Goal: Task Accomplishment & Management: Manage account settings

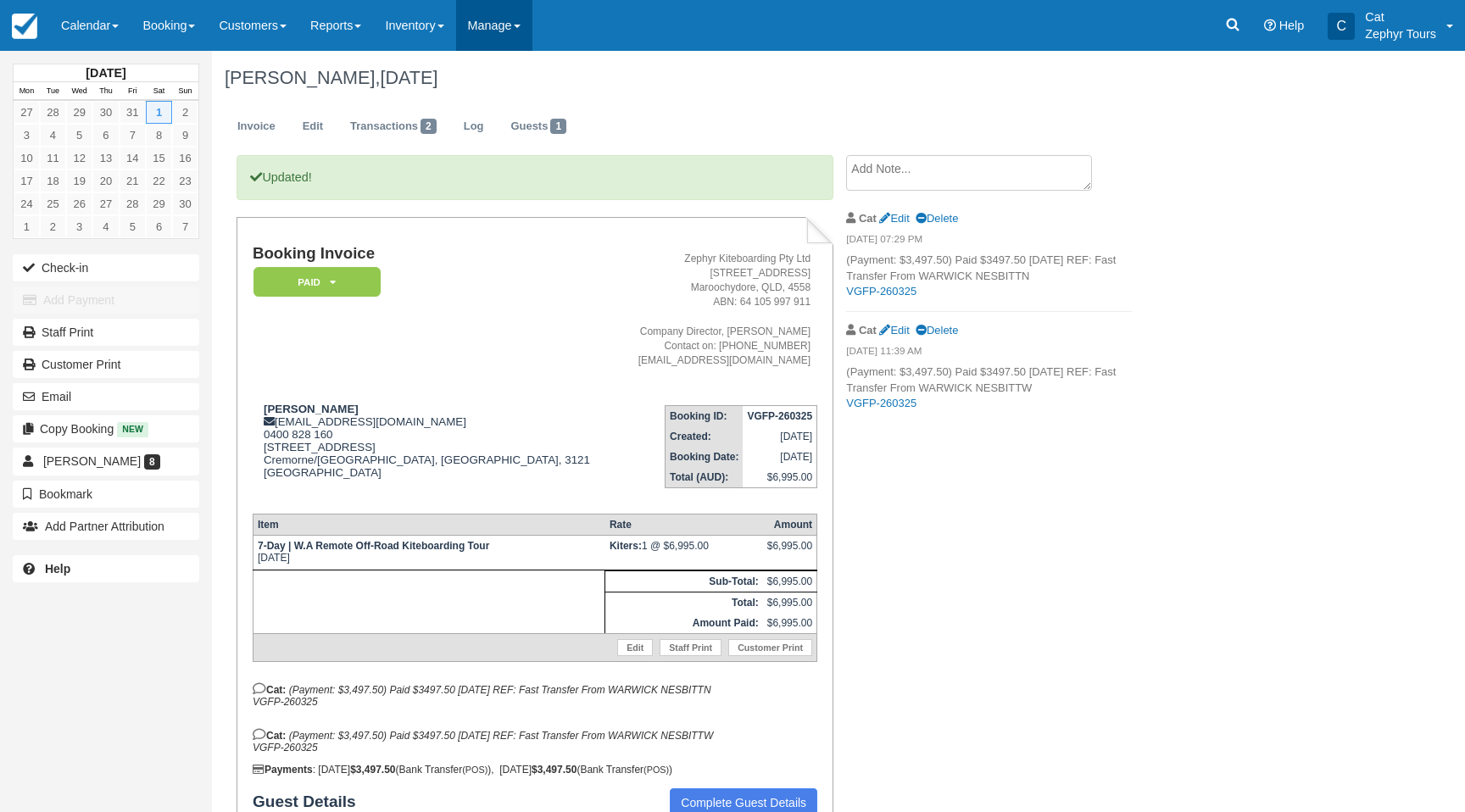
click at [532, 22] on link "Manage" at bounding box center [494, 25] width 76 height 51
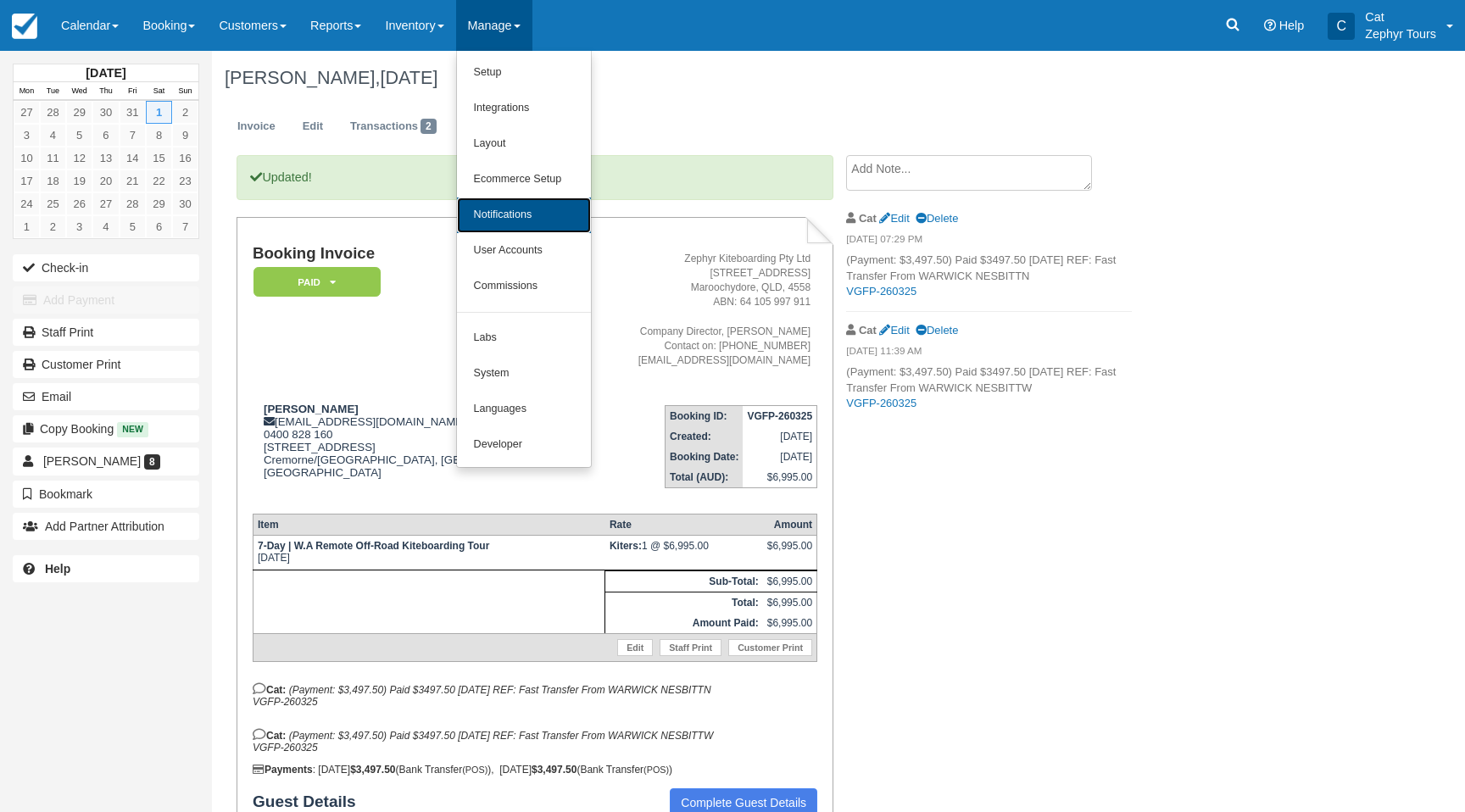
click at [547, 220] on link "Notifications" at bounding box center [524, 215] width 134 height 36
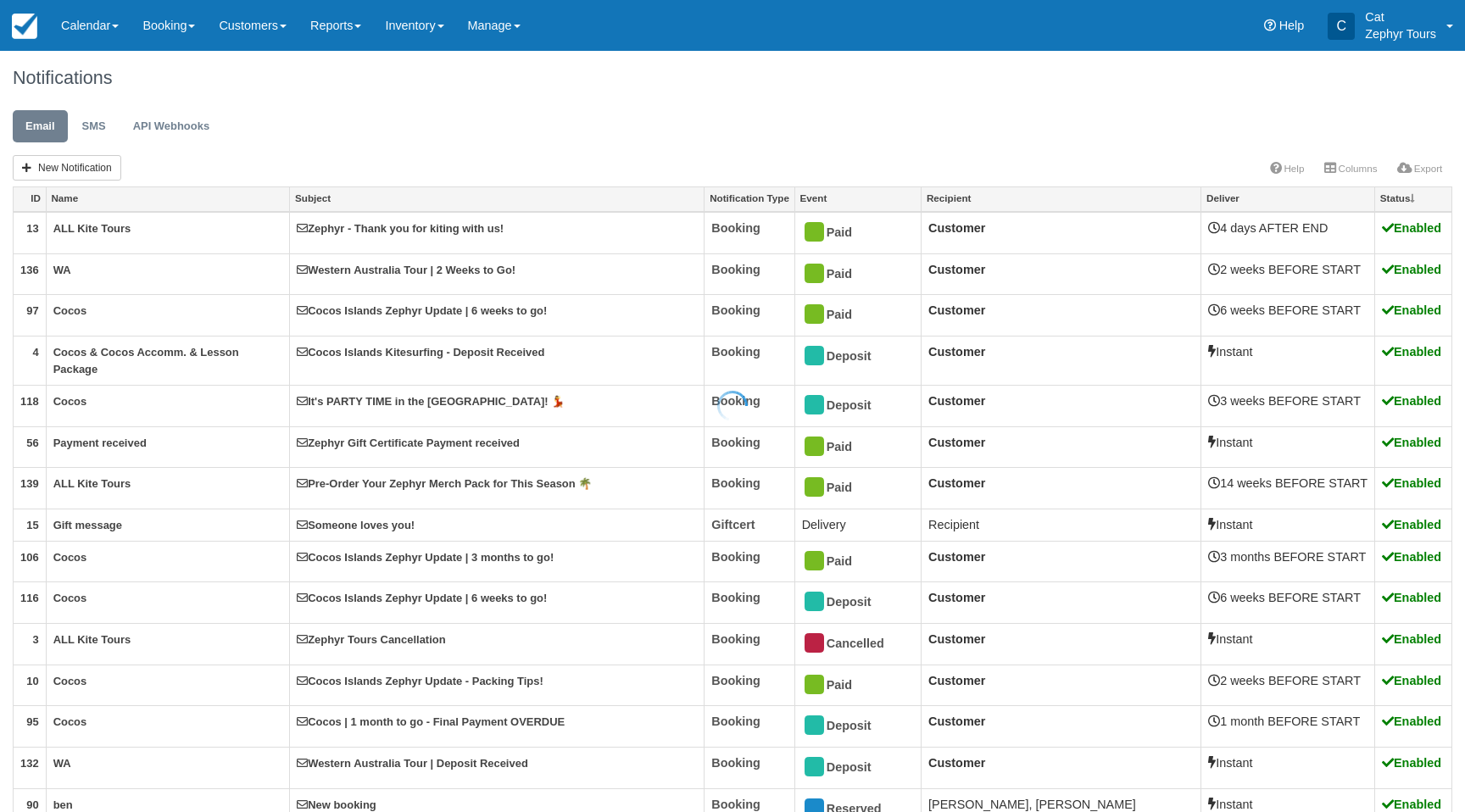
click at [100, 206] on div at bounding box center [732, 406] width 1465 height 812
click at [91, 197] on link "Name" at bounding box center [168, 199] width 243 height 23
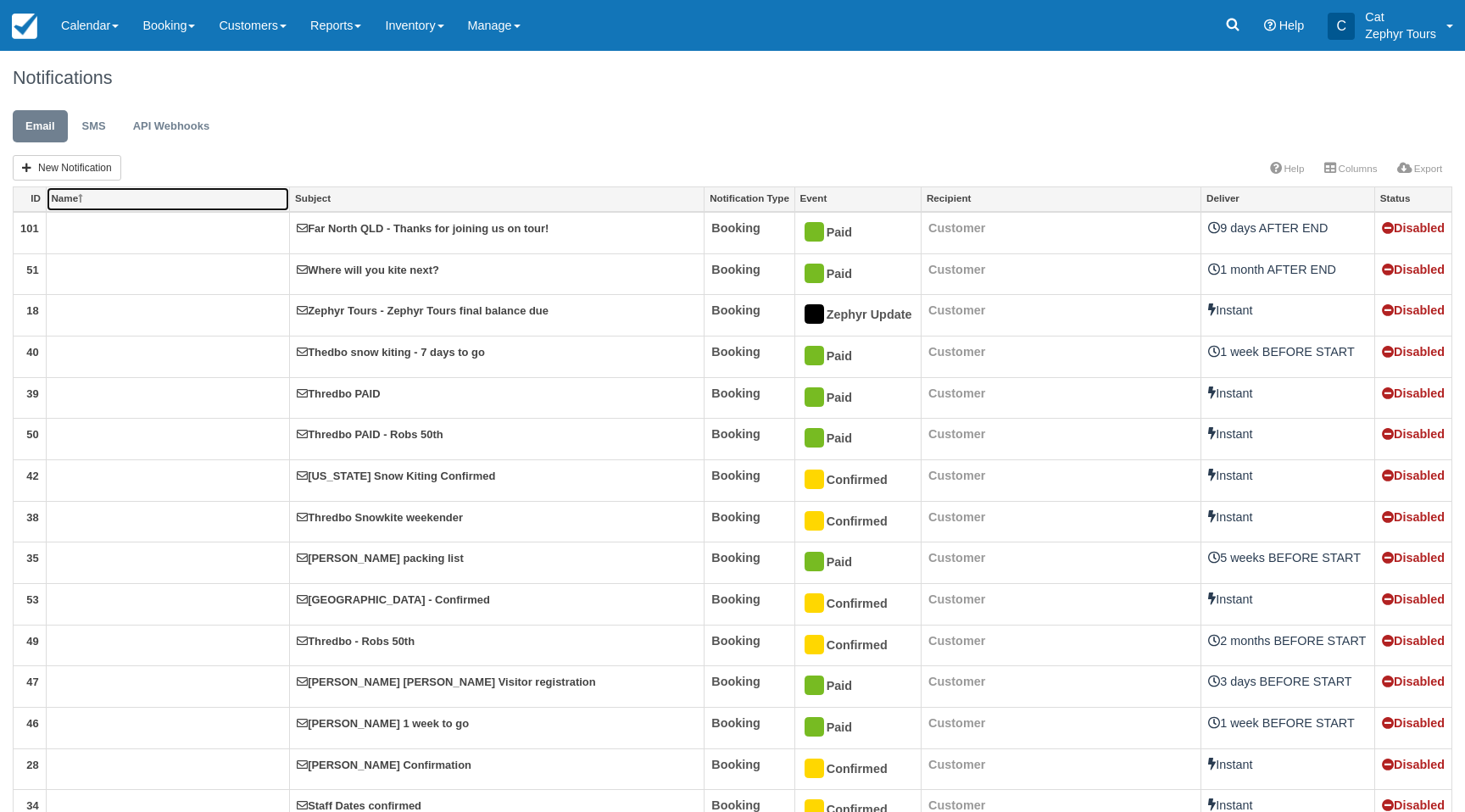
click at [84, 198] on icon at bounding box center [83, 198] width 10 height 10
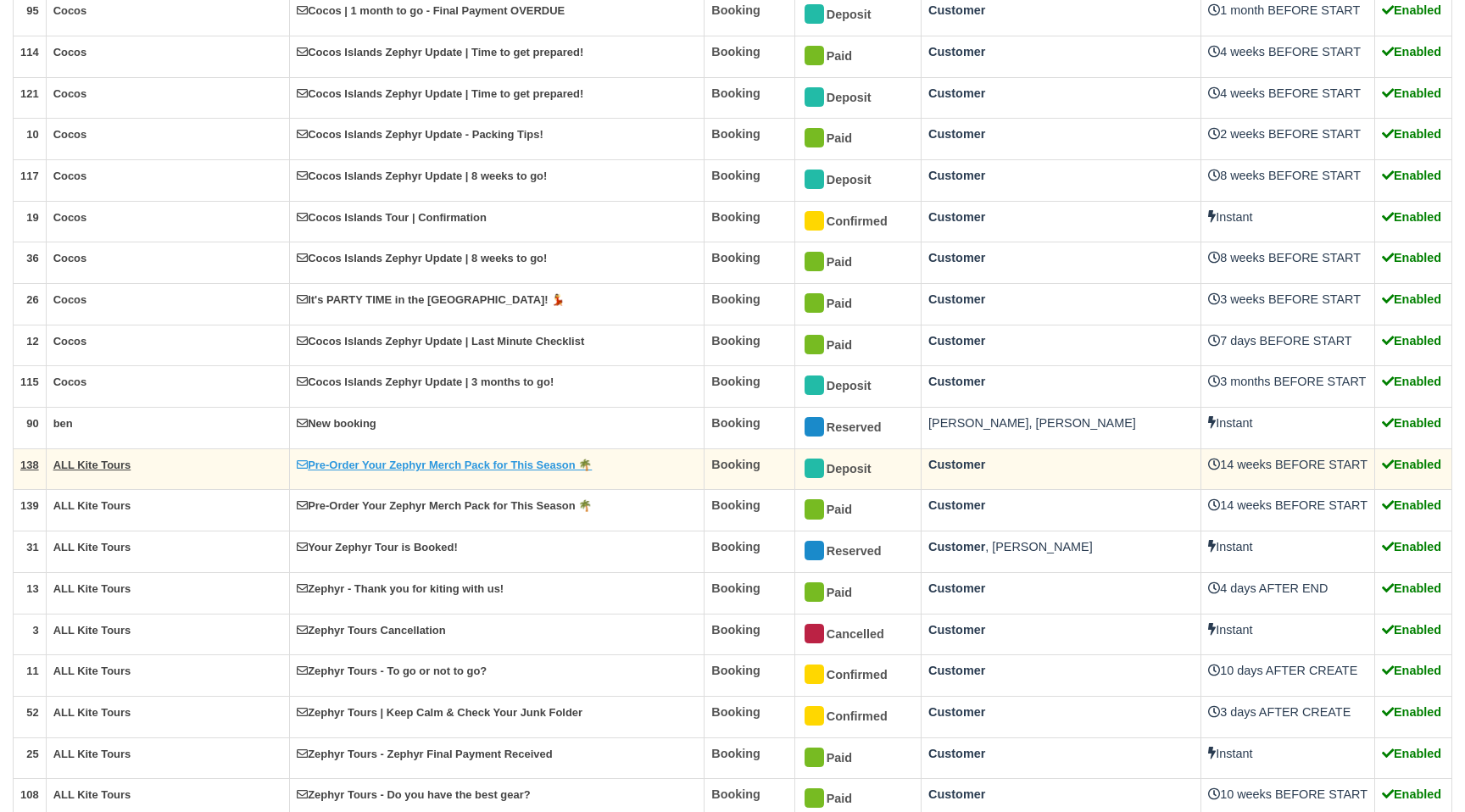
scroll to position [1616, 0]
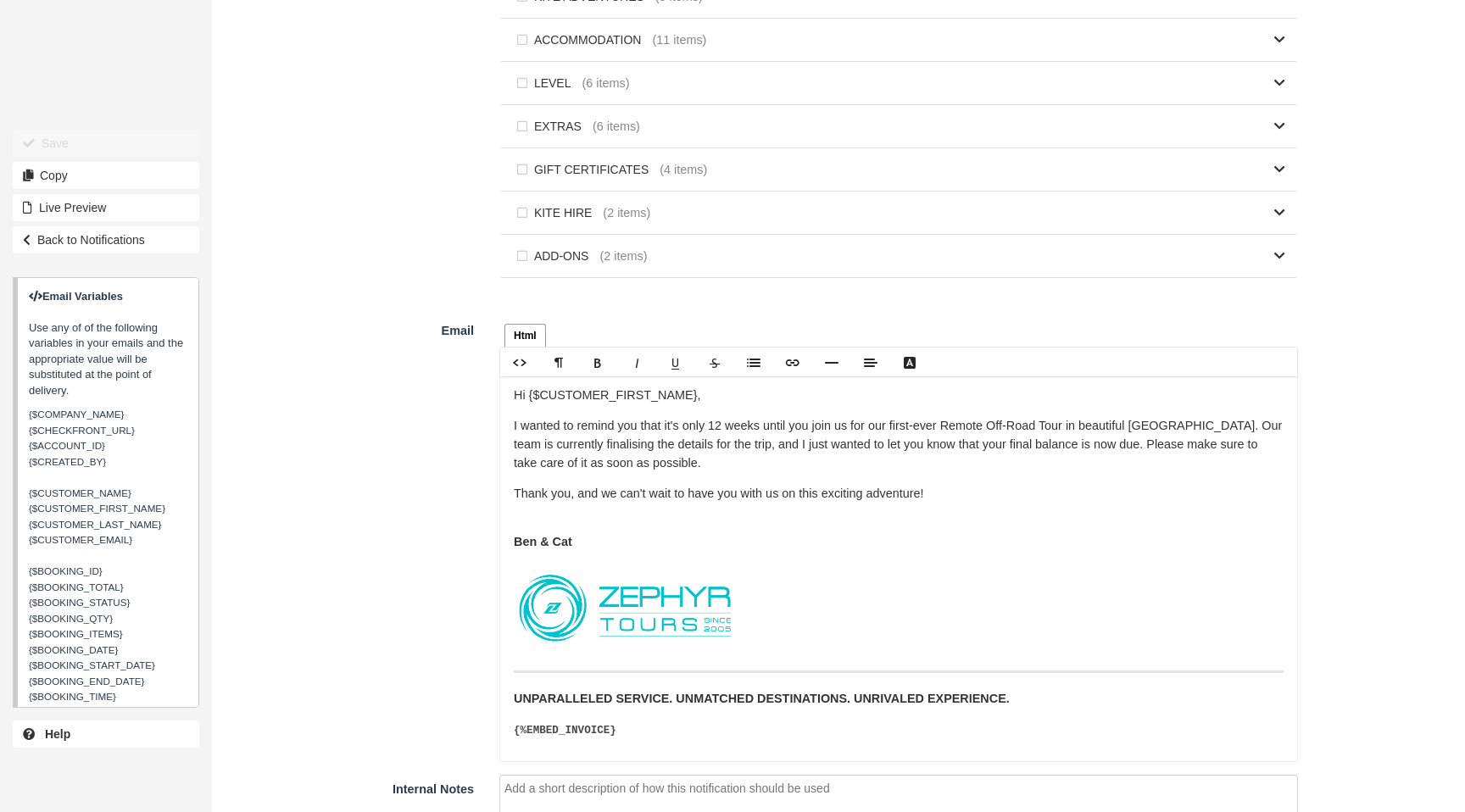
scroll to position [1002, 0]
drag, startPoint x: 921, startPoint y: 431, endPoint x: 905, endPoint y: 433, distance: 16.1
click at [905, 433] on p "I wanted to remind you that it's only 12 weeks until you join us for our first-…" at bounding box center [899, 446] width 770 height 55
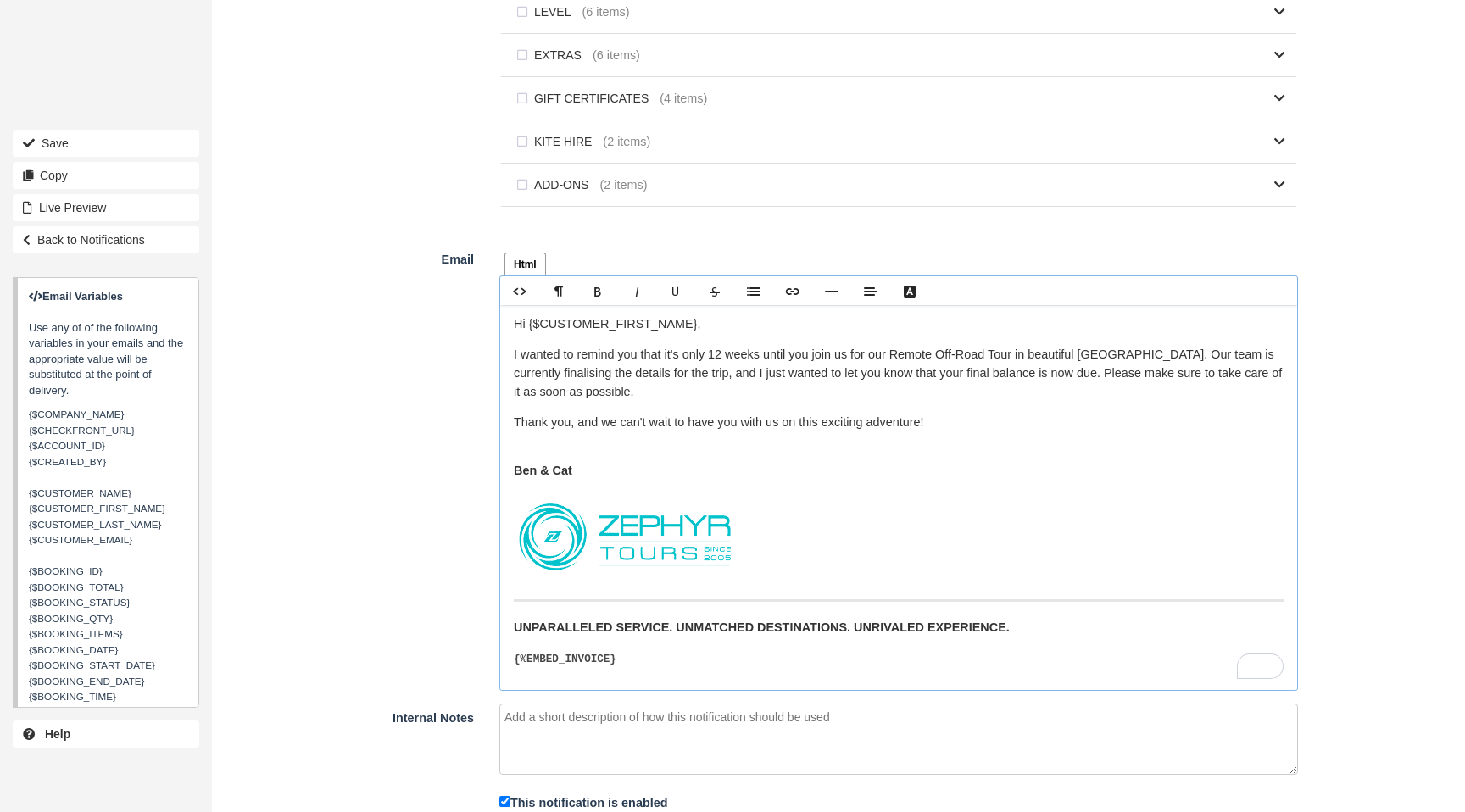
scroll to position [1136, 0]
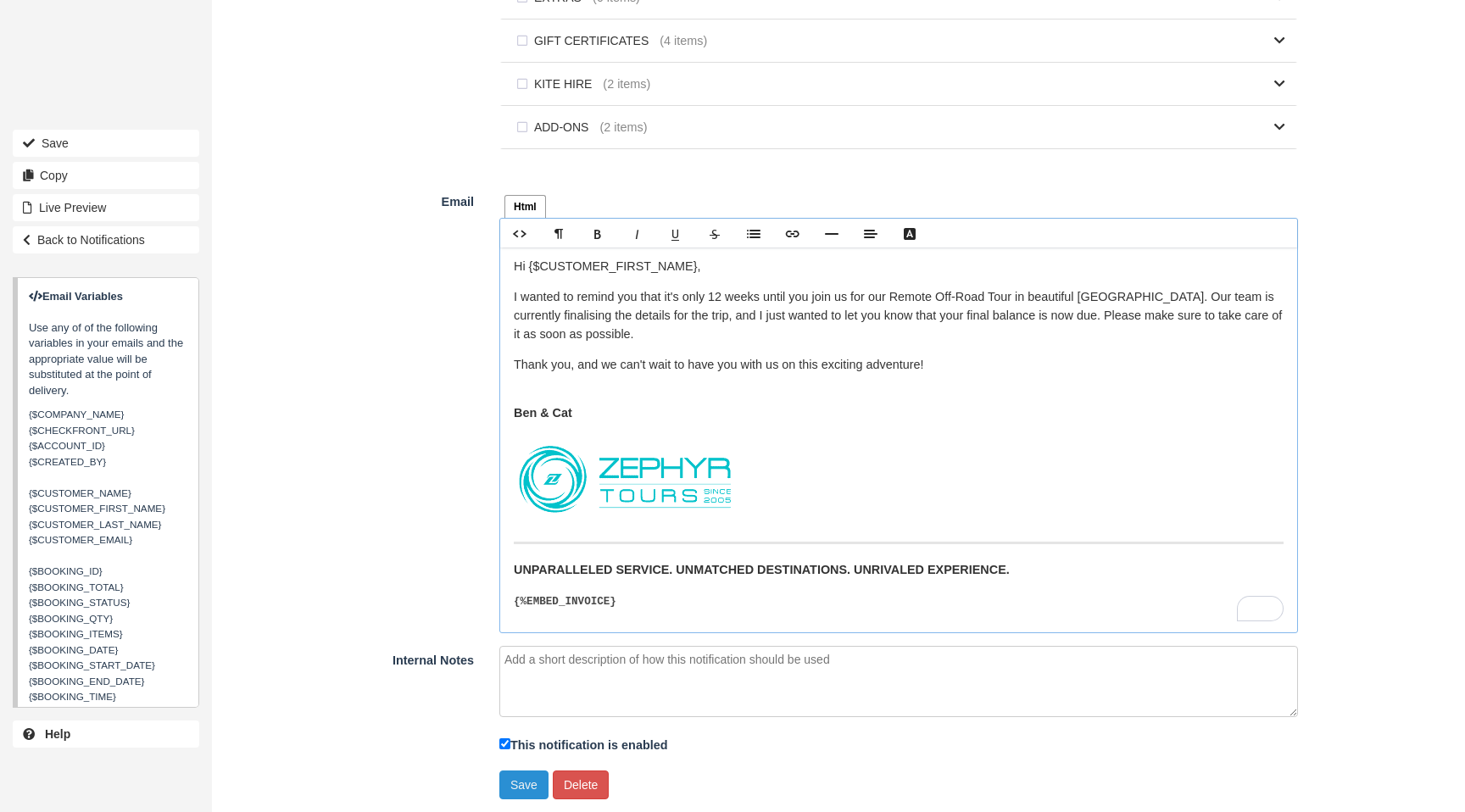
click at [518, 783] on button "Save" at bounding box center [524, 785] width 49 height 29
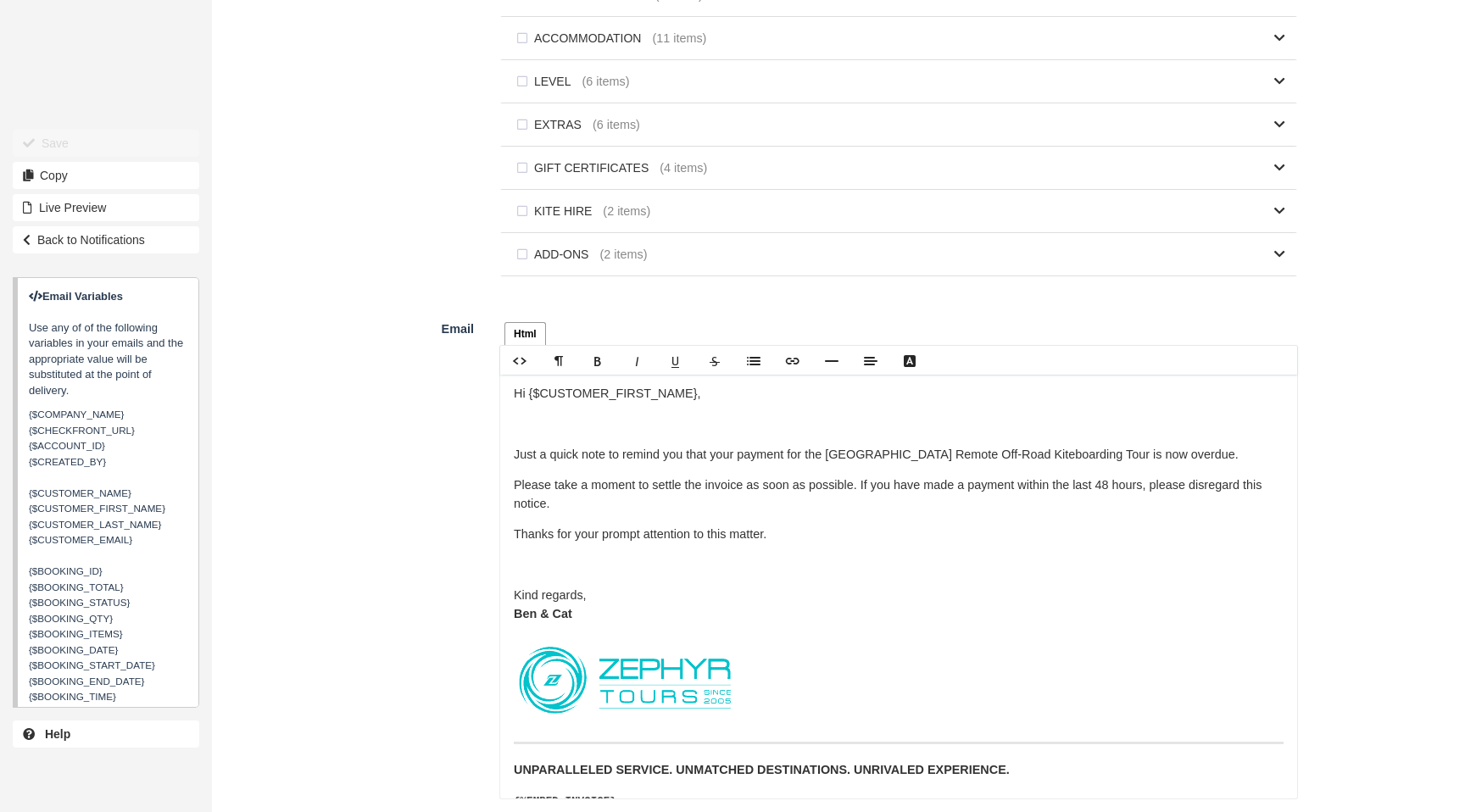
scroll to position [992, 0]
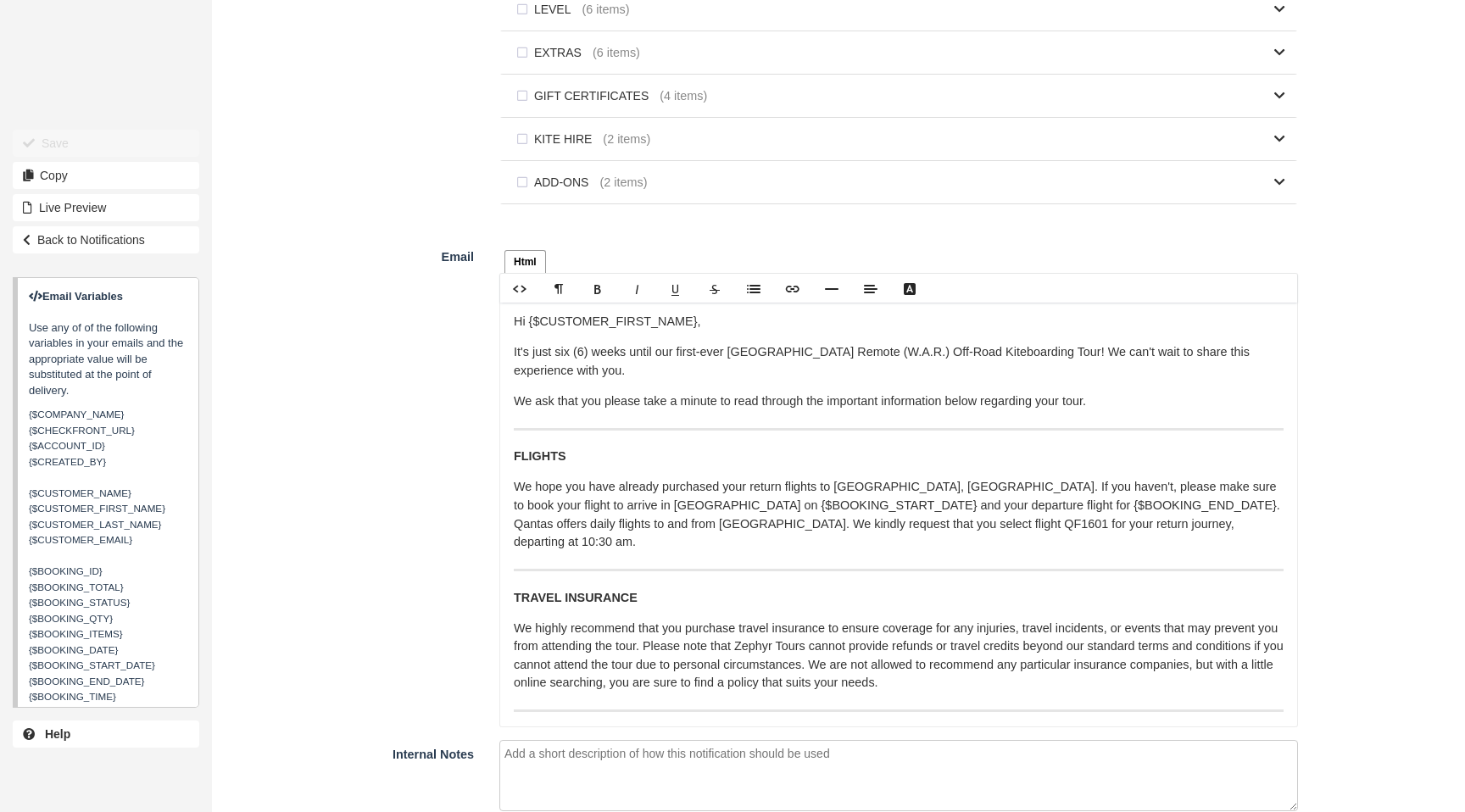
scroll to position [1083, 0]
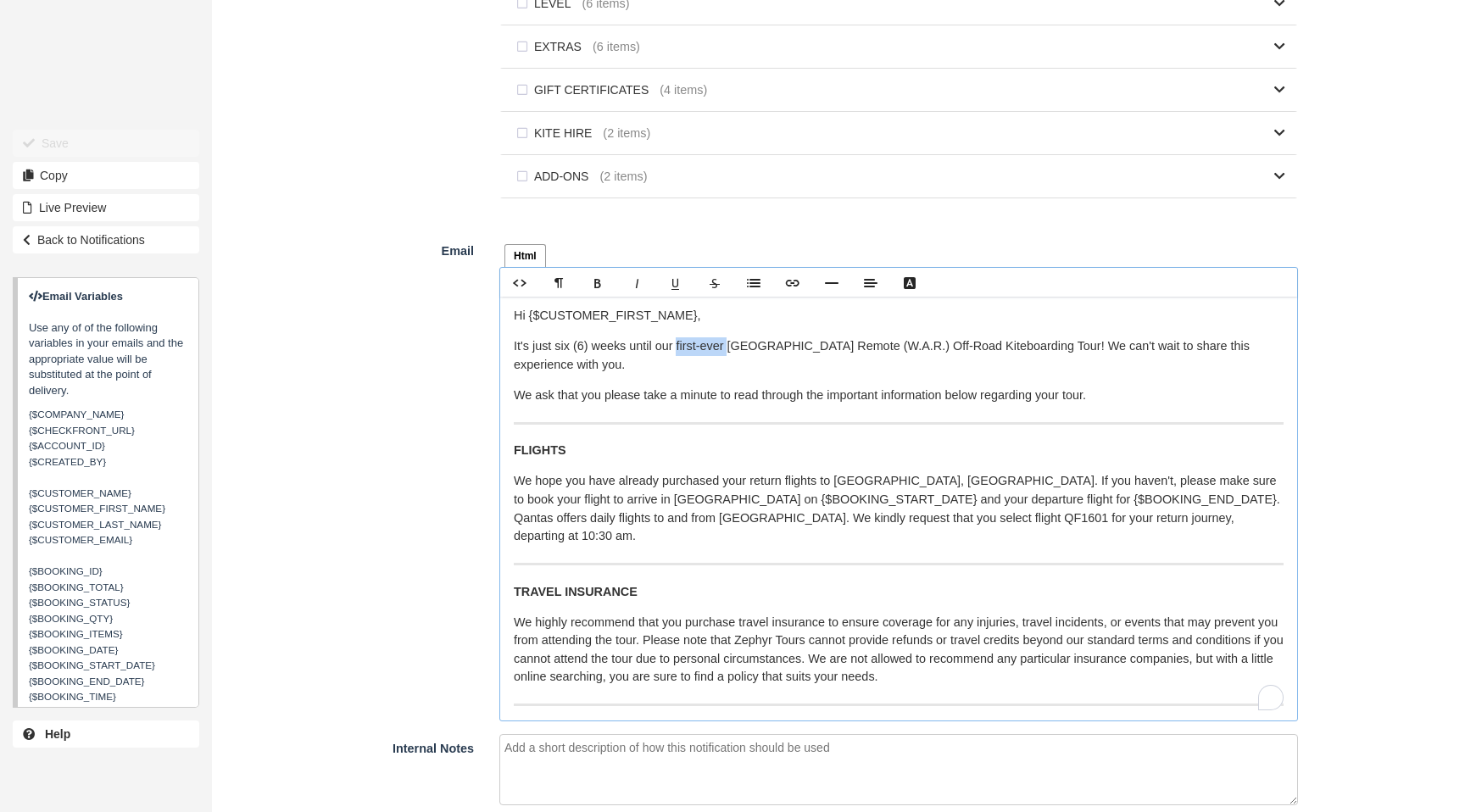
drag, startPoint x: 736, startPoint y: 353, endPoint x: 682, endPoint y: 354, distance: 54.0
click at [682, 354] on p "It's just six (6) weeks until our first-ever [GEOGRAPHIC_DATA] Remote (W.A.R.) …" at bounding box center [899, 355] width 770 height 37
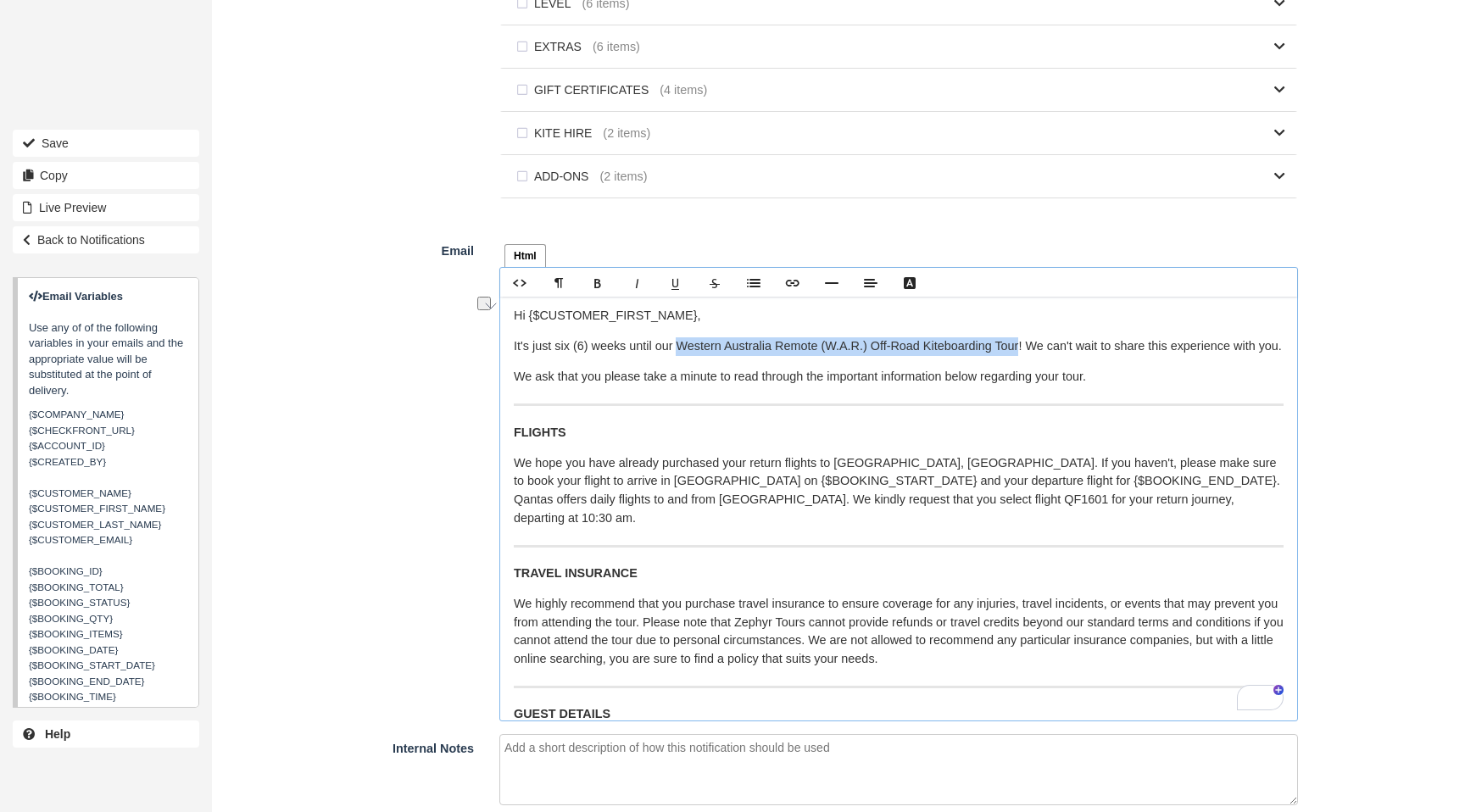
drag, startPoint x: 1015, startPoint y: 350, endPoint x: 690, endPoint y: 353, distance: 325.0
click at [685, 353] on p "It's just six (6) weeks until our Western Australia Remote (W.A.R.) Off-Road Ki…" at bounding box center [899, 346] width 770 height 19
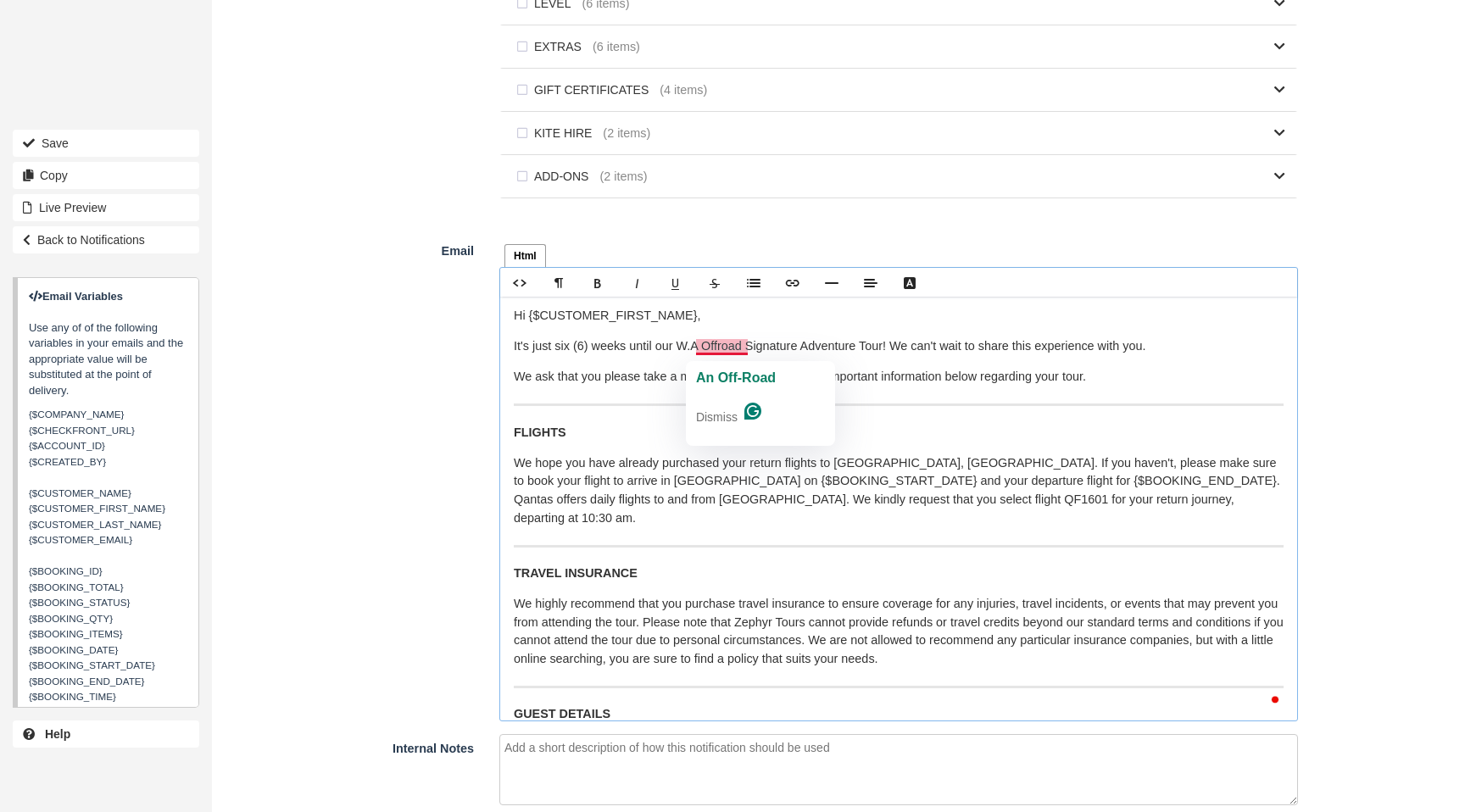
click at [704, 350] on p "It's just six (6) weeks until our W.A Offroad Signature Adventure Tour ! We can…" at bounding box center [899, 346] width 770 height 19
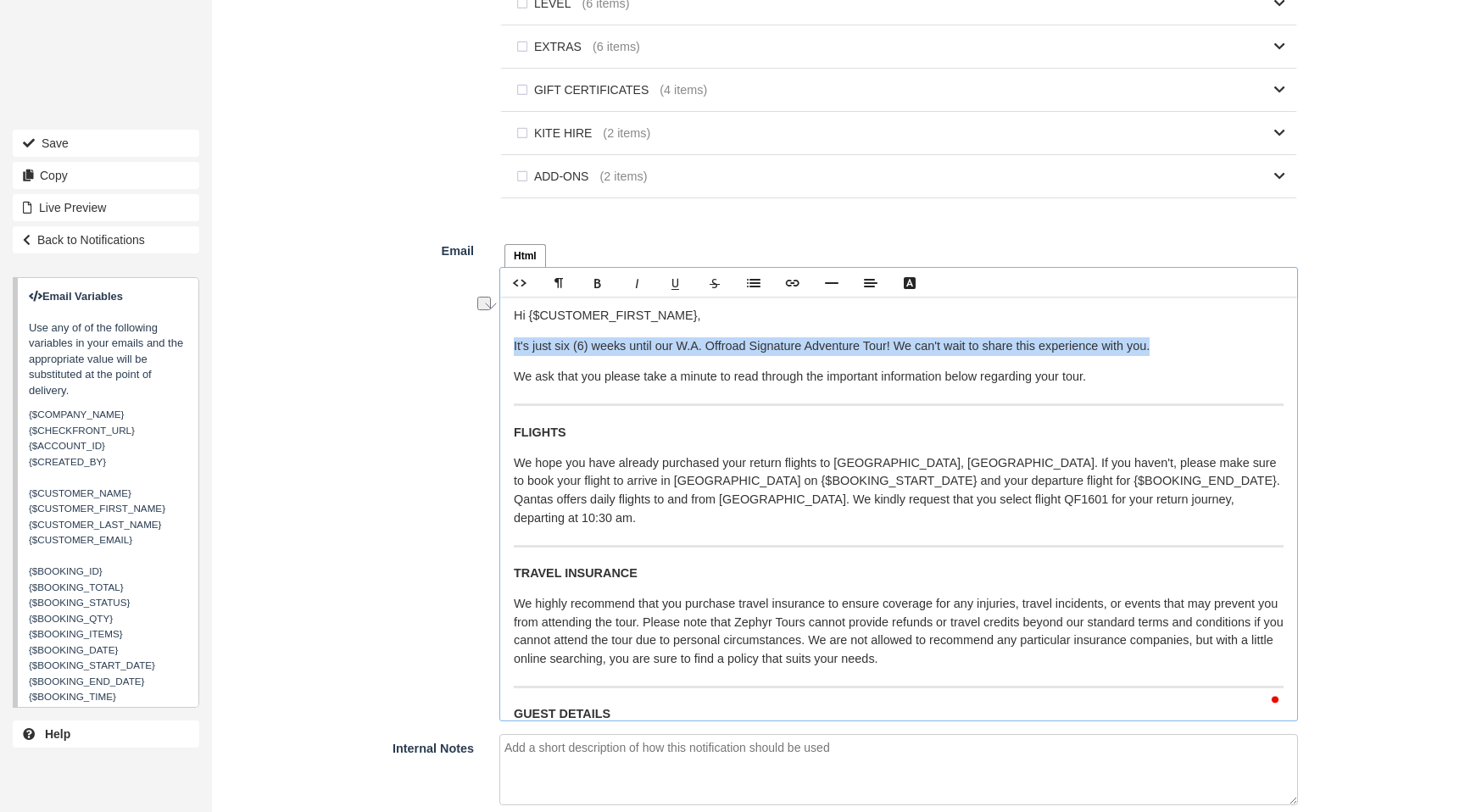
drag, startPoint x: 1172, startPoint y: 351, endPoint x: 487, endPoint y: 350, distance: 685.0
click at [487, 350] on div "Html Text Rich text editor Hi {$CUSTOMER_FIRST_NAME}, It's just six (6) weeks u…" at bounding box center [899, 479] width 825 height 485
copy p "It's just six (6) weeks until our W.A. Offroad Signature Adventure Tour ! We ca…"
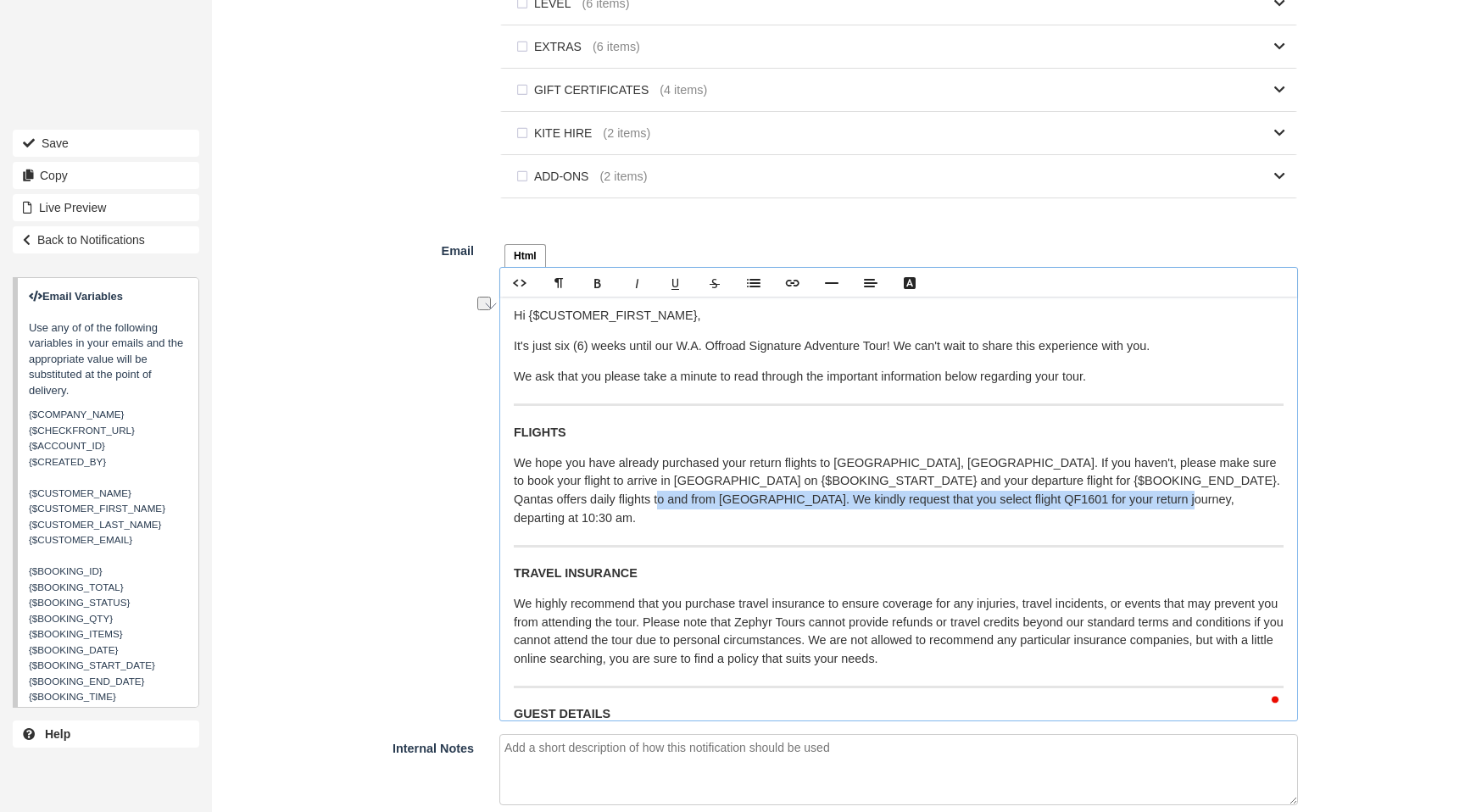
drag, startPoint x: 1133, startPoint y: 504, endPoint x: 601, endPoint y: 499, distance: 532.0
click at [601, 499] on p "We hope you have already purchased your return flights to Exmouth, Western Aust…" at bounding box center [899, 491] width 770 height 73
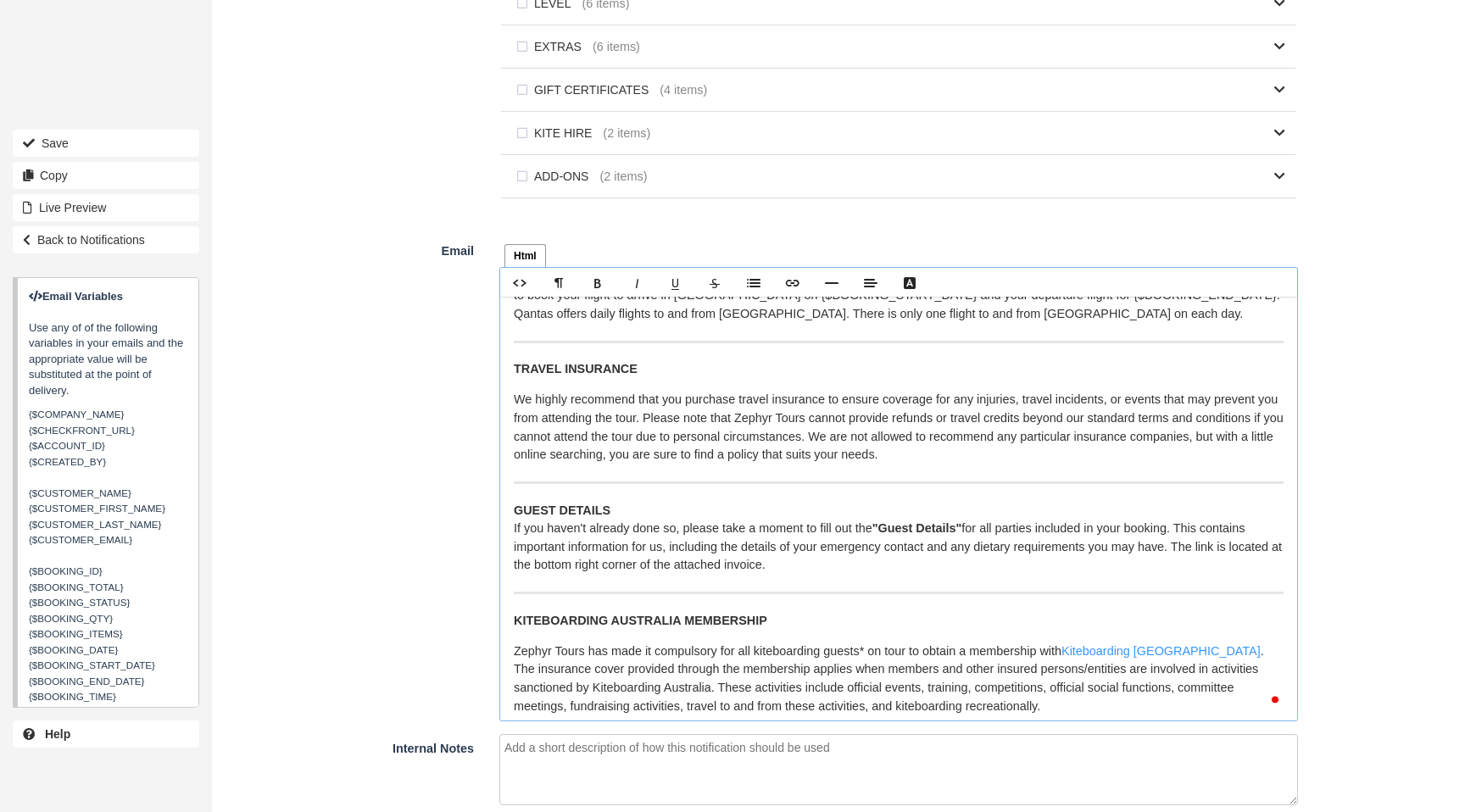
scroll to position [231, 0]
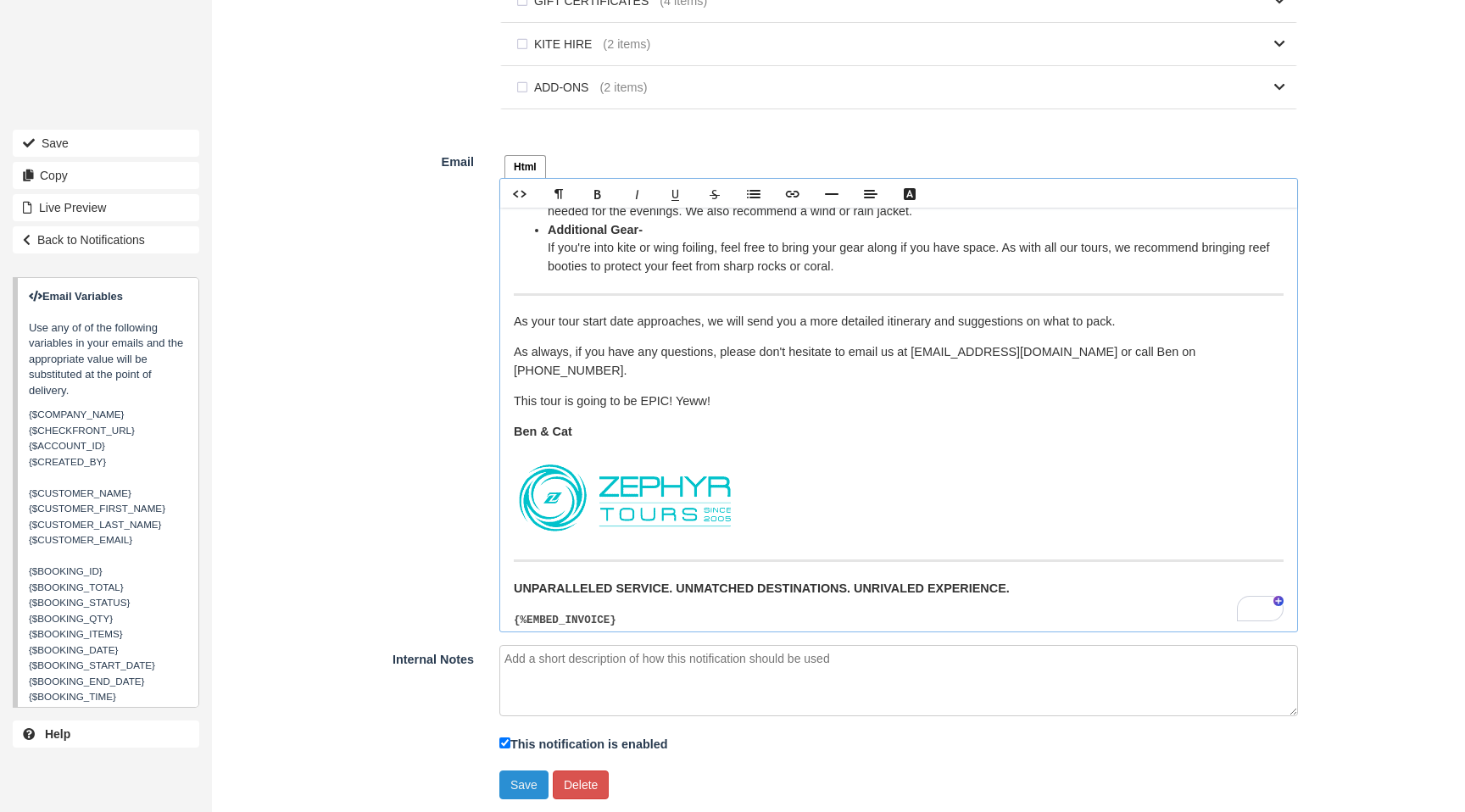
click at [519, 783] on button "Save" at bounding box center [524, 785] width 49 height 29
click at [516, 424] on strong "Ben & Cat" at bounding box center [543, 431] width 58 height 13
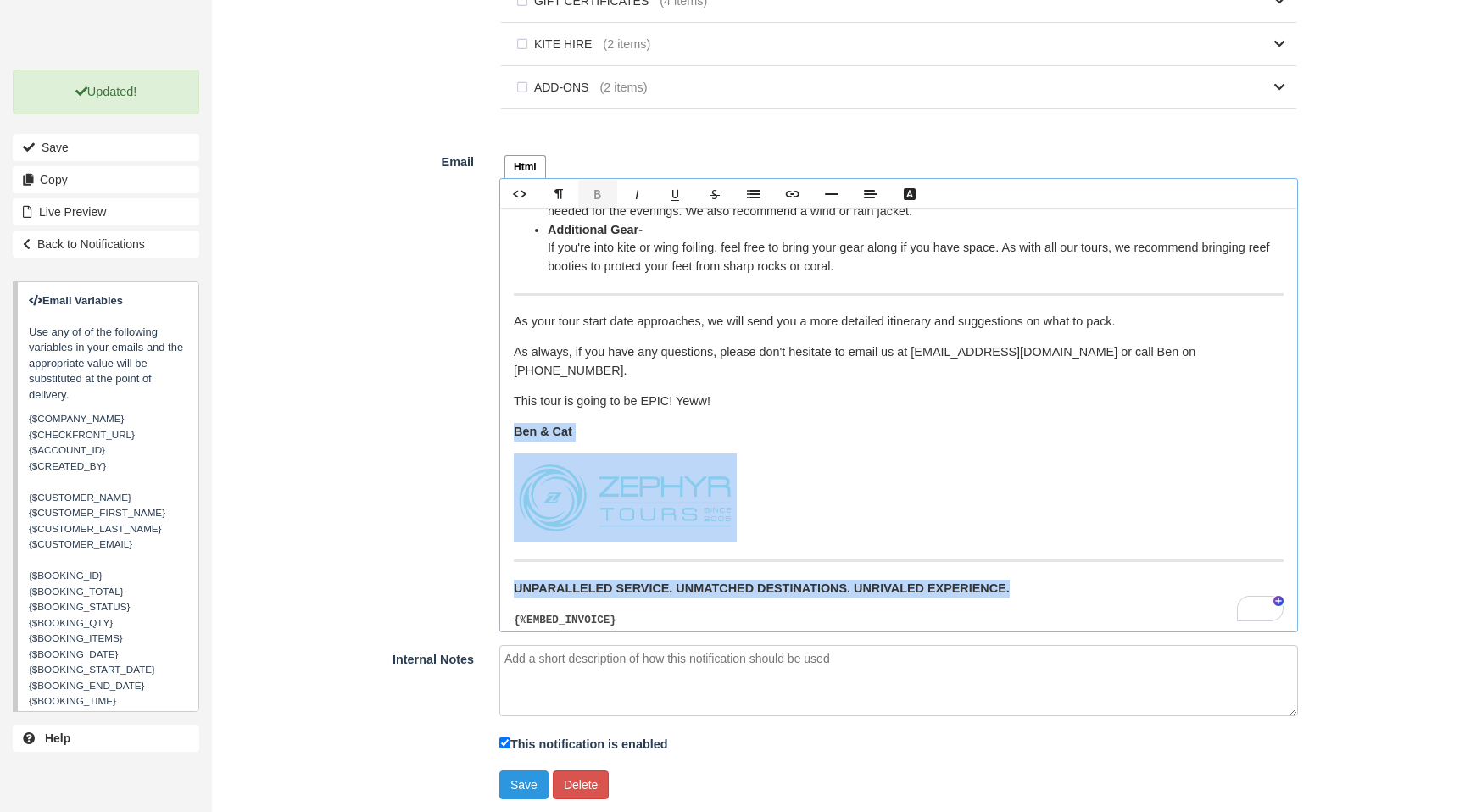
drag, startPoint x: 517, startPoint y: 414, endPoint x: 1052, endPoint y: 567, distance: 556.4
click at [1052, 567] on div "Hi {$CUSTOMER_FIRST_NAME}, It's just six (6) weeks until our W.A. Offroad Signa…" at bounding box center [899, 420] width 797 height 424
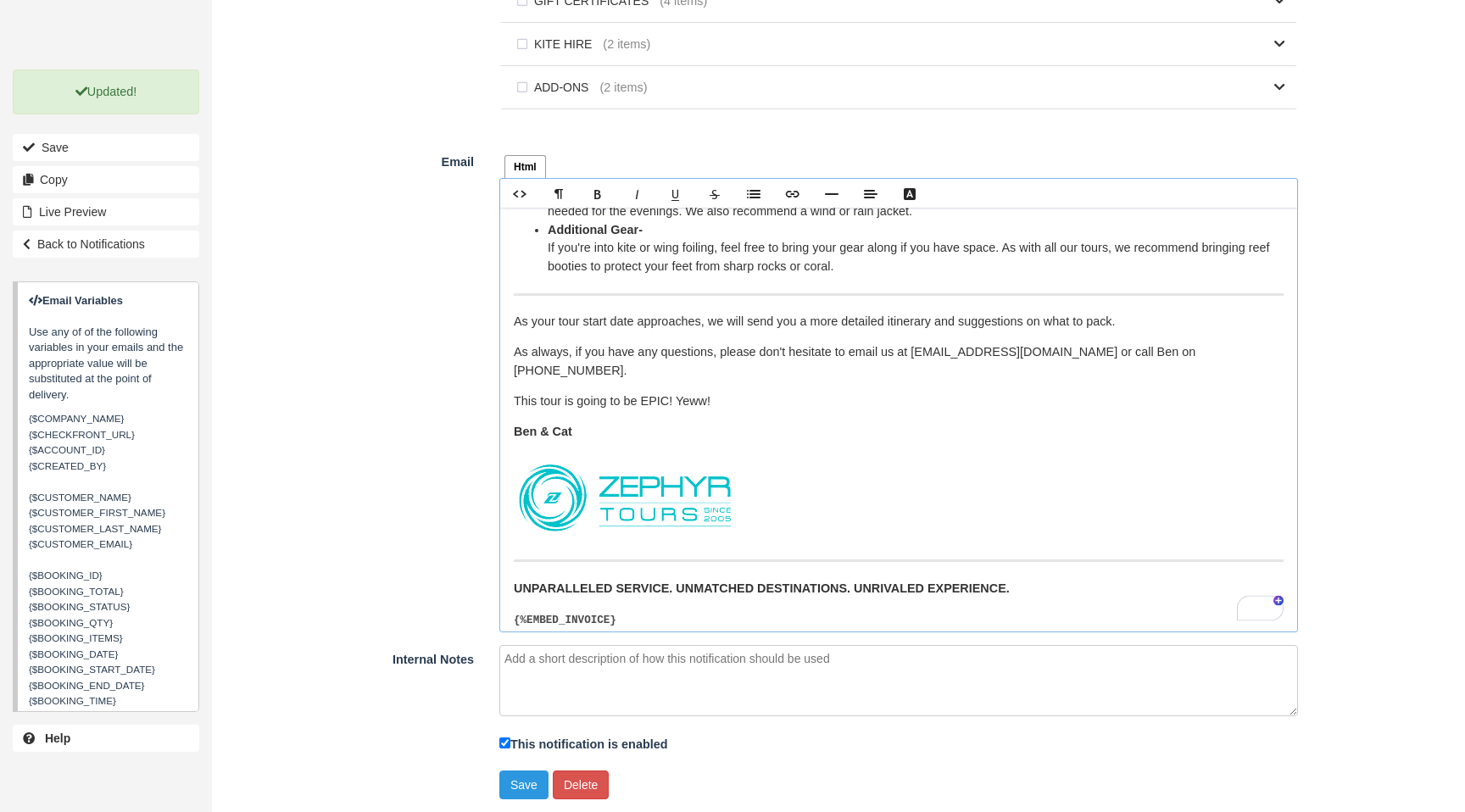
click at [717, 478] on img "To enrich screen reader interactions, please activate Accessibility in Grammarl…" at bounding box center [625, 498] width 224 height 89
click at [748, 462] on link "Delete" at bounding box center [730, 466] width 56 height 18
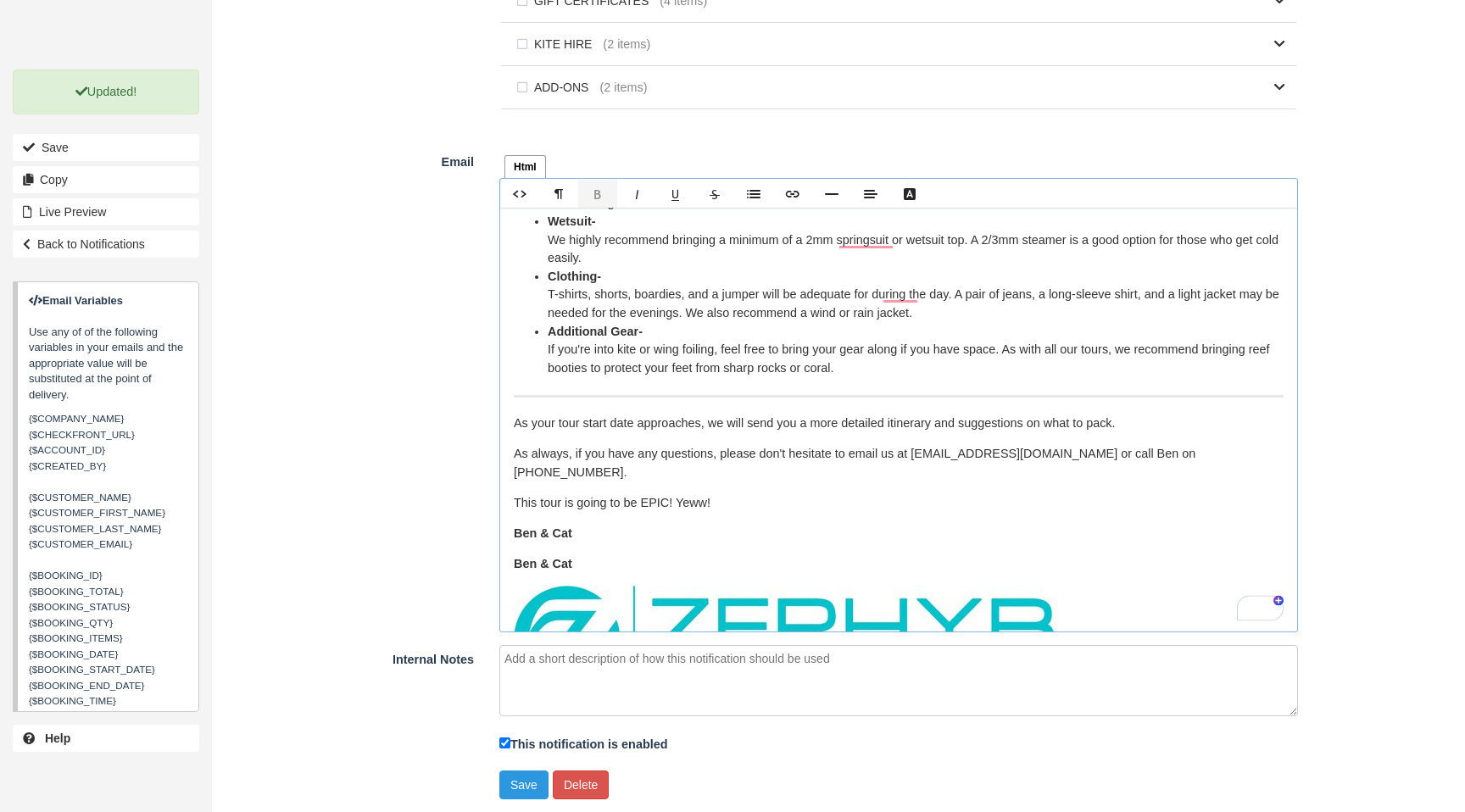
scroll to position [1112, 0]
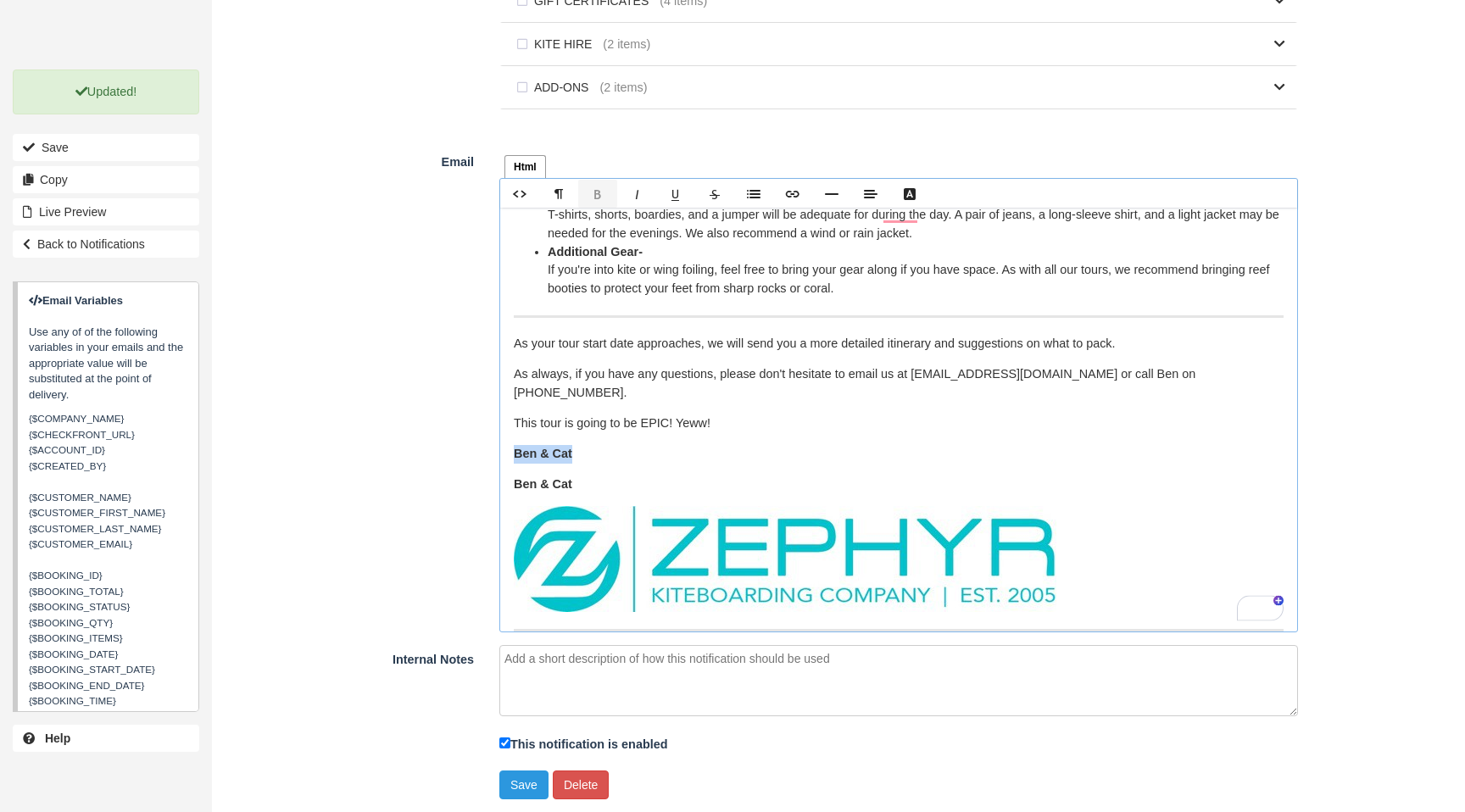
click at [499, 434] on div "Html Text Rich text editor Hi {$CUSTOMER_FIRST_NAME}, It's just six (6) weeks u…" at bounding box center [899, 390] width 825 height 485
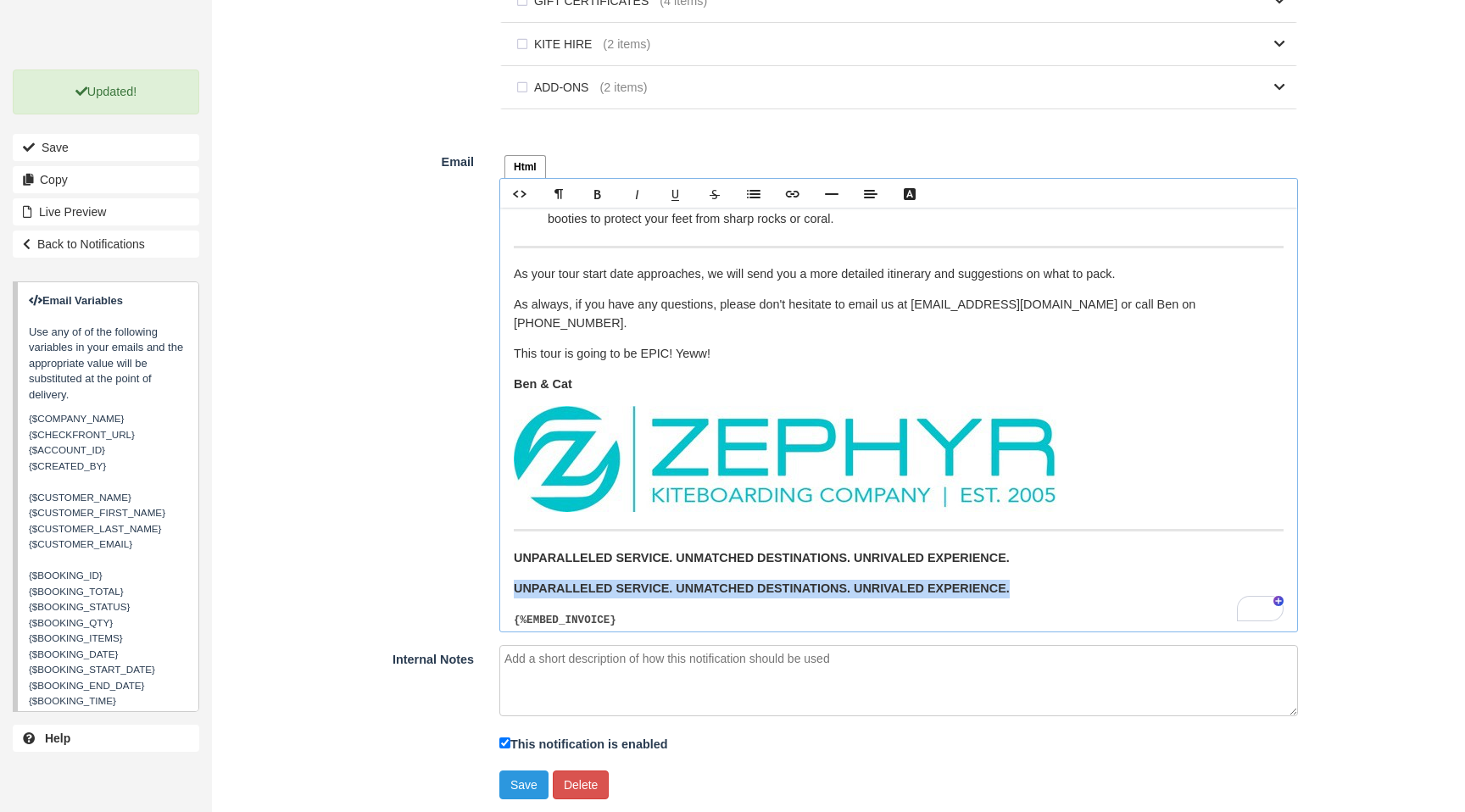
drag, startPoint x: 757, startPoint y: 574, endPoint x: 631, endPoint y: 565, distance: 126.3
click at [504, 568] on div "Html Text Rich text editor Hi {$CUSTOMER_FIRST_NAME}, It's just six (6) weeks u…" at bounding box center [899, 390] width 825 height 485
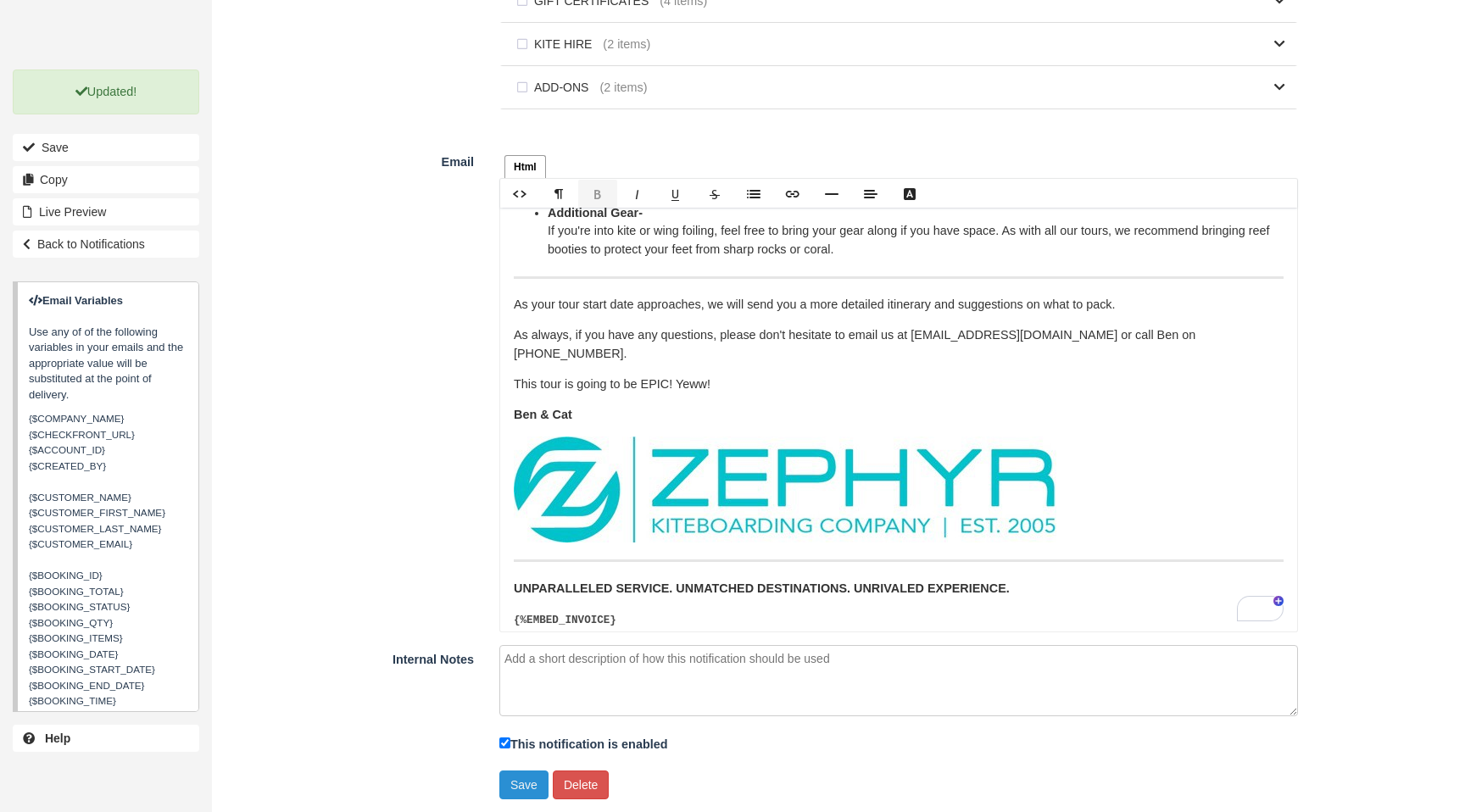
click at [517, 792] on button "Save" at bounding box center [524, 785] width 49 height 29
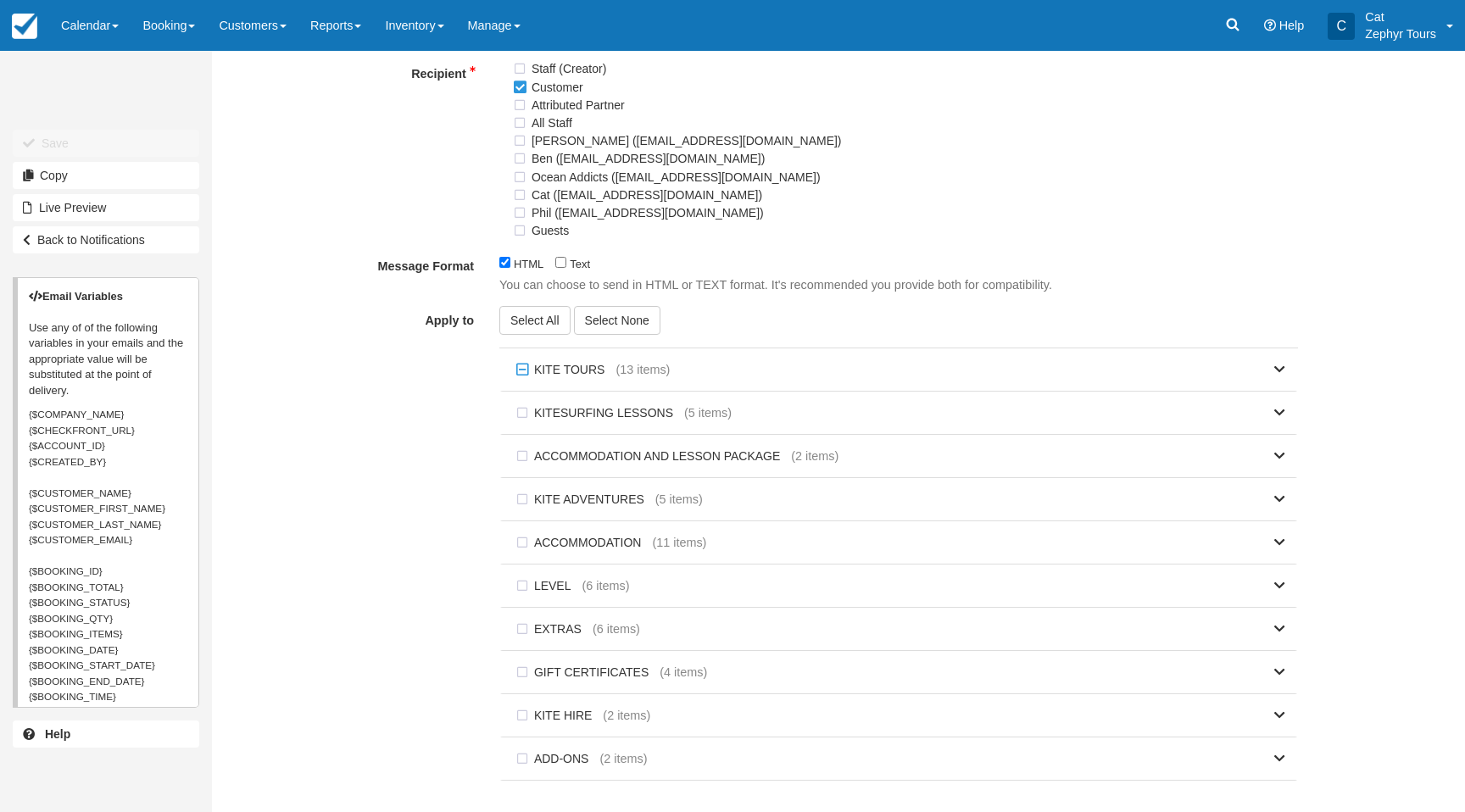
scroll to position [826, 0]
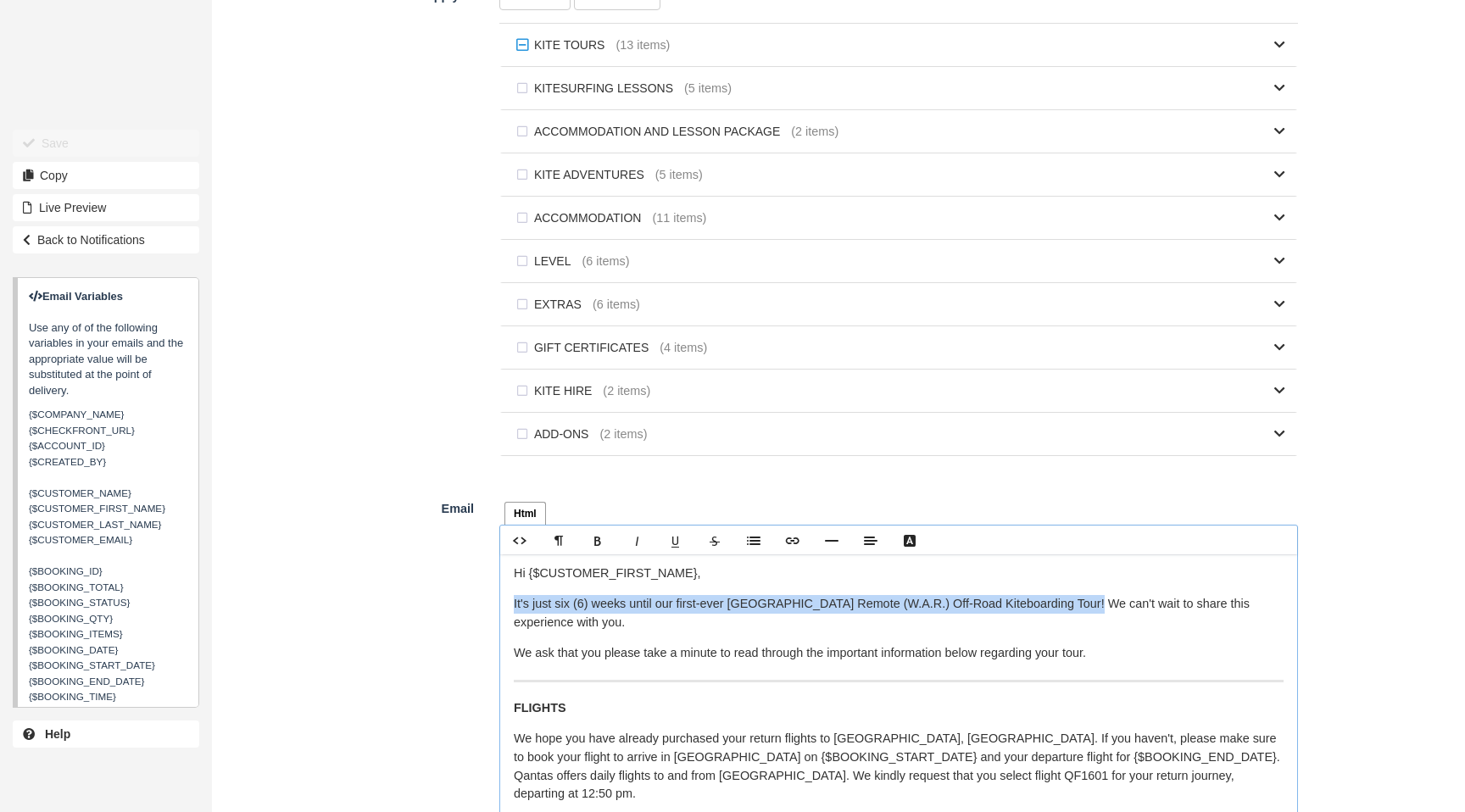
drag, startPoint x: 1083, startPoint y: 608, endPoint x: 514, endPoint y: 612, distance: 569.0
click at [514, 612] on p "It's just six (6) weeks until our first-ever [GEOGRAPHIC_DATA] Remote (W.A.R.) …" at bounding box center [899, 613] width 770 height 37
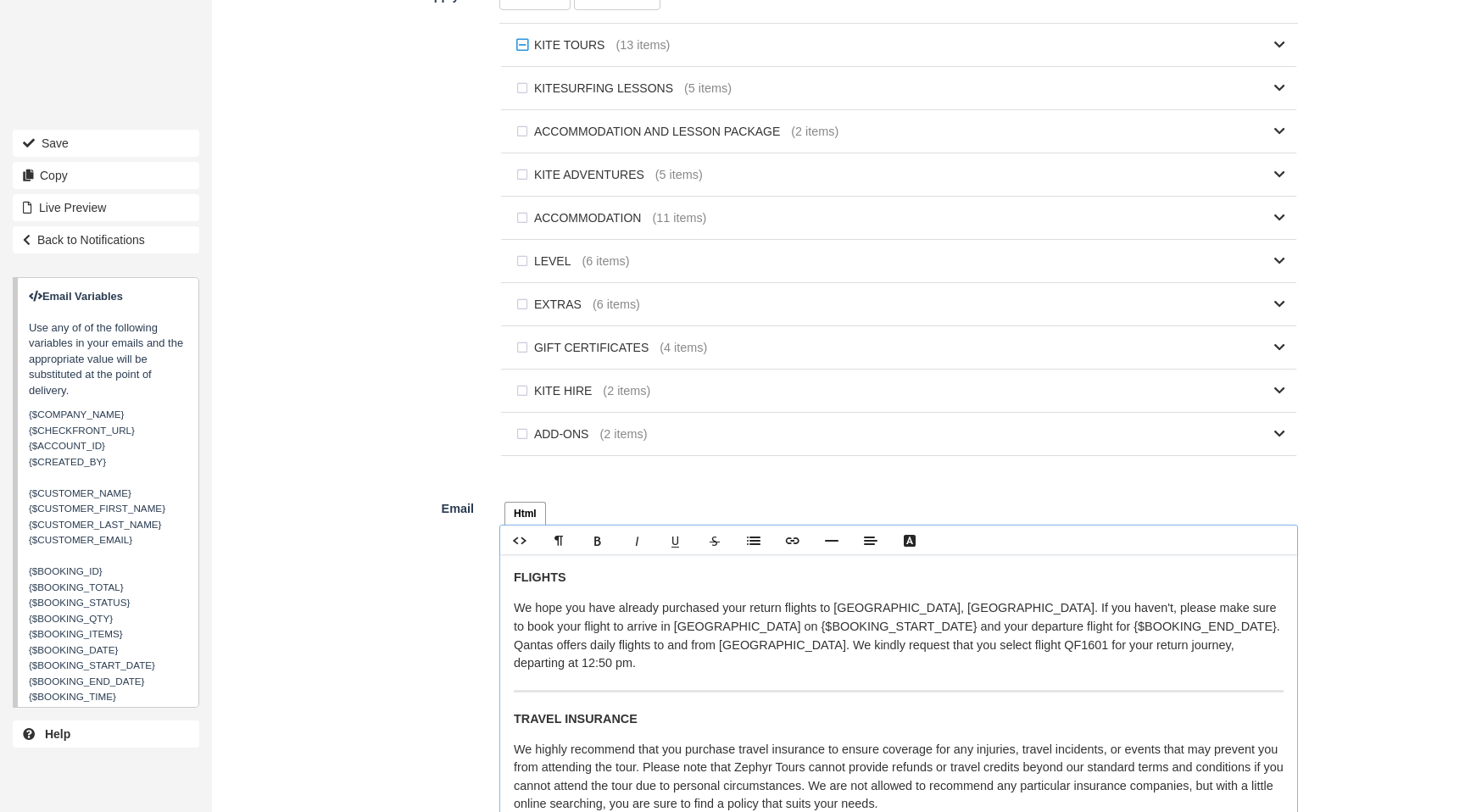
scroll to position [150, 0]
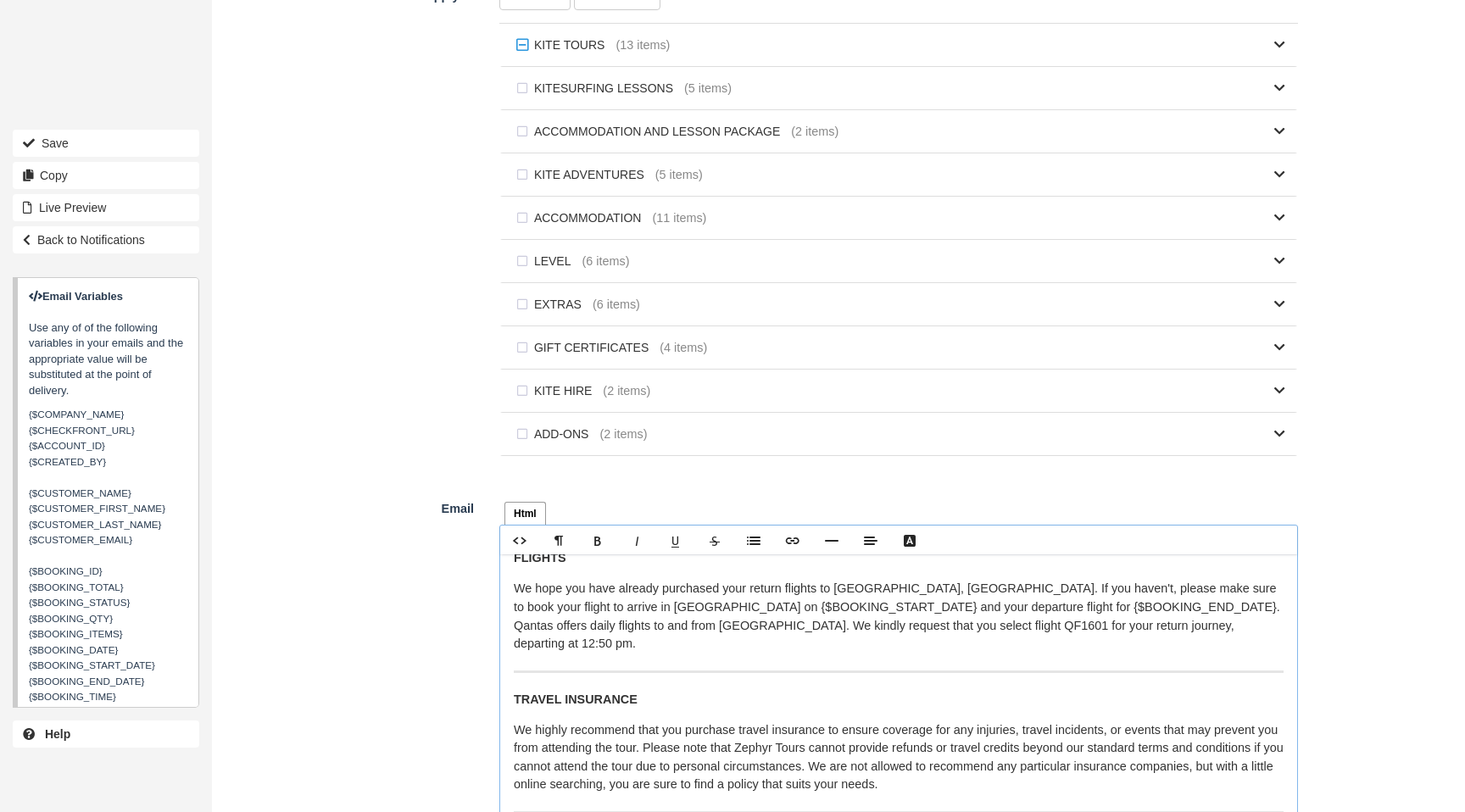
click at [1126, 633] on p "We hope you have already purchased your return flights to [GEOGRAPHIC_DATA], [G…" at bounding box center [899, 617] width 770 height 73
drag, startPoint x: 1130, startPoint y: 632, endPoint x: 601, endPoint y: 634, distance: 529.0
click at [603, 634] on p "We hope you have already purchased your return flights to [GEOGRAPHIC_DATA], [G…" at bounding box center [899, 617] width 770 height 73
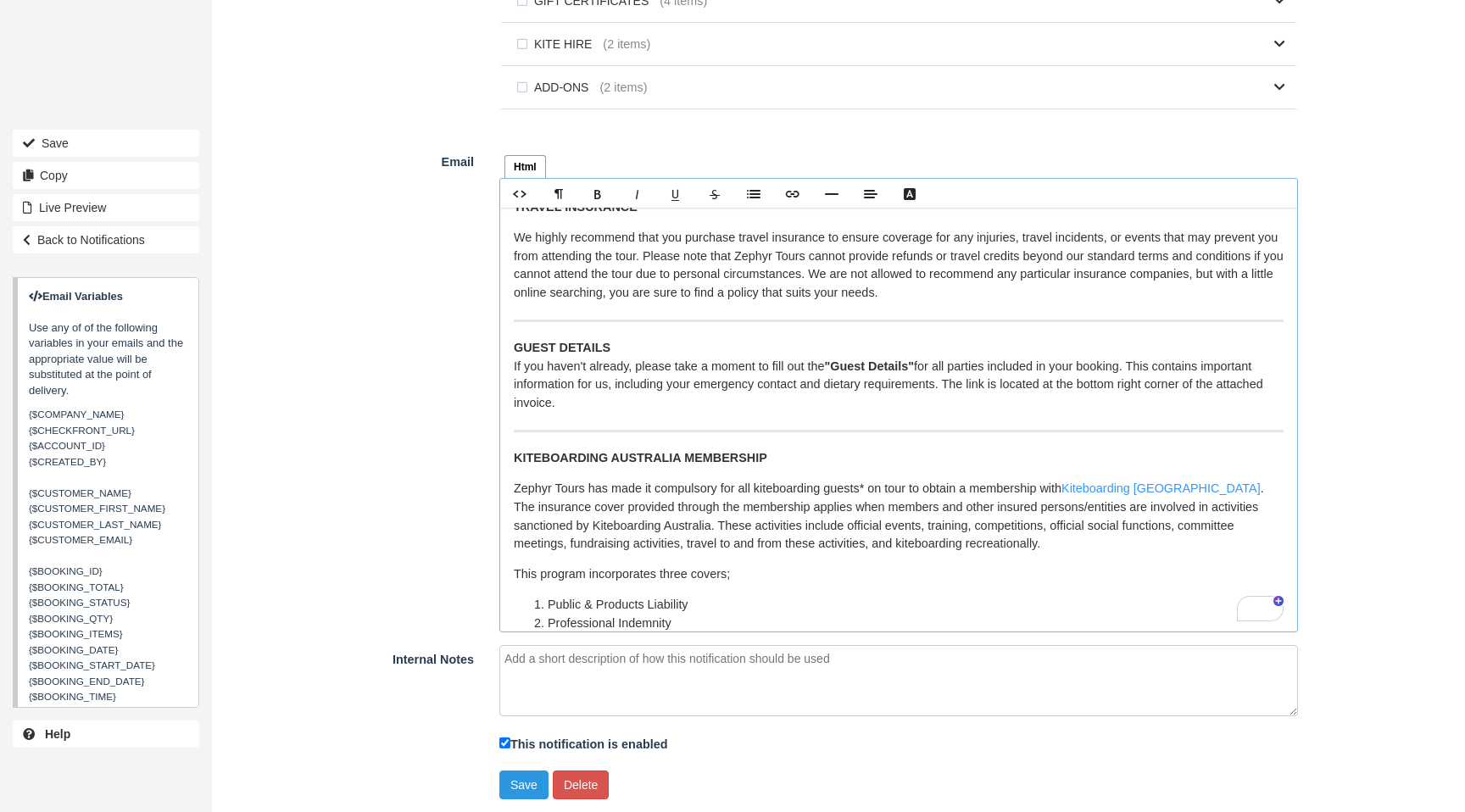
scroll to position [0, 0]
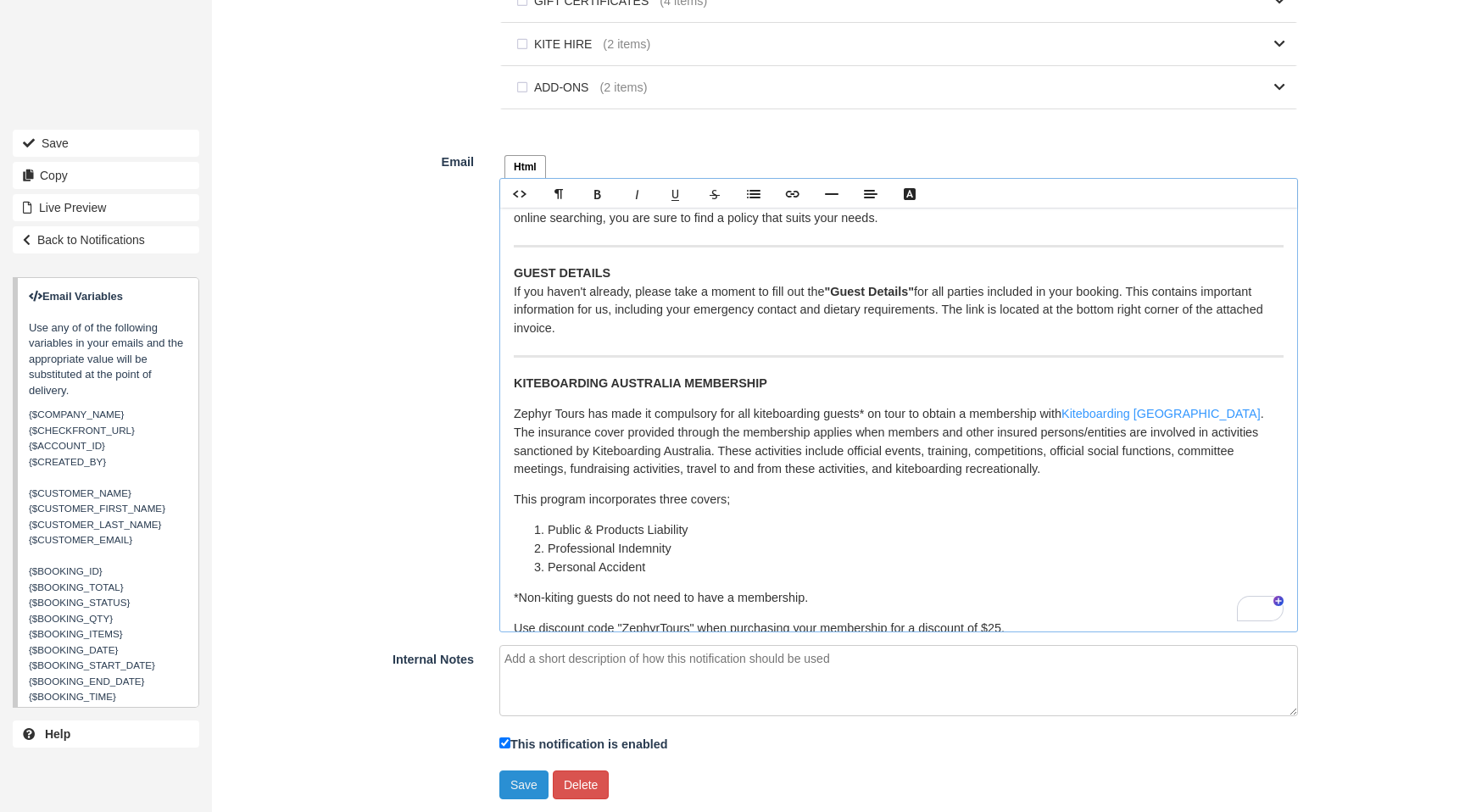
click at [525, 784] on button "Save" at bounding box center [524, 785] width 49 height 29
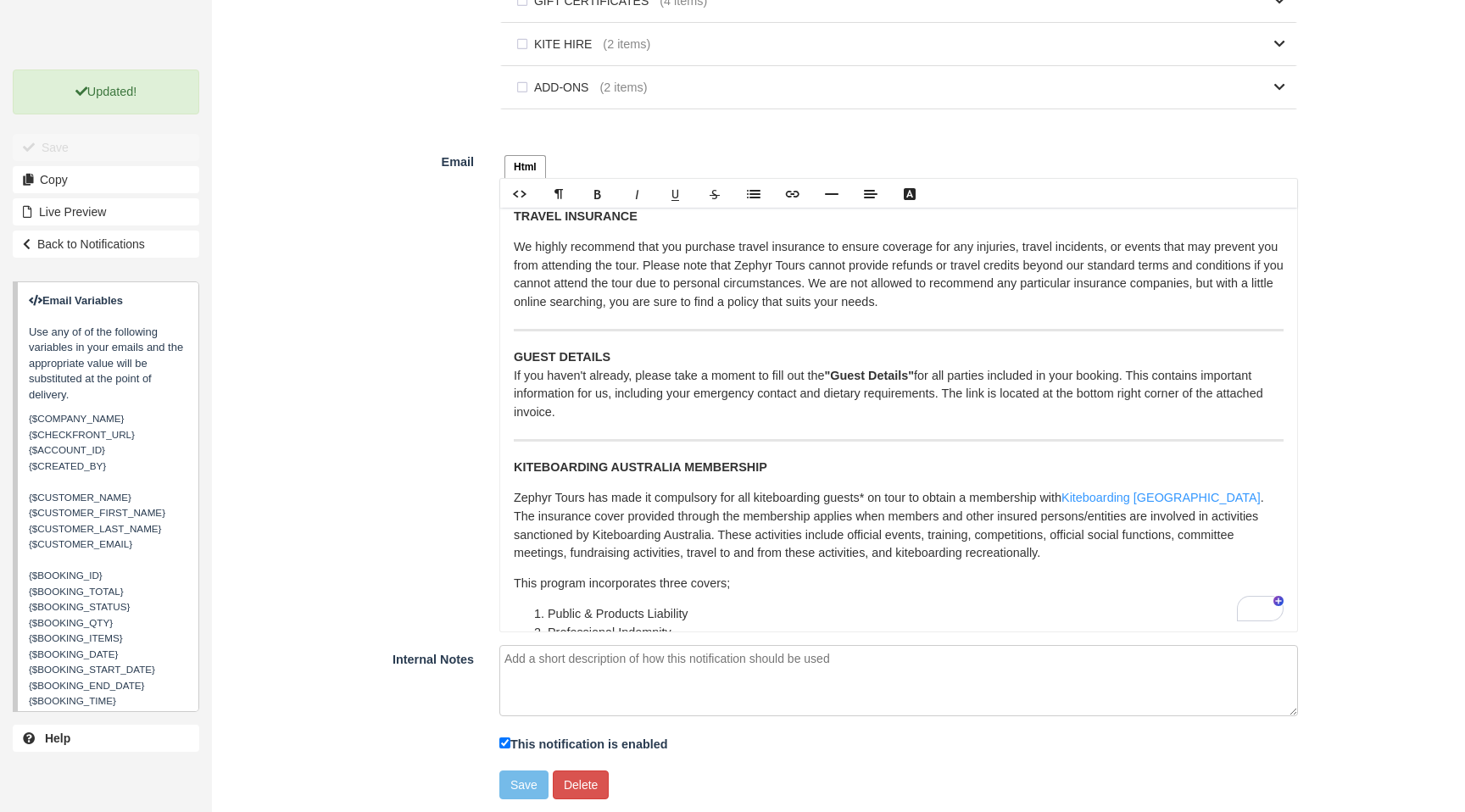
scroll to position [323, 0]
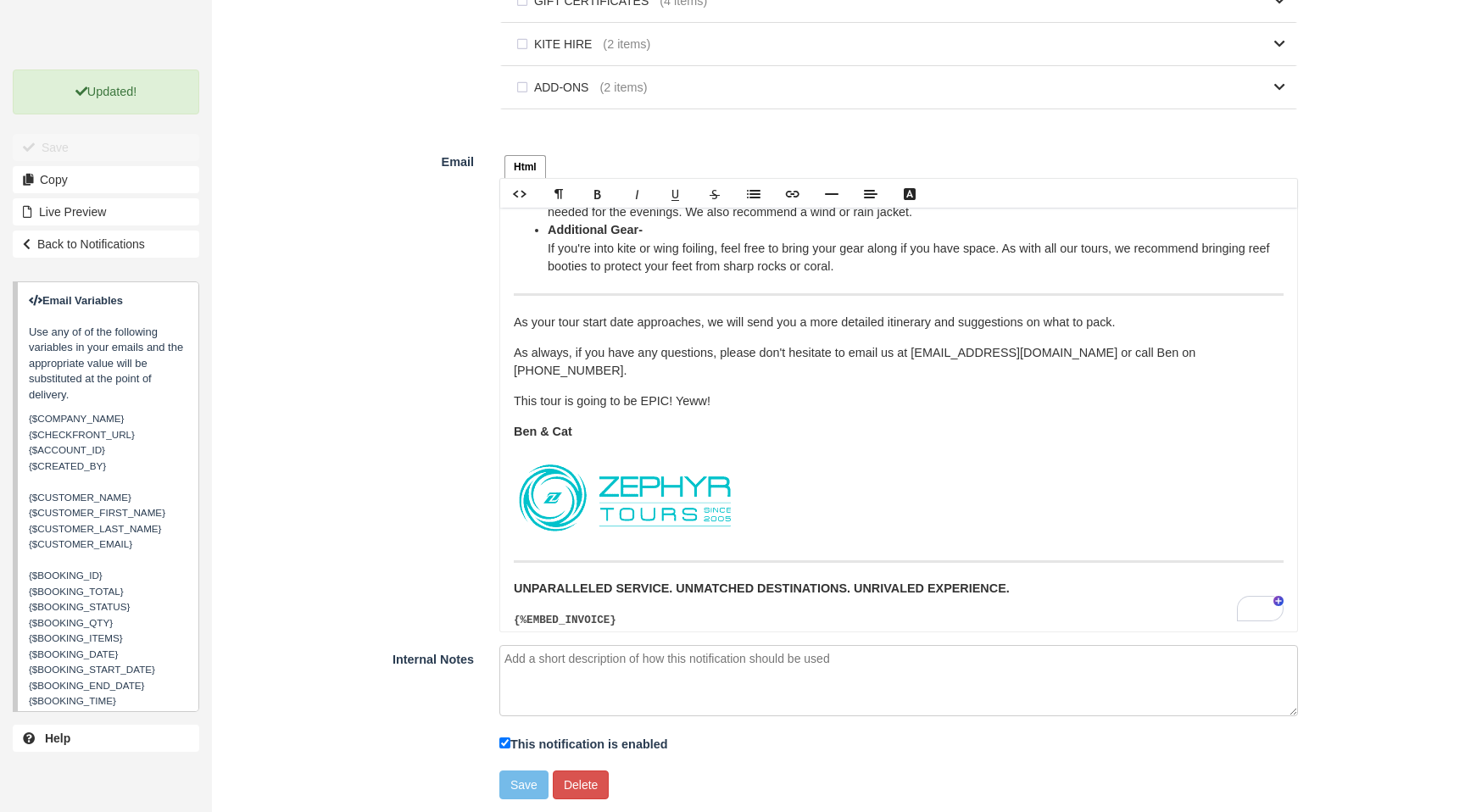
click at [767, 476] on figure "To enrich screen reader interactions, please activate Accessibility in Grammarl…" at bounding box center [899, 498] width 770 height 89
click at [773, 459] on link "Delete" at bounding box center [779, 463] width 56 height 18
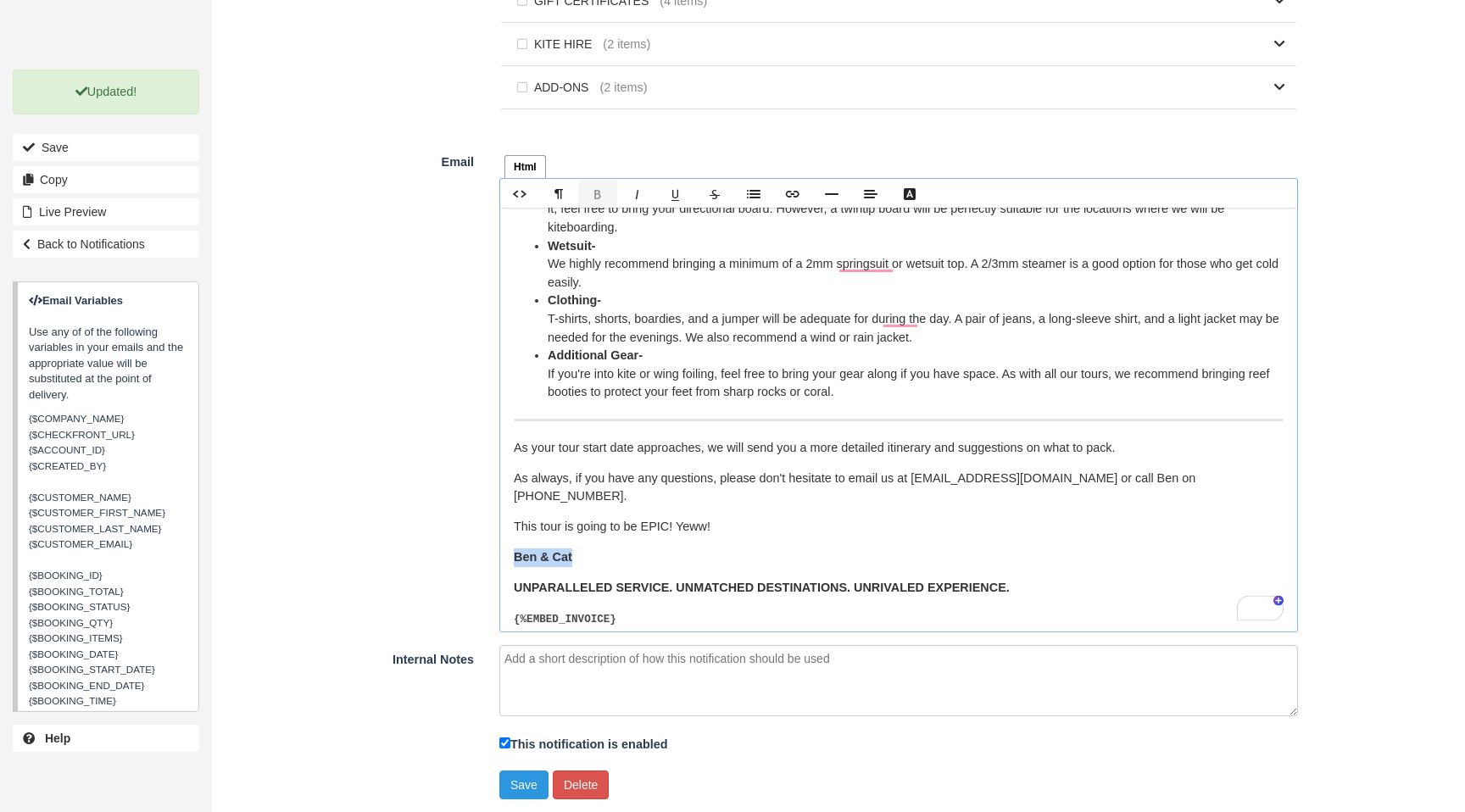
drag, startPoint x: 517, startPoint y: 540, endPoint x: 591, endPoint y: 540, distance: 74.0
click at [591, 548] on p "Ben & Cat" at bounding box center [899, 558] width 770 height 19
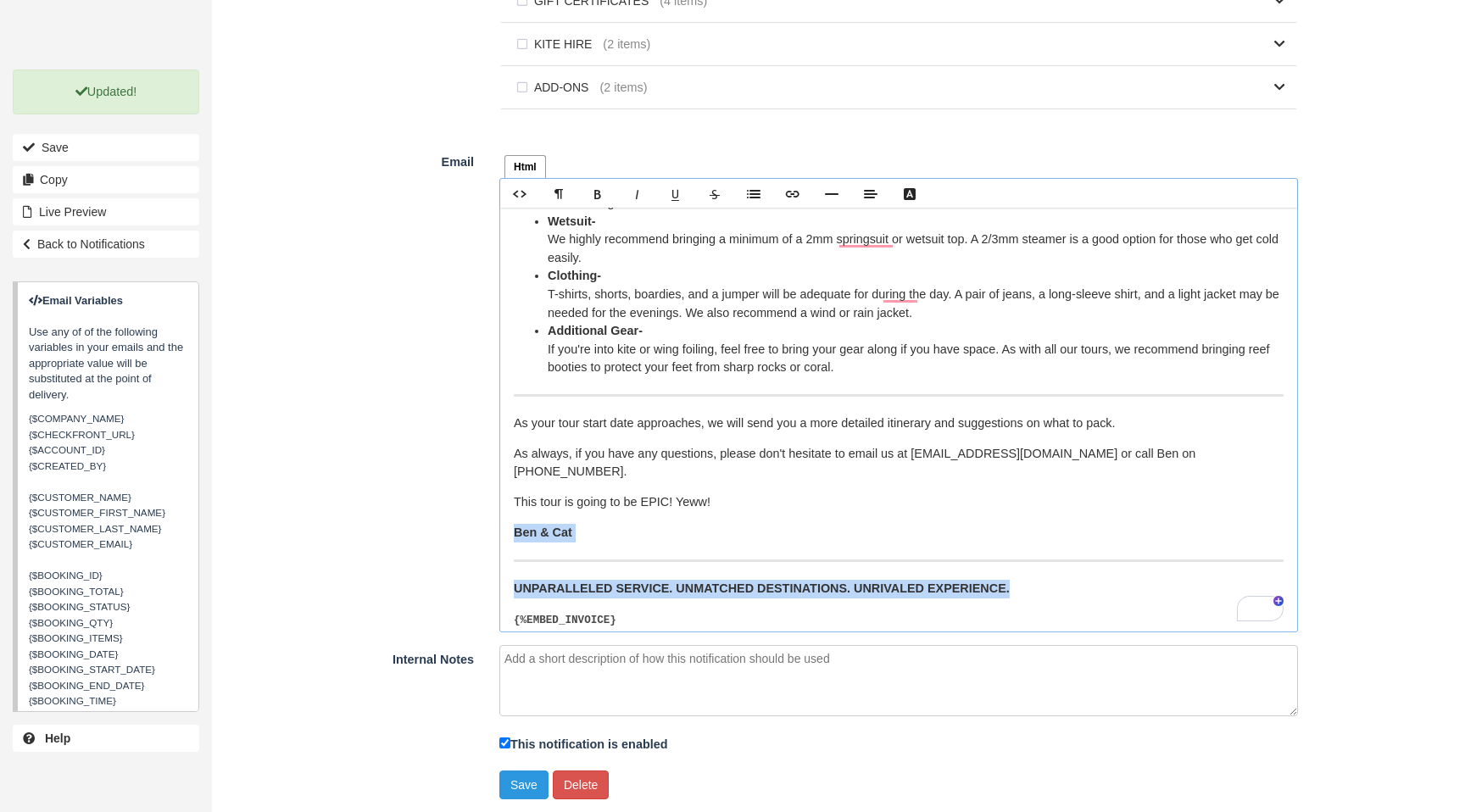
drag, startPoint x: 933, startPoint y: 567, endPoint x: 514, endPoint y: 518, distance: 421.9
click at [514, 518] on div "Hi {$CUSTOMER_FIRST_NAME}, It's just six (6) weeks until our W.A. Offroad Signa…" at bounding box center [899, 420] width 797 height 424
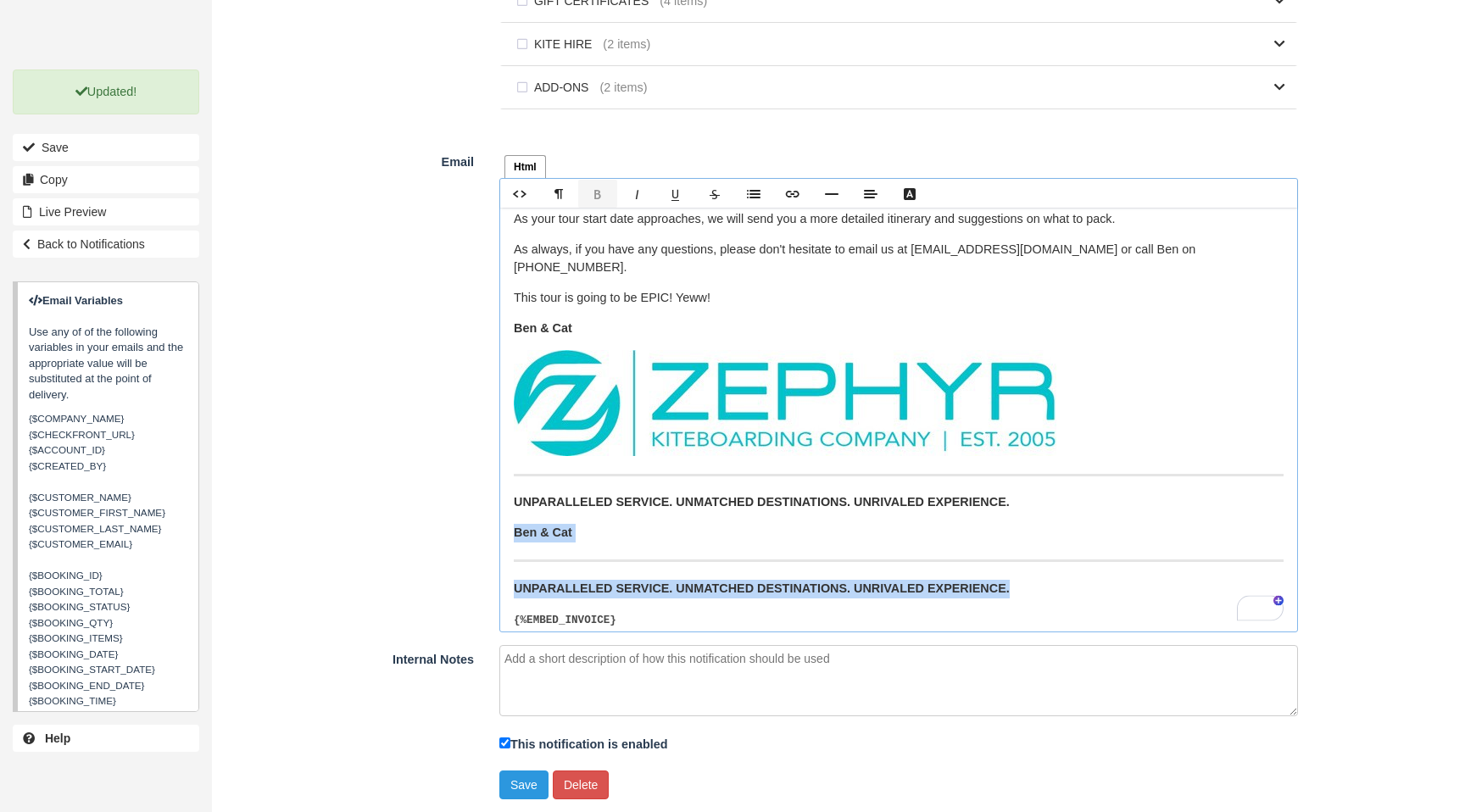
drag, startPoint x: 692, startPoint y: 568, endPoint x: 512, endPoint y: 545, distance: 181.5
click at [512, 545] on div "Hi {$CUSTOMER_FIRST_NAME}, It's just six (6) weeks until our W.A. Offroad Signa…" at bounding box center [899, 420] width 797 height 424
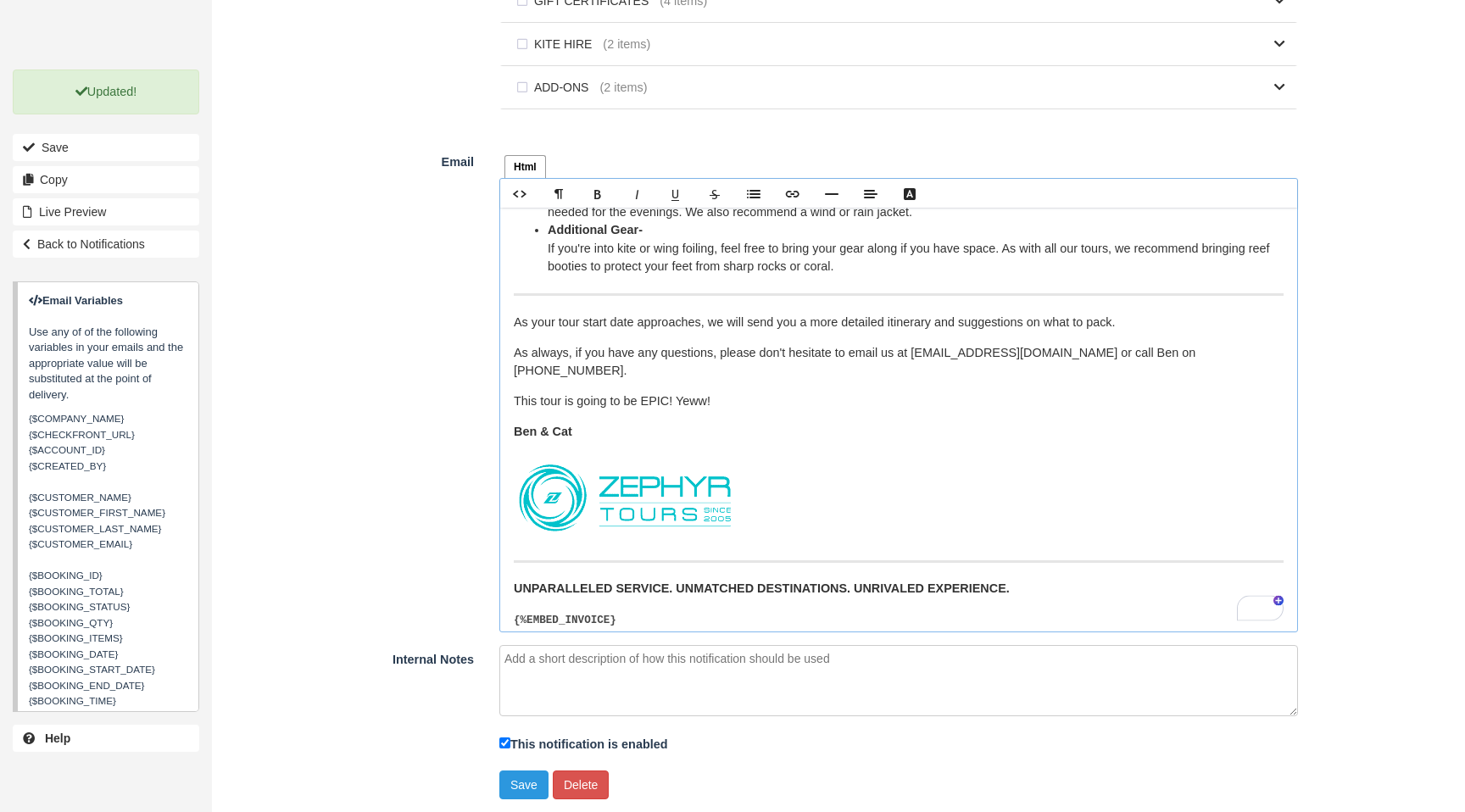
click at [785, 464] on figure "To enrich screen reader interactions, please activate Accessibility in Grammarl…" at bounding box center [899, 498] width 770 height 89
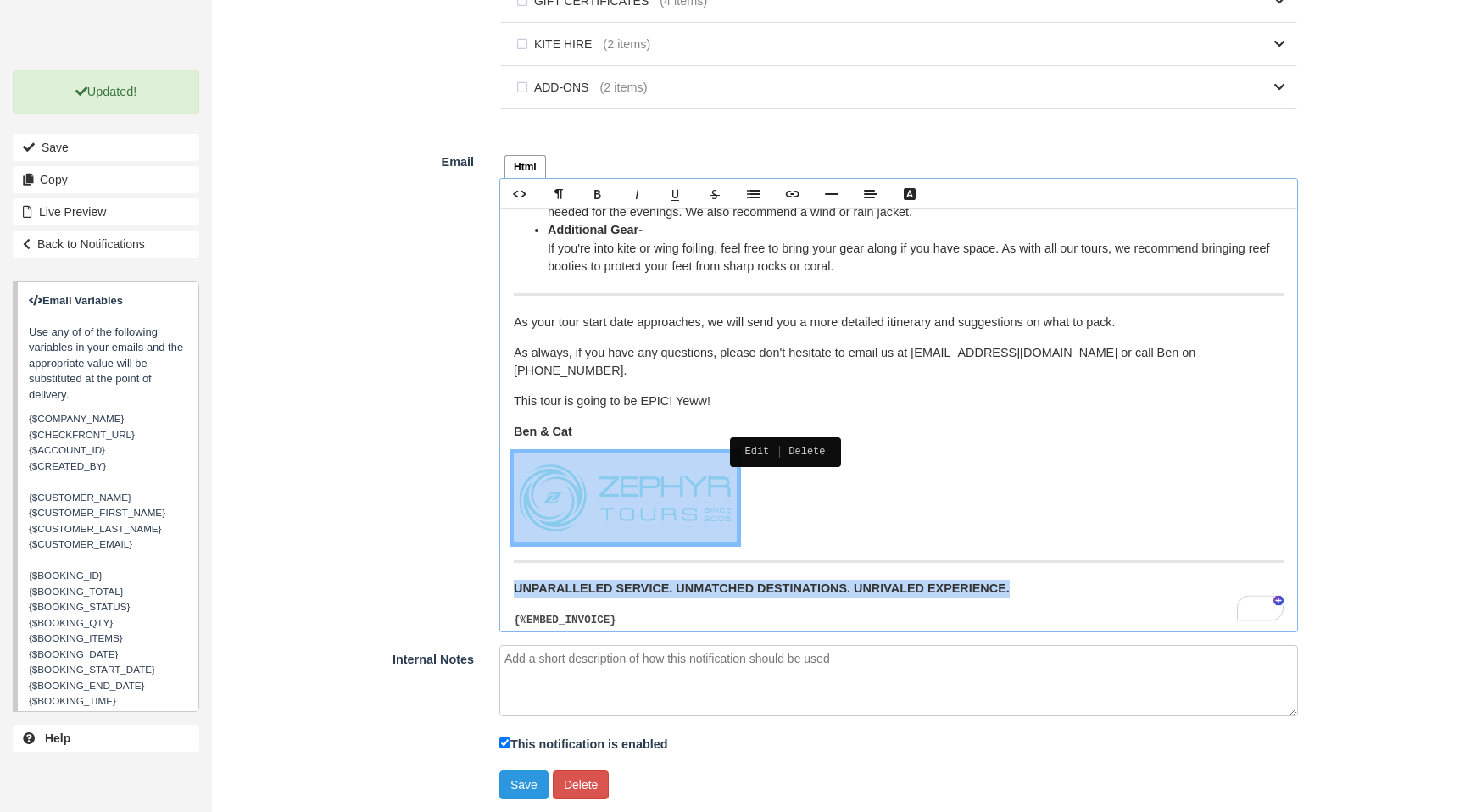
drag, startPoint x: 979, startPoint y: 568, endPoint x: 603, endPoint y: 501, distance: 381.9
click at [603, 501] on div "Hi {$CUSTOMER_FIRST_NAME}, It's just six (6) weeks until our W.A. Offroad Signa…" at bounding box center [899, 420] width 797 height 424
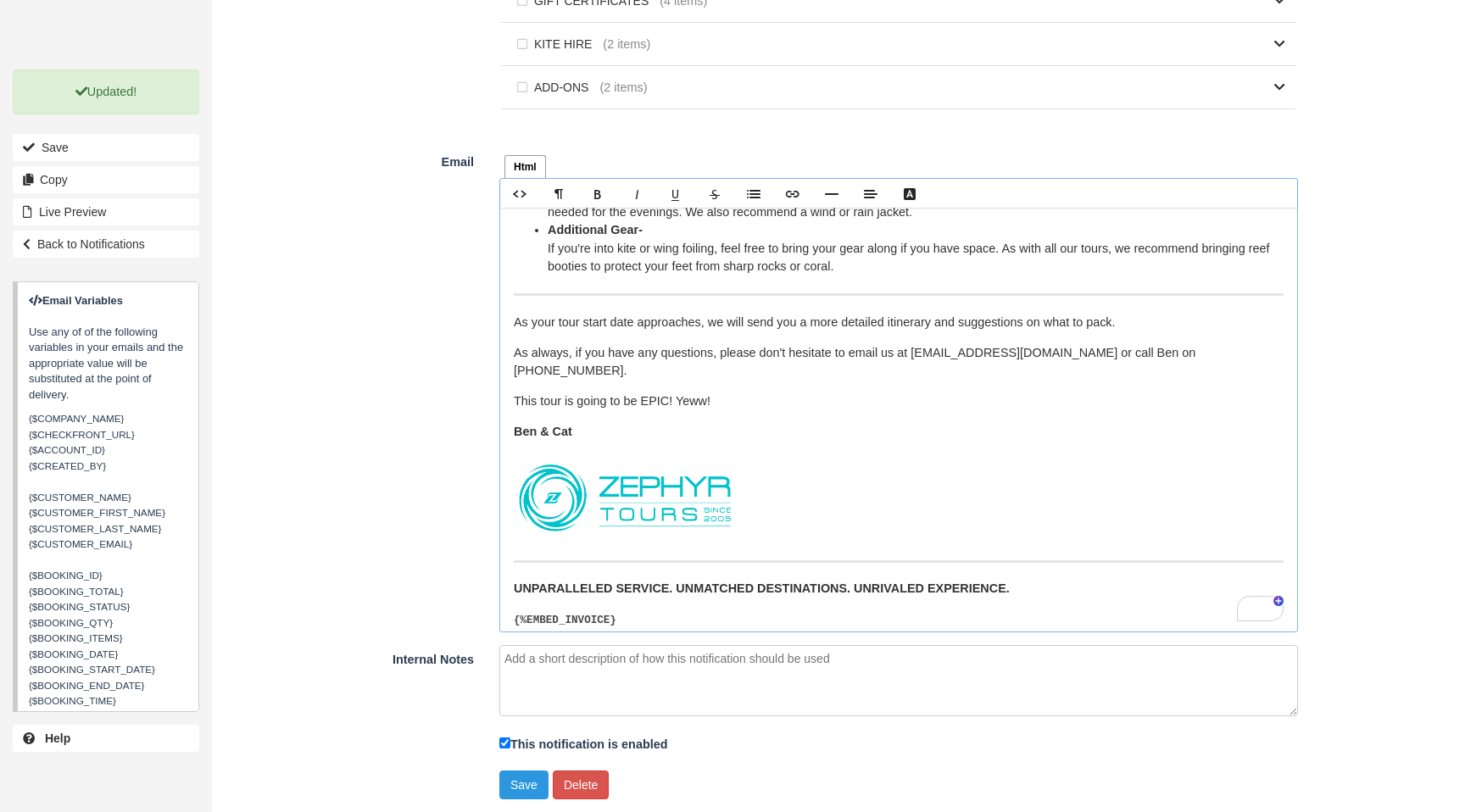
click at [843, 495] on figure "To enrich screen reader interactions, please activate Accessibility in Grammarl…" at bounding box center [899, 498] width 770 height 89
click at [867, 478] on link "Delete" at bounding box center [855, 483] width 56 height 18
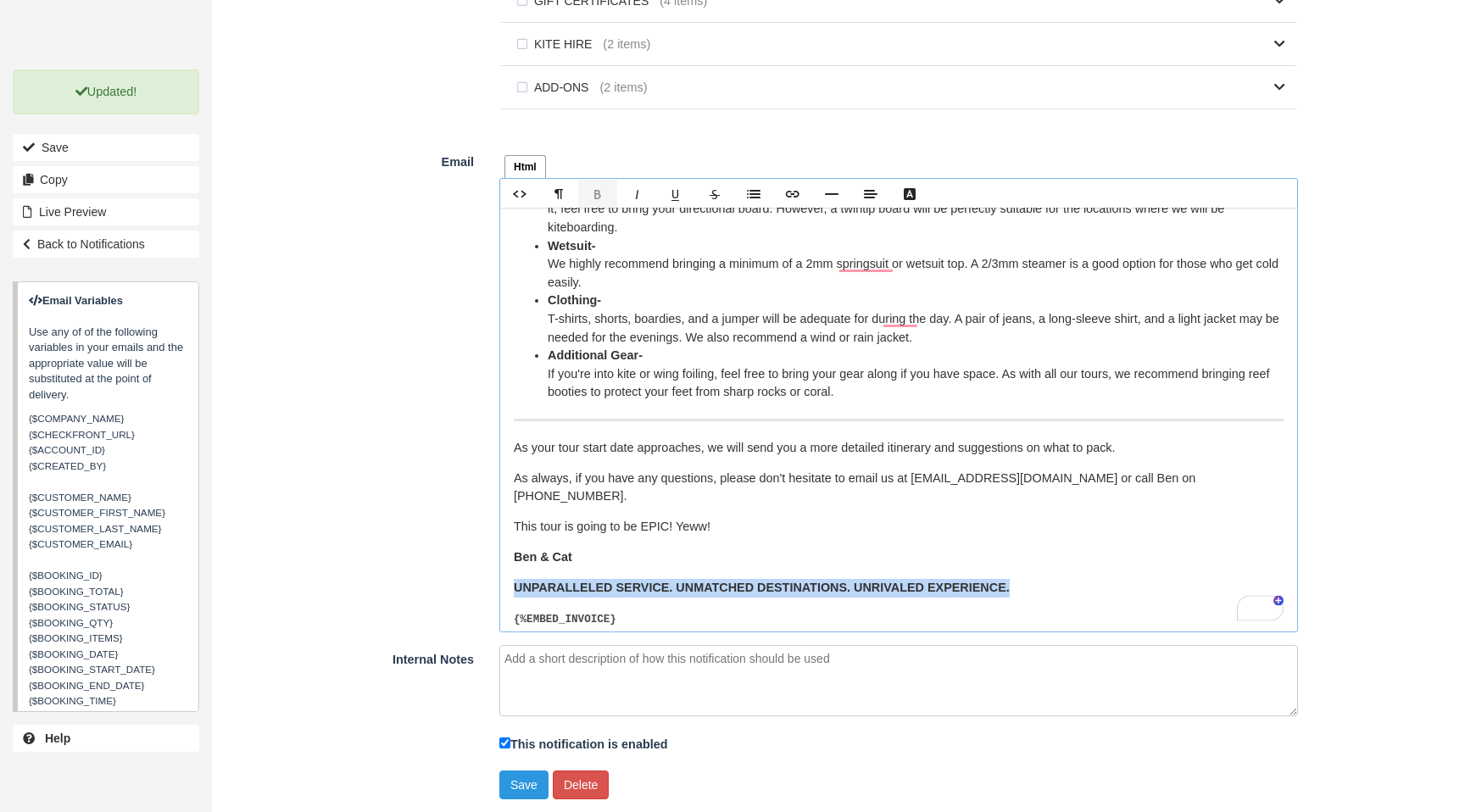
drag, startPoint x: 968, startPoint y: 573, endPoint x: 514, endPoint y: 564, distance: 454.1
click at [502, 566] on div "Html Text Rich text editor Hi {$CUSTOMER_FIRST_NAME}, It's just six (6) weeks u…" at bounding box center [899, 390] width 825 height 485
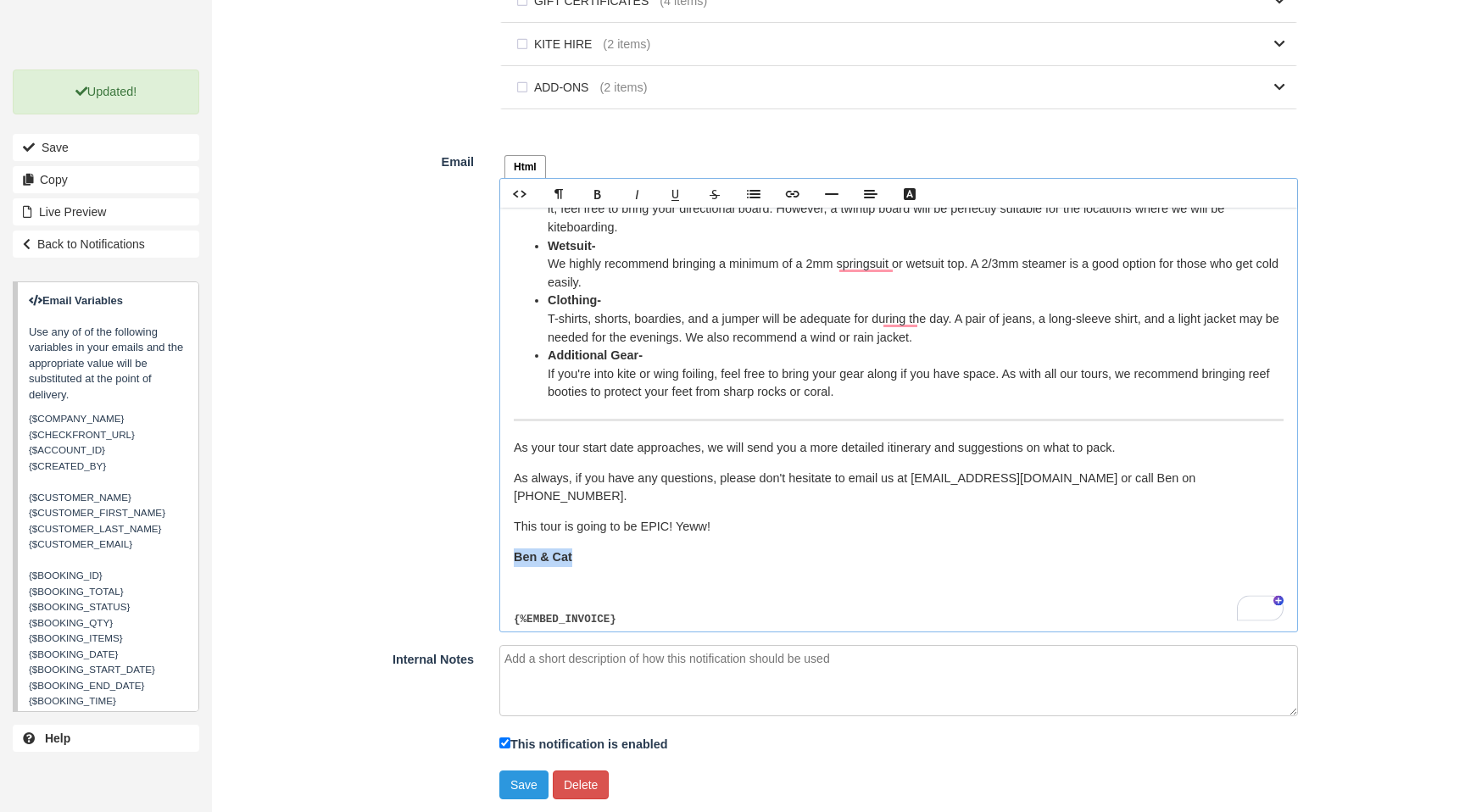
drag, startPoint x: 587, startPoint y: 538, endPoint x: 530, endPoint y: 543, distance: 57.2
click at [486, 536] on div "Email Html Text Rich text editor Hi {$CUSTOMER_FIRST_NAME}, It's just six (6) w…" at bounding box center [762, 390] width 1099 height 485
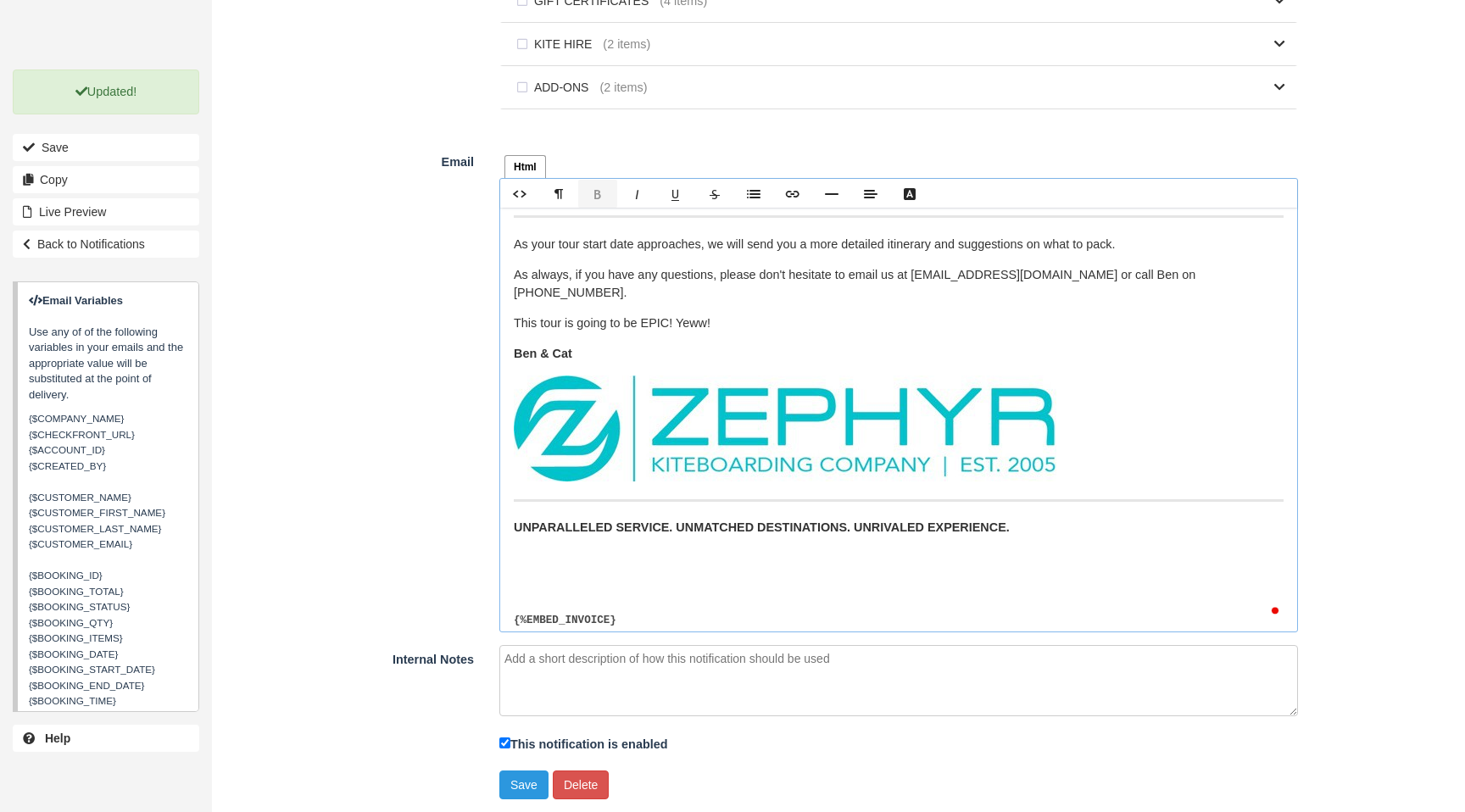
click at [573, 580] on p "To enrich screen reader interactions, please activate Accessibility in Grammarl…" at bounding box center [899, 590] width 770 height 19
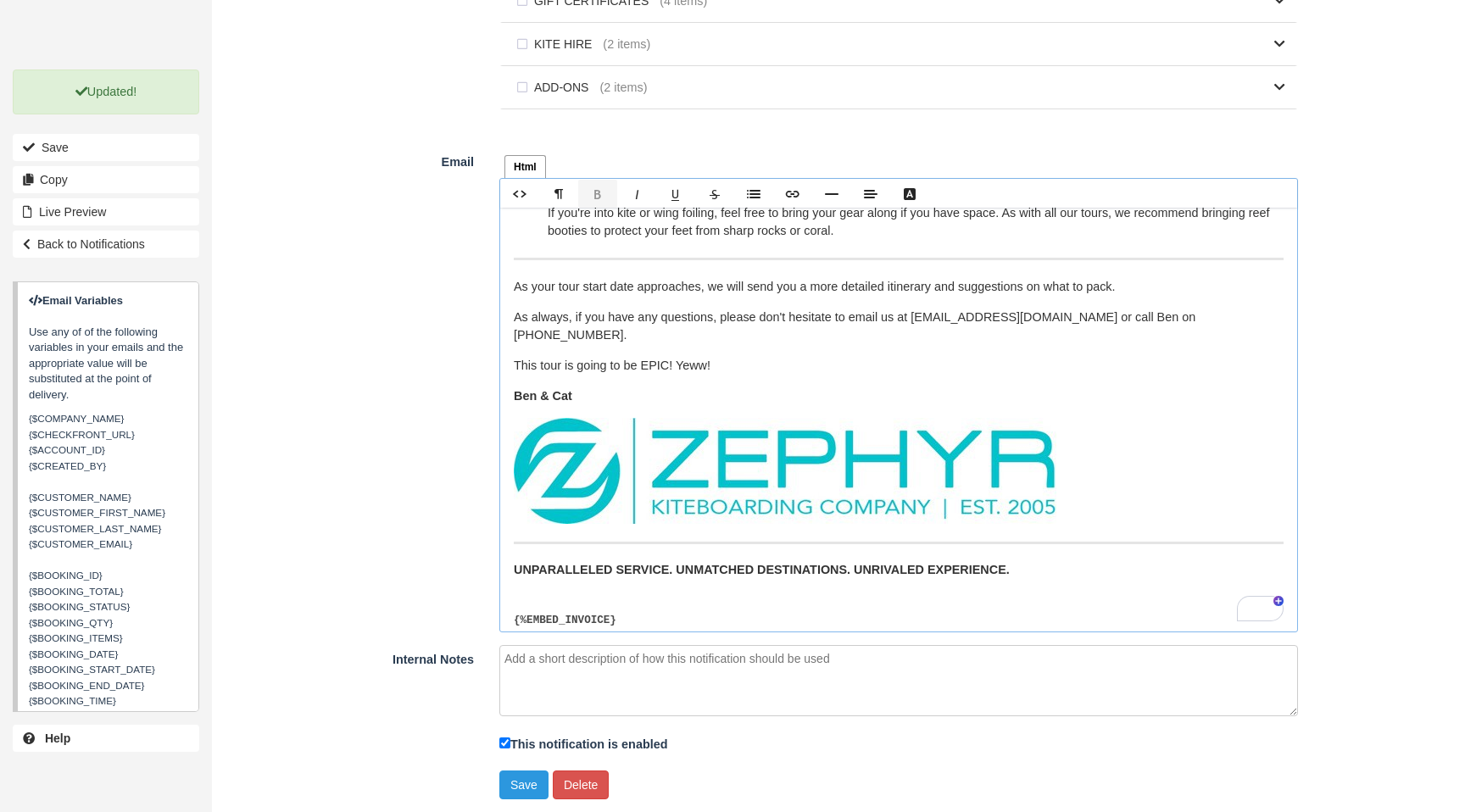
click at [556, 577] on p "UNPARALLELED SERVICE. UNMATCHED DESTINATIONS. UNRIVALED EXPERIENCE. ﻿ ﻿" at bounding box center [899, 579] width 770 height 37
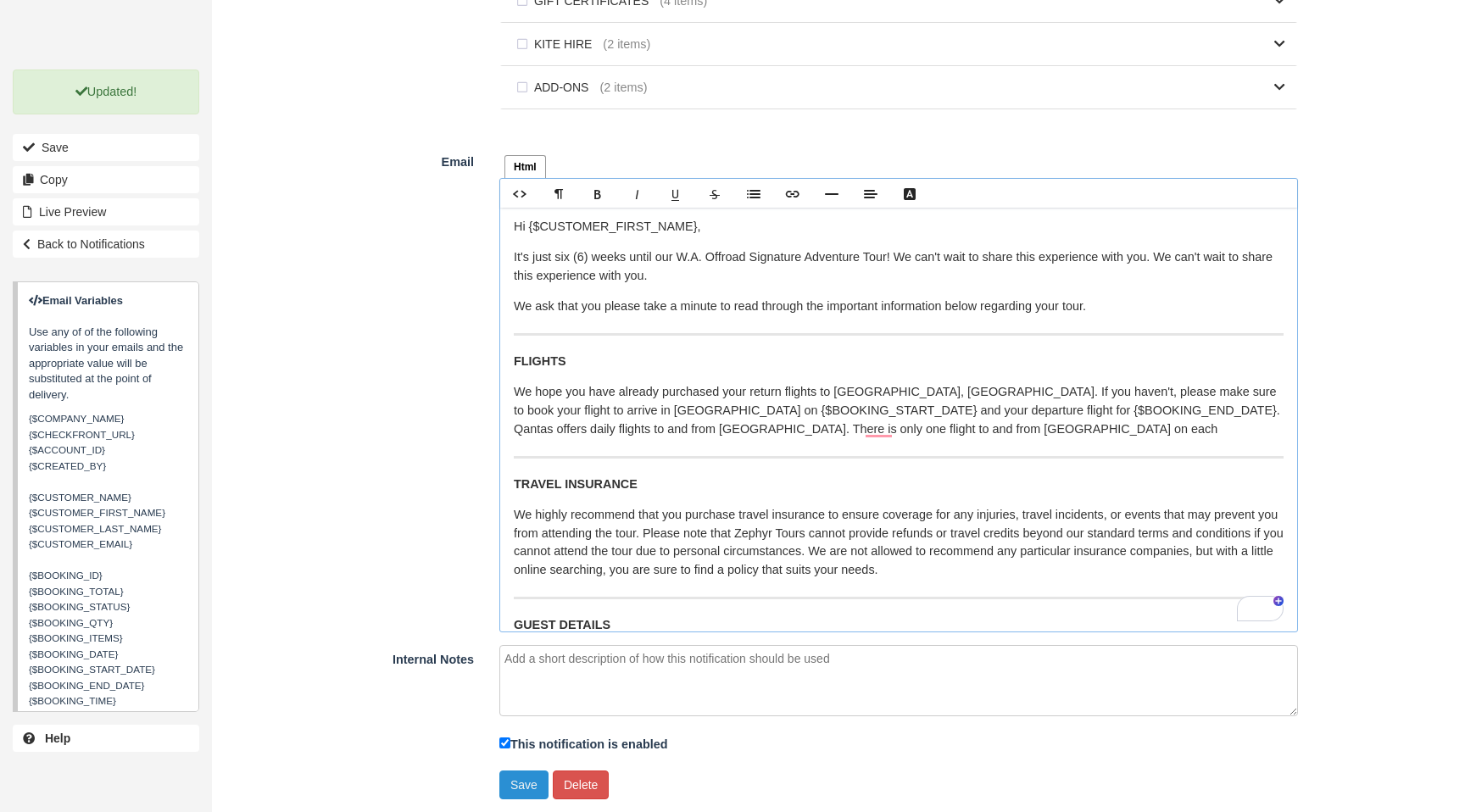
click at [532, 781] on button "Save" at bounding box center [524, 785] width 49 height 29
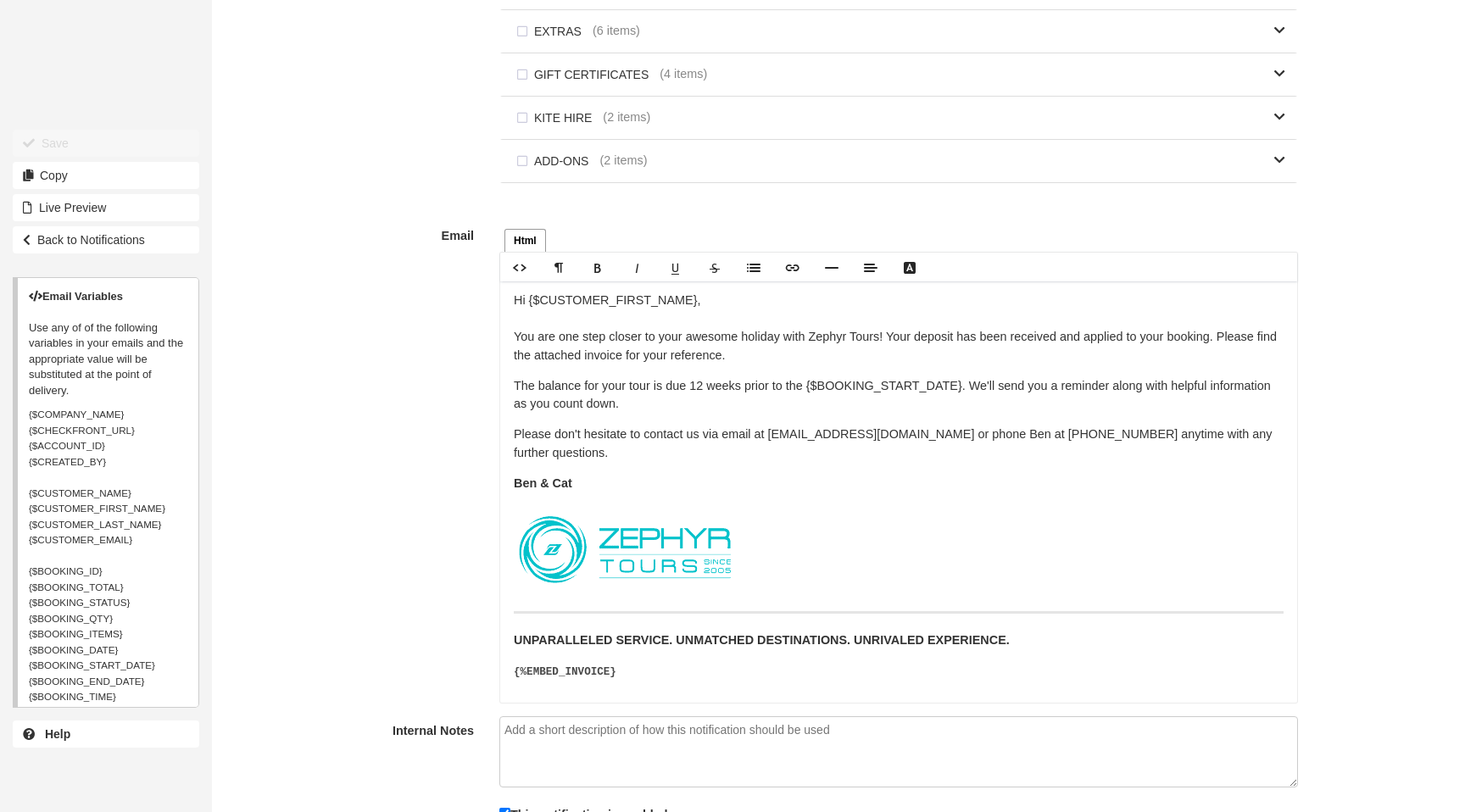
scroll to position [1092, 0]
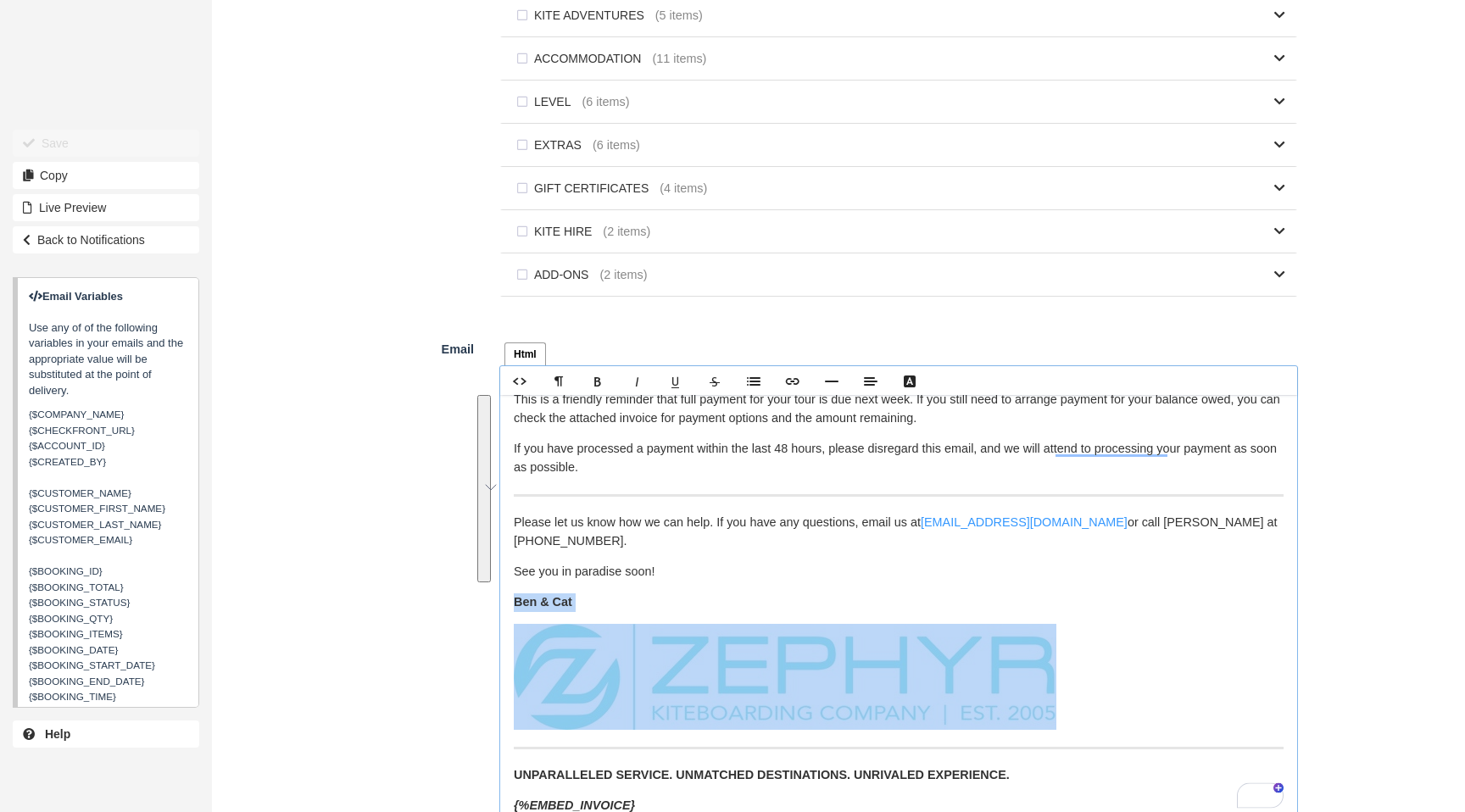
scroll to position [75, 0]
drag, startPoint x: 514, startPoint y: 590, endPoint x: 1021, endPoint y: 763, distance: 535.7
click at [1021, 763] on div "Hi {$CUSTOMER_FIRST_NAME}, It’s just 13 weeks until your Cocos Islands Tour beg…" at bounding box center [899, 607] width 797 height 424
click at [1160, 624] on figure "To enrich screen reader interactions, please activate Accessibility in Grammarl…" at bounding box center [899, 677] width 770 height 106
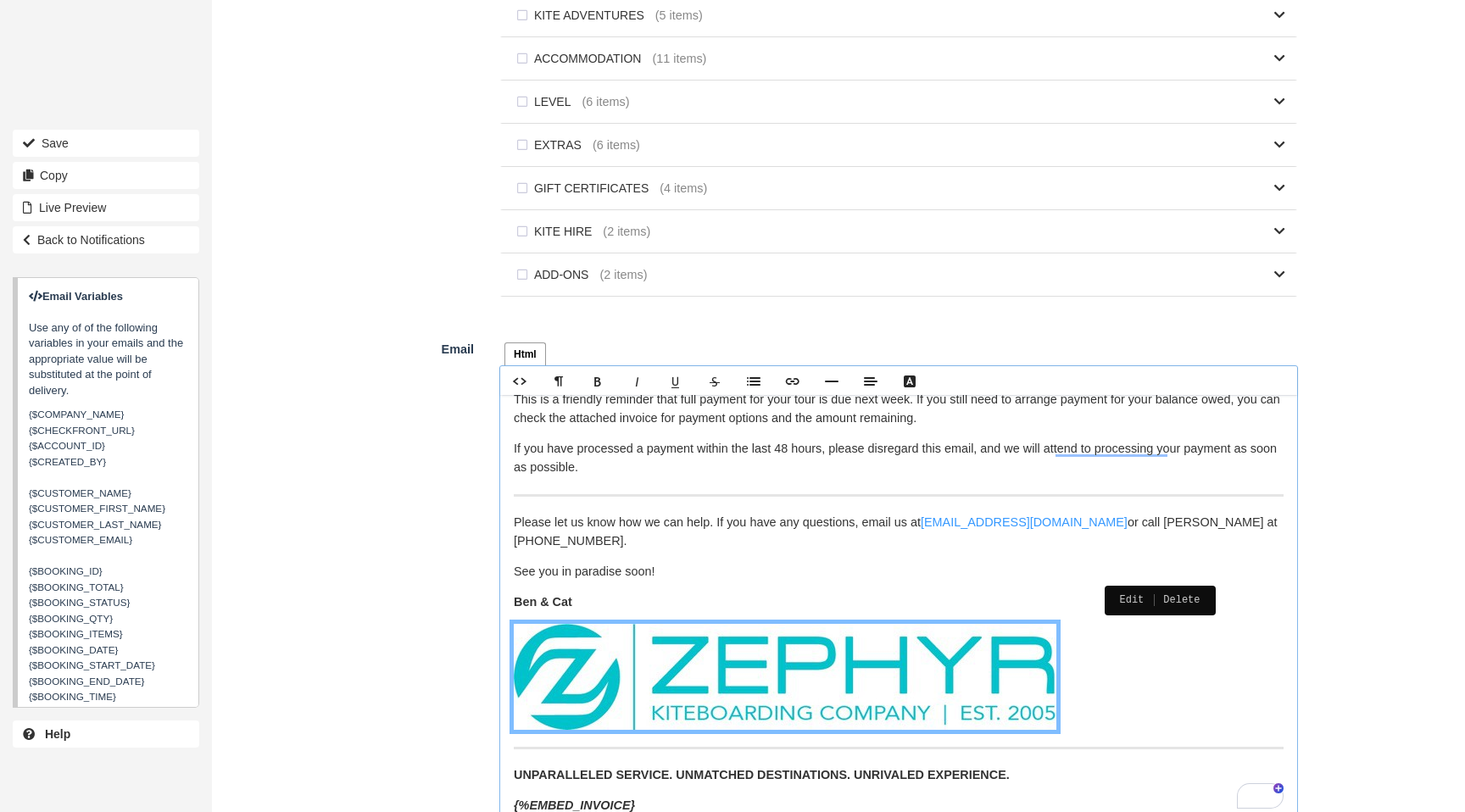
scroll to position [0, 0]
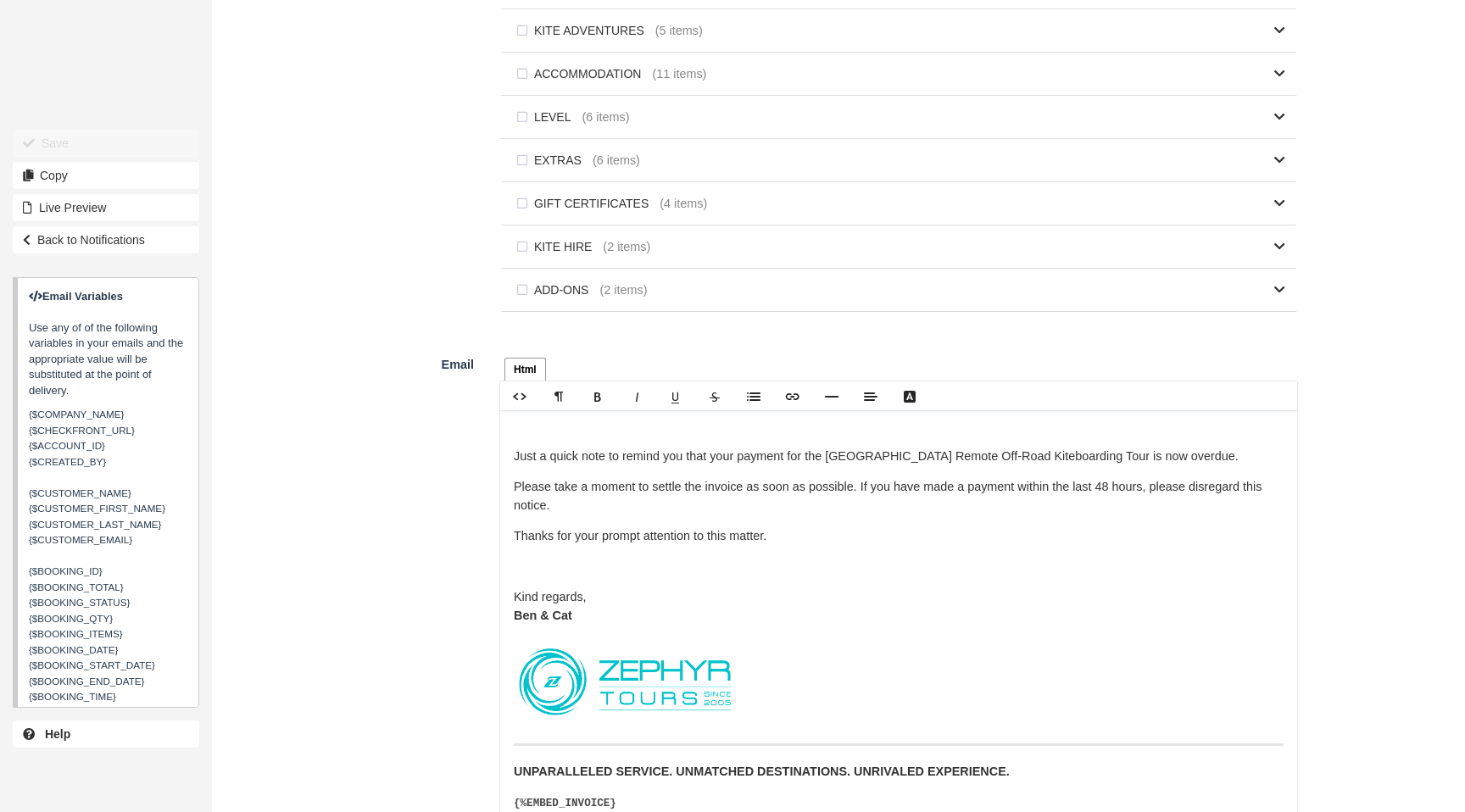
scroll to position [1115, 0]
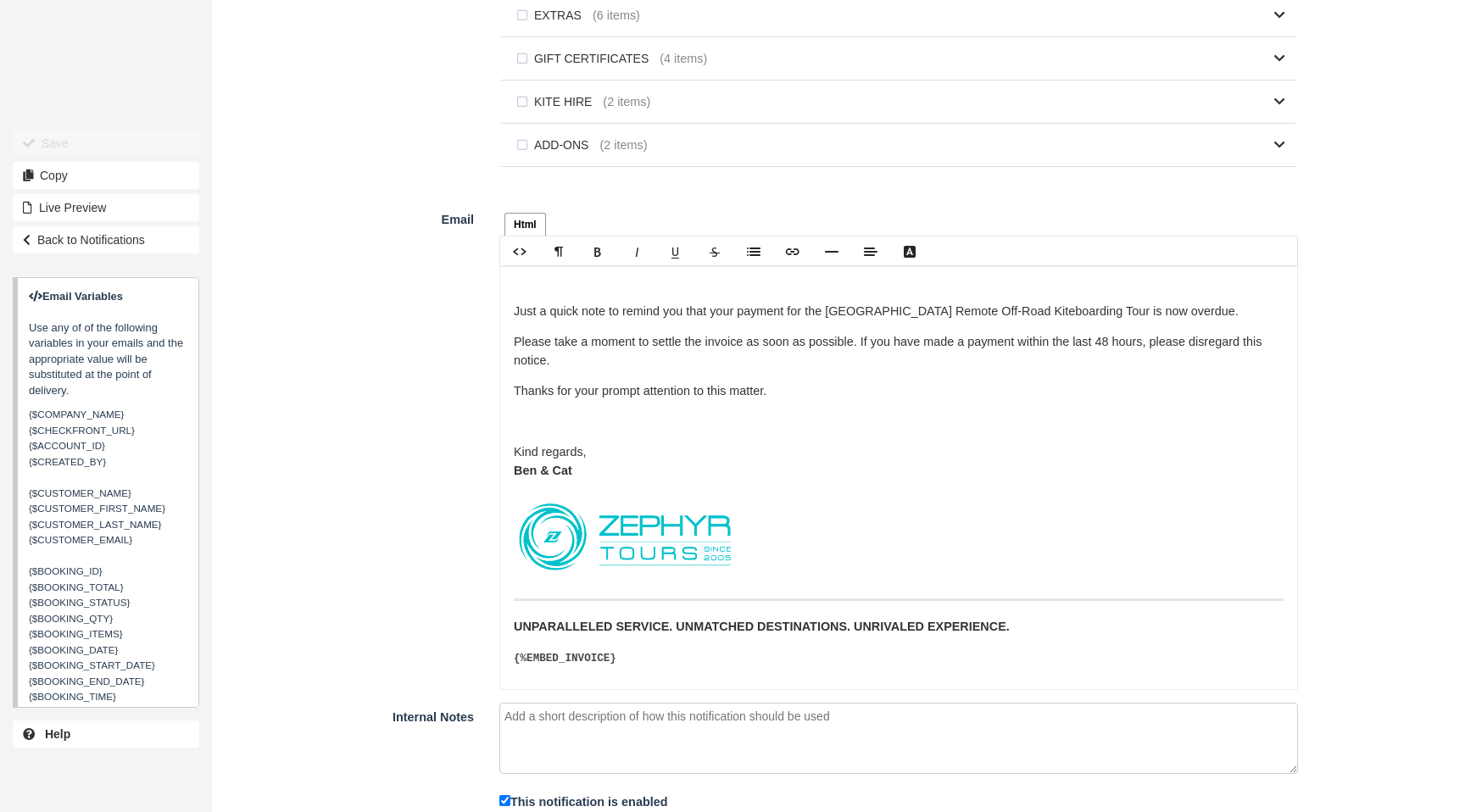
click at [717, 548] on img at bounding box center [625, 537] width 224 height 89
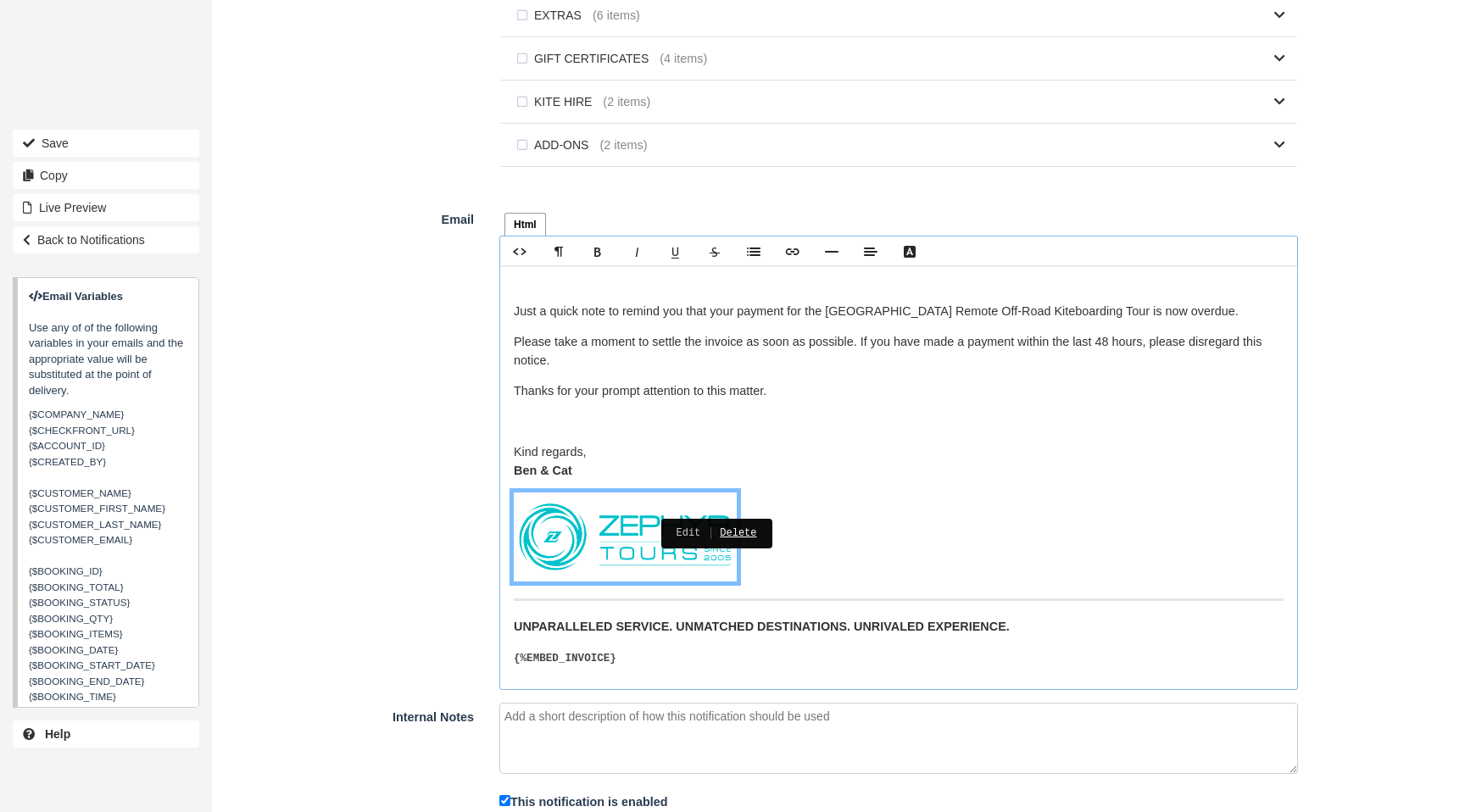
click at [741, 536] on link "Delete" at bounding box center [729, 532] width 56 height 18
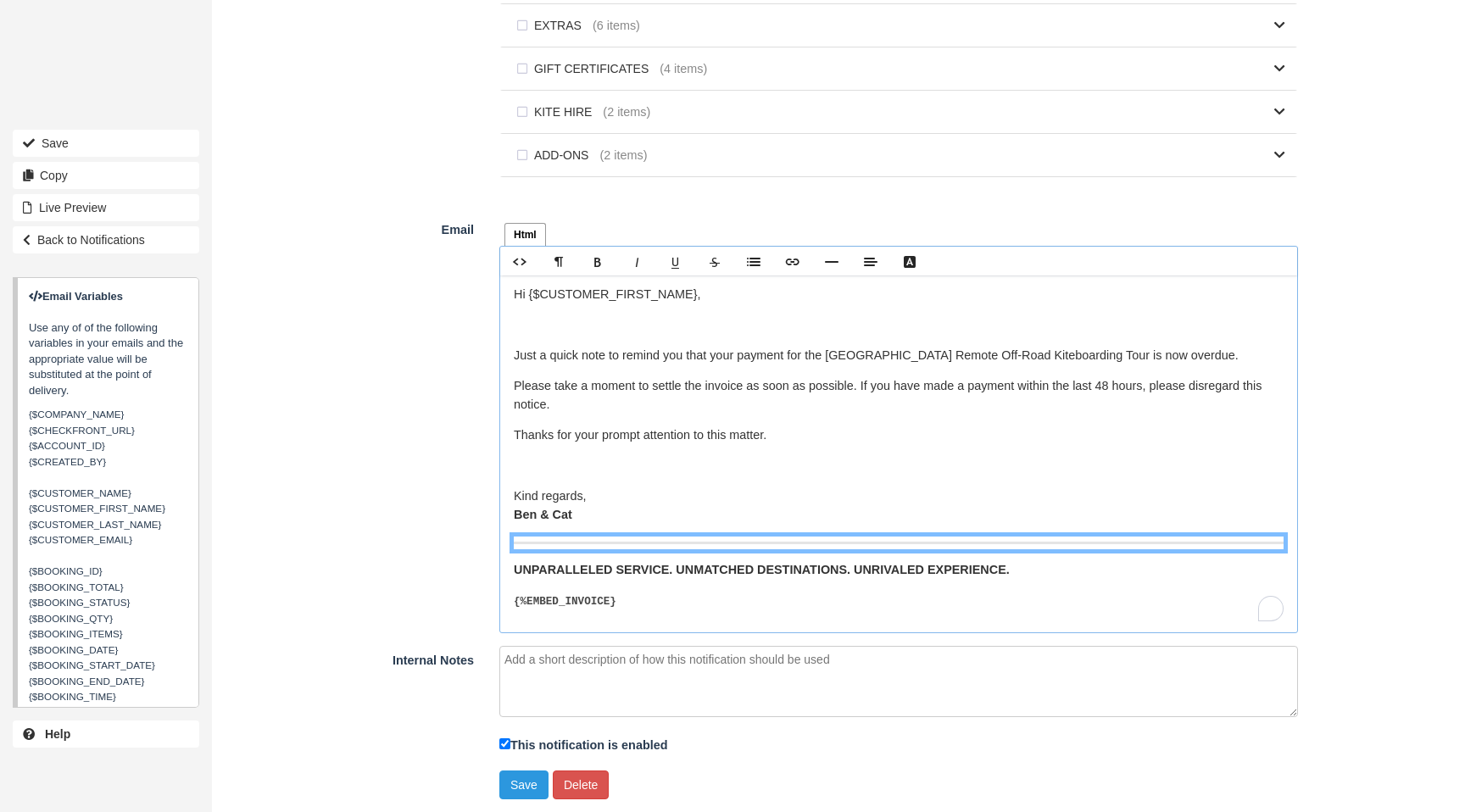
scroll to position [1083, 0]
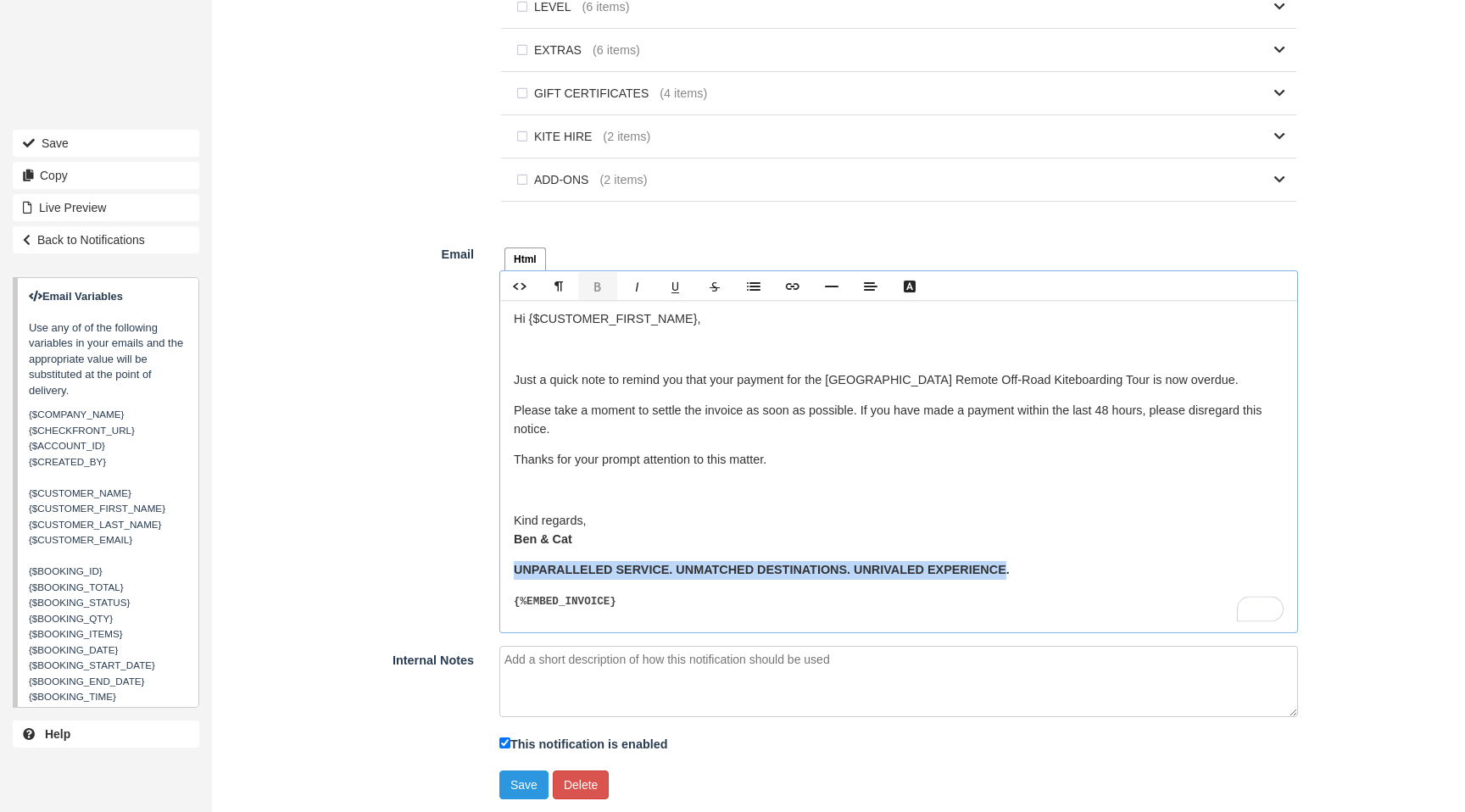
drag, startPoint x: 738, startPoint y: 581, endPoint x: 584, endPoint y: 561, distance: 155.3
click at [501, 570] on div "Hi {$CUSTOMER_FIRST_NAME}, Just a quick note to remind you that your payment fo…" at bounding box center [899, 466] width 797 height 331
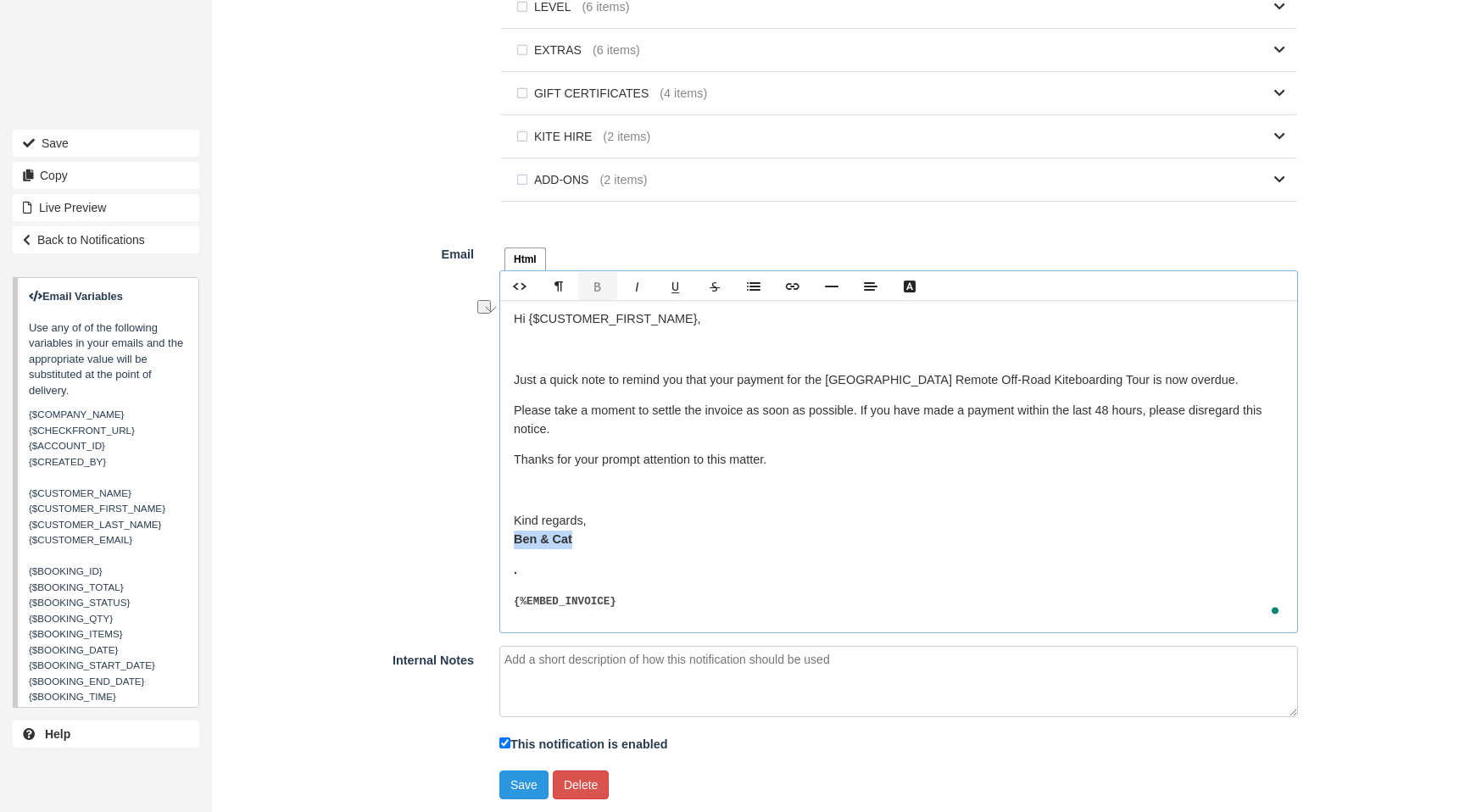
drag, startPoint x: 558, startPoint y: 545, endPoint x: 503, endPoint y: 544, distance: 55.0
click at [497, 545] on div "Html Text Rich text editor Hi {$CUSTOMER_FIRST_NAME}, Just a quick note to remi…" at bounding box center [899, 437] width 825 height 392
drag, startPoint x: 535, startPoint y: 575, endPoint x: 551, endPoint y: 577, distance: 16.1
click at [537, 575] on p "." at bounding box center [899, 571] width 770 height 19
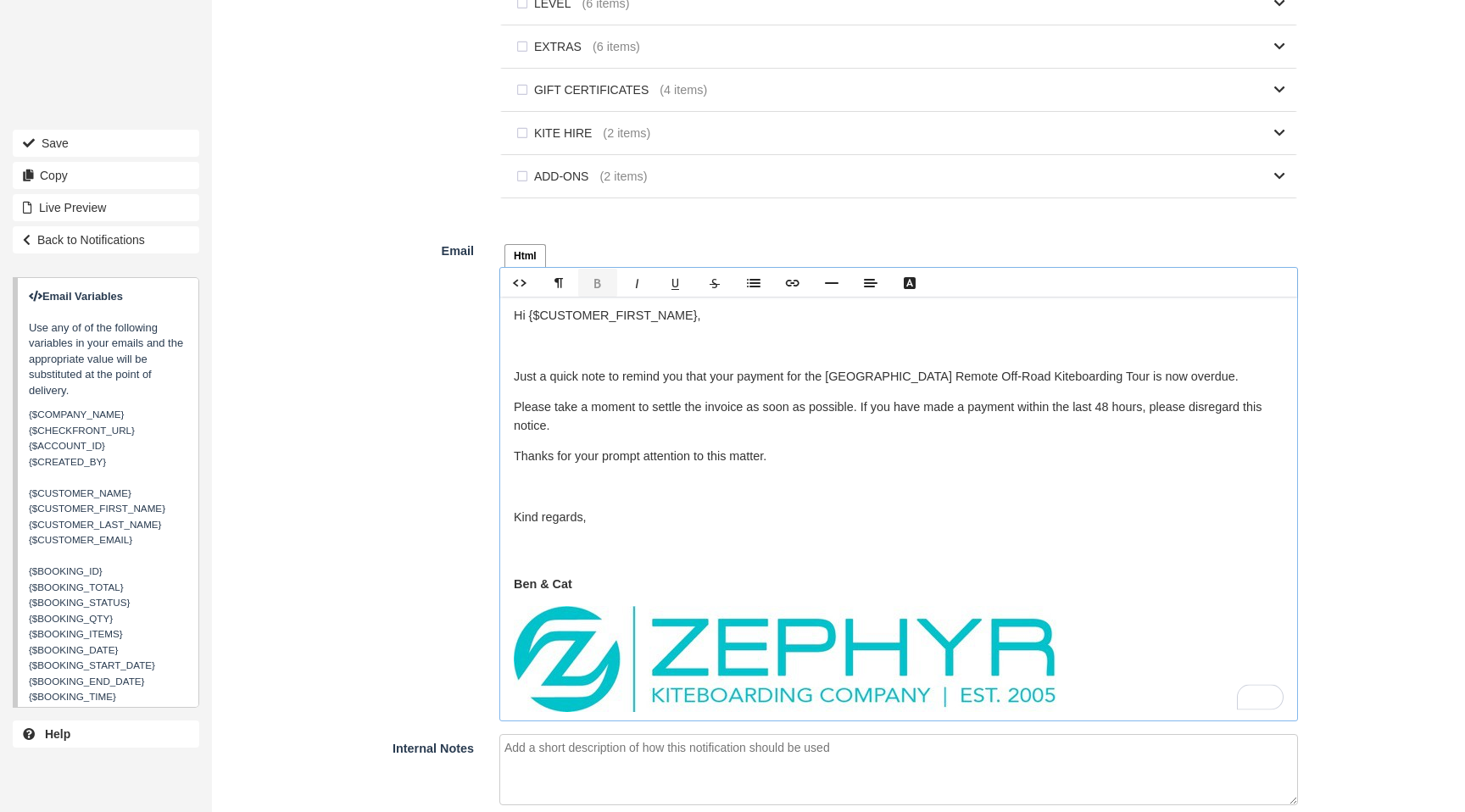
click at [534, 550] on p "Kind regards, ﻿" at bounding box center [899, 536] width 770 height 55
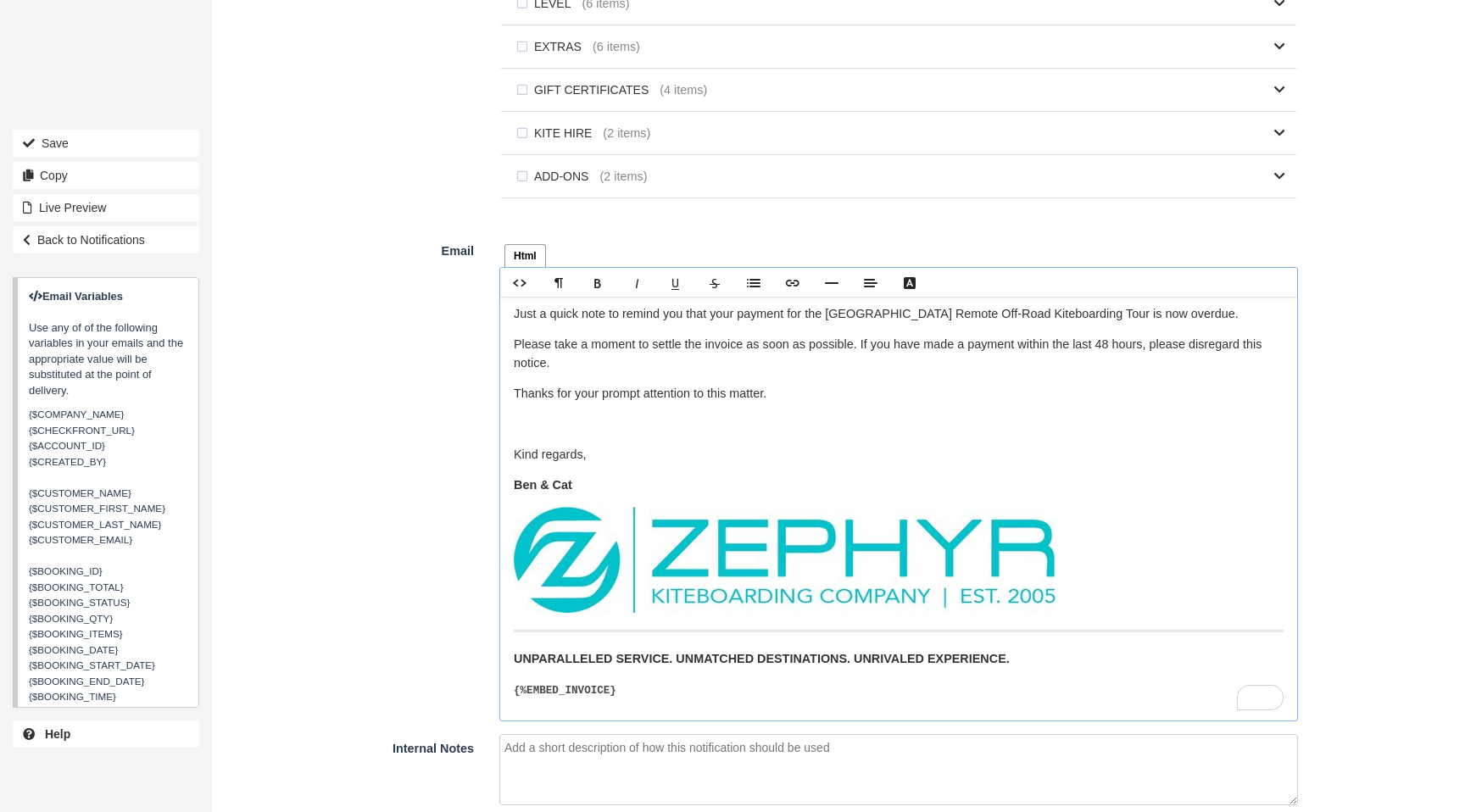
scroll to position [63, 0]
drag, startPoint x: 1131, startPoint y: 319, endPoint x: 839, endPoint y: 322, distance: 292.0
click at [839, 322] on p "Just a quick note to remind you that your payment for the Western Australia Rem…" at bounding box center [899, 314] width 770 height 19
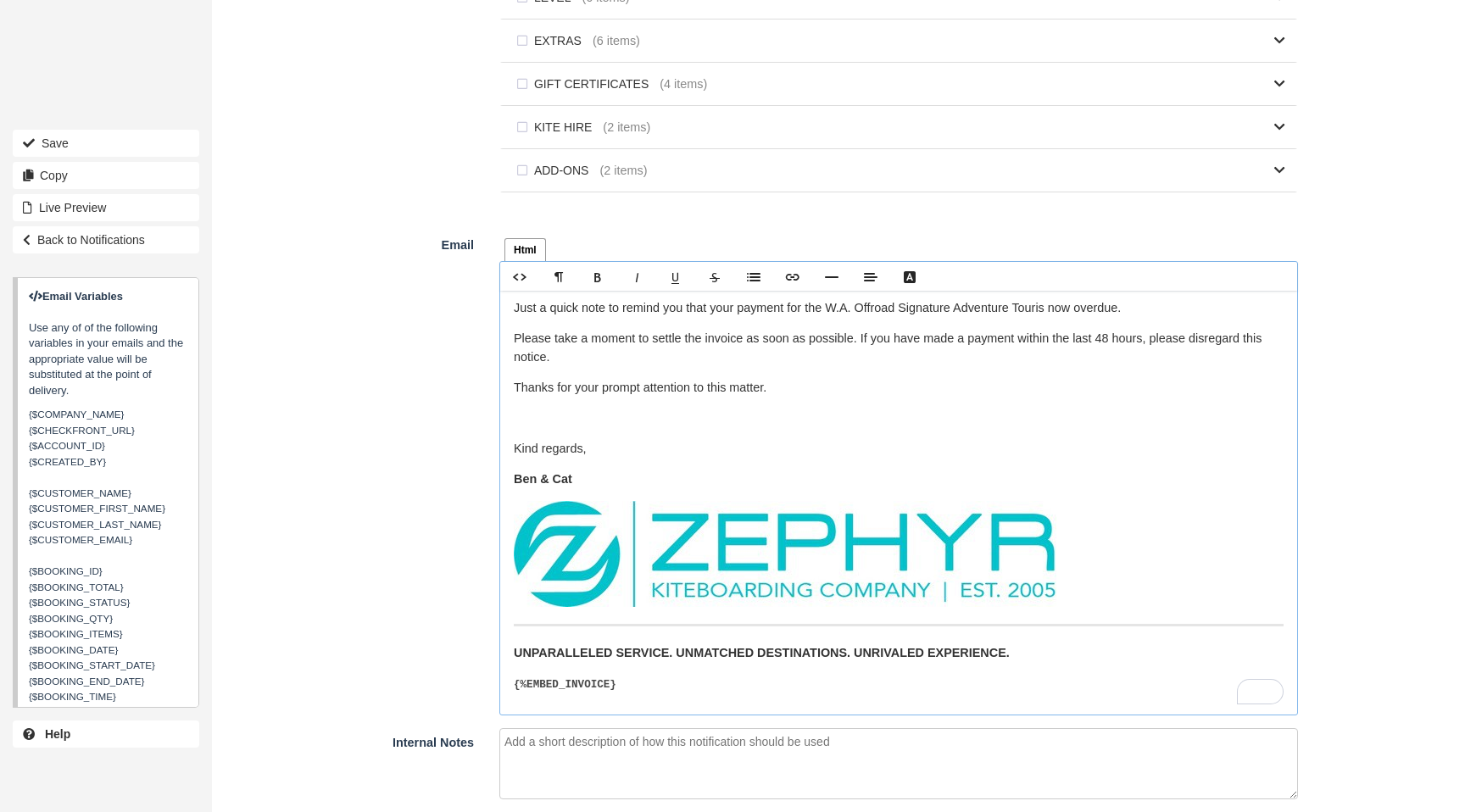
scroll to position [1176, 0]
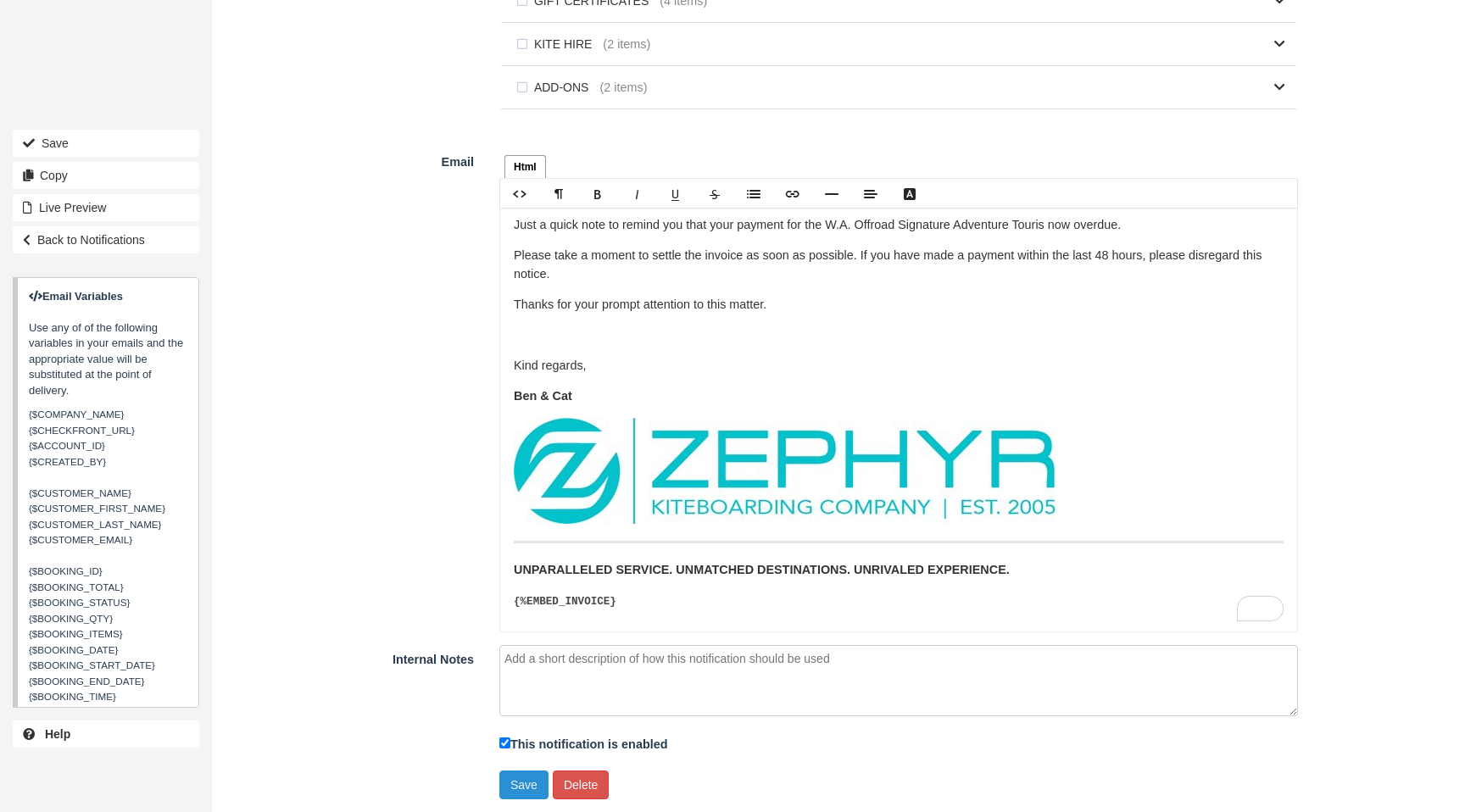
click at [524, 785] on button "Save" at bounding box center [524, 785] width 49 height 29
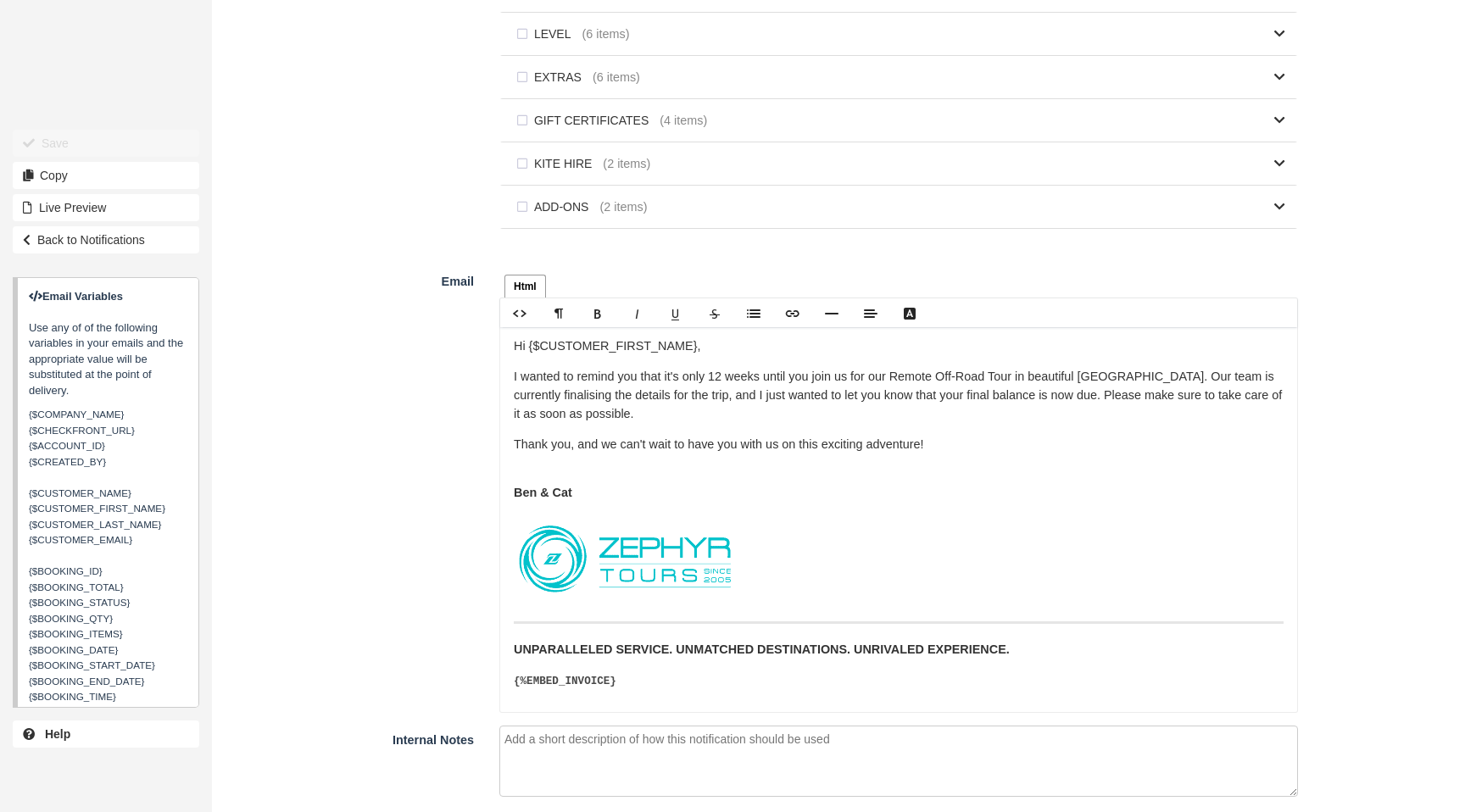
scroll to position [1136, 0]
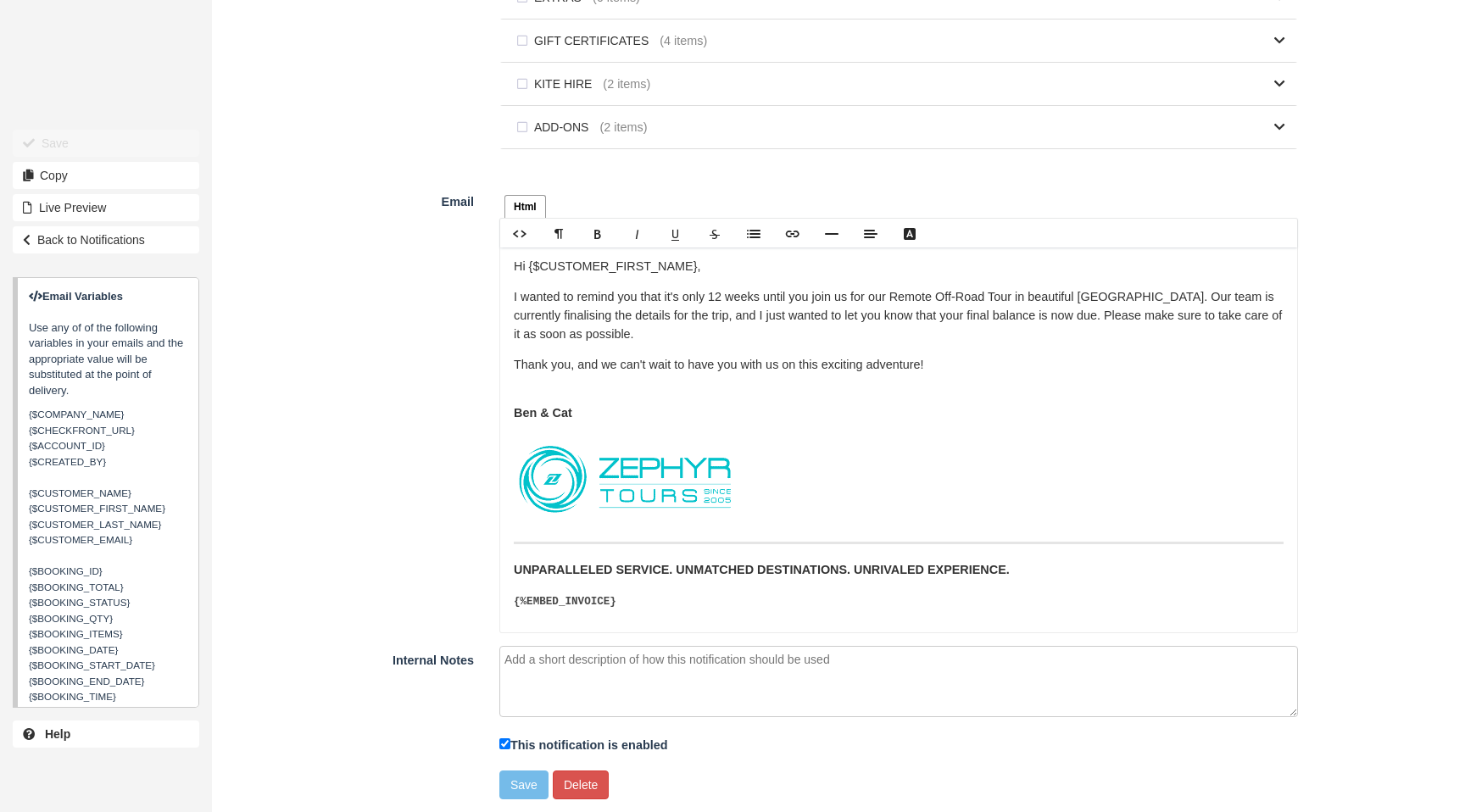
drag, startPoint x: 819, startPoint y: 490, endPoint x: 800, endPoint y: 488, distance: 19.1
click at [816, 489] on figure at bounding box center [899, 479] width 770 height 89
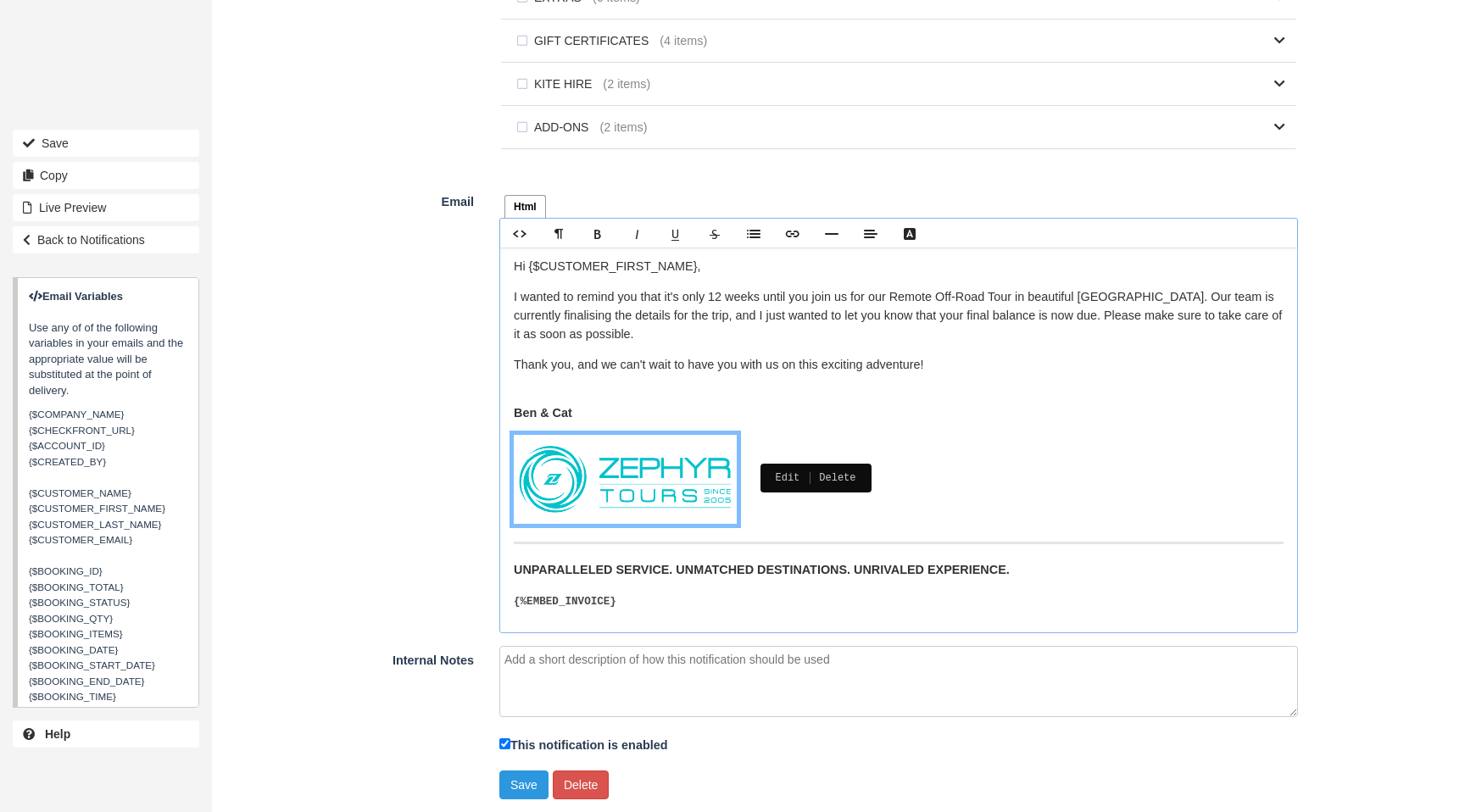
click at [859, 475] on div "Edit Delete" at bounding box center [816, 479] width 111 height 30
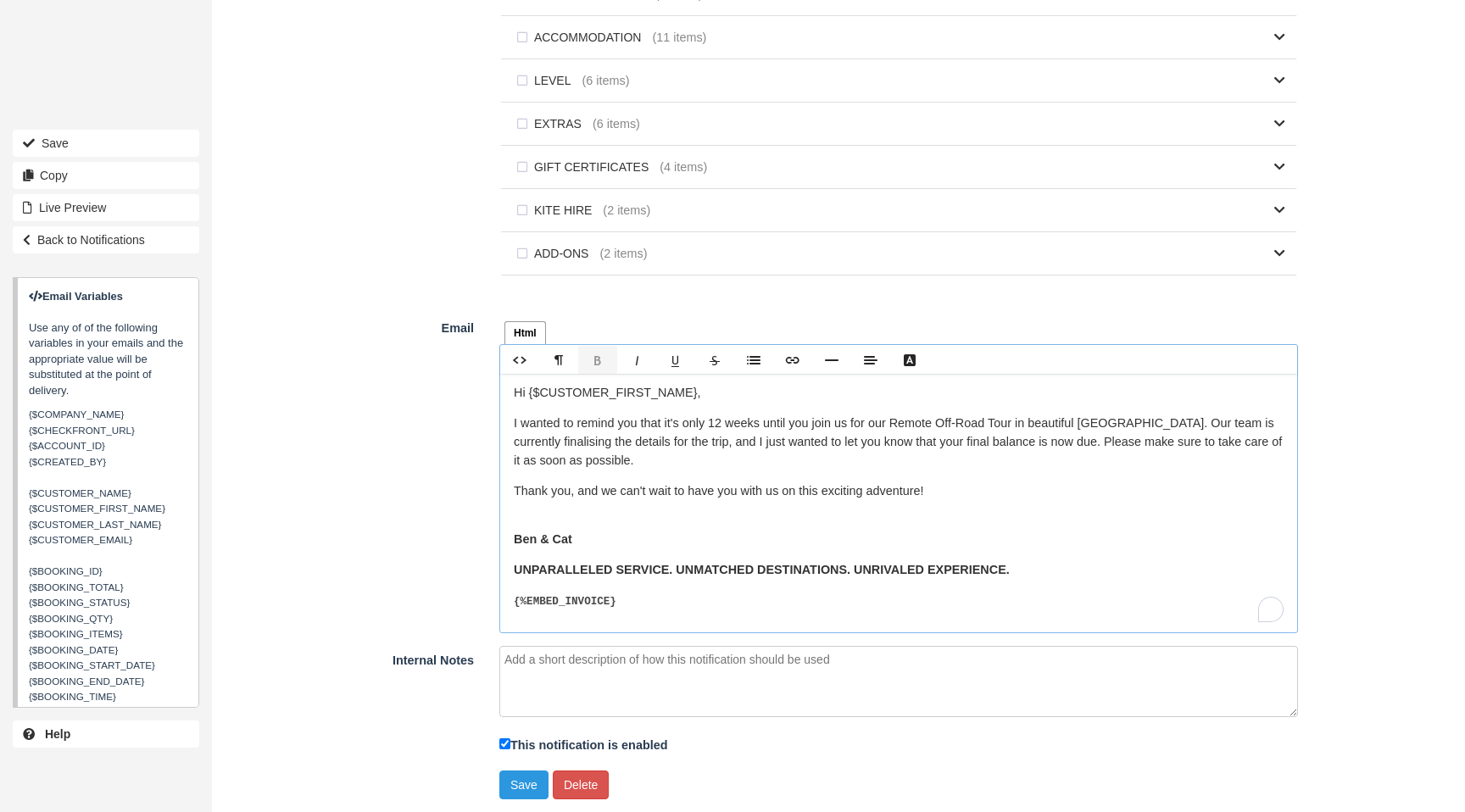
scroll to position [1010, 0]
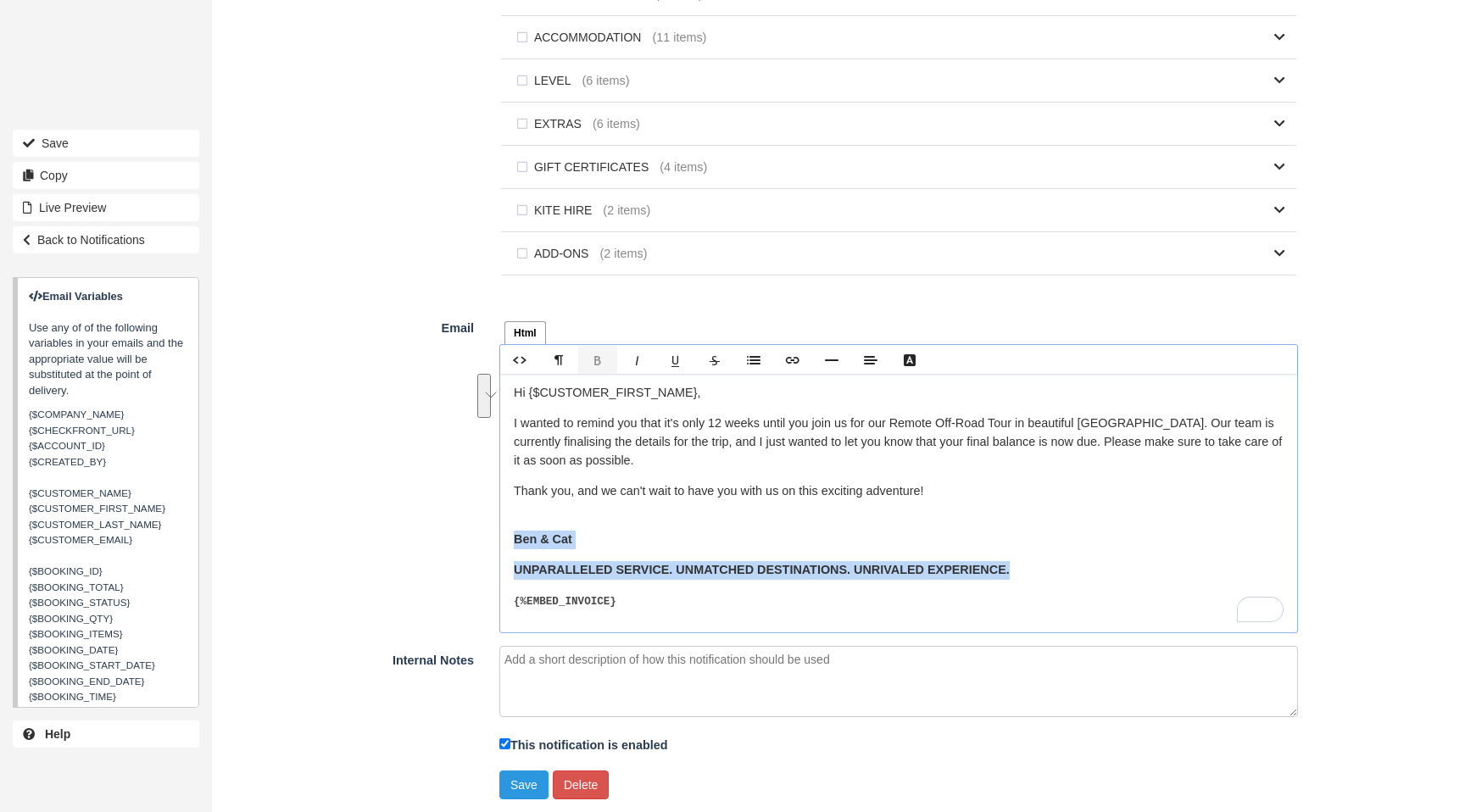
drag, startPoint x: 851, startPoint y: 582, endPoint x: 512, endPoint y: 546, distance: 340.9
click at [503, 545] on div "Html Text Rich text editor Hi {$CUSTOMER_FIRST_NAME}, I wanted to remind you th…" at bounding box center [899, 473] width 825 height 319
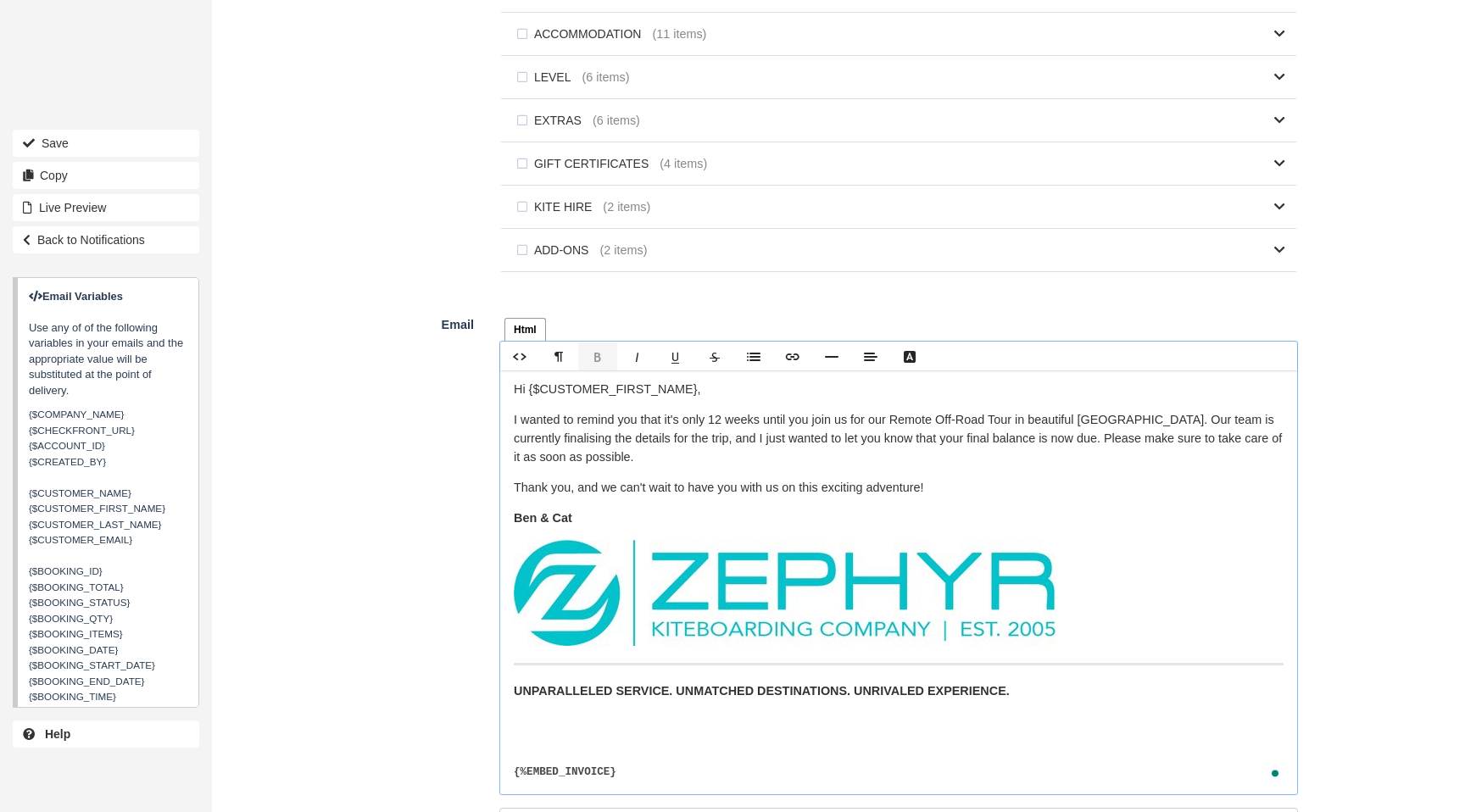
click at [598, 737] on p "﻿" at bounding box center [899, 730] width 770 height 37
click at [591, 733] on div "Hi {$CUSTOMER_FIRST_NAME}, I wanted to remind you that it's only 12 weeks until…" at bounding box center [899, 572] width 797 height 402
click at [599, 719] on p "UNPARALLELED SERVICE. UNMATCHED DESTINATIONS. UNRIVALED EXPERIENCE. ﻿ ﻿" at bounding box center [899, 700] width 770 height 37
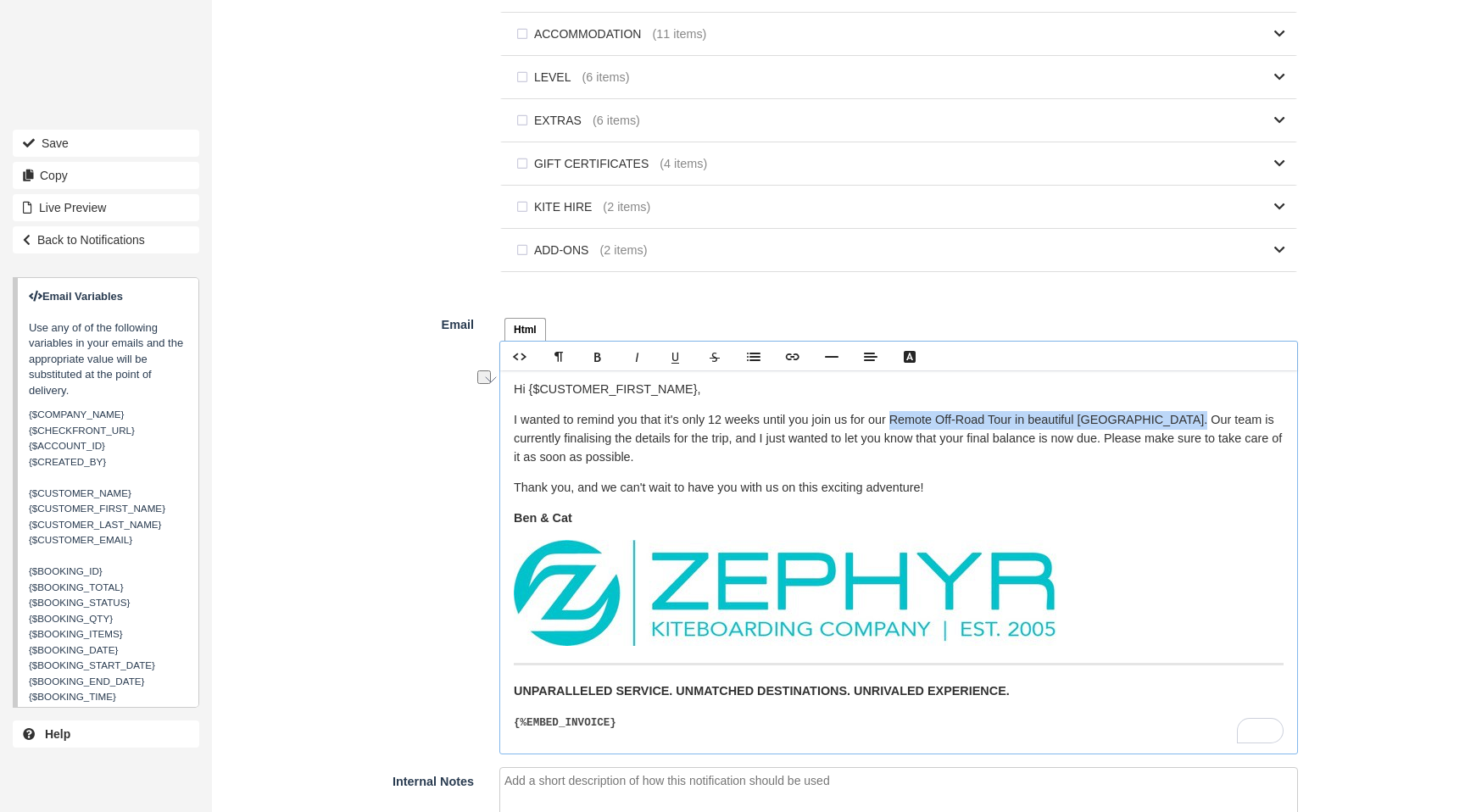
drag, startPoint x: 1193, startPoint y: 424, endPoint x: 904, endPoint y: 429, distance: 289.0
click at [904, 432] on p "I wanted to remind you that it's only 12 weeks until you join us for our Remote…" at bounding box center [899, 438] width 770 height 55
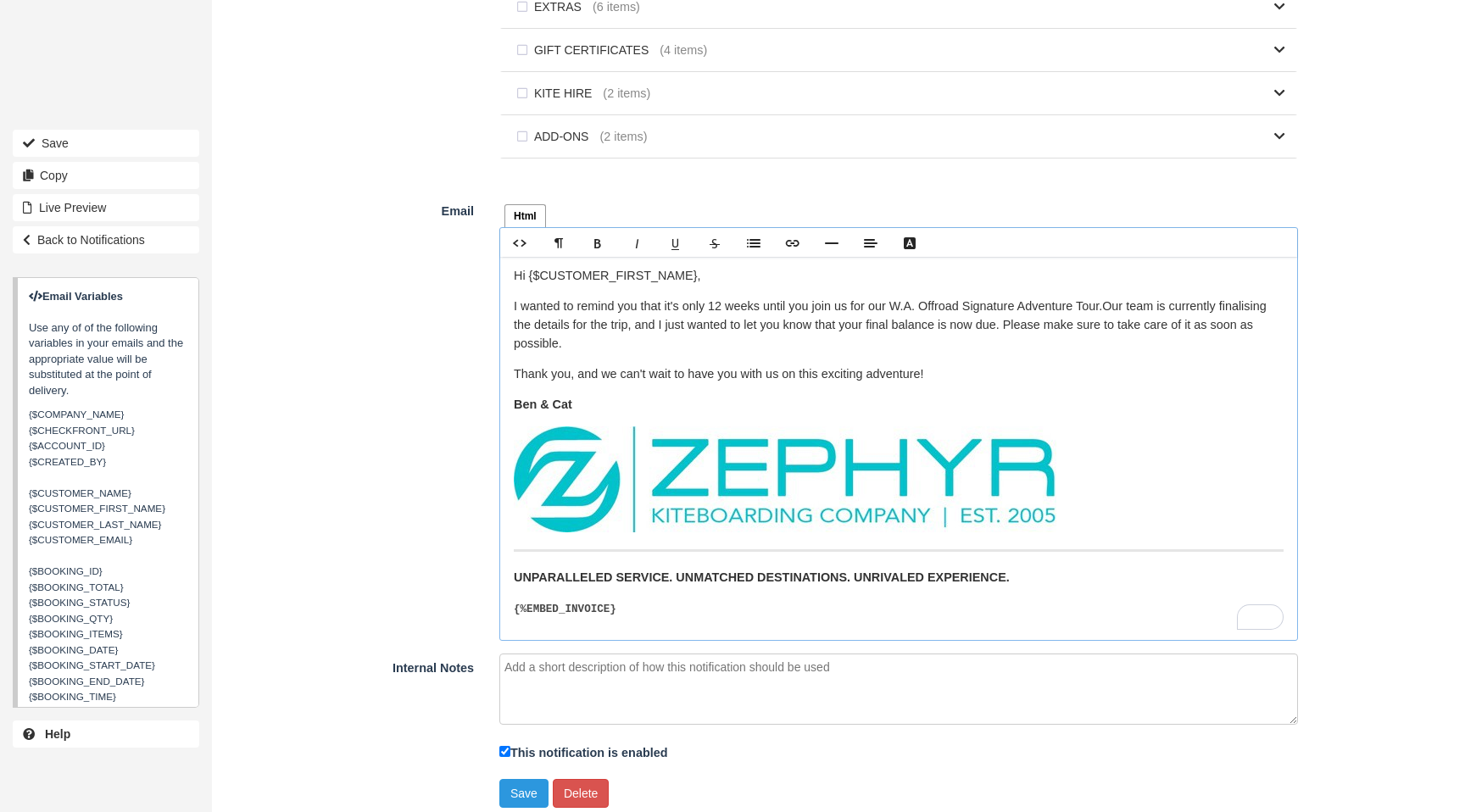
scroll to position [1134, 0]
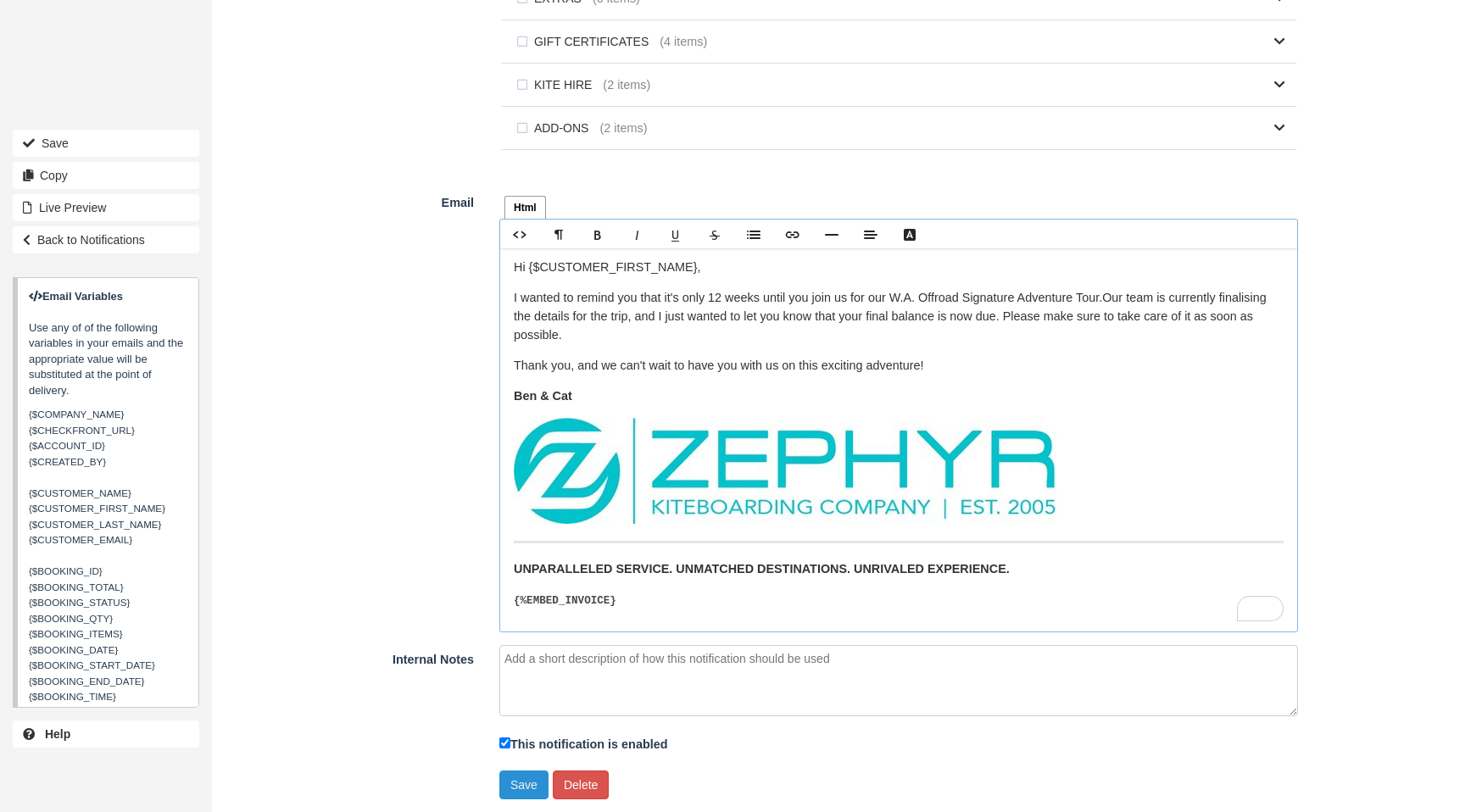
drag, startPoint x: 512, startPoint y: 783, endPoint x: 517, endPoint y: 774, distance: 10.3
click at [512, 783] on button "Save" at bounding box center [524, 785] width 49 height 29
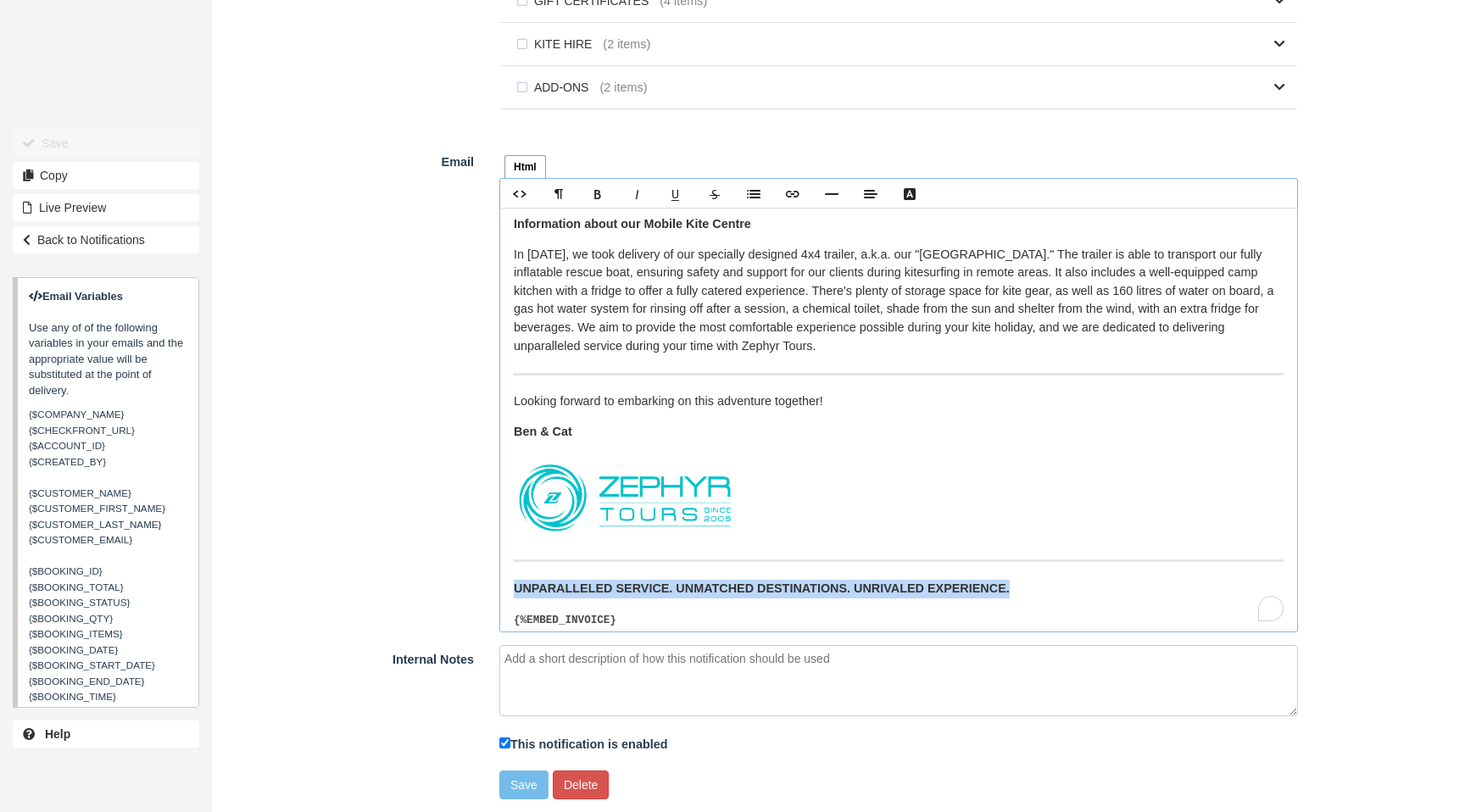
scroll to position [486, 0]
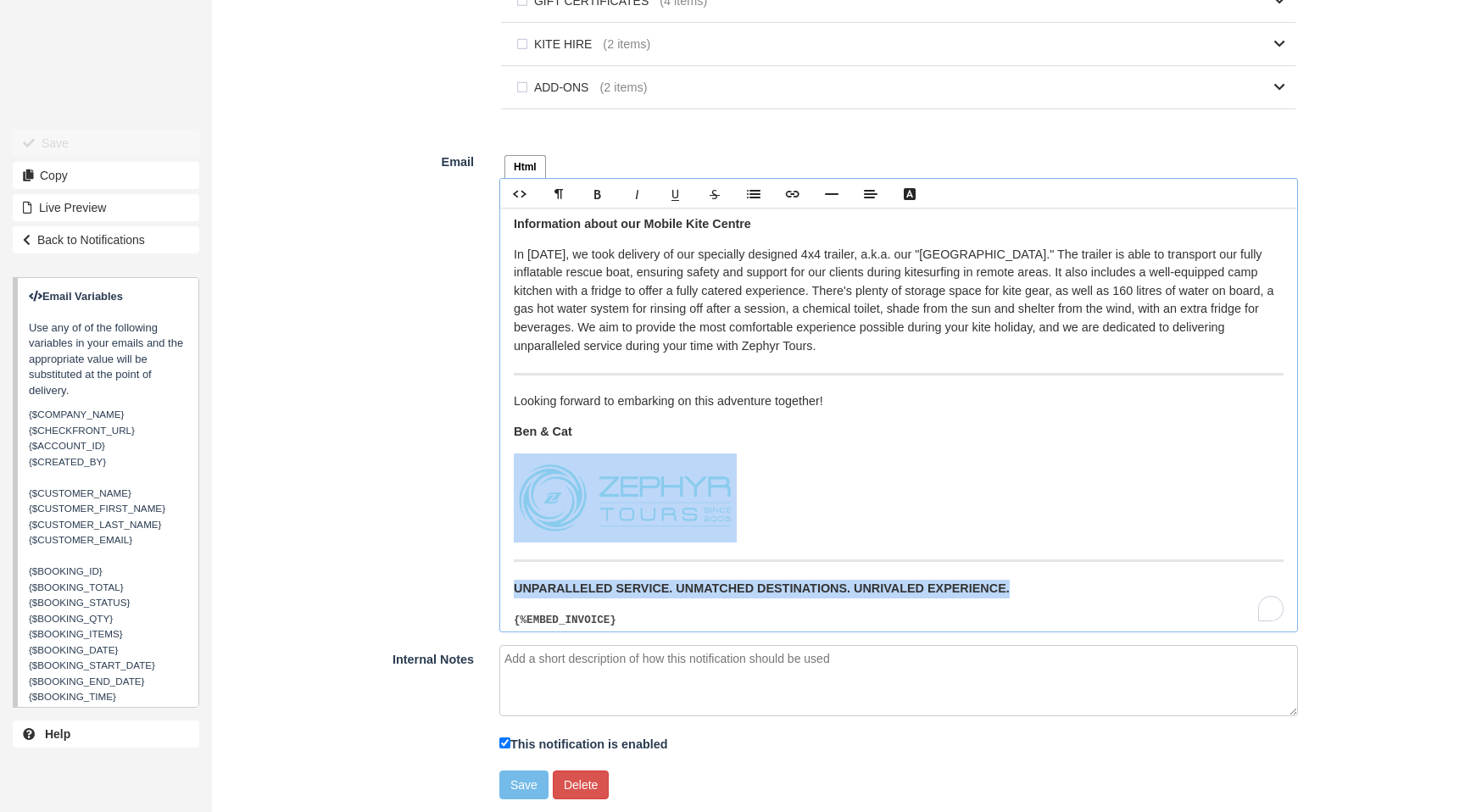
drag, startPoint x: 693, startPoint y: 547, endPoint x: 535, endPoint y: 478, distance: 172.4
click at [535, 478] on div "Hi {$CUSTOMER_FIRST_NAME}, We hope you're as excited as we are about our upcomi…" at bounding box center [899, 420] width 797 height 424
click at [797, 481] on figure "To enrich screen reader interactions, please activate Accessibility in Grammarl…" at bounding box center [899, 498] width 770 height 89
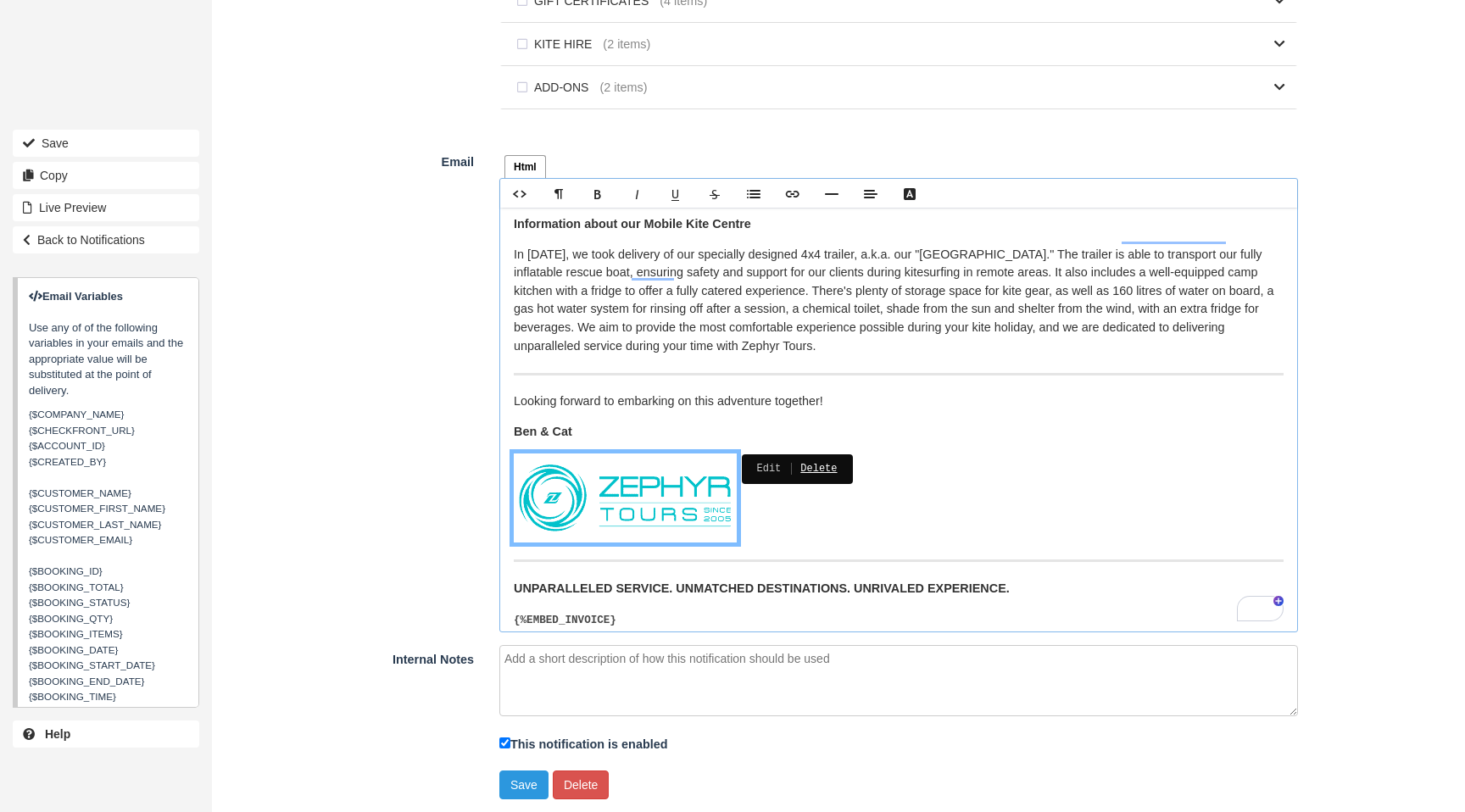
click at [826, 461] on link "Delete" at bounding box center [810, 467] width 56 height 18
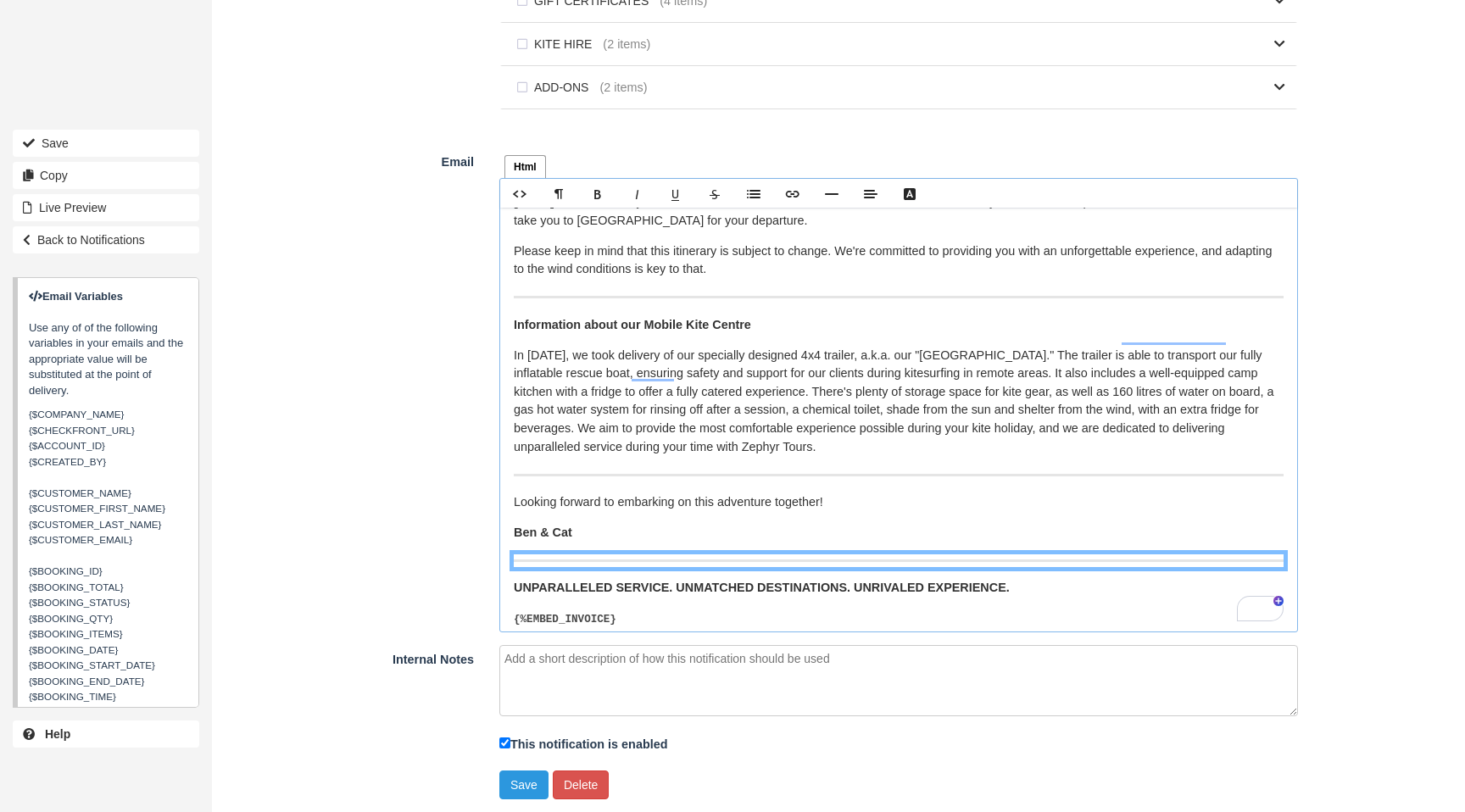
scroll to position [360, 0]
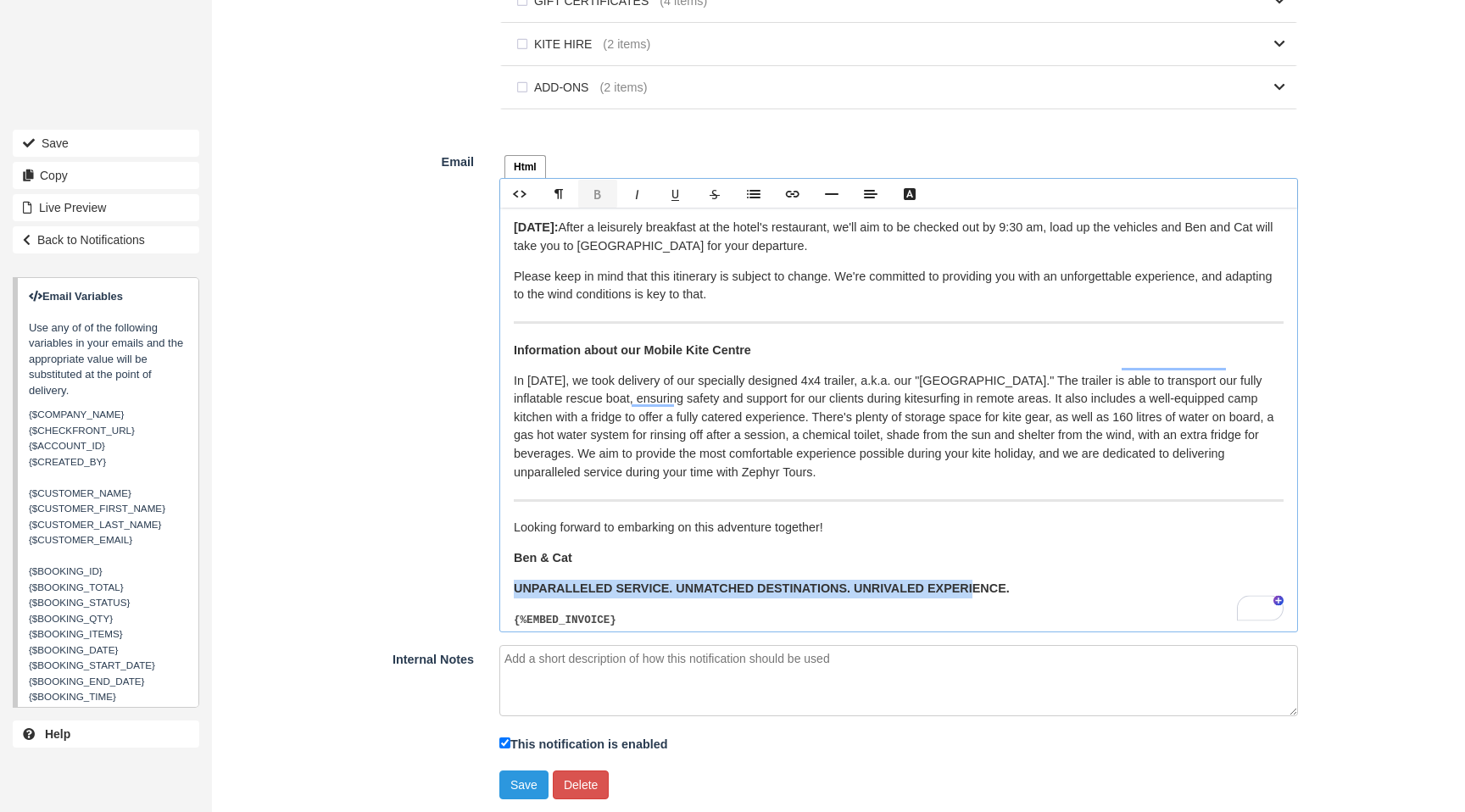
drag, startPoint x: 825, startPoint y: 575, endPoint x: 505, endPoint y: 570, distance: 320.0
click at [505, 570] on div "Html Text Rich text editor Hi {$CUSTOMER_FIRST_NAME}, We hope you're as excited…" at bounding box center [899, 390] width 825 height 485
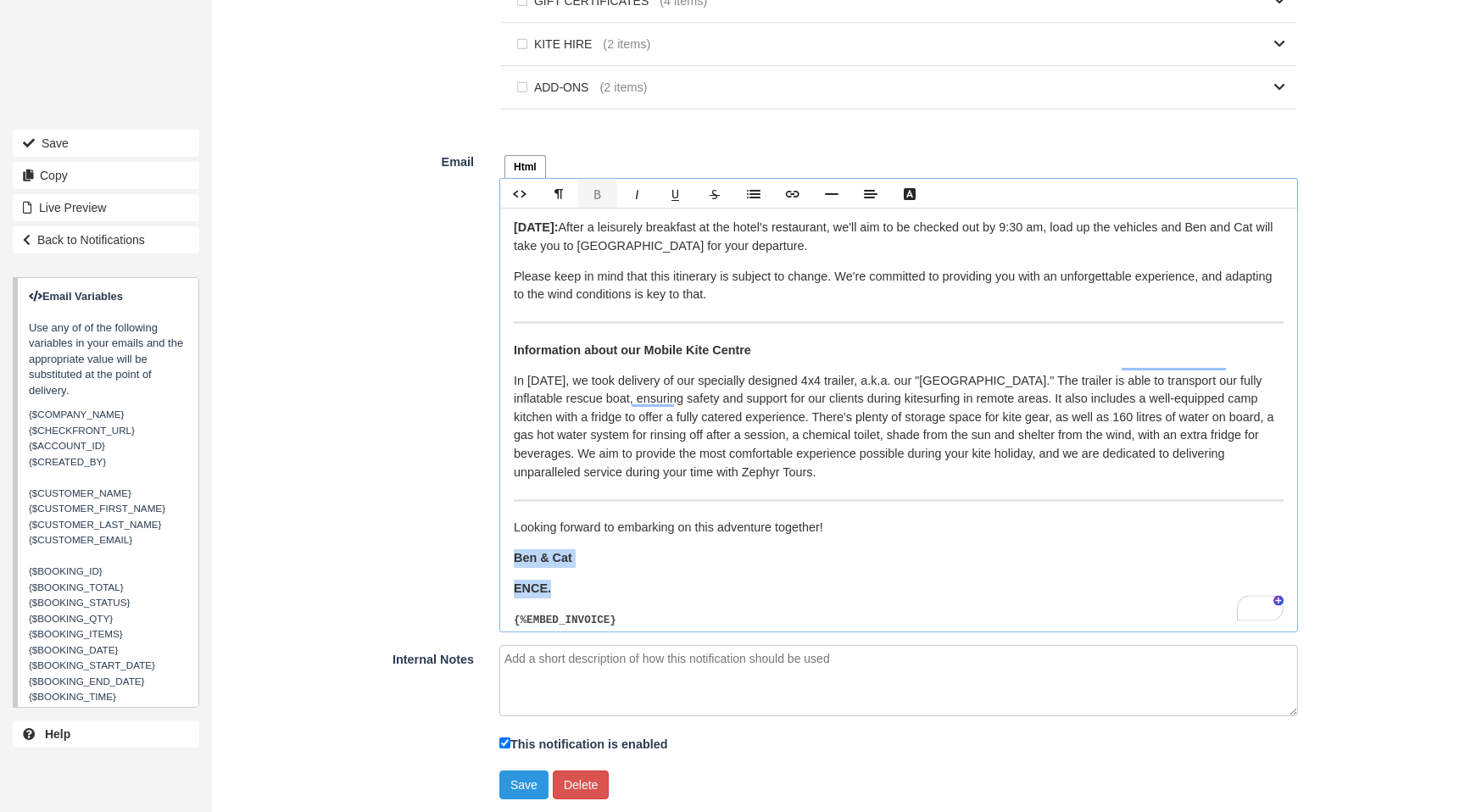
drag, startPoint x: 536, startPoint y: 570, endPoint x: 520, endPoint y: 544, distance: 30.5
click at [507, 544] on div "Hi {$CUSTOMER_FIRST_NAME}, We hope you're as excited as we are about our upcomi…" at bounding box center [899, 420] width 797 height 424
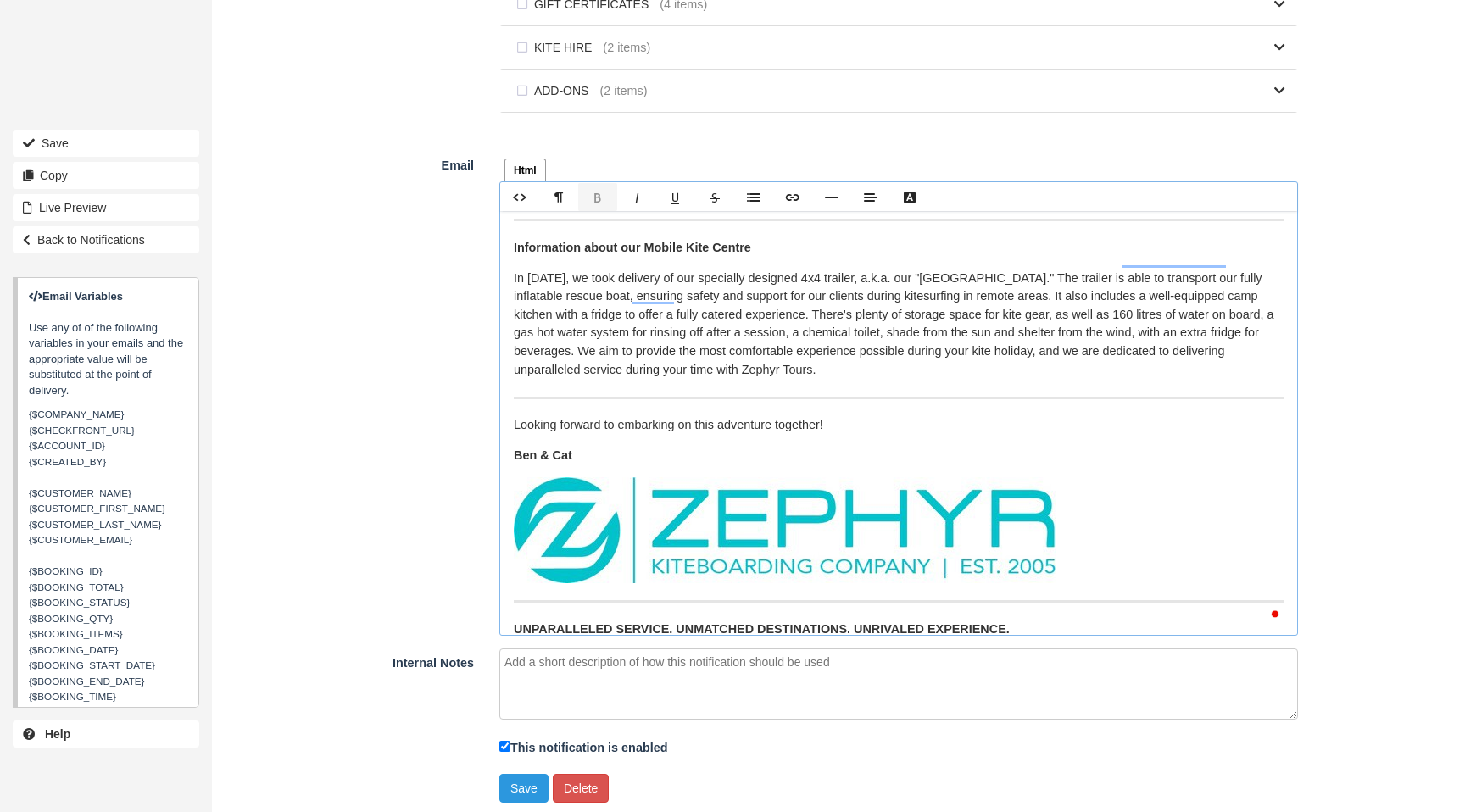
scroll to position [534, 0]
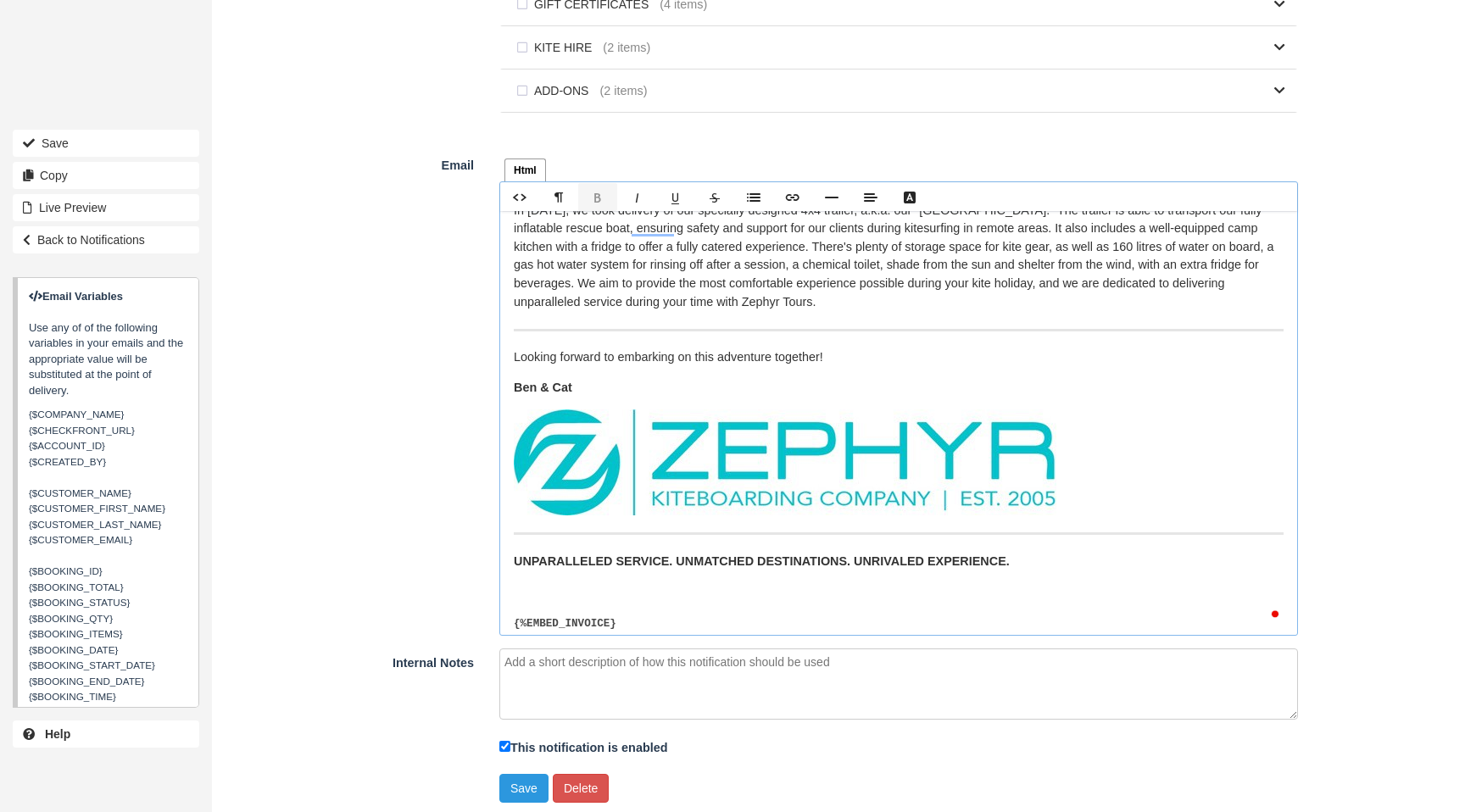
click at [552, 583] on p "To enrich screen reader interactions, please activate Accessibility in Grammarl…" at bounding box center [899, 592] width 770 height 19
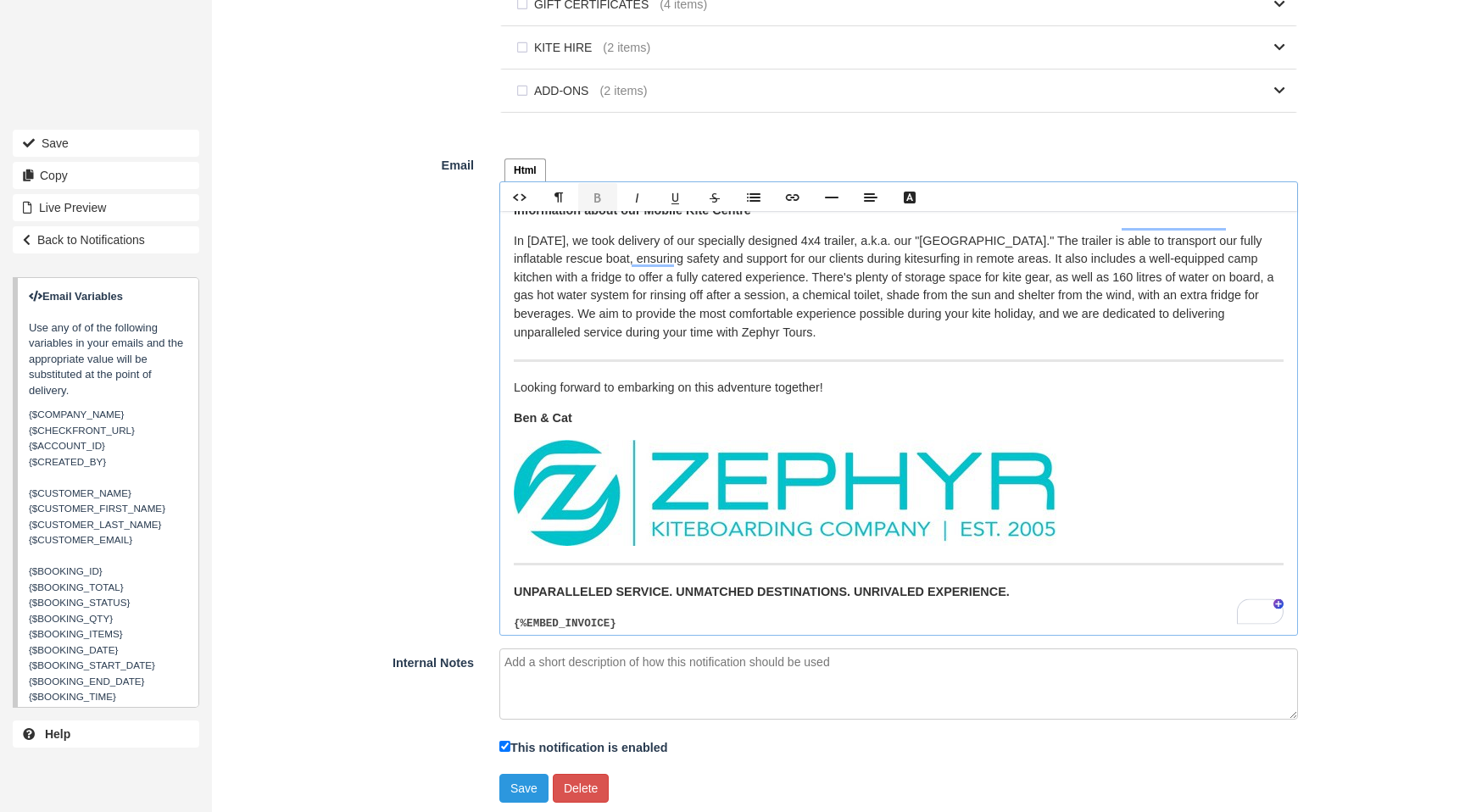
scroll to position [0, 0]
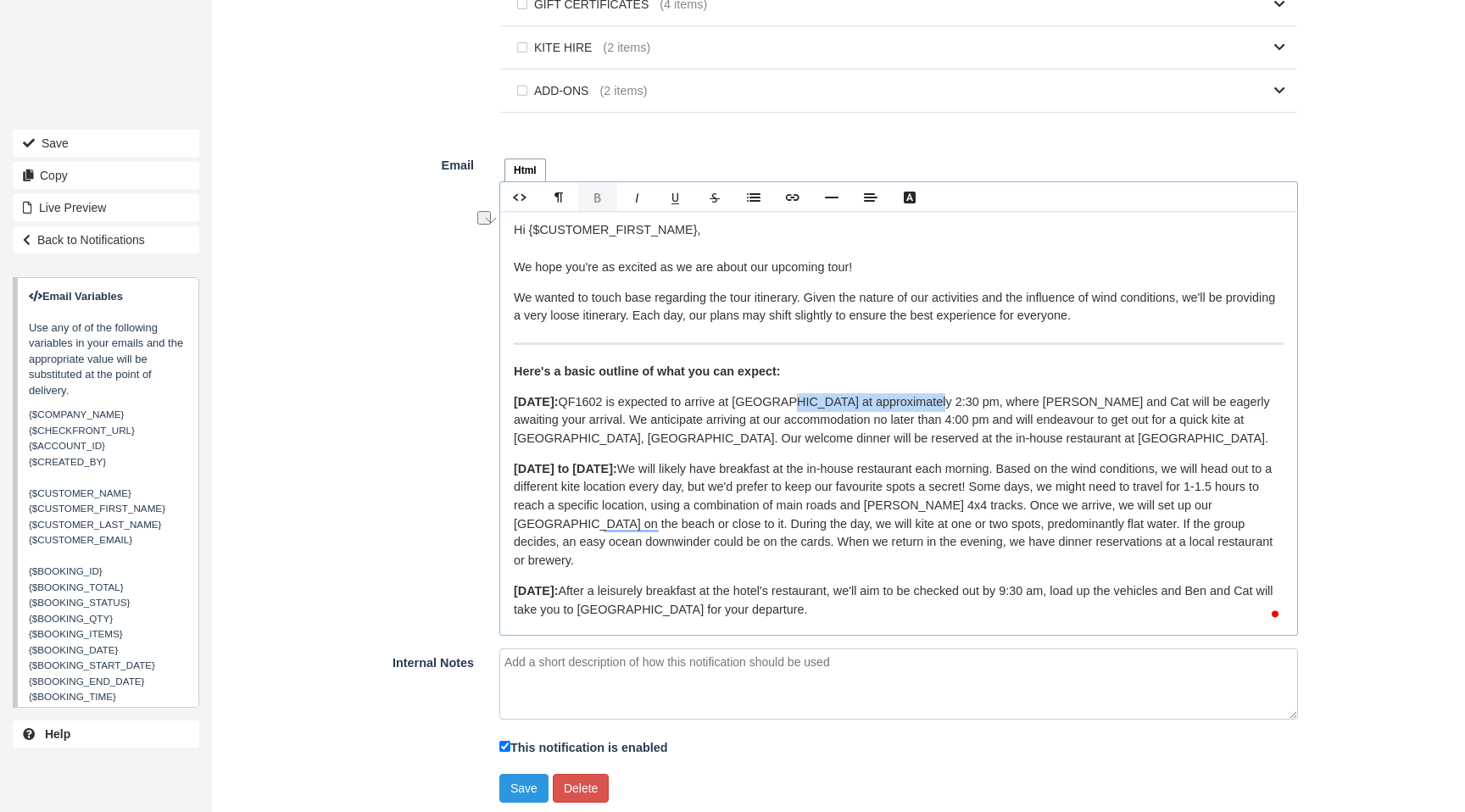
drag, startPoint x: 904, startPoint y: 411, endPoint x: 819, endPoint y: 408, distance: 85.1
click at [800, 407] on p "Saturday: QF1602 is expected to arrive at Exmouth at approximately 2:30 pm, whe…" at bounding box center [899, 421] width 770 height 55
click at [958, 406] on p "Saturday: QF1602 is expected to arrive at Exmouth mid afternoon, where Ben and …" at bounding box center [899, 421] width 770 height 55
click at [971, 406] on p "Saturday: QF1602 is expected to arrive at Exmouth mid afternoon, where Ben, Cat…" at bounding box center [899, 421] width 770 height 55
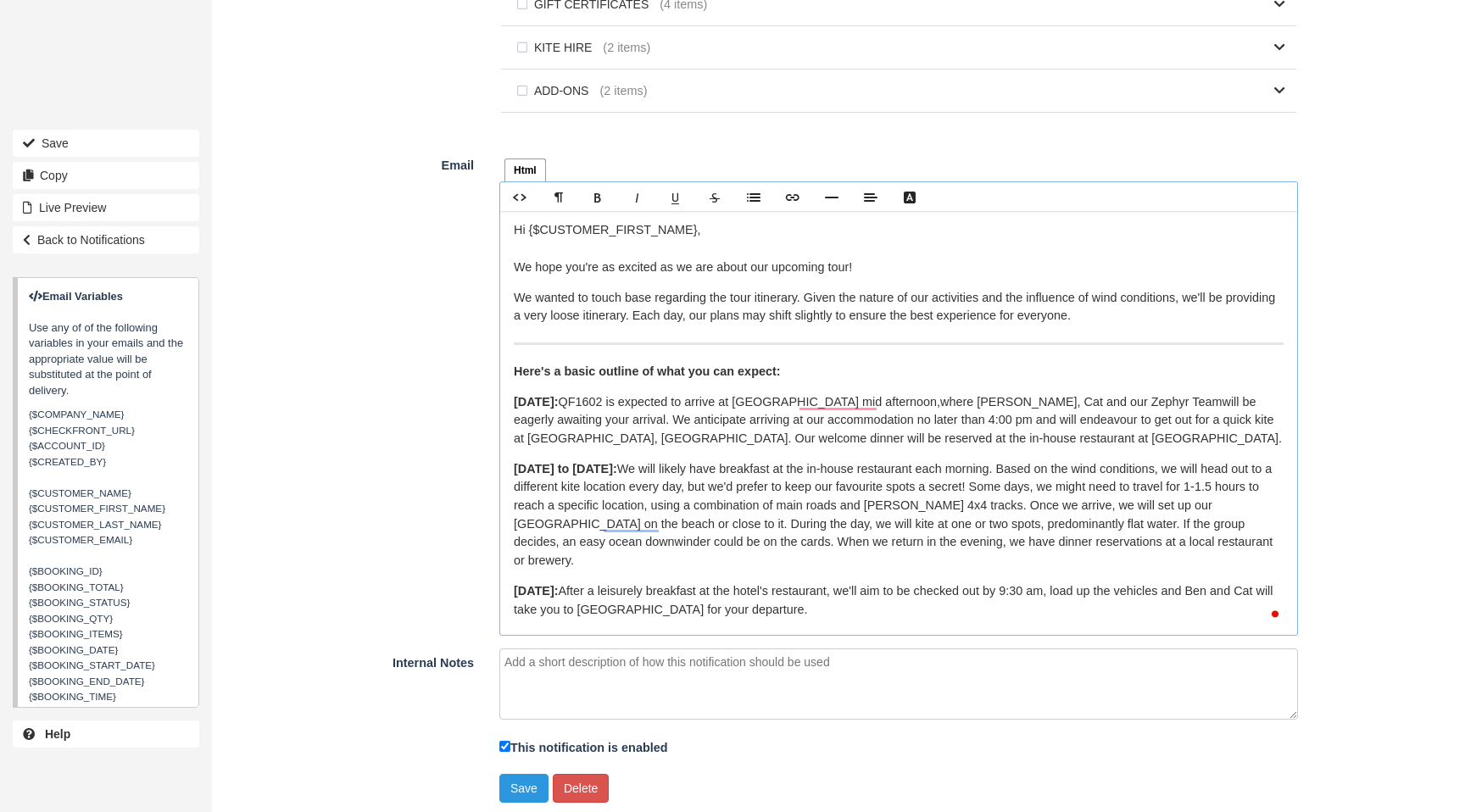
click at [825, 407] on p "Saturday: QF1602 is expected to arrive at Exmouth mid afternoon, where Ben, Cat…" at bounding box center [899, 421] width 770 height 55
click at [841, 428] on span "mid-afternoon" at bounding box center [846, 432] width 92 height 14
drag, startPoint x: 932, startPoint y: 425, endPoint x: 571, endPoint y: 445, distance: 361.6
click at [561, 446] on p "Saturday: QF1602 is expected to arrive at Exmouth mid-afternoon, where Ben, Cat…" at bounding box center [899, 421] width 770 height 55
drag, startPoint x: 1099, startPoint y: 448, endPoint x: 1038, endPoint y: 446, distance: 61.0
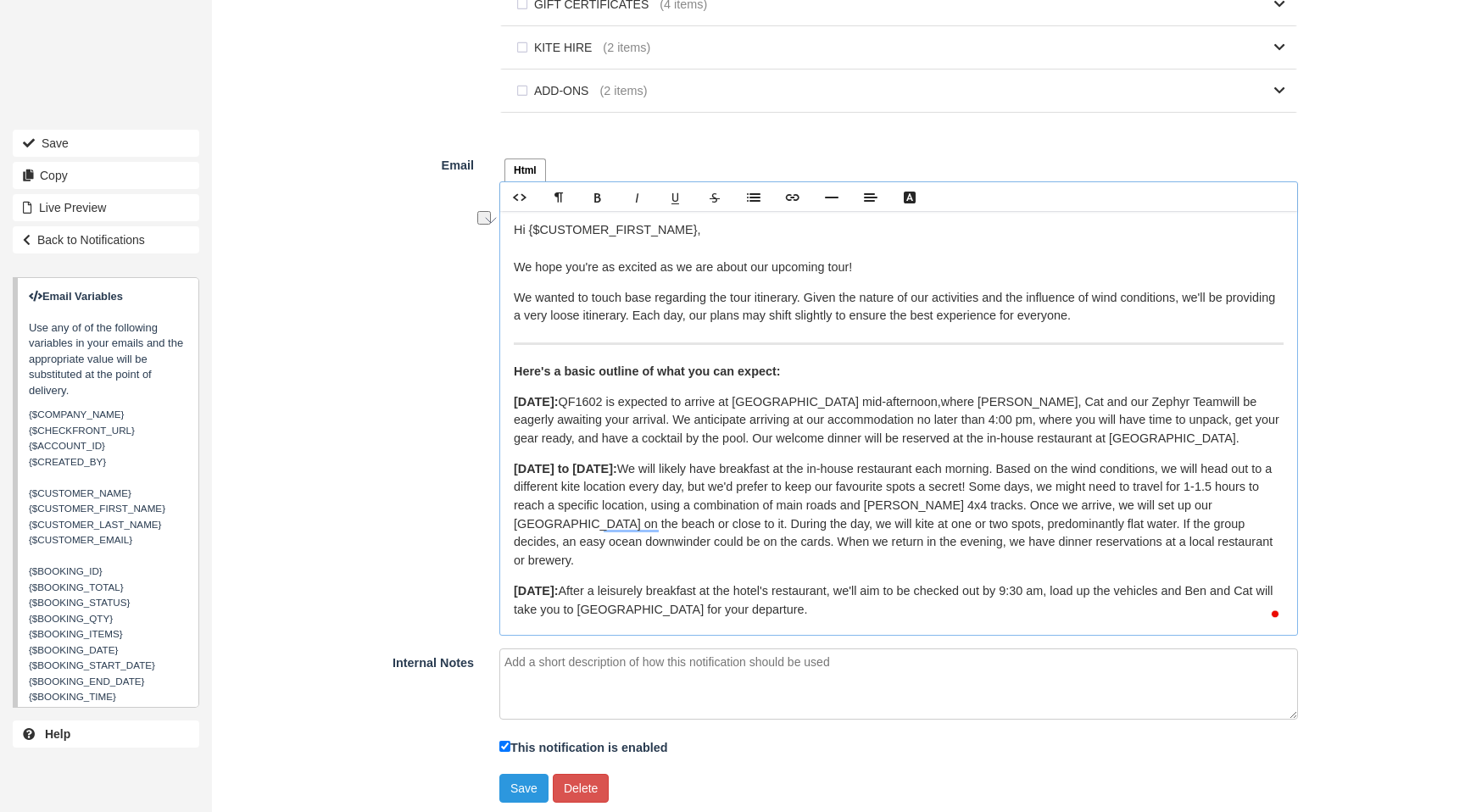
click at [1038, 446] on p "Saturday: QF1602 is expected to arrive at Exmouth mid-afternoon, where Ben, Cat…" at bounding box center [899, 421] width 770 height 55
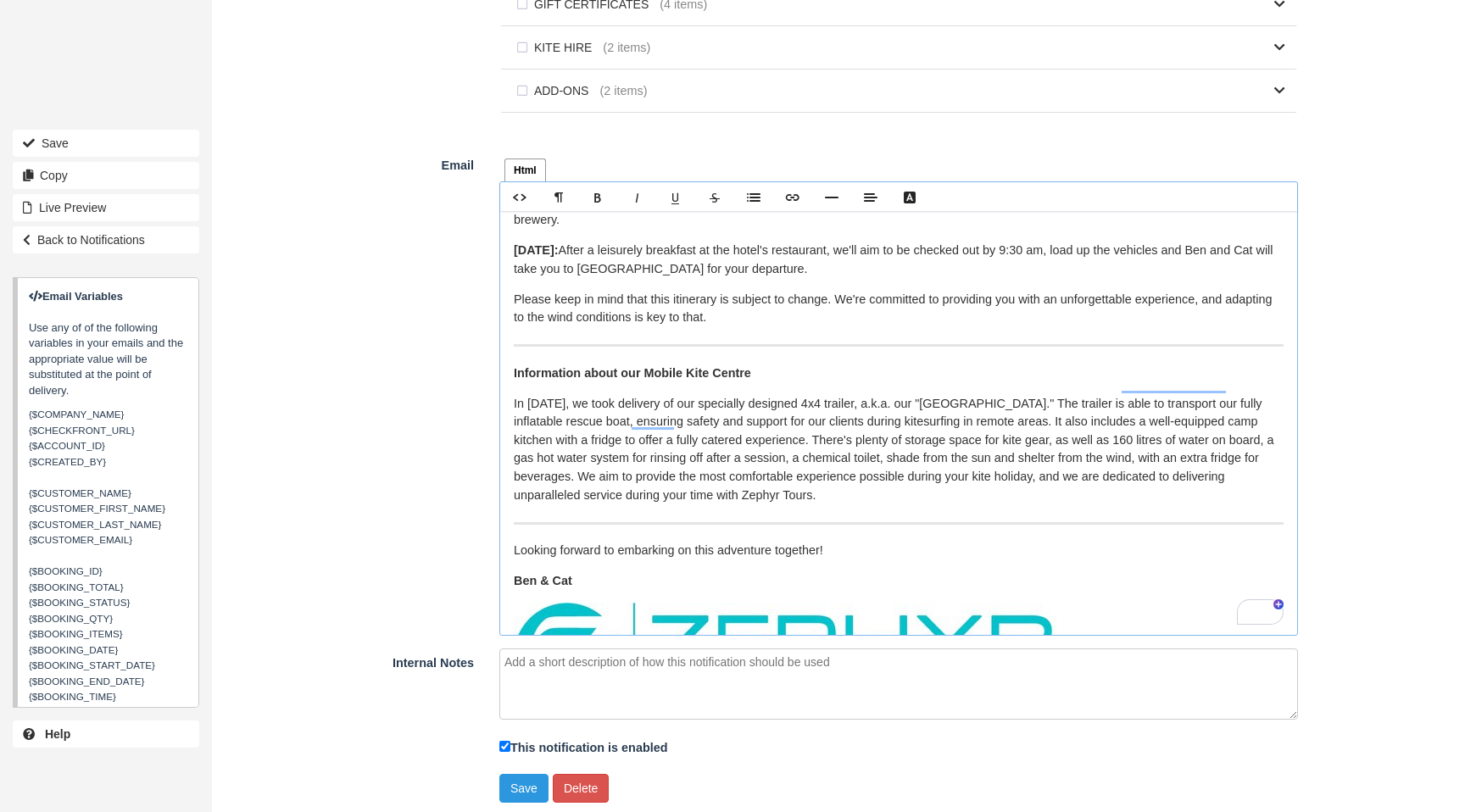
scroll to position [401, 0]
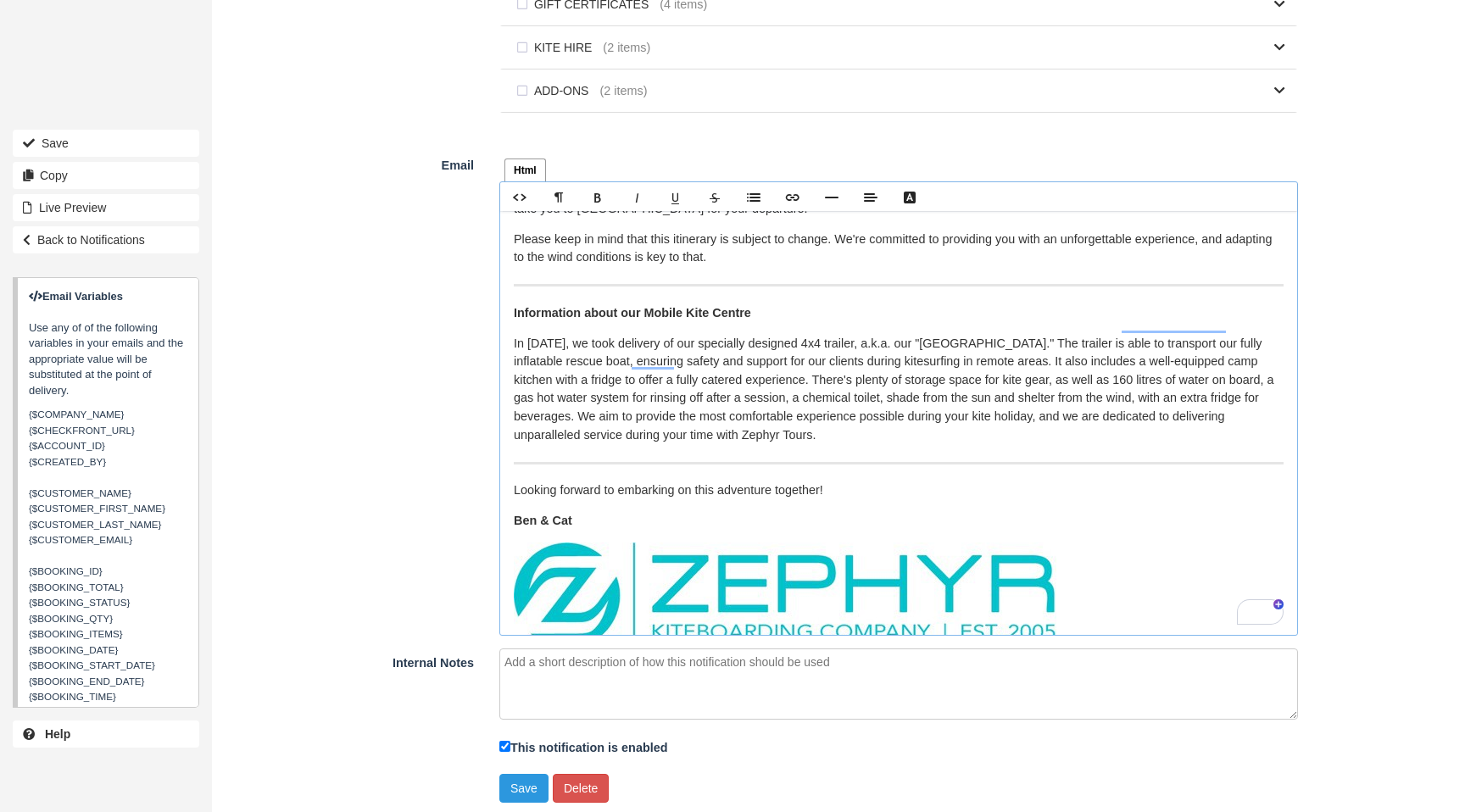
click at [1149, 366] on p "In May 2024, we took delivery of our specially designed 4x4 trailer, a.k.a. our…" at bounding box center [899, 390] width 770 height 110
drag, startPoint x: 564, startPoint y: 387, endPoint x: 678, endPoint y: 385, distance: 114.0
click at [678, 385] on p "In May 2024, we took delivery of our specially designed 4x4 trailer, a.k.a. our…" at bounding box center [899, 390] width 770 height 110
click at [720, 388] on p "In May 2024, we took delivery of our specially designed 4x4 trailer, a.k.a. our…" at bounding box center [899, 390] width 770 height 110
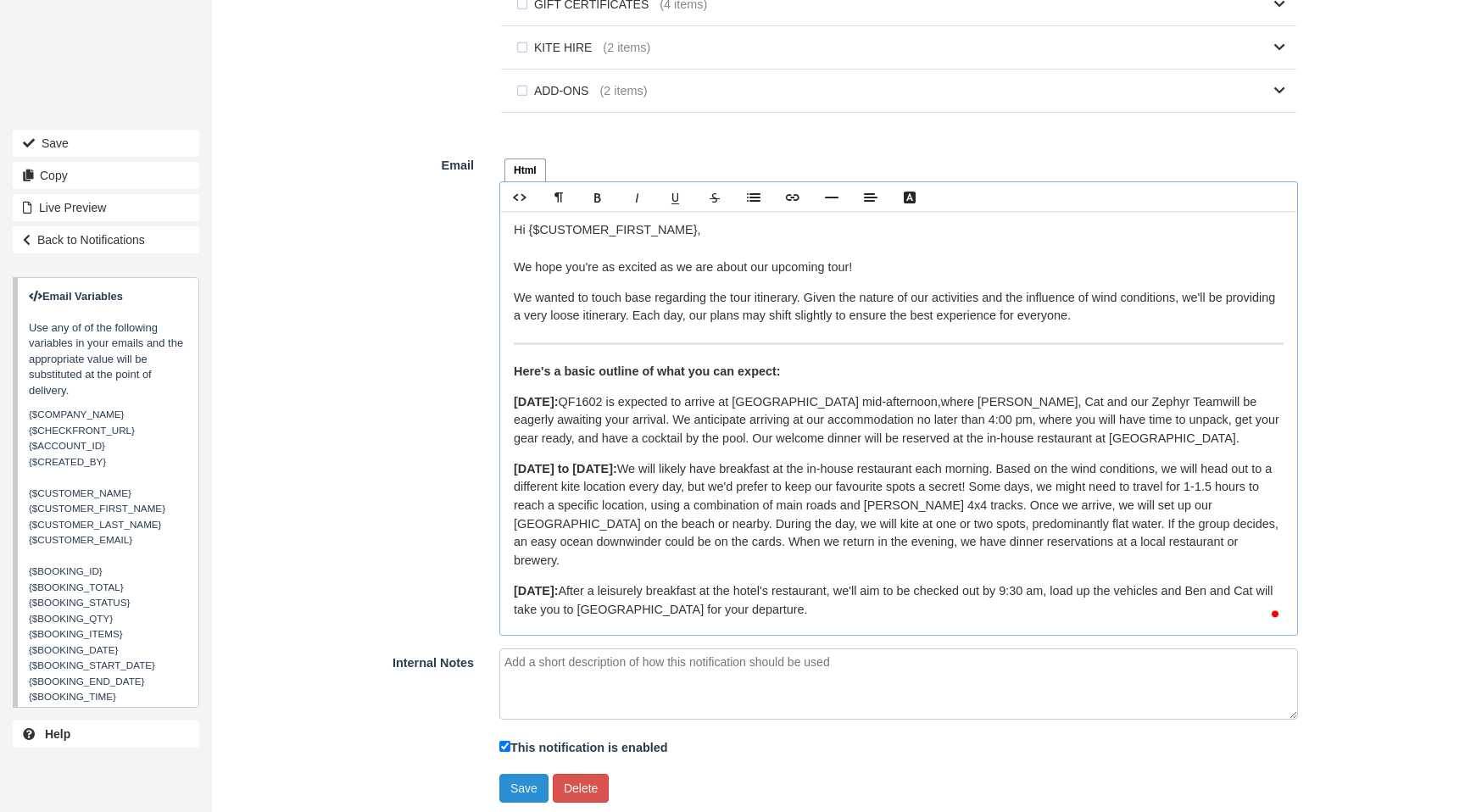
click at [514, 789] on button "Save" at bounding box center [524, 788] width 49 height 29
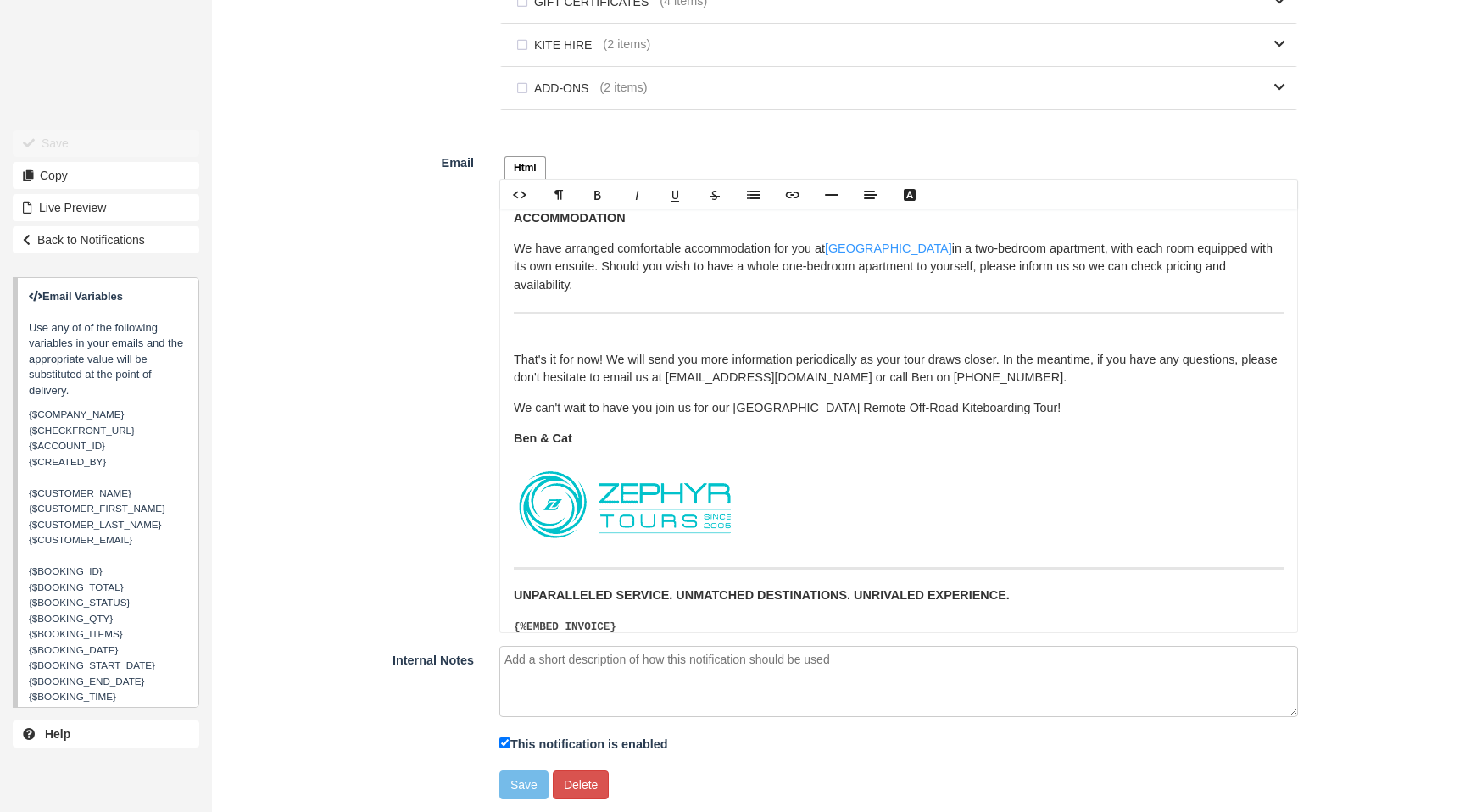
scroll to position [1005, 0]
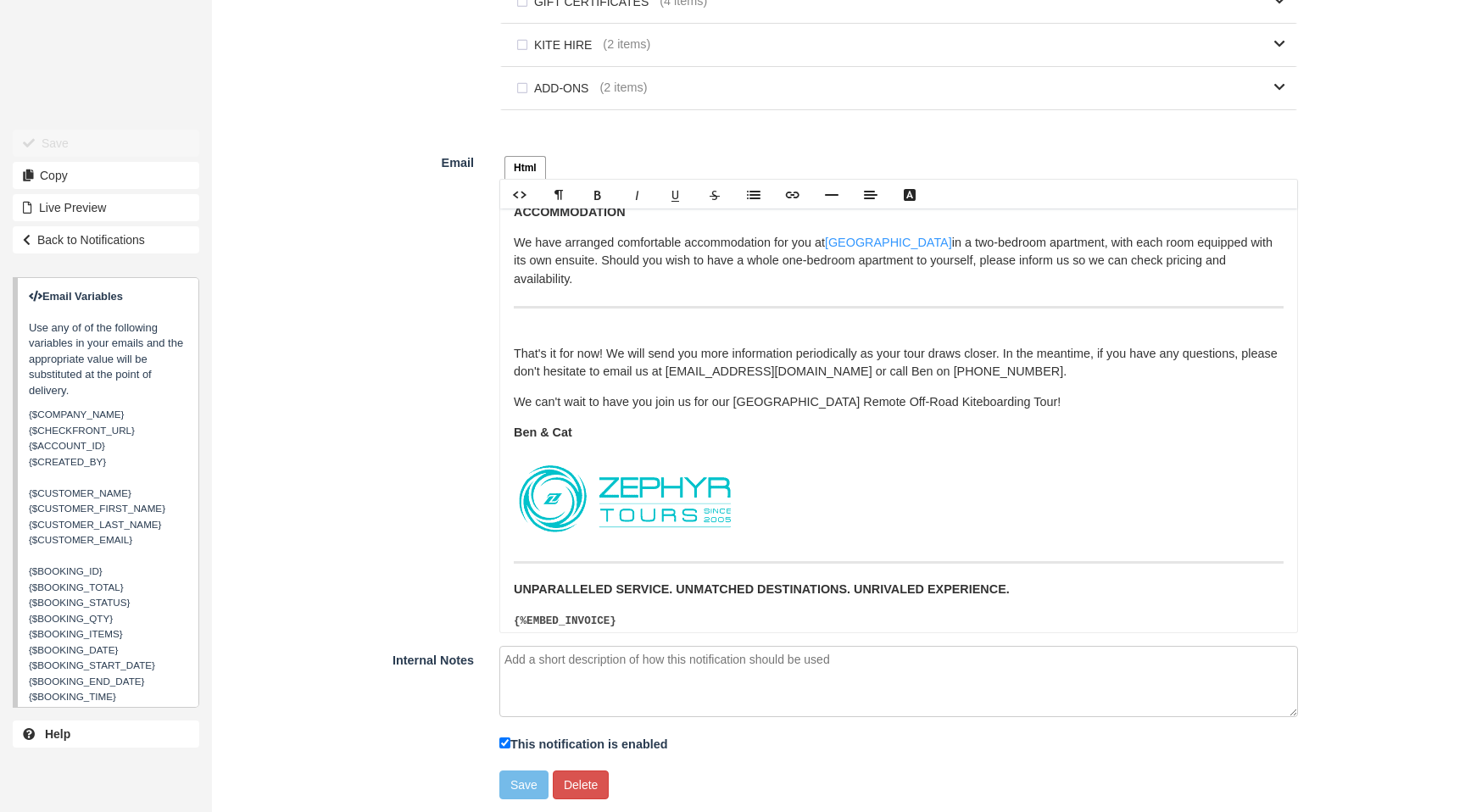
click at [684, 486] on img at bounding box center [625, 498] width 224 height 89
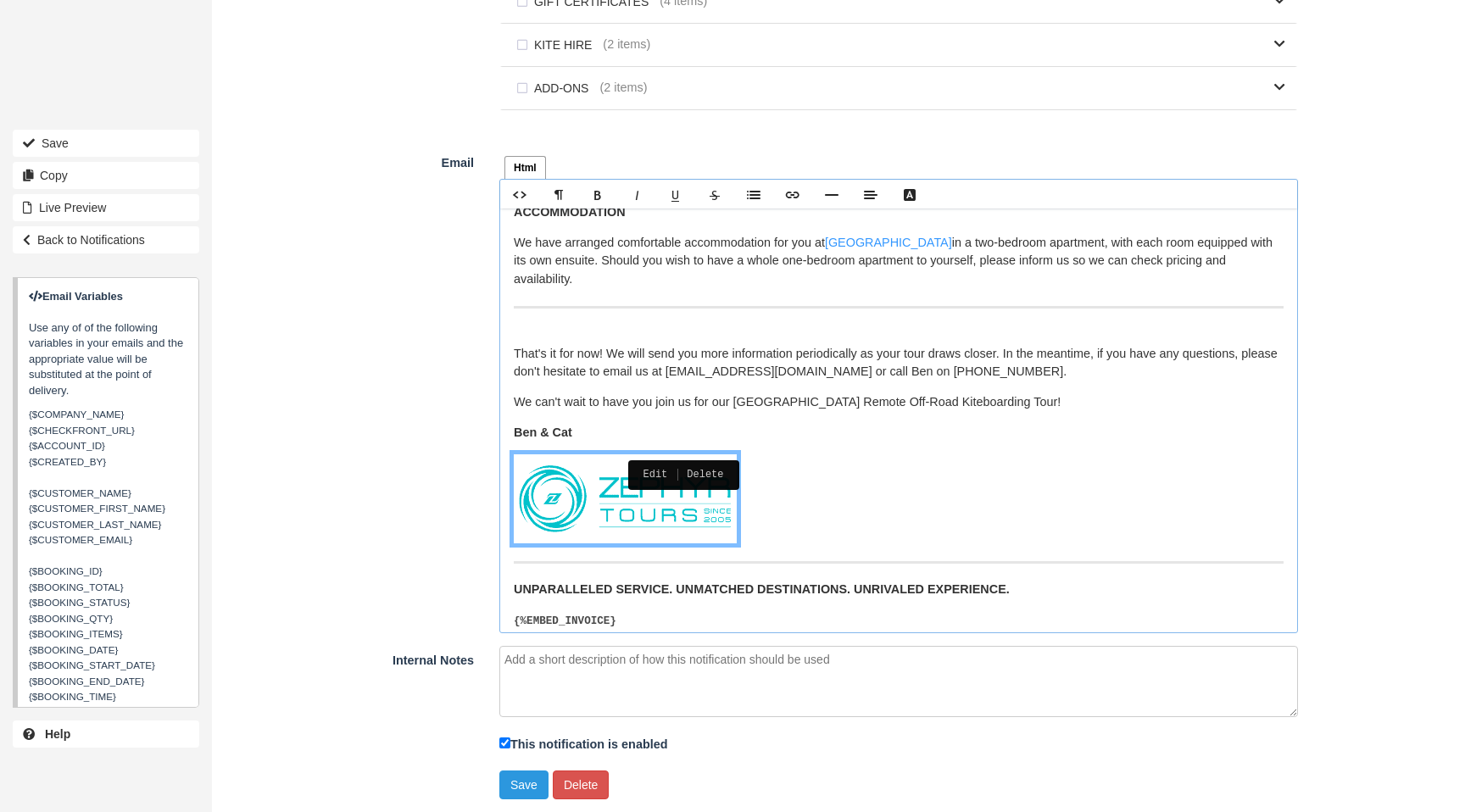
click at [726, 470] on div "Edit Delete" at bounding box center [684, 475] width 111 height 30
click at [885, 561] on hr at bounding box center [899, 562] width 770 height 3
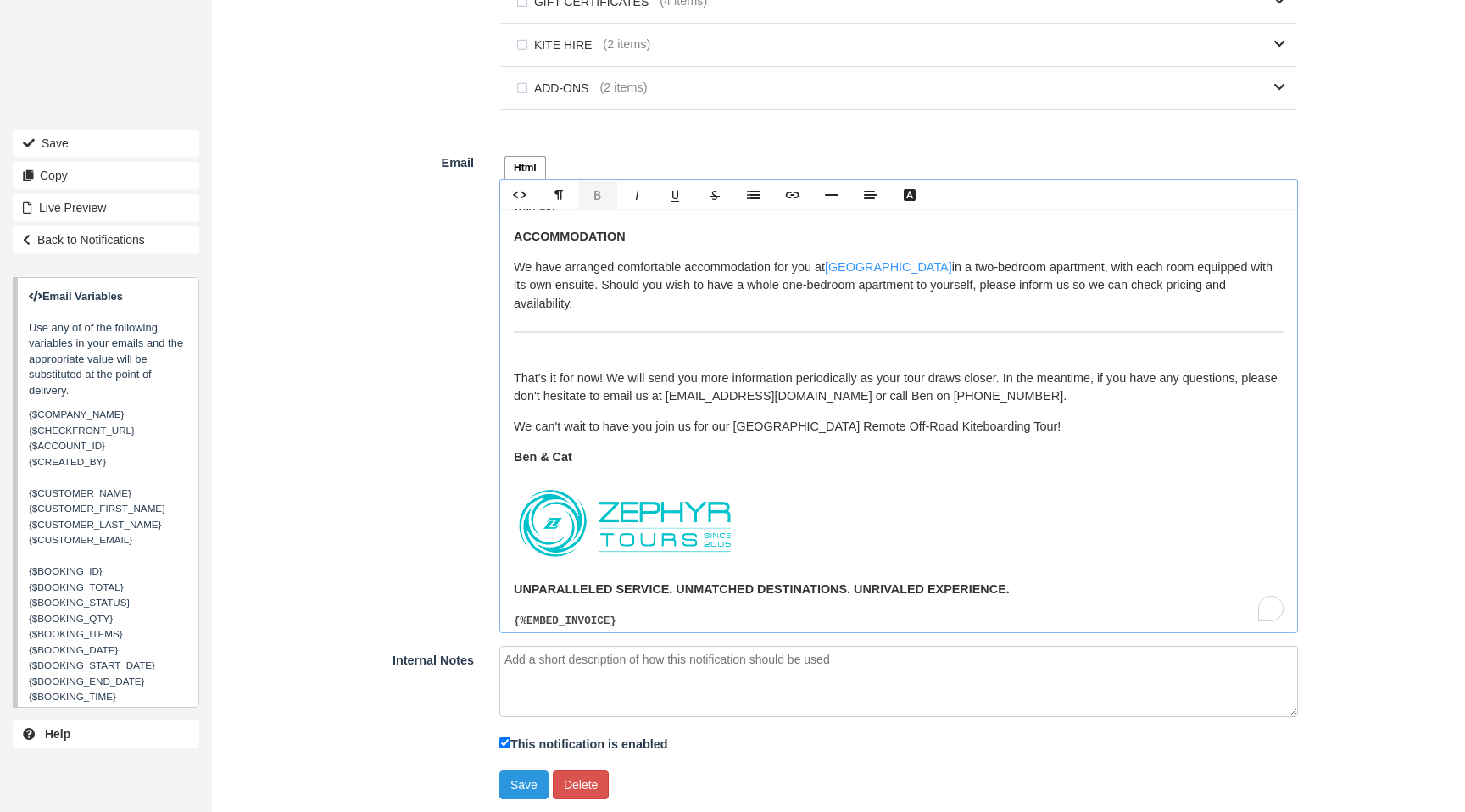
scroll to position [981, 0]
click at [695, 494] on img "To enrich screen reader interactions, please activate Accessibility in Grammarl…" at bounding box center [625, 523] width 224 height 89
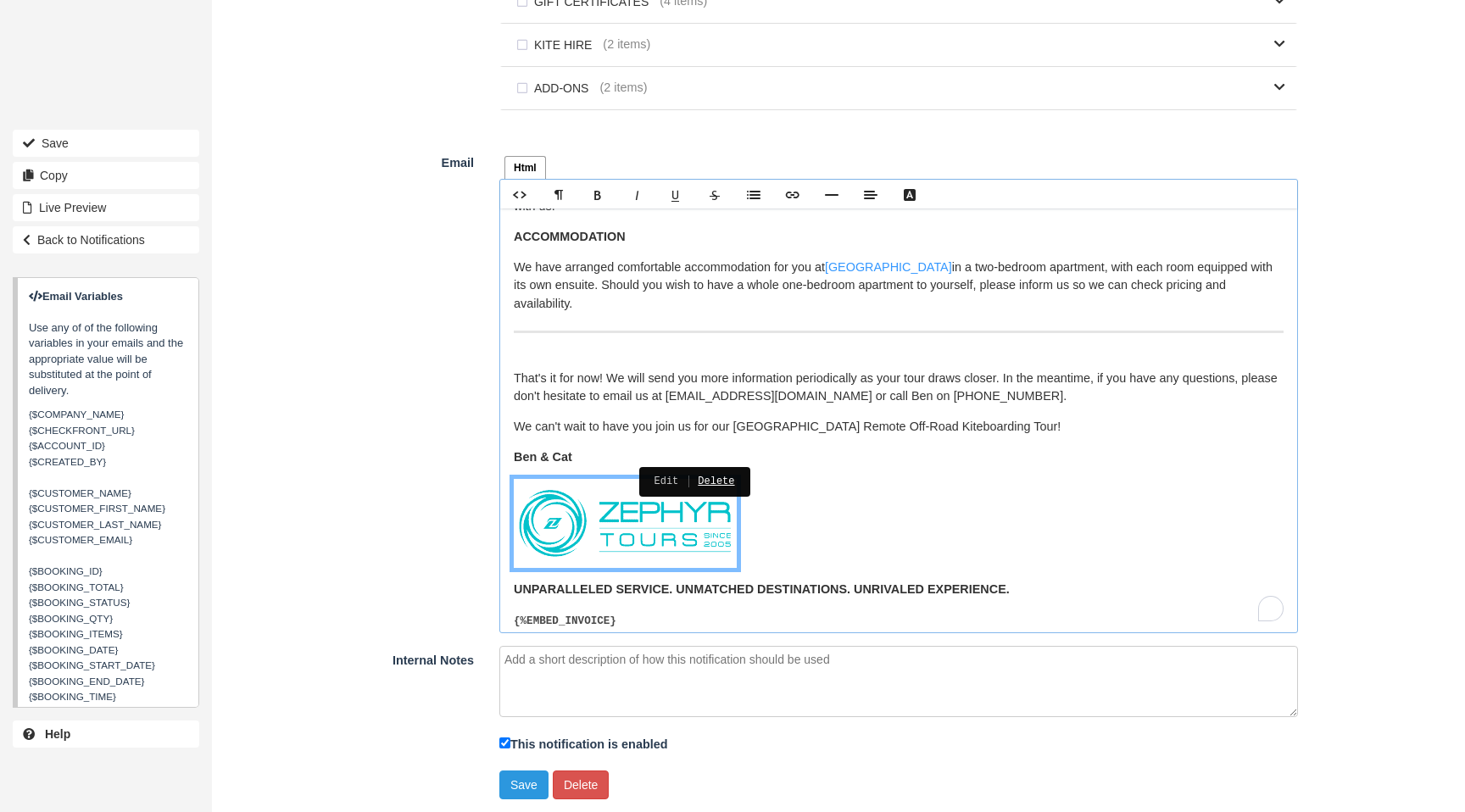
click at [728, 481] on link "Delete" at bounding box center [706, 481] width 56 height 18
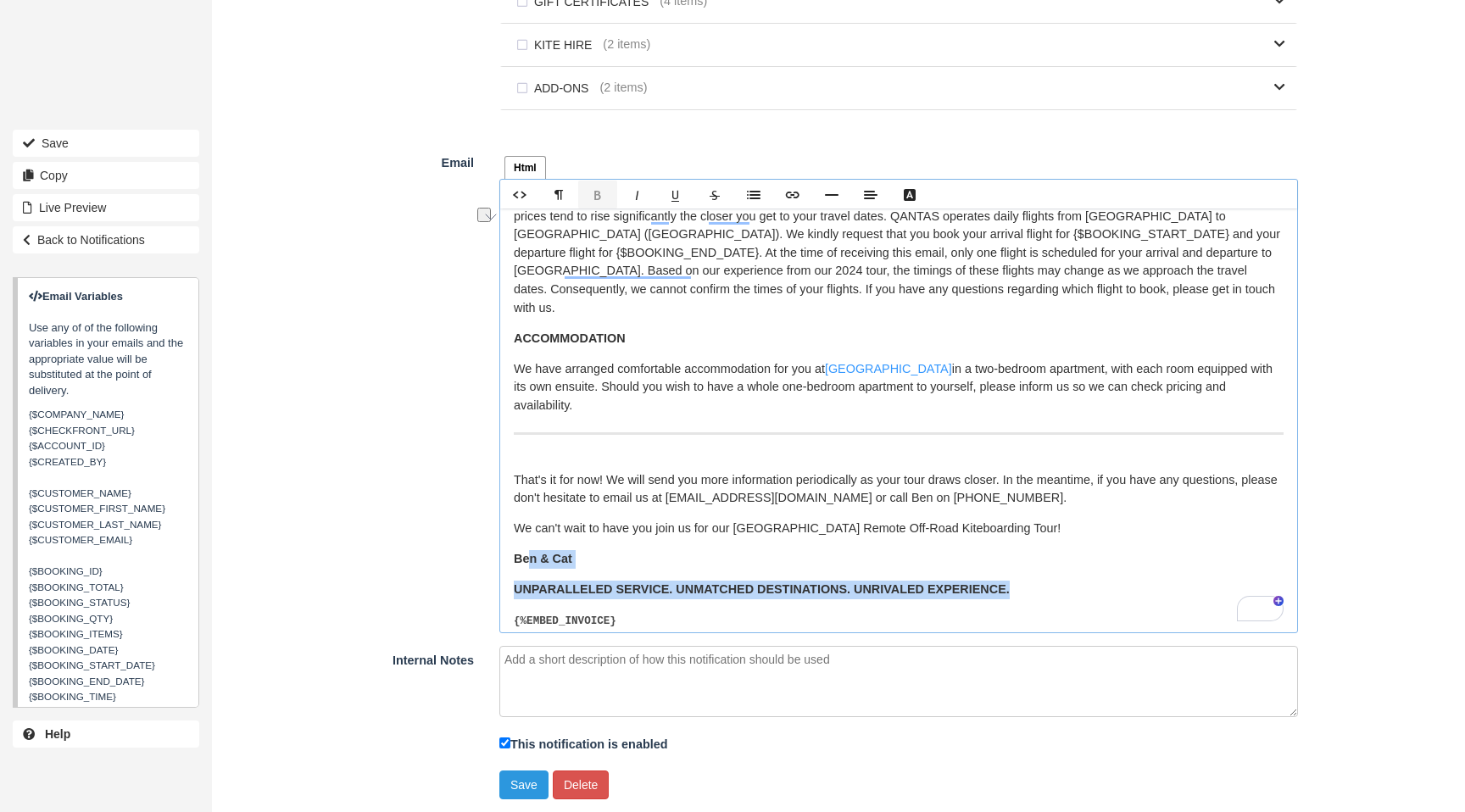
scroll to position [879, 0]
drag, startPoint x: 967, startPoint y: 569, endPoint x: 514, endPoint y: 546, distance: 453.6
click at [513, 546] on div "Hi {$CUSTOMER_FIRST_NAME}, Welcome to our Western Australia Remote (W.A.R.) Off…" at bounding box center [899, 421] width 797 height 424
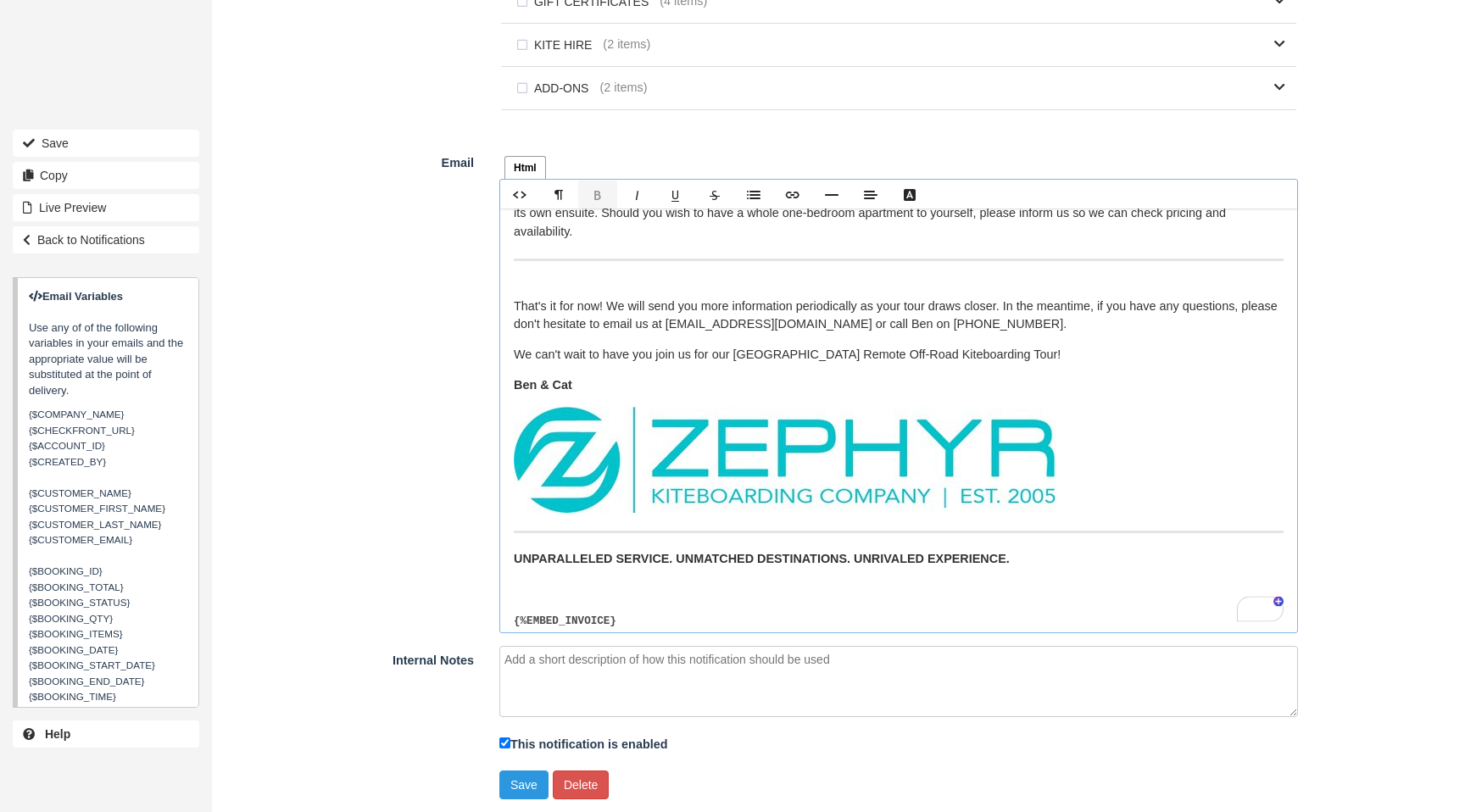
scroll to position [1053, 0]
click at [547, 581] on p "To enrich screen reader interactions, please activate Accessibility in Grammarl…" at bounding box center [899, 590] width 770 height 19
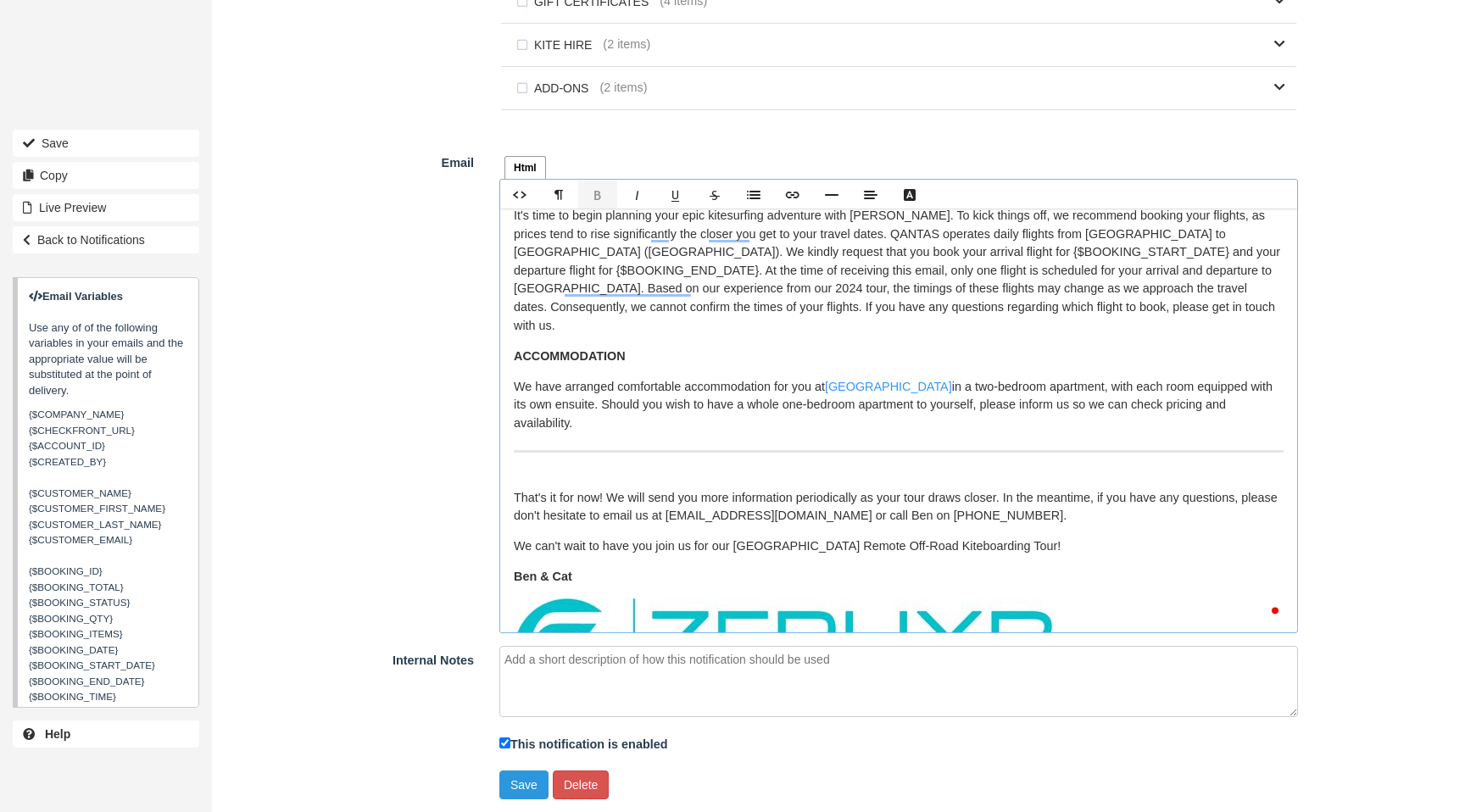
scroll to position [0, 0]
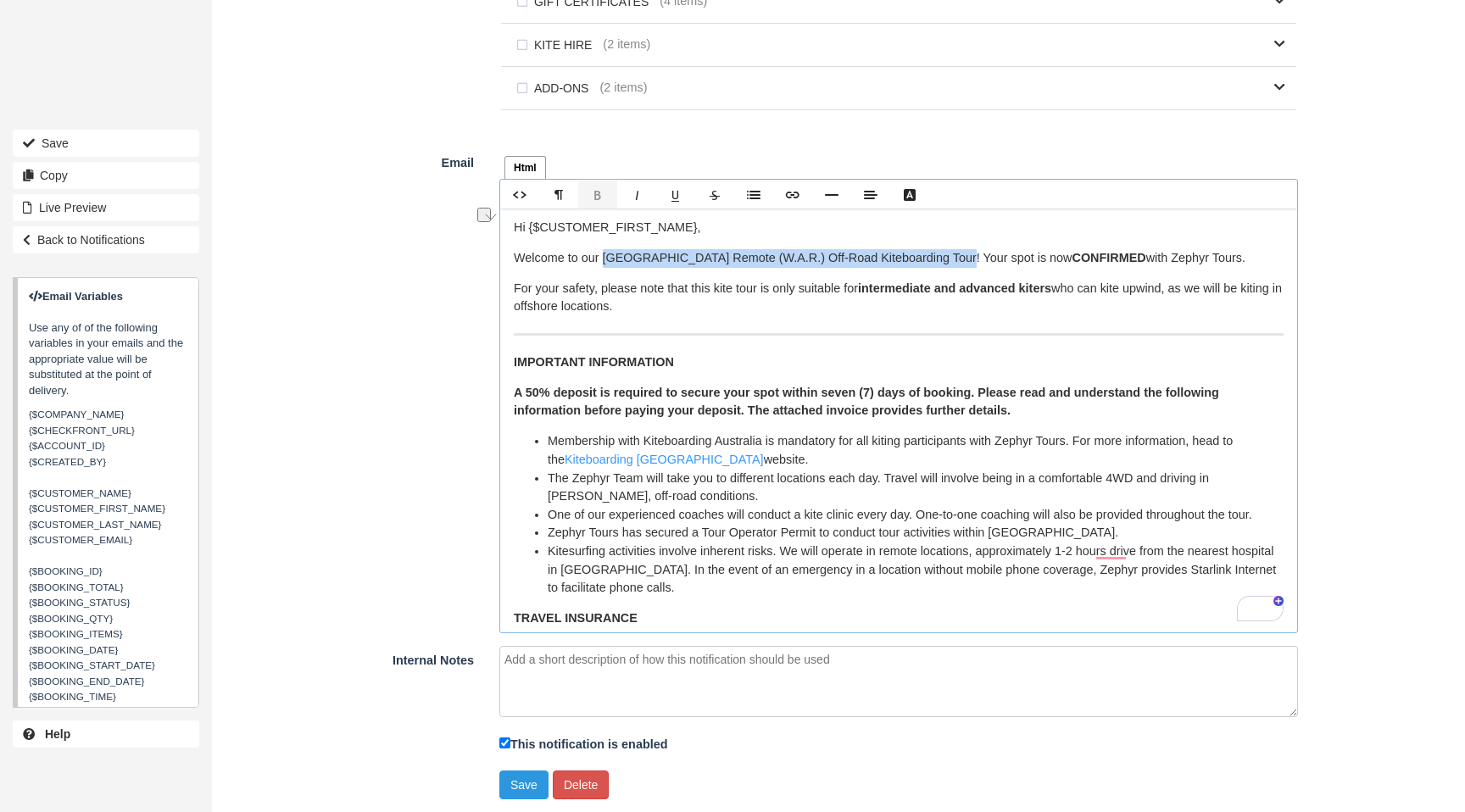
drag, startPoint x: 607, startPoint y: 260, endPoint x: 944, endPoint y: 263, distance: 337.0
click at [944, 263] on p "Welcome to our Western Australia Remote (W.A.R.) Off-Road Kiteboarding Tour! Yo…" at bounding box center [899, 258] width 770 height 19
click at [1063, 256] on p "Welcome to our W.A. Offroad Signature Adventure Tour ! Your spot is now CONFIRM…" at bounding box center [899, 258] width 770 height 19
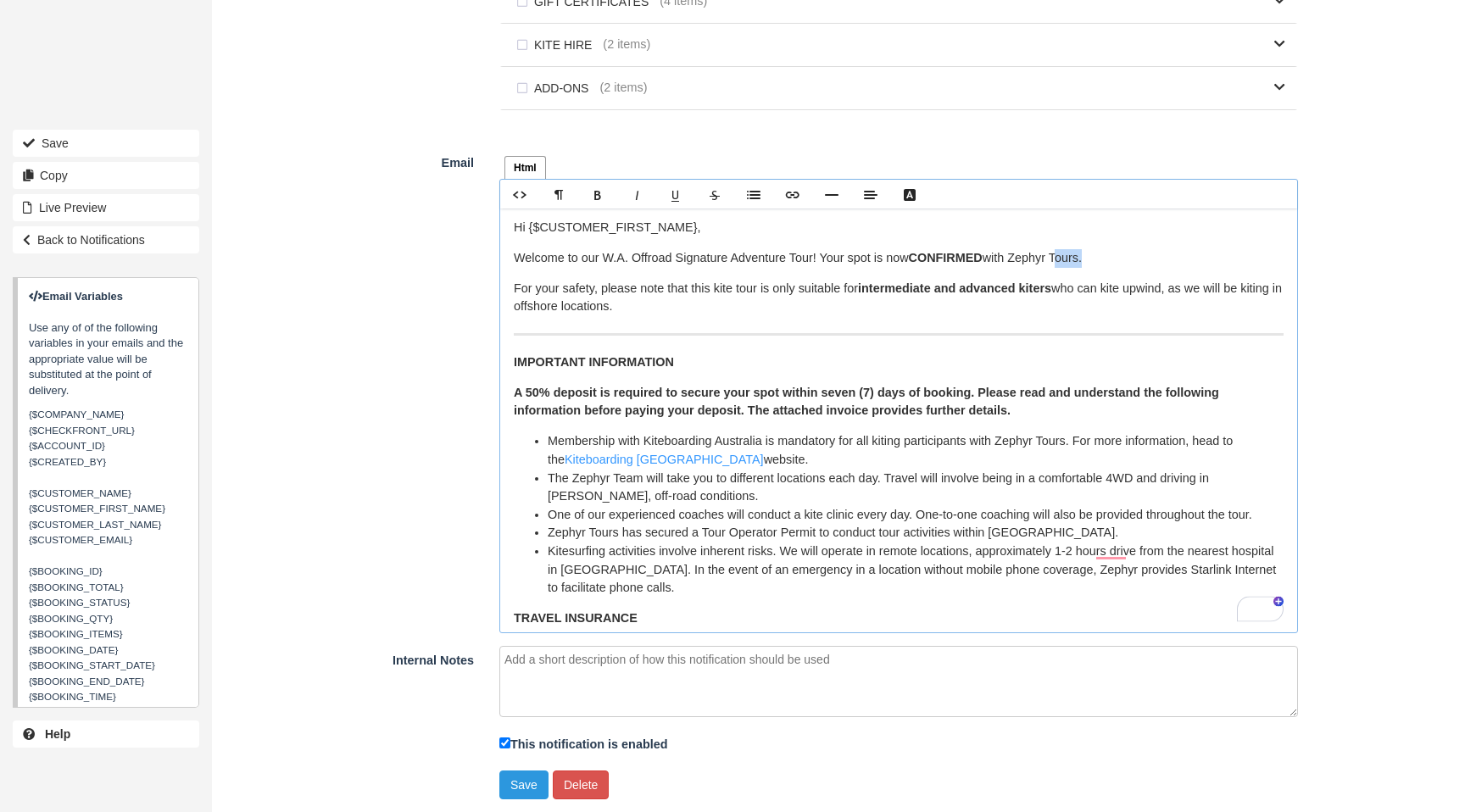
click at [1063, 256] on p "Welcome to our W.A. Offroad Signature Adventure Tour ! Your spot is now CONFIRM…" at bounding box center [899, 258] width 770 height 19
click at [599, 535] on li "Zephyr Tours has secured a Tour Operator Permit to conduct tour activities with…" at bounding box center [916, 533] width 736 height 19
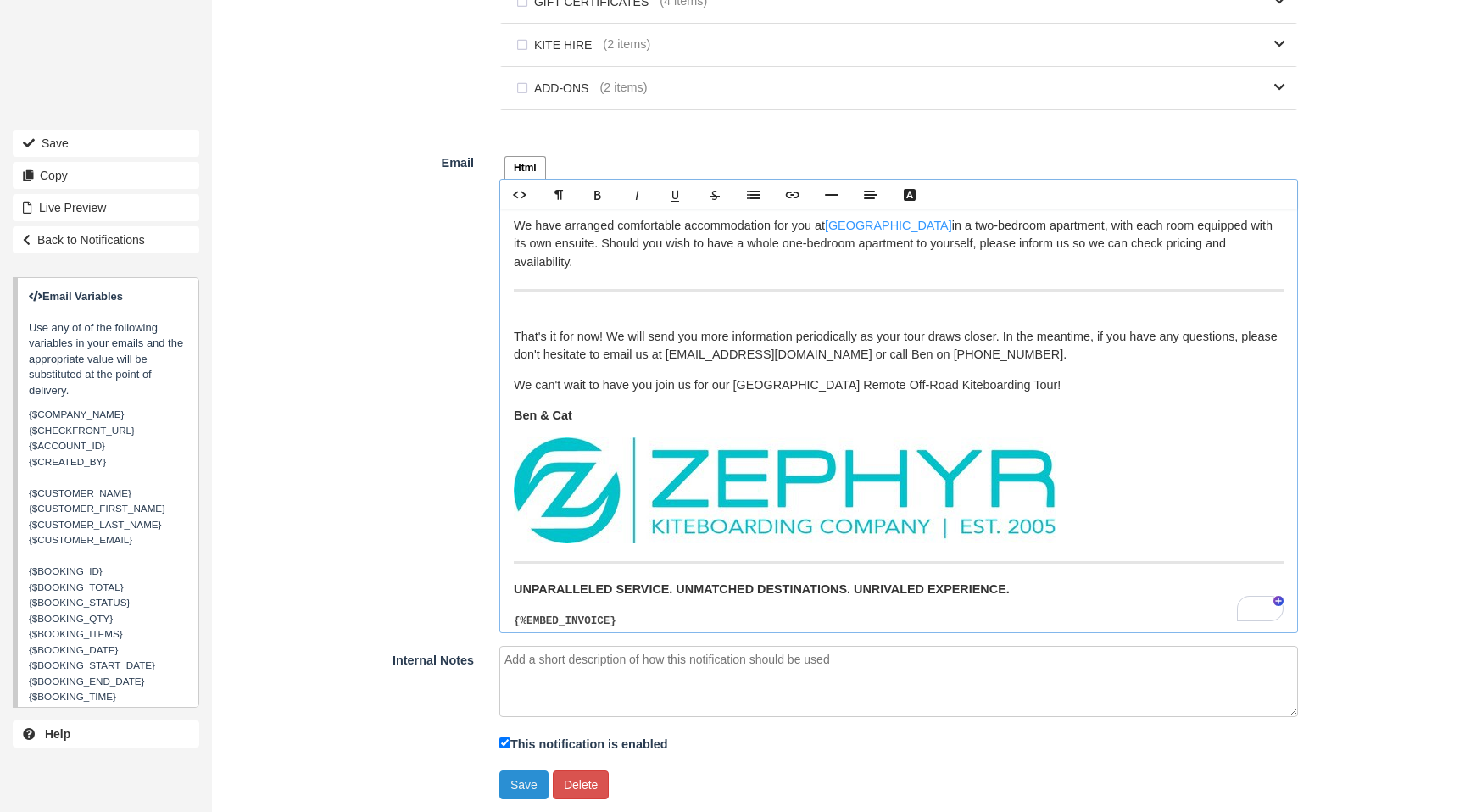
click at [517, 785] on button "Save" at bounding box center [524, 785] width 49 height 29
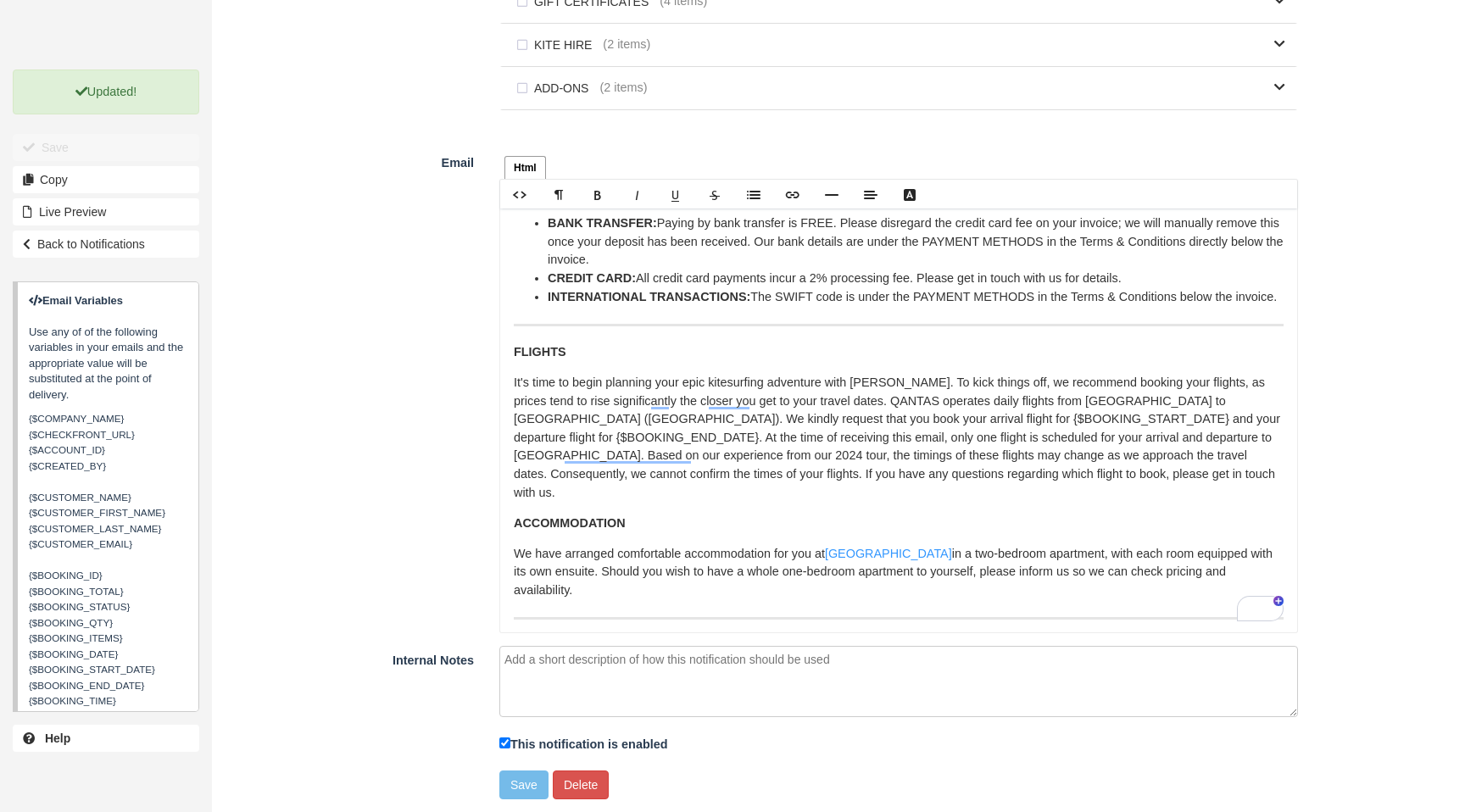
scroll to position [473, 0]
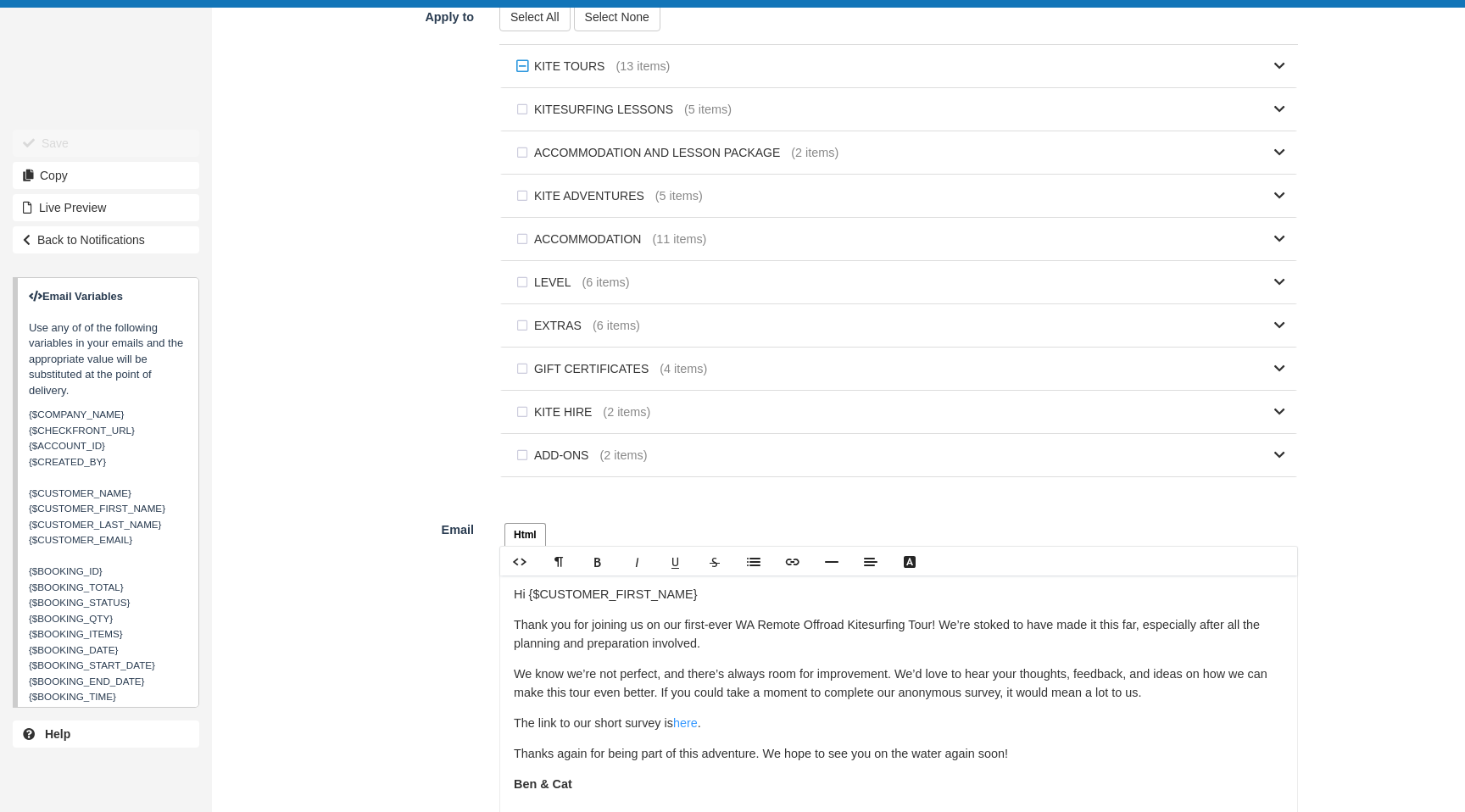
scroll to position [1059, 0]
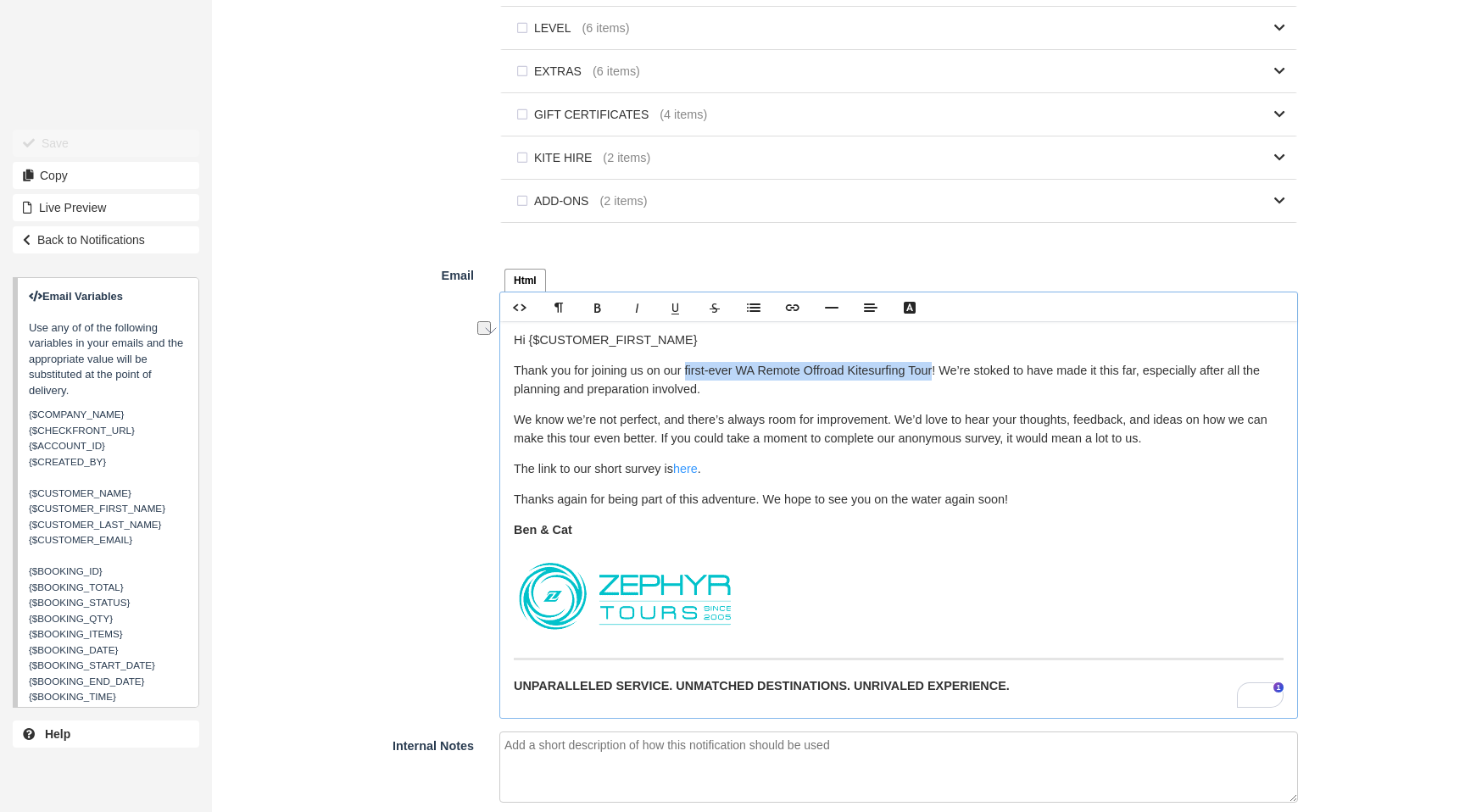
drag, startPoint x: 687, startPoint y: 375, endPoint x: 938, endPoint y: 374, distance: 251.0
click at [938, 374] on p "Thank you for joining us on our first-ever WA Remote Offroad Kitesurfing Tour! …" at bounding box center [899, 380] width 770 height 37
click at [781, 387] on p "Thank you for joining us on our first-ever WA Remote Offroad Kitesurfing Tour! …" at bounding box center [899, 380] width 770 height 37
drag, startPoint x: 743, startPoint y: 375, endPoint x: 686, endPoint y: 377, distance: 57.0
click at [686, 377] on p "Thank you for joining us on our first-ever WA Remote Offroad Kitesurfing Tour! …" at bounding box center [899, 380] width 770 height 37
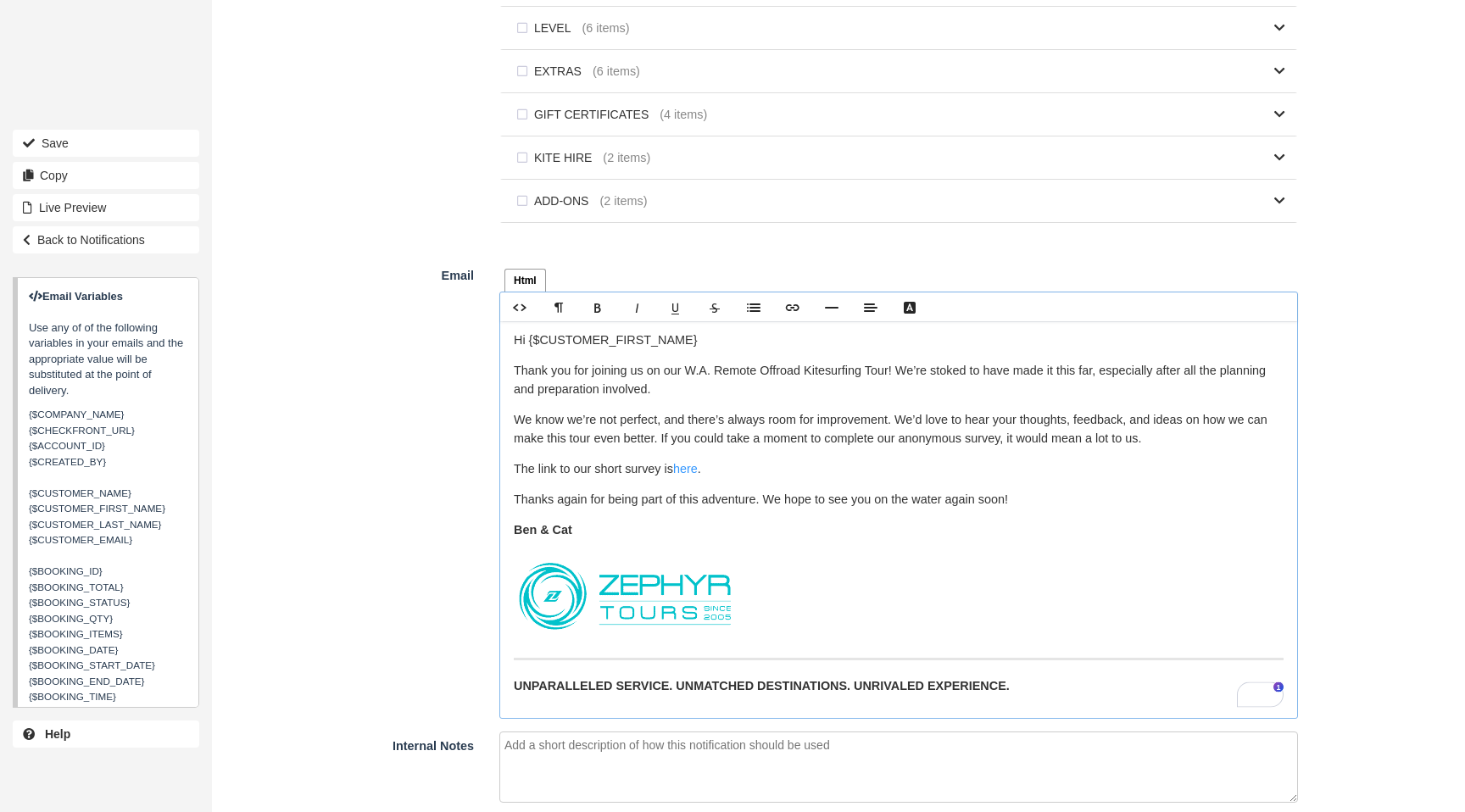
click at [739, 378] on p "Thank you for joining us on our W.A. Remote Offroad Kitesurfing Tour! We’re sto…" at bounding box center [899, 380] width 770 height 37
click at [760, 378] on p "Thank you for joining us on our W.A. Offroad Kitesurfing Tour! We’re stoked to …" at bounding box center [899, 380] width 770 height 37
drag, startPoint x: 972, startPoint y: 374, endPoint x: 966, endPoint y: 391, distance: 18.0
click at [964, 392] on p "Thank you for joining us on our W.A. Offroad Signature Adventure Kitesurfing To…" at bounding box center [899, 380] width 770 height 37
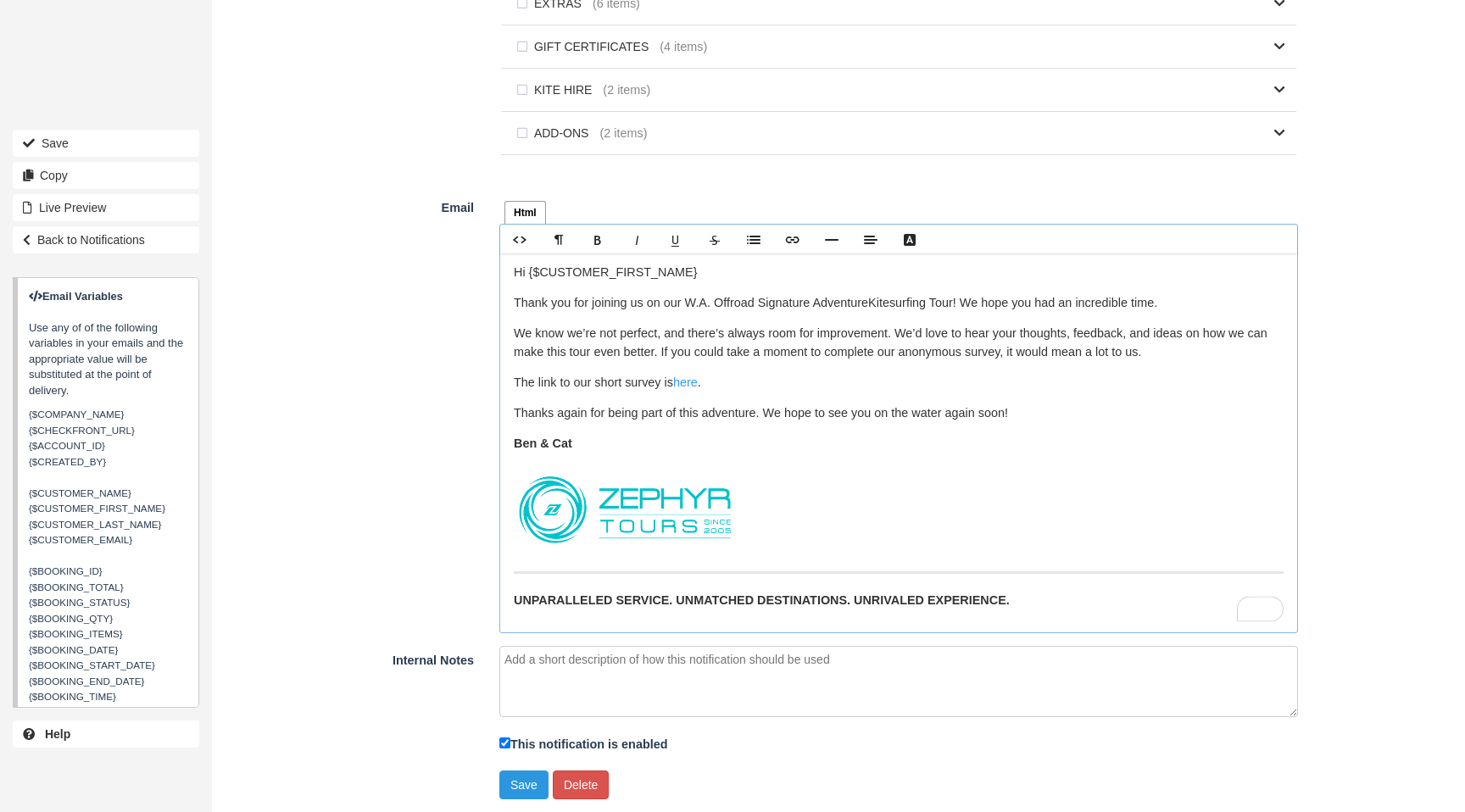
scroll to position [1130, 0]
click at [998, 576] on figure "To enrich screen reader interactions, please activate Accessibility in Grammarl…" at bounding box center [899, 573] width 770 height 13
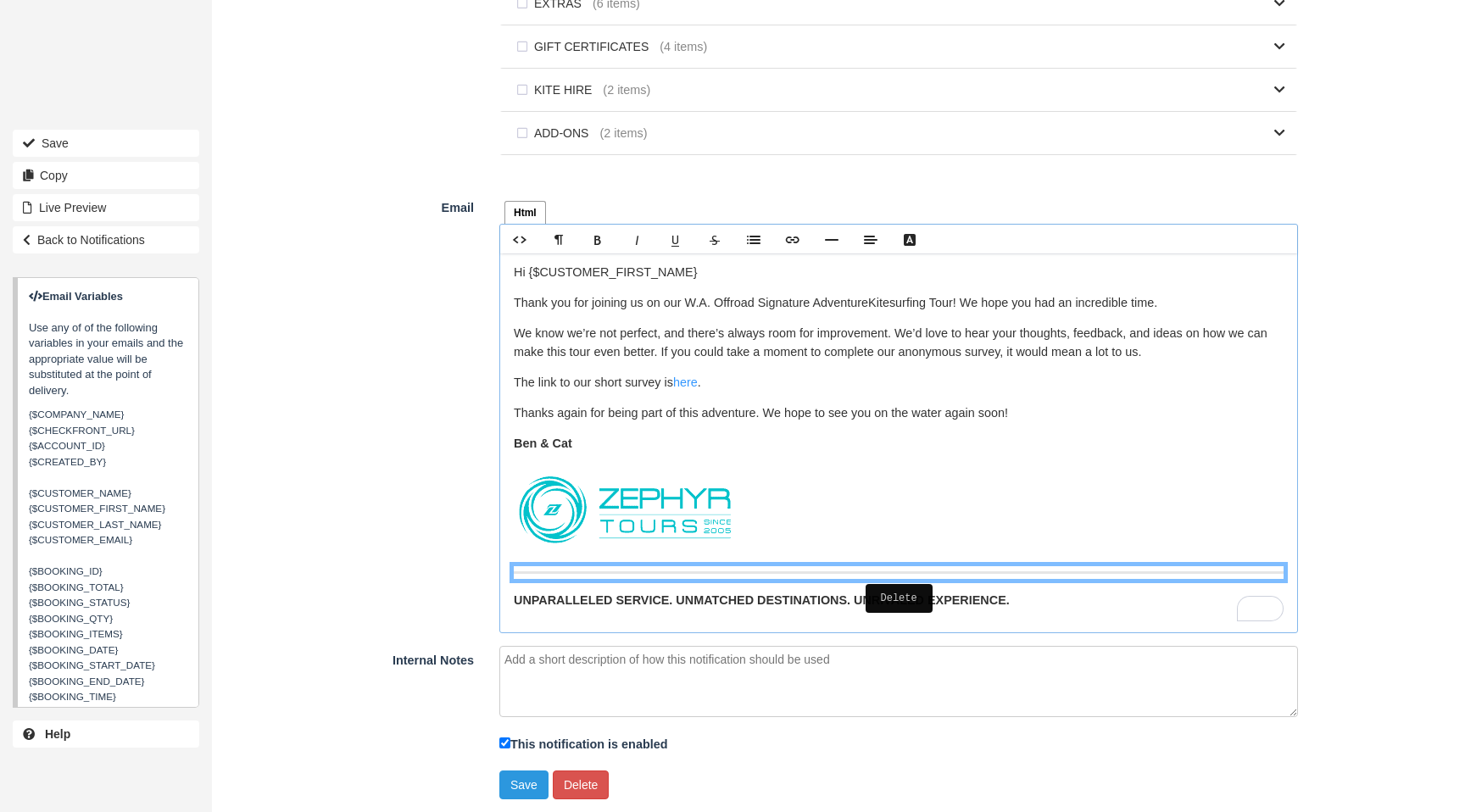
scroll to position [1105, 0]
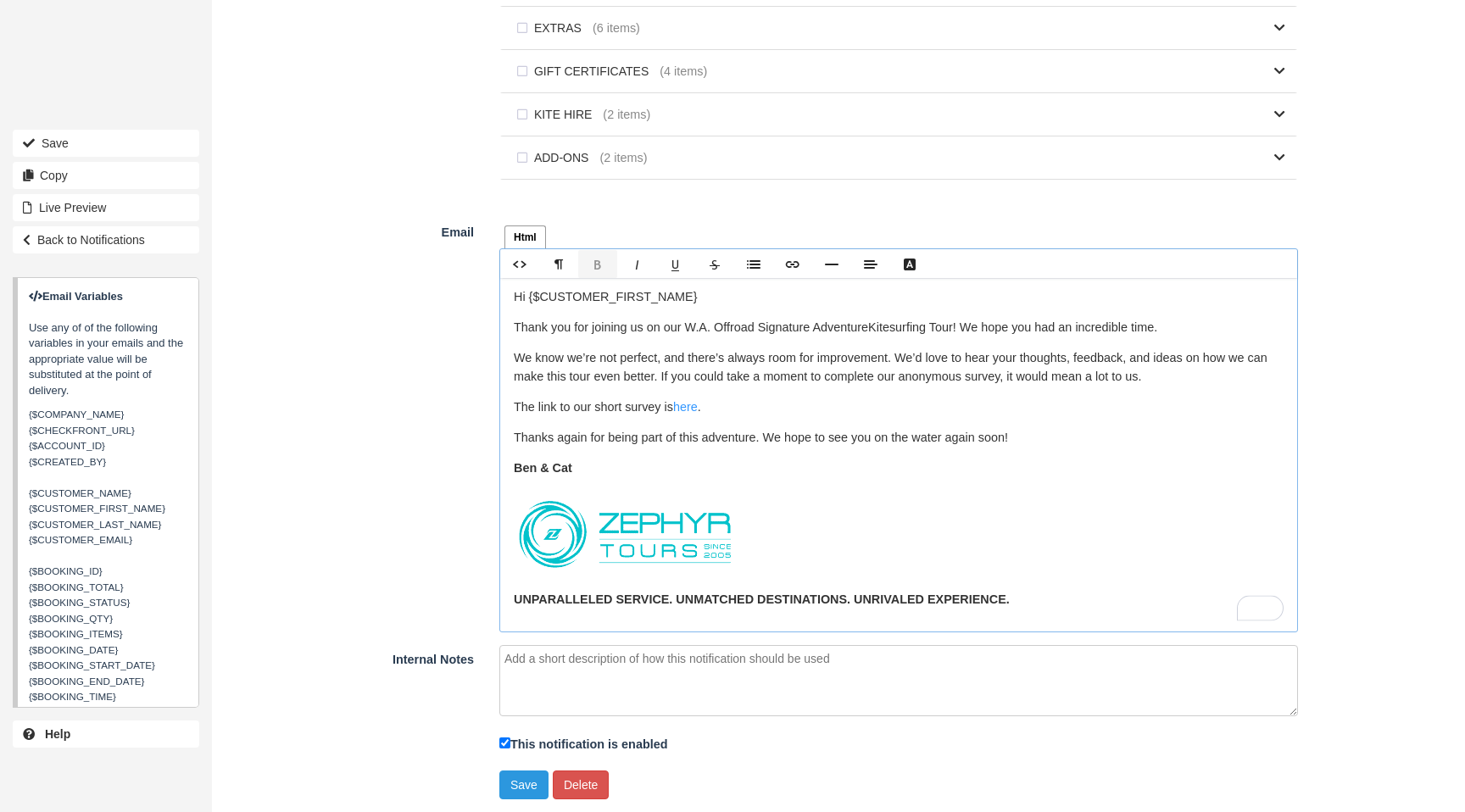
click at [718, 529] on img "To enrich screen reader interactions, please activate Accessibility in Grammarl…" at bounding box center [625, 534] width 224 height 89
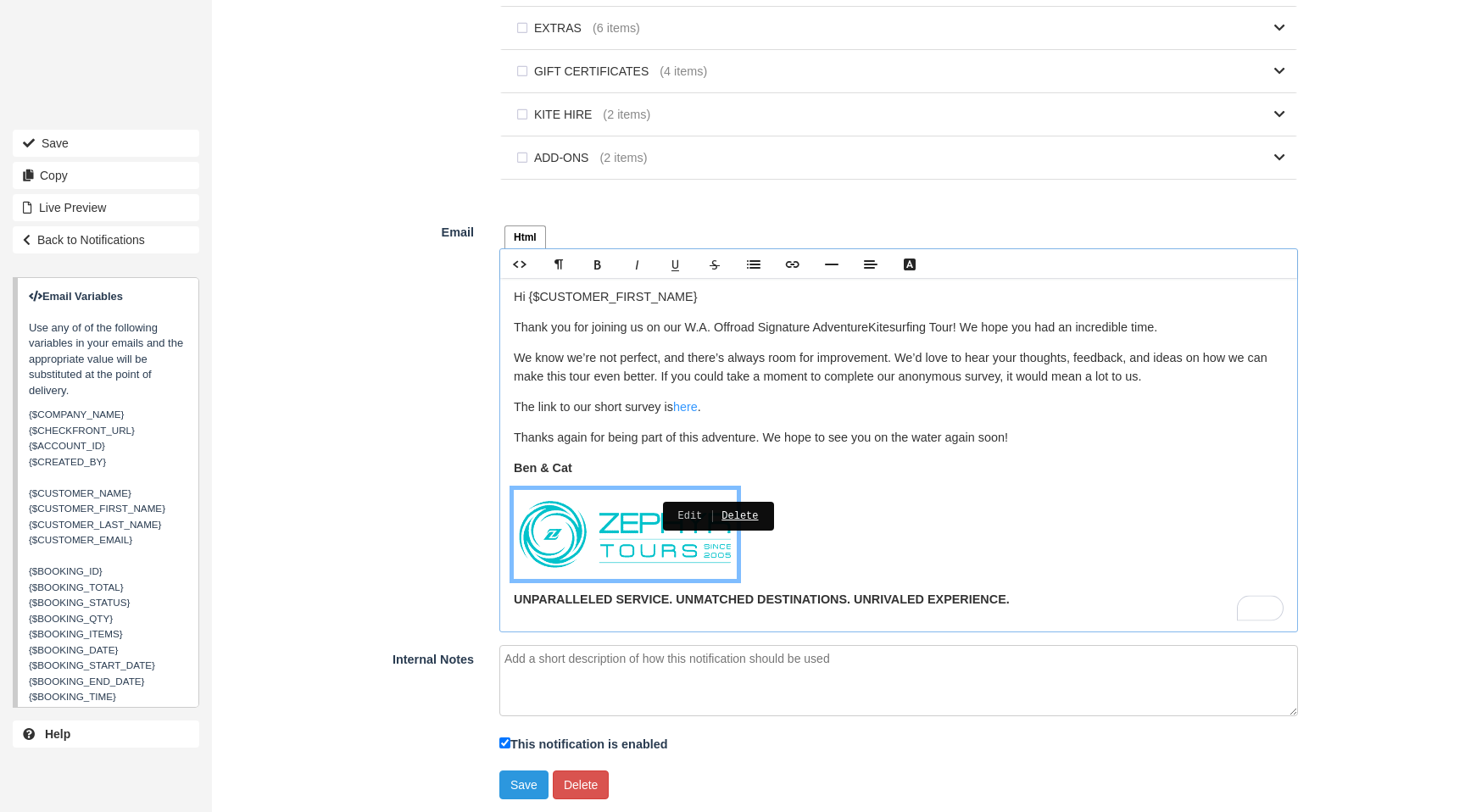
click at [744, 514] on link "Delete" at bounding box center [731, 515] width 56 height 18
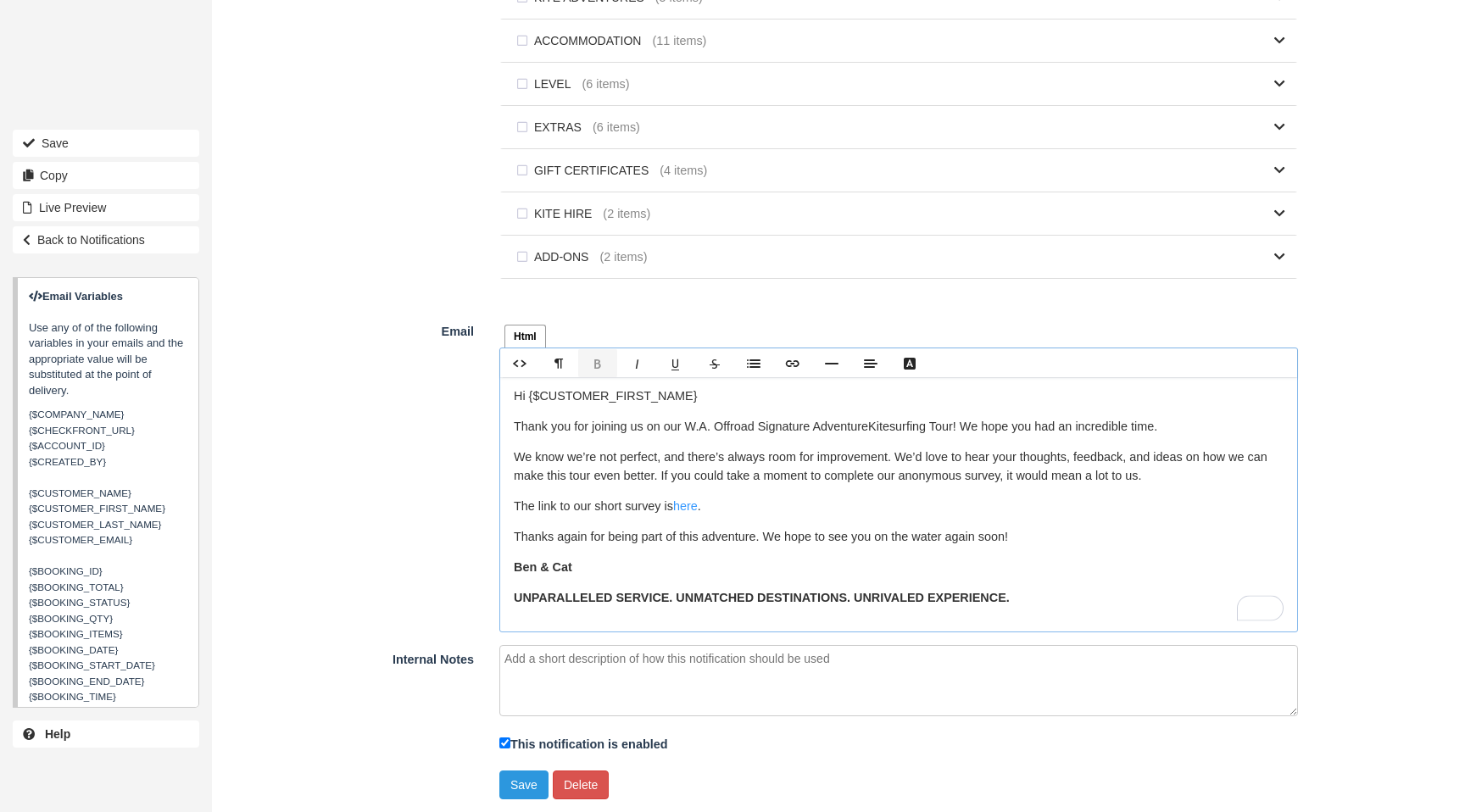
scroll to position [1006, 0]
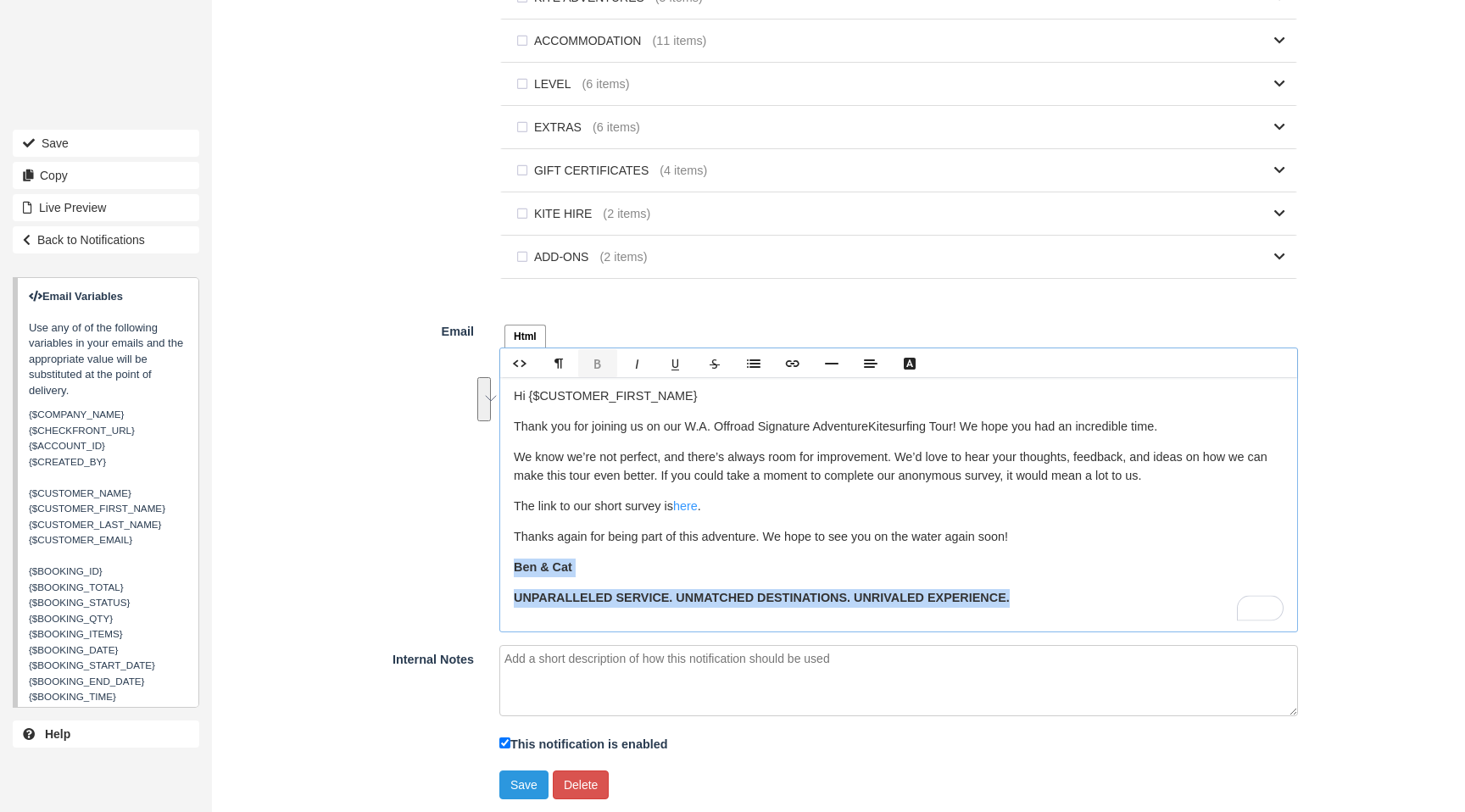
drag, startPoint x: 599, startPoint y: 579, endPoint x: 525, endPoint y: 572, distance: 74.3
click at [512, 572] on div "Hi {$CUSTOMER_FIRST_NAME} Thank you for joining us on our W.A. Offroad Signatur…" at bounding box center [899, 504] width 797 height 254
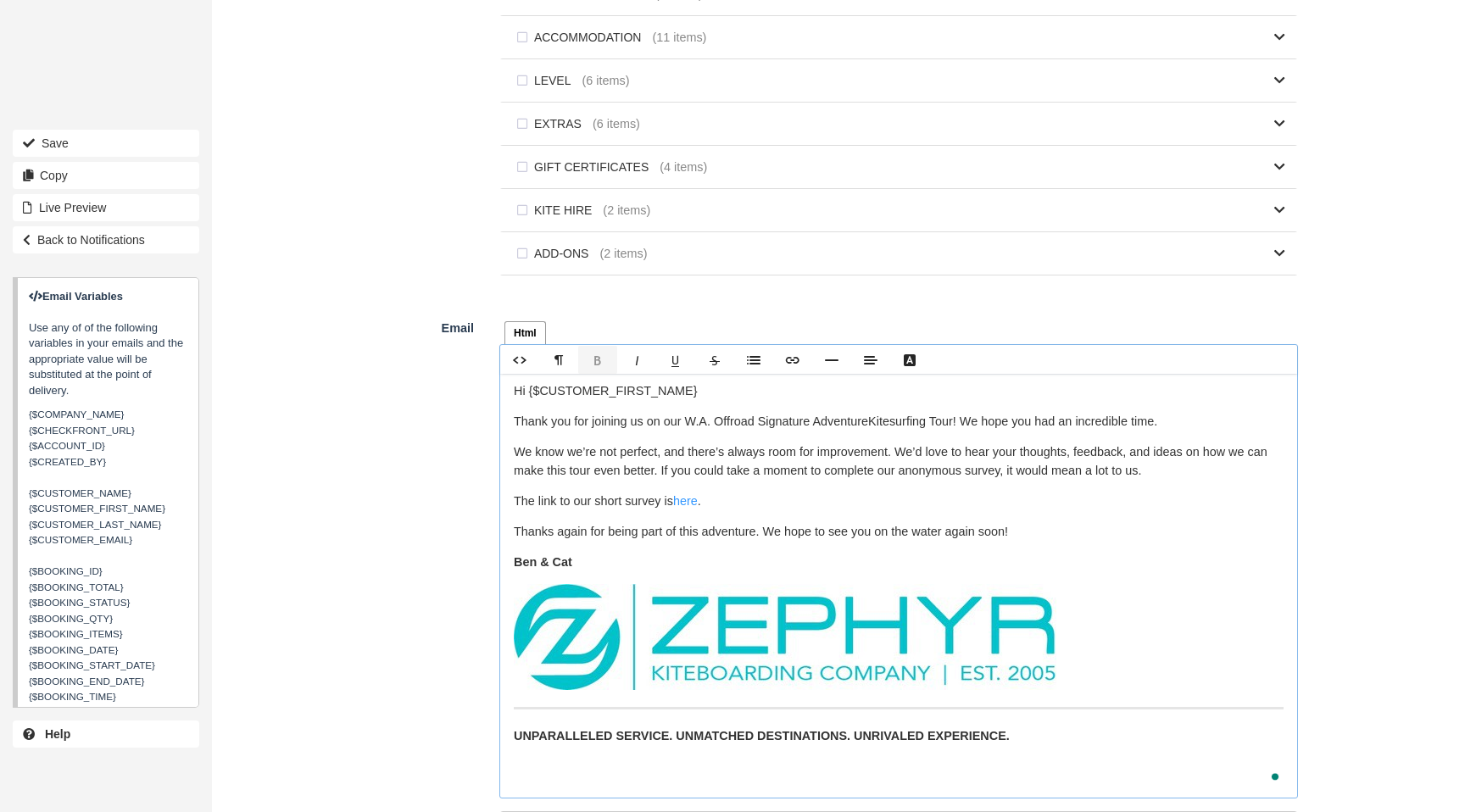
scroll to position [1176, 0]
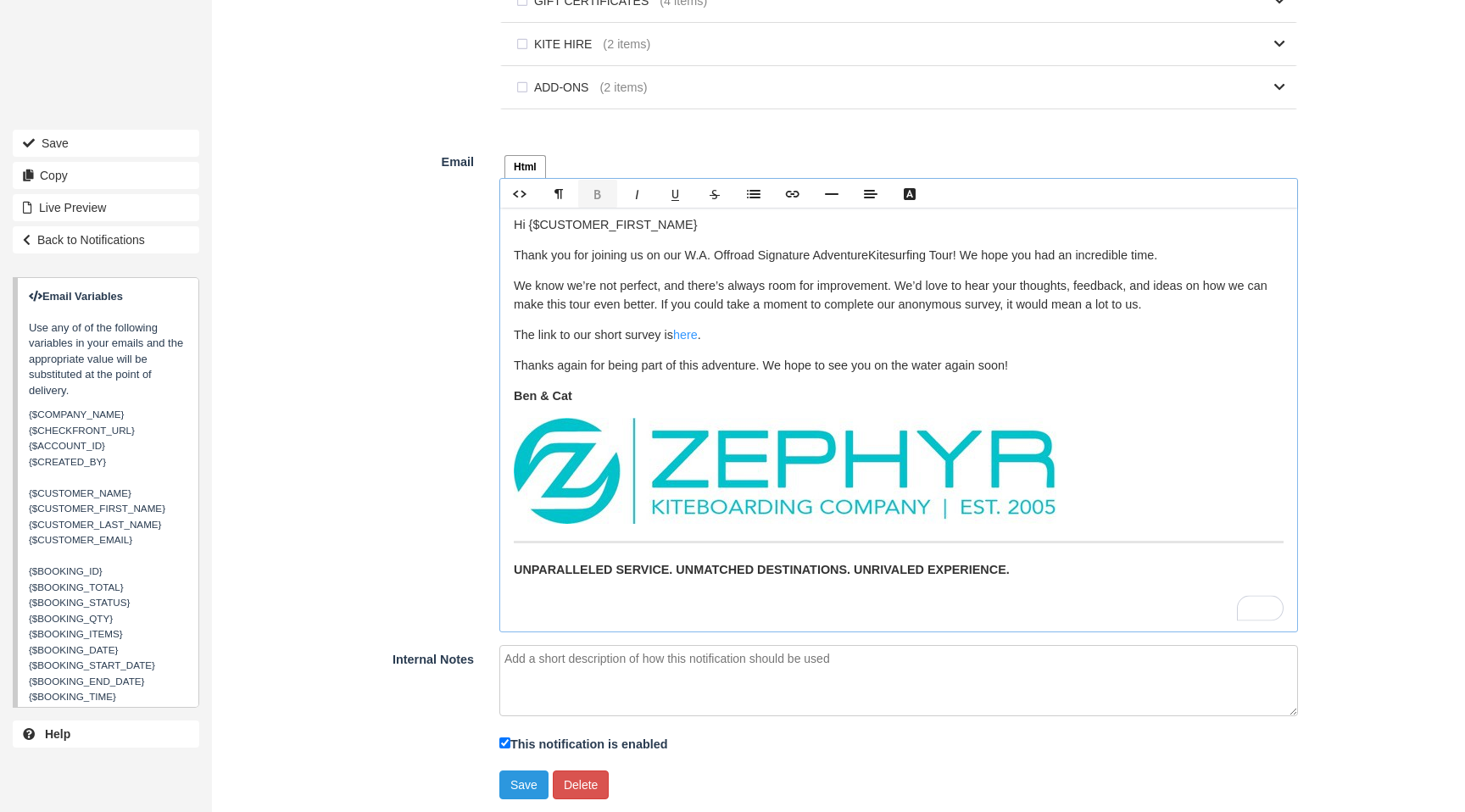
drag, startPoint x: 525, startPoint y: 628, endPoint x: 533, endPoint y: 623, distance: 9.4
click at [526, 627] on div "Hi {$CUSTOMER_FIRST_NAME} Thank you for joining us on our W.A. Offroad Signatur…" at bounding box center [899, 420] width 797 height 424
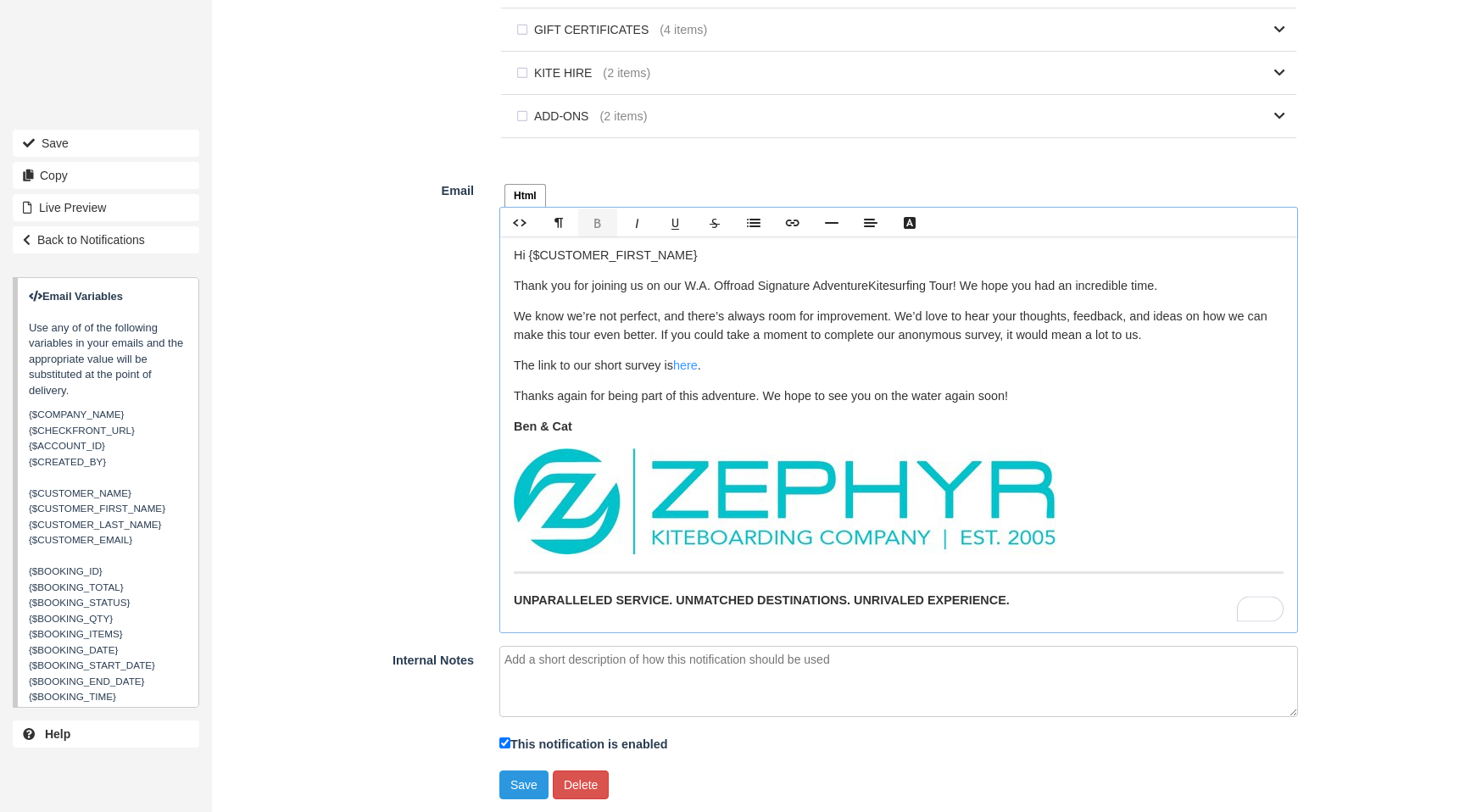
scroll to position [1147, 0]
click at [535, 780] on button "Save" at bounding box center [524, 785] width 49 height 29
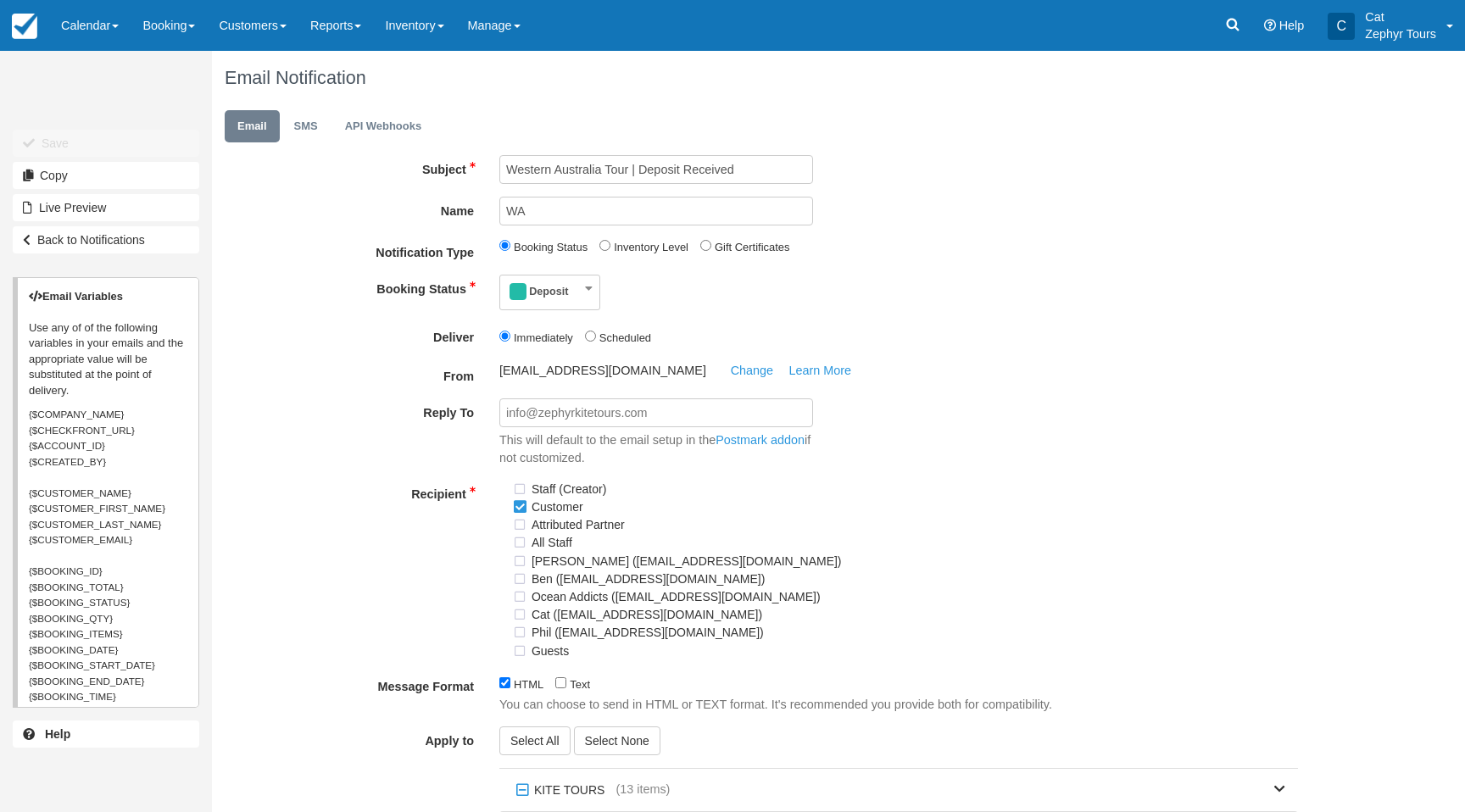
scroll to position [1092, 0]
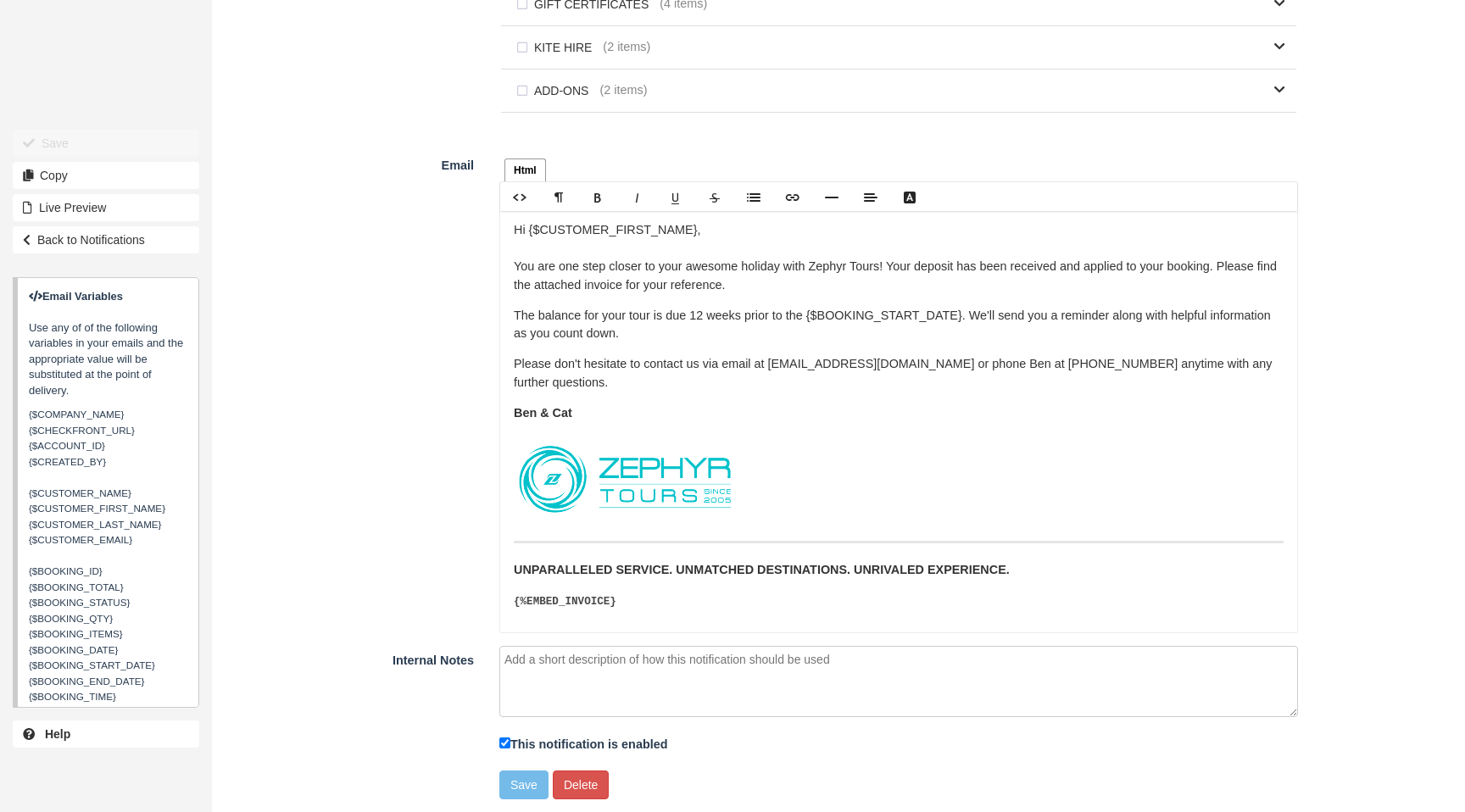
click at [873, 268] on p "Hi {$CUSTOMER_FIRST_NAME}, You are one step closer to your awesome holiday with…" at bounding box center [899, 258] width 770 height 73
click at [981, 573] on p "UNPARALLELED SERVICE. UNMATCHED DESTINATIONS. UNRIVALED EXPERIENCE." at bounding box center [899, 571] width 770 height 19
click at [727, 485] on img "To enrich screen reader interactions, please activate Accessibility in Grammarl…" at bounding box center [625, 479] width 224 height 89
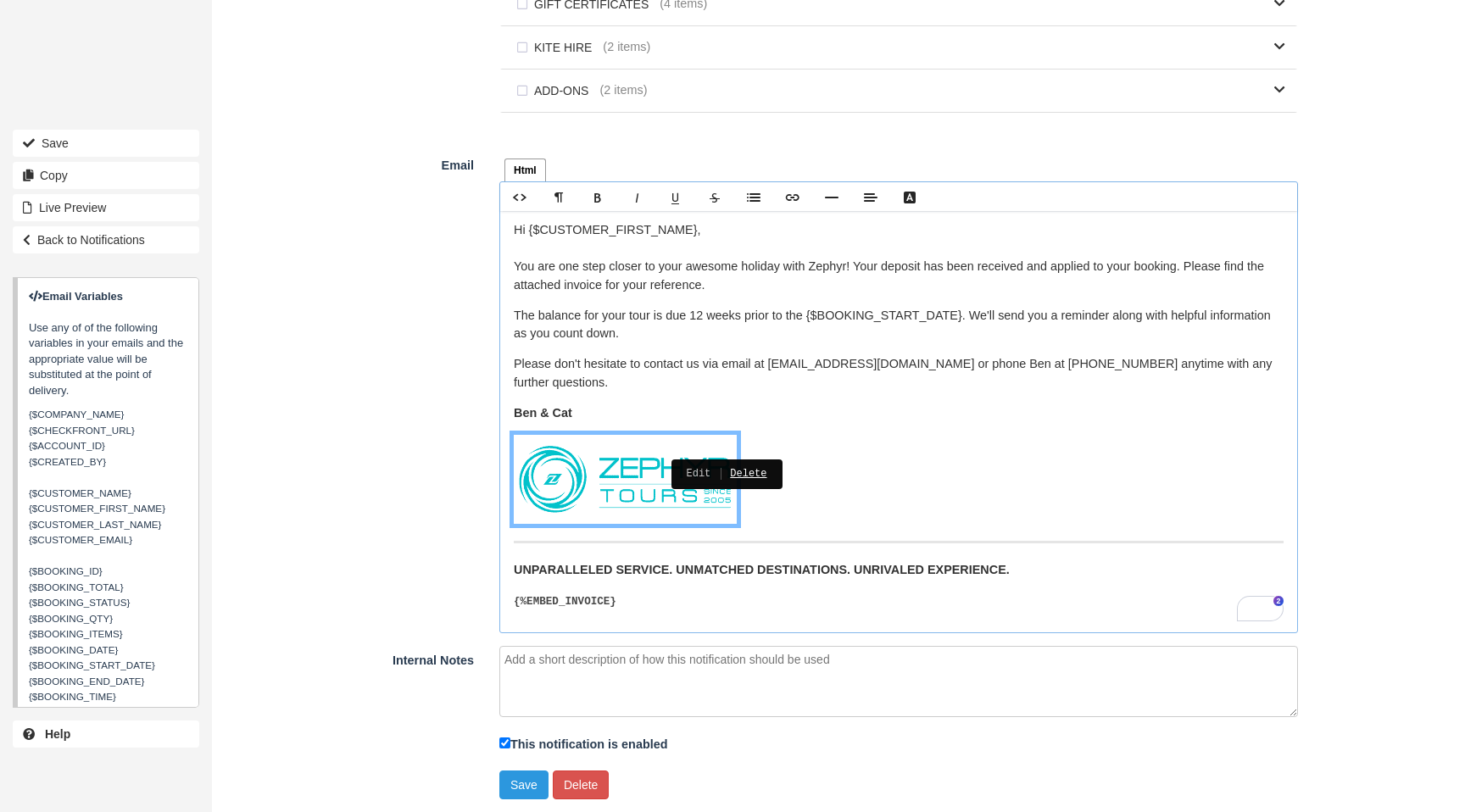
click at [746, 472] on link "Delete" at bounding box center [739, 473] width 56 height 18
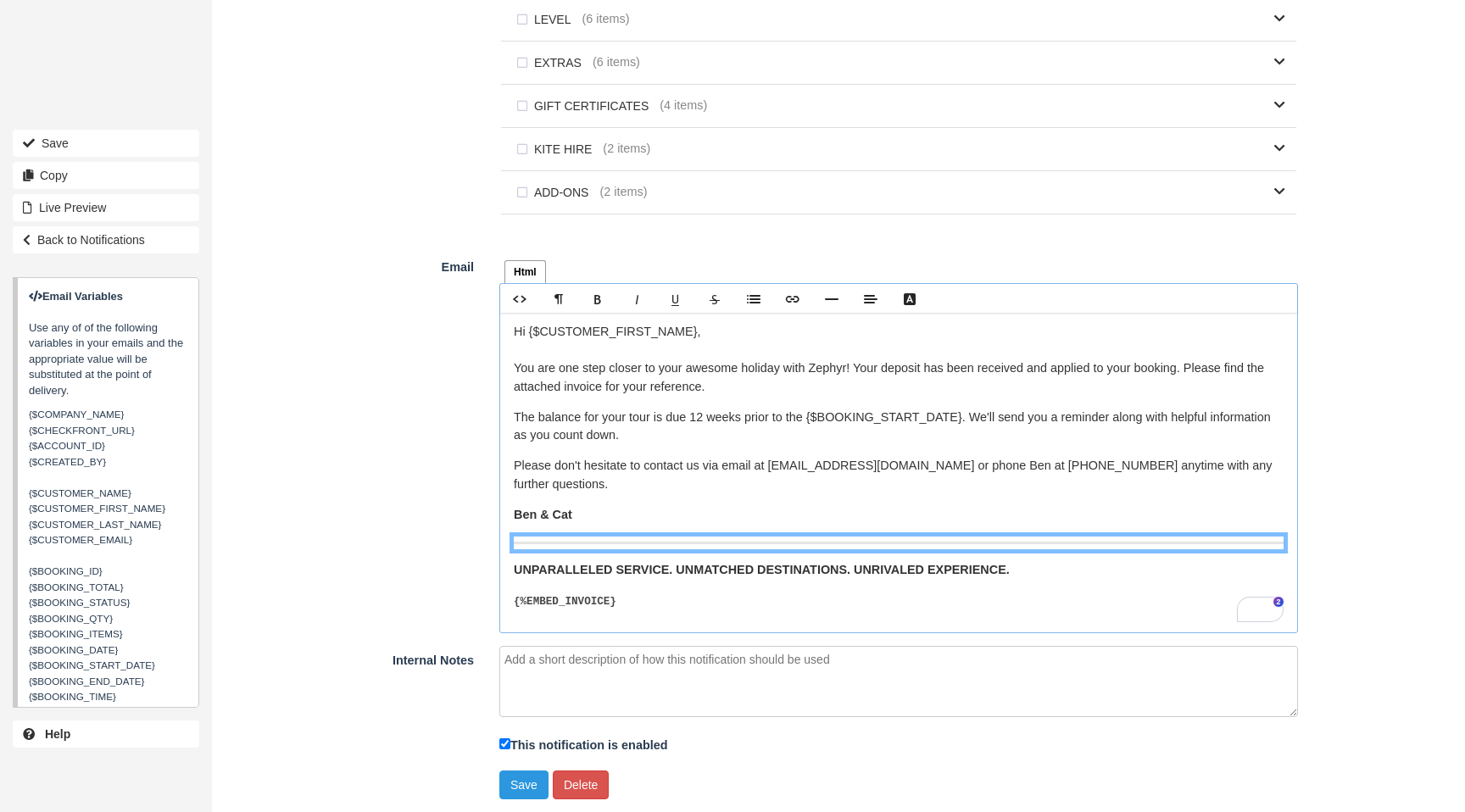
scroll to position [966, 0]
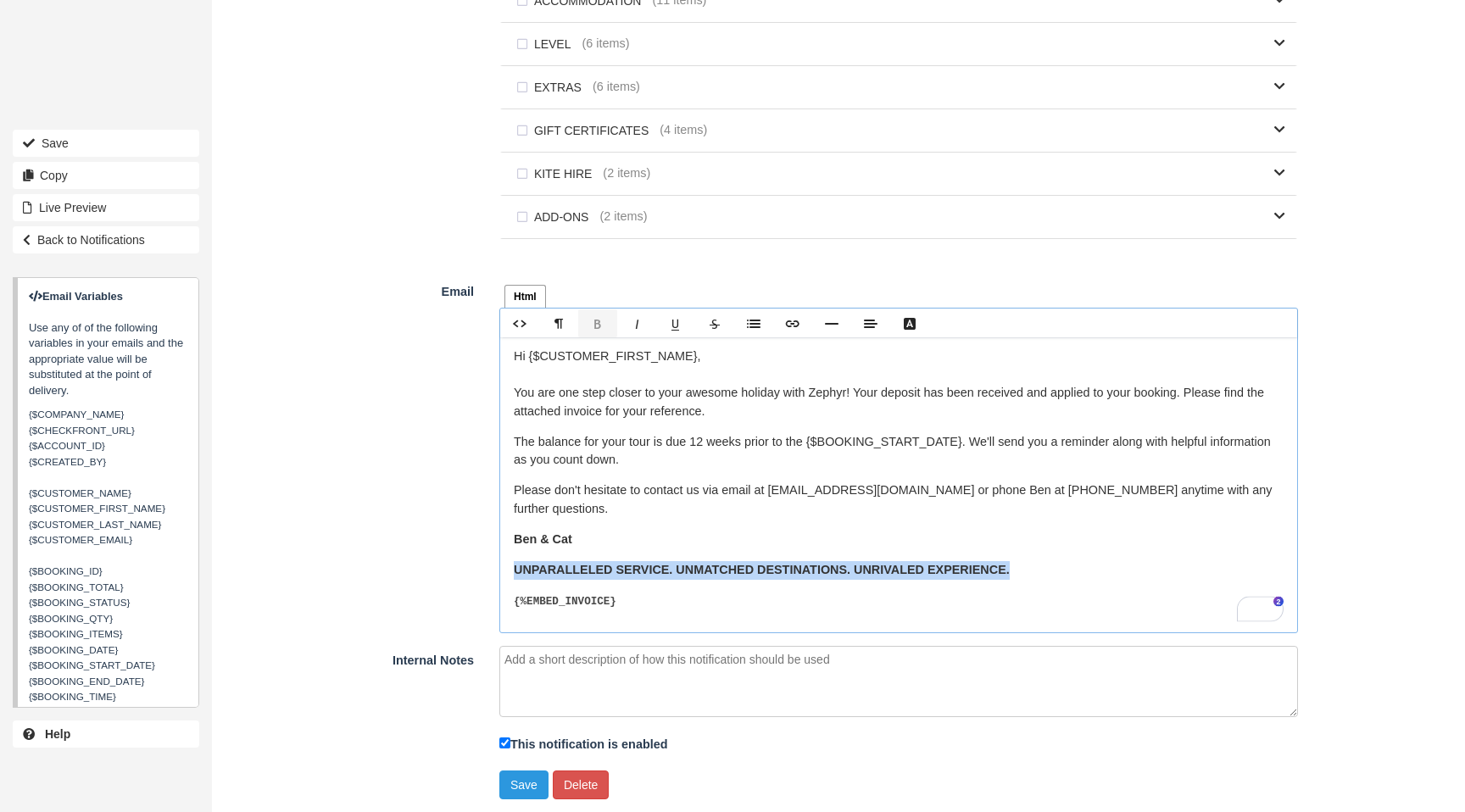
drag, startPoint x: 884, startPoint y: 566, endPoint x: 511, endPoint y: 560, distance: 373.0
click at [510, 560] on div "Hi {$CUSTOMER_FIRST_NAME}, You are one step closer to your awesome holiday with…" at bounding box center [899, 484] width 797 height 295
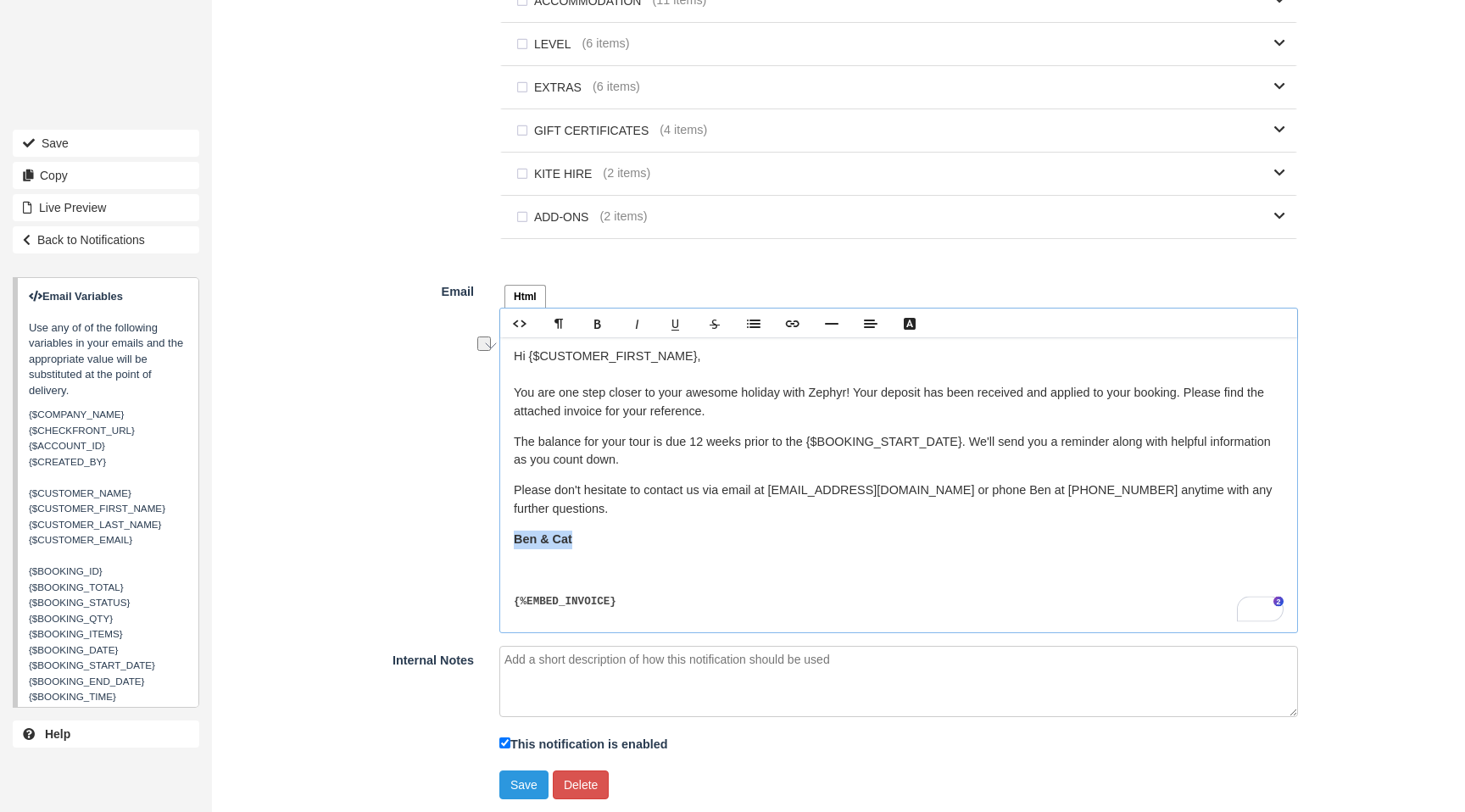
drag, startPoint x: 511, startPoint y: 537, endPoint x: 523, endPoint y: 545, distance: 14.4
click at [481, 536] on div "Email Html Text Rich text editor Hi {$CUSTOMER_FIRST_NAME}, You are one step cl…" at bounding box center [762, 454] width 1099 height 356
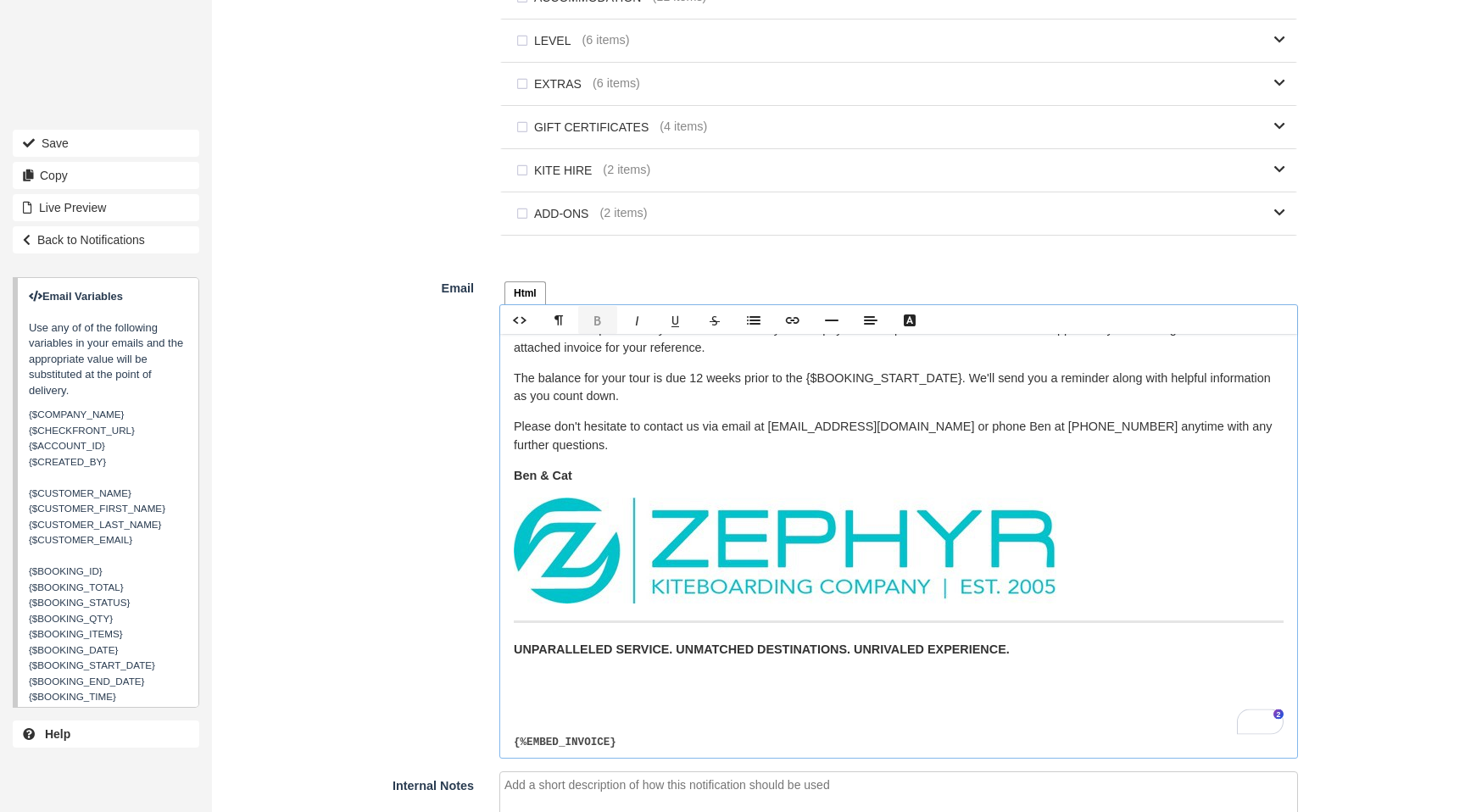
scroll to position [74, 0]
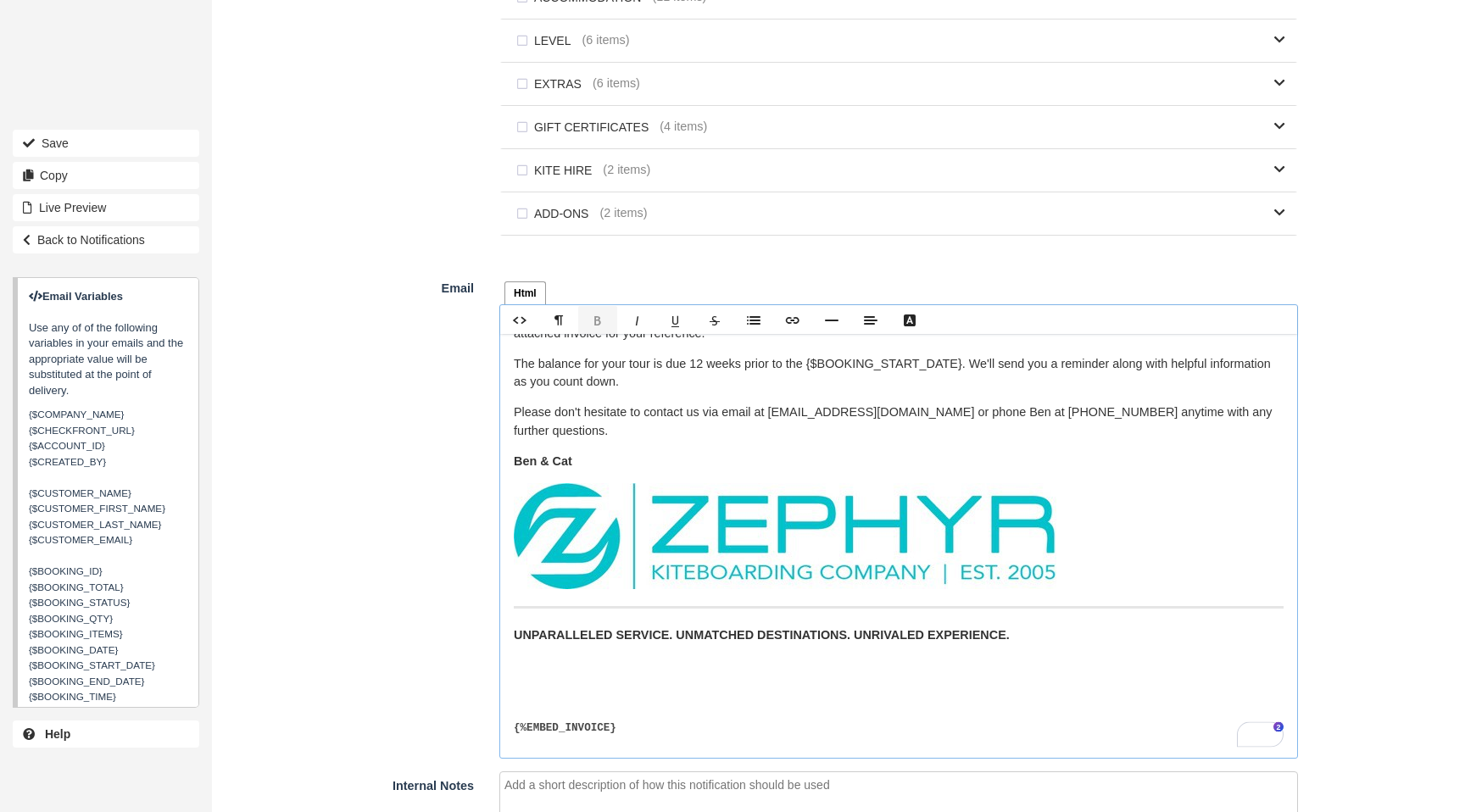
click at [552, 685] on div "Hi {$CUSTOMER_FIRST_NAME}, You are one step closer to your awesome holiday with…" at bounding box center [899, 546] width 797 height 424
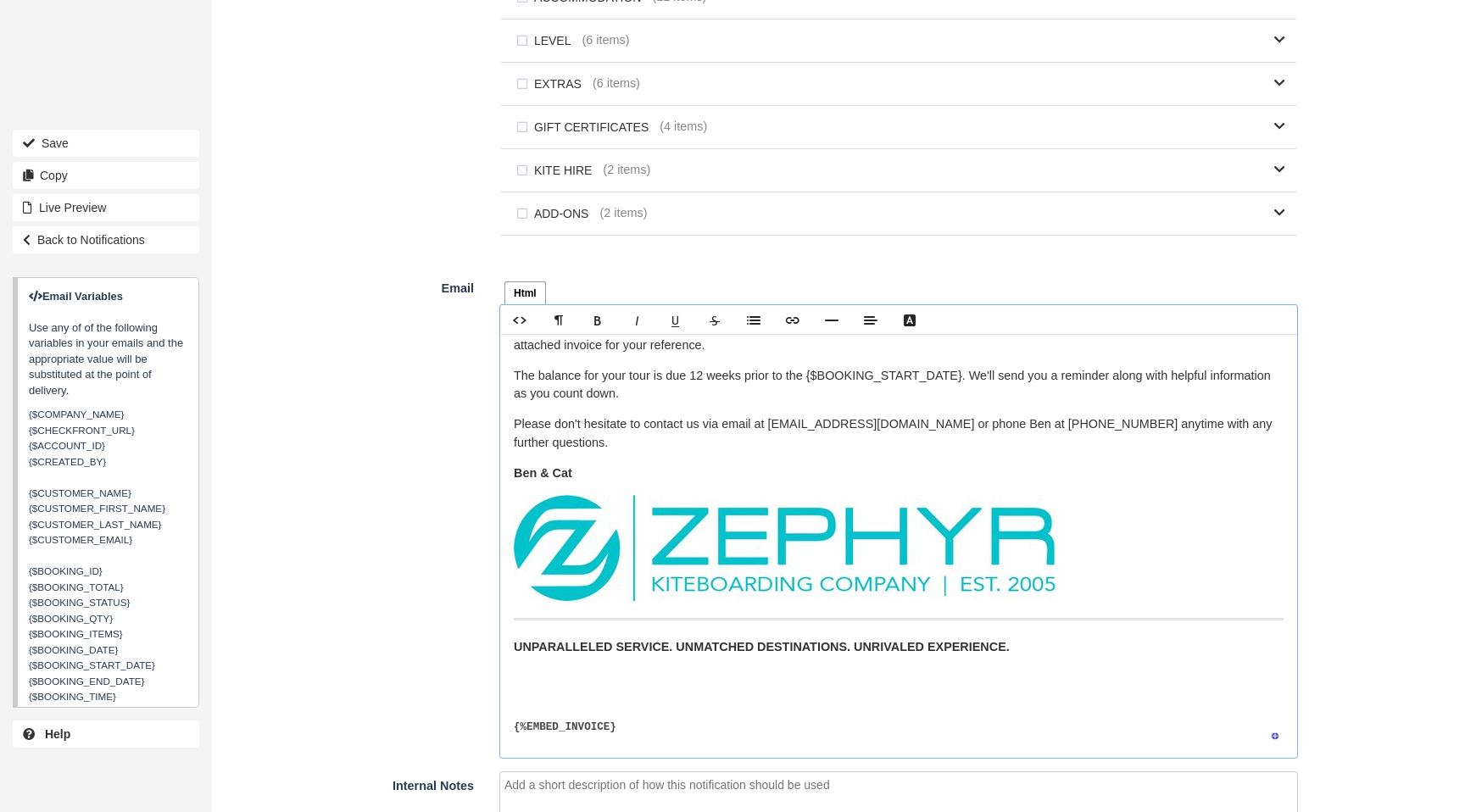
scroll to position [32, 0]
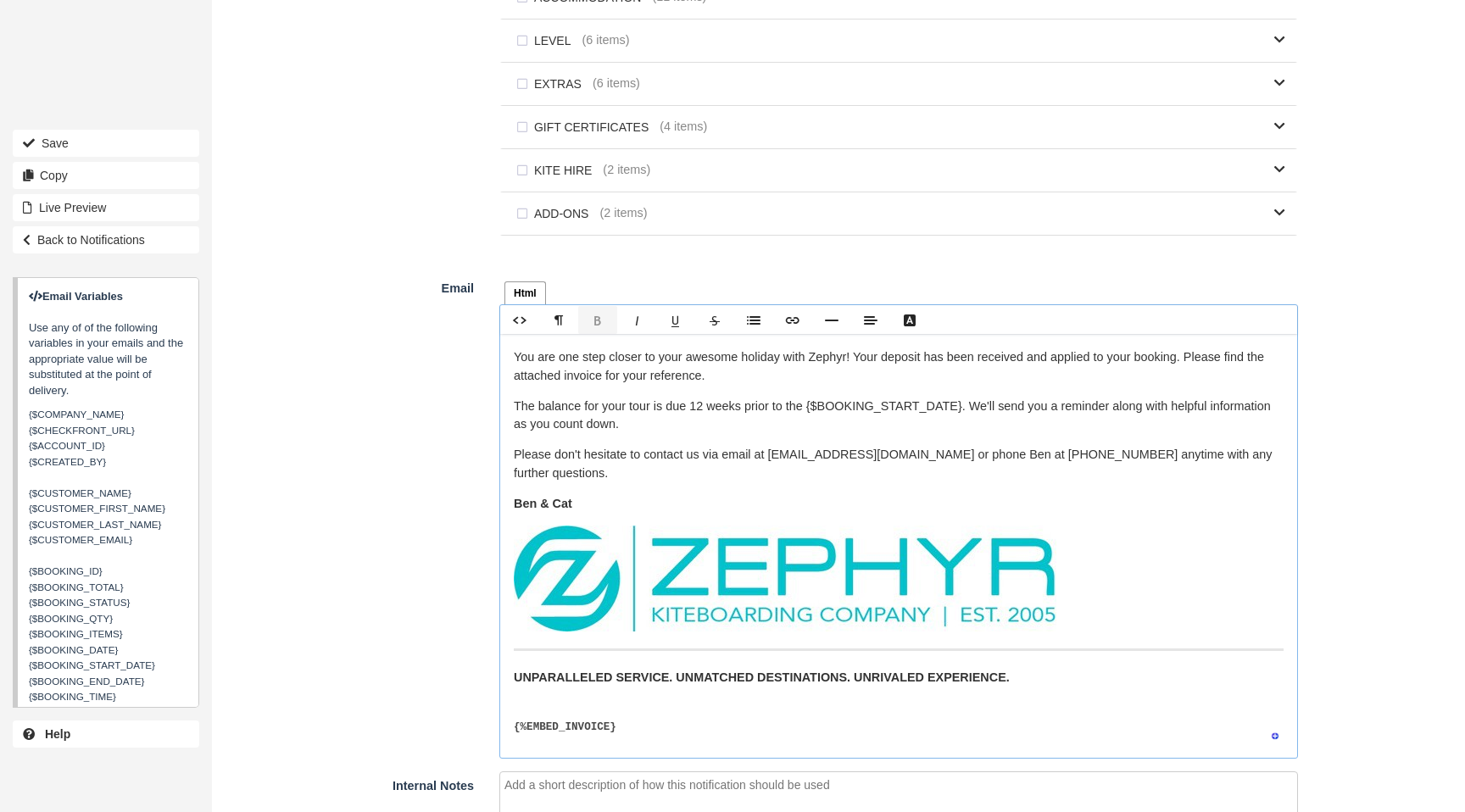
click at [572, 705] on p "UNPARALLELED SERVICE. UNMATCHED DESTINATIONS. UNRIVALED EXPERIENCE. ﻿ ﻿" at bounding box center [899, 687] width 770 height 37
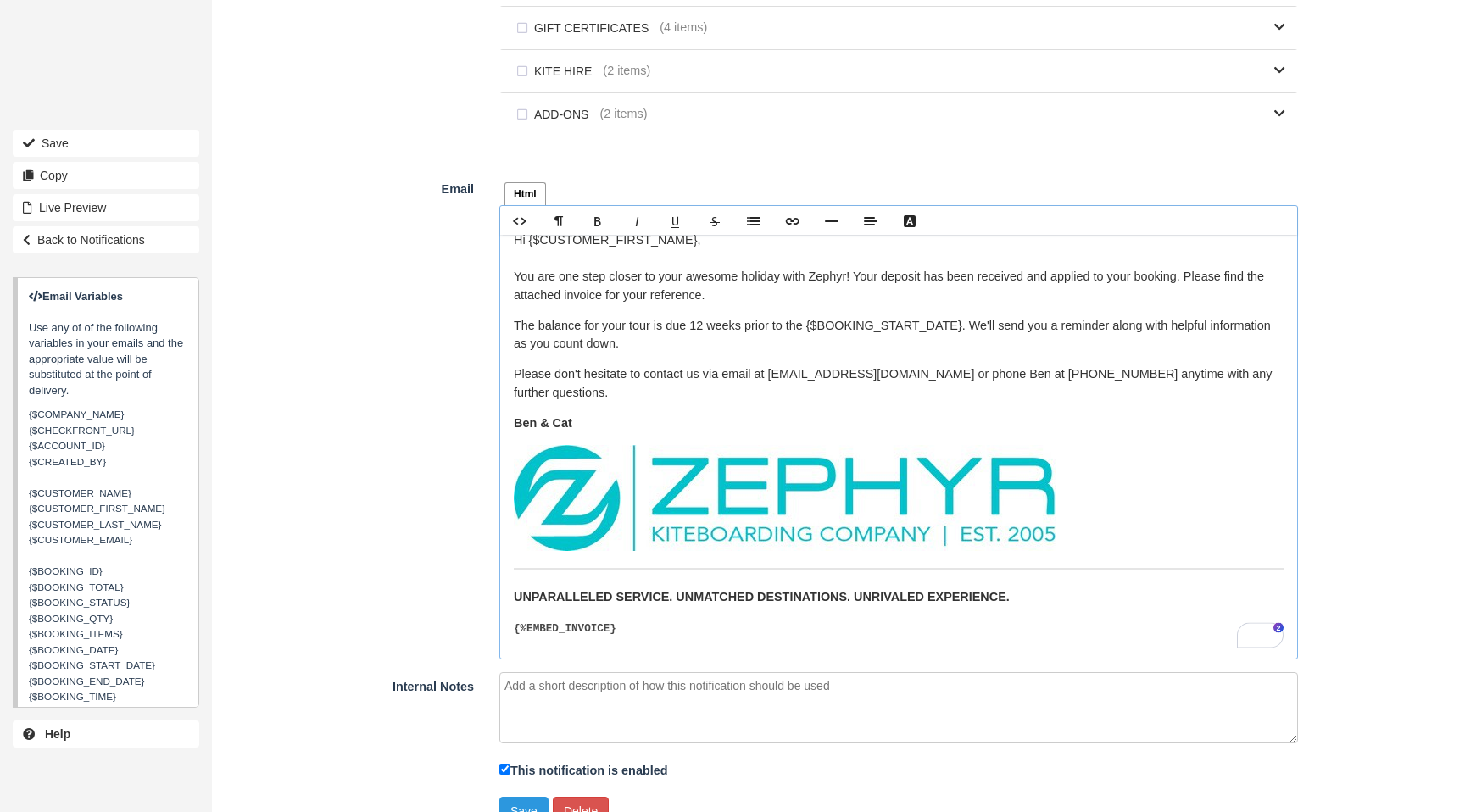
scroll to position [1095, 0]
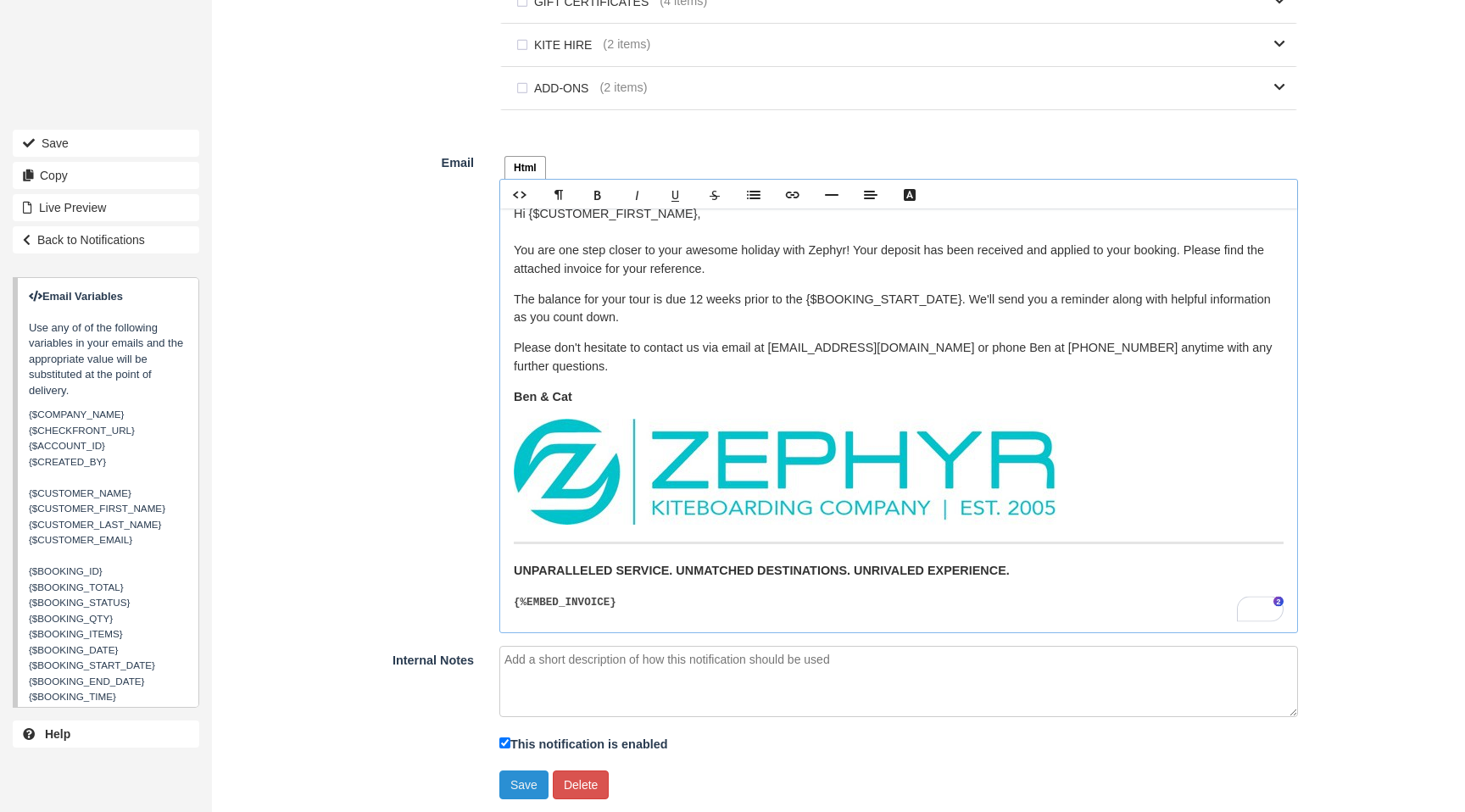
click at [521, 783] on button "Save" at bounding box center [524, 785] width 49 height 29
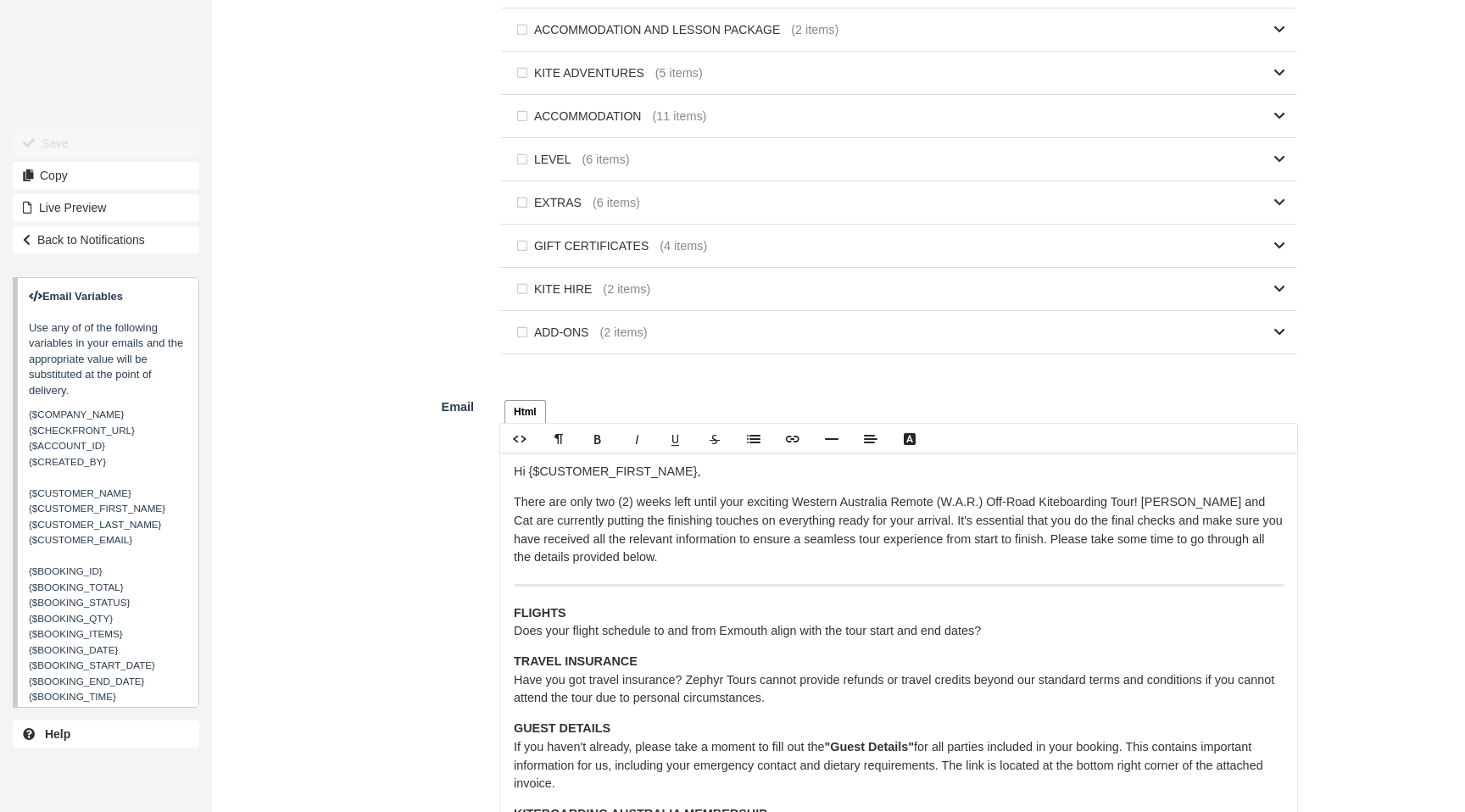
scroll to position [929, 0]
drag, startPoint x: 1147, startPoint y: 507, endPoint x: 804, endPoint y: 509, distance: 343.0
click at [804, 509] on p "There are only two (2) weeks left until your exciting Western Australia Remote …" at bounding box center [899, 529] width 770 height 73
click at [650, 527] on p "There are only two (2) weeks left until your exciting W.A. Offroad Signature Ad…" at bounding box center [899, 529] width 770 height 73
click at [675, 525] on p "There are only two (2) weeks left until your exciting W.A. Offroad Signature Ad…" at bounding box center [899, 529] width 770 height 73
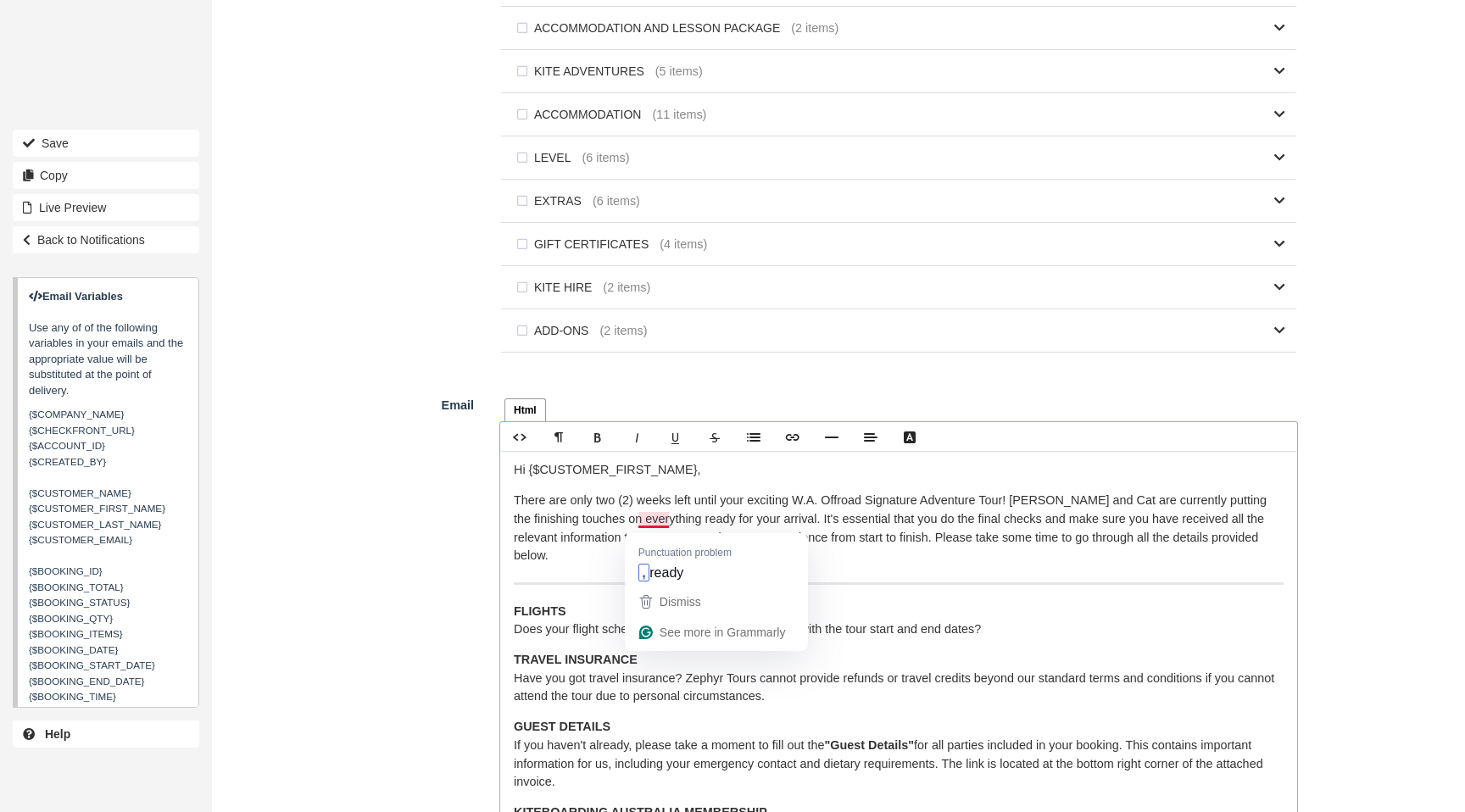
click at [639, 524] on p "There are only two (2) weeks left until your exciting W.A. Offroad Signature Ad…" at bounding box center [899, 529] width 770 height 73
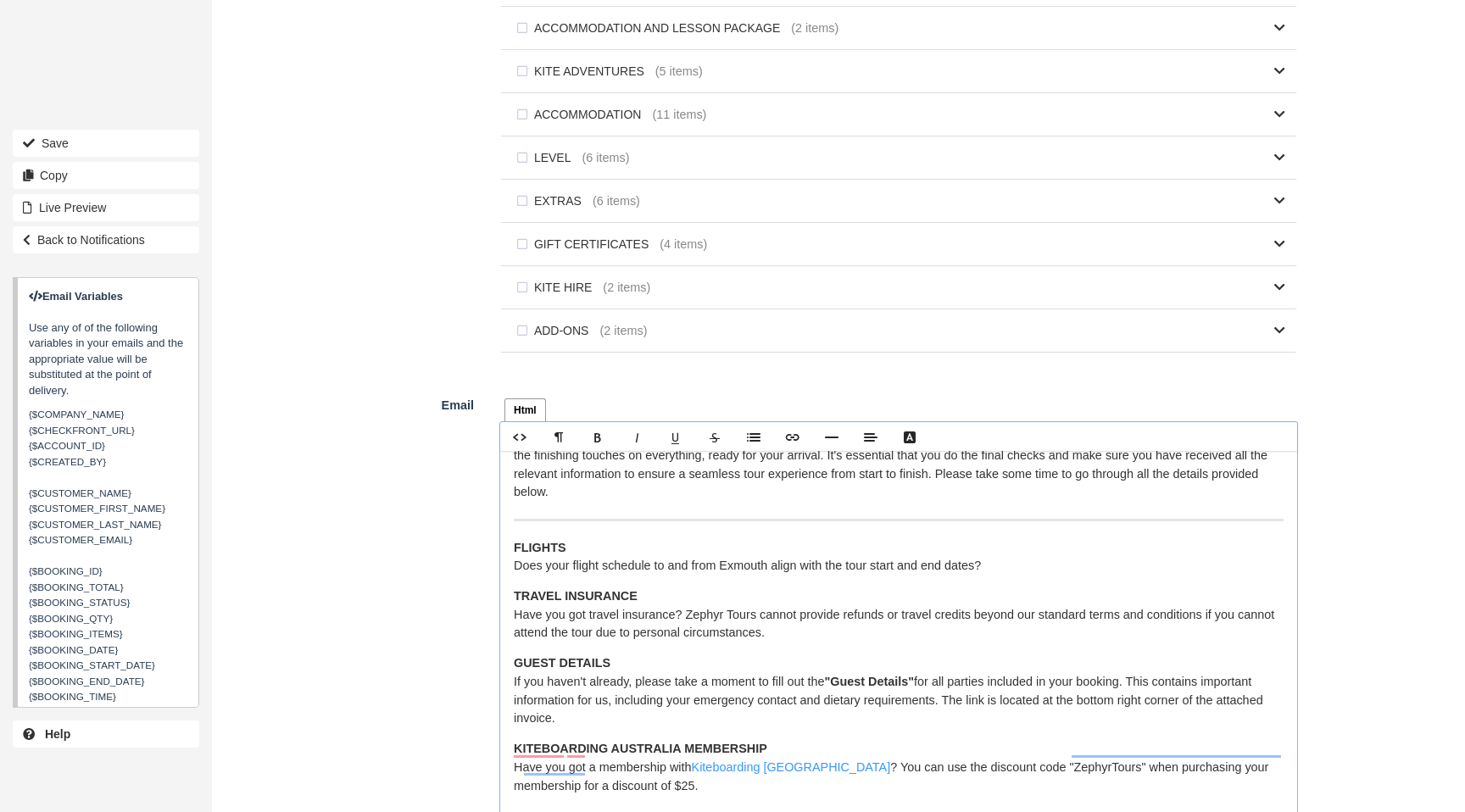
scroll to position [0, 0]
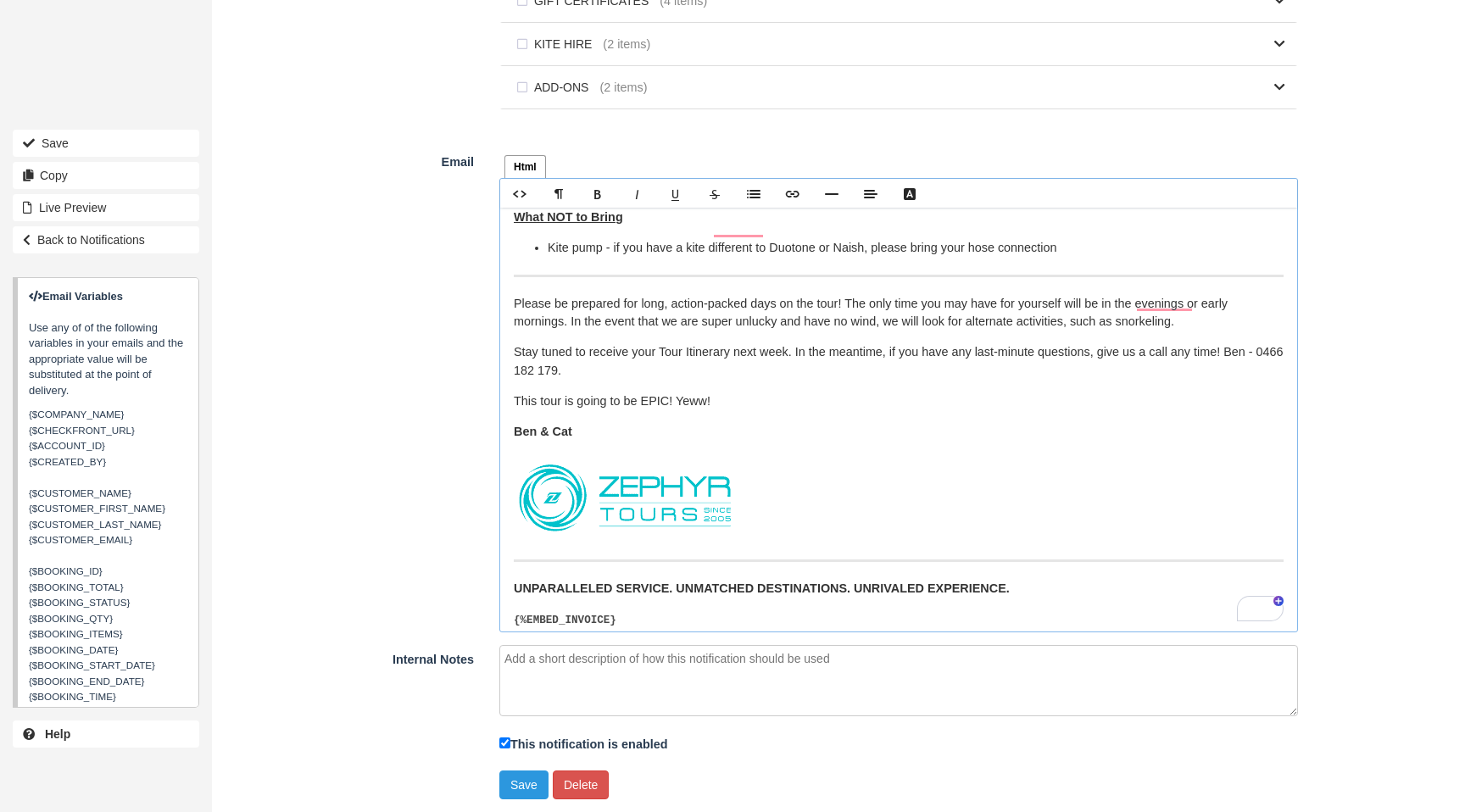
click at [713, 479] on img "To enrich screen reader interactions, please activate Accessibility in Grammarl…" at bounding box center [625, 498] width 224 height 89
click at [751, 463] on link "Delete" at bounding box center [724, 467] width 56 height 18
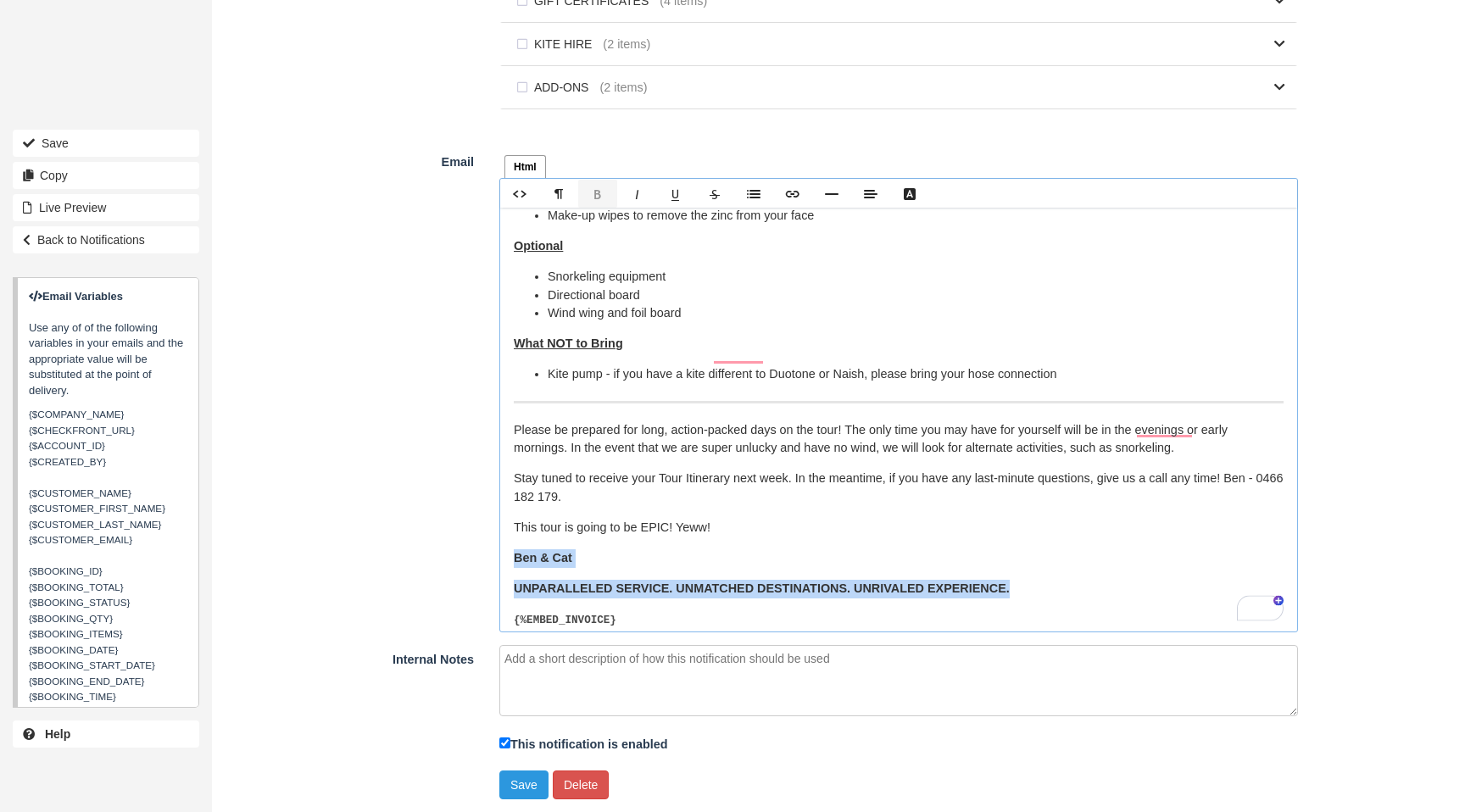
drag, startPoint x: 792, startPoint y: 564, endPoint x: 499, endPoint y: 546, distance: 293.6
click at [496, 544] on div "Html Text Rich text editor Hi {$CUSTOMER_FIRST_NAME}, There are only two (2) we…" at bounding box center [899, 390] width 825 height 485
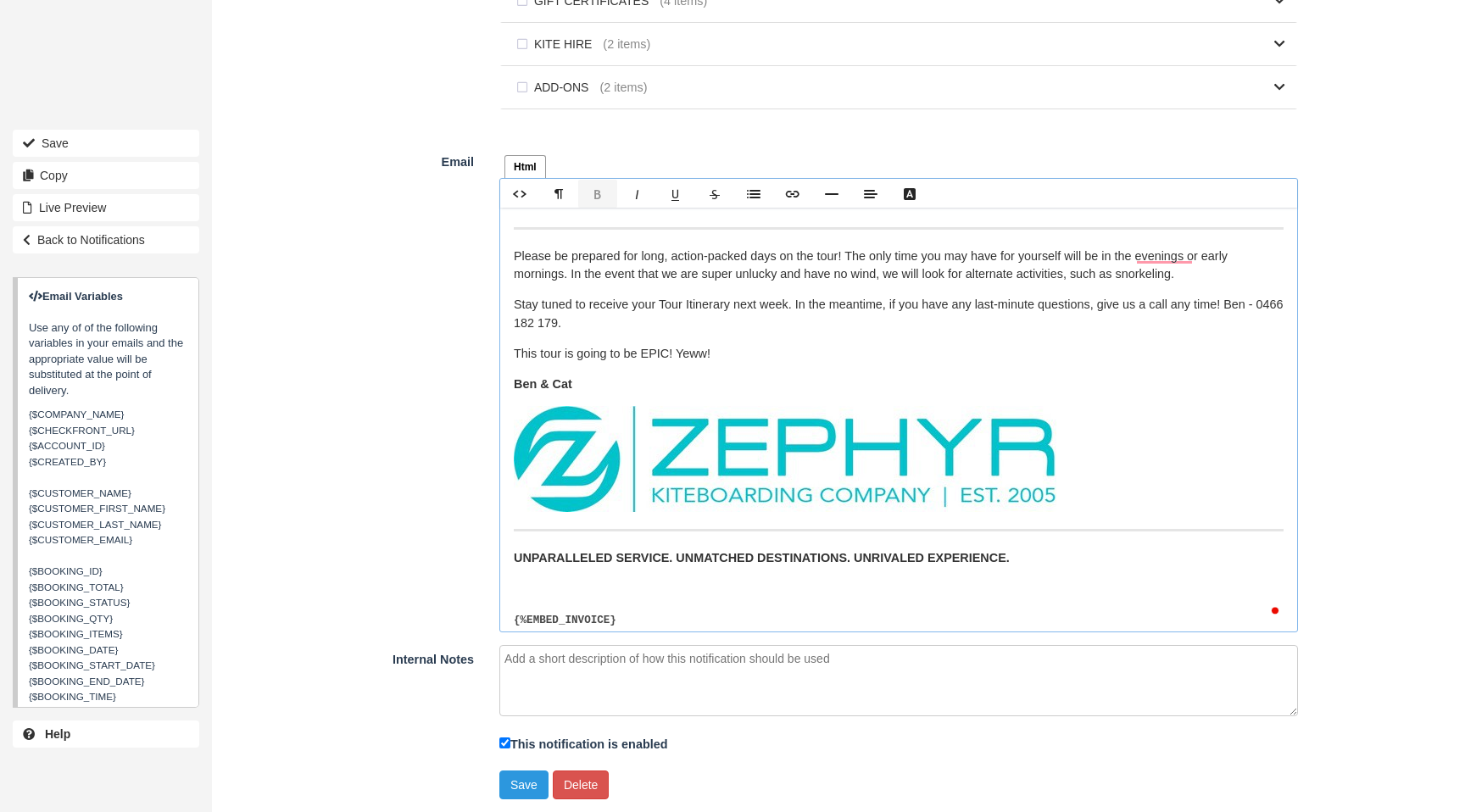
click at [542, 580] on p "To enrich screen reader interactions, please activate Accessibility in Grammarl…" at bounding box center [899, 590] width 770 height 19
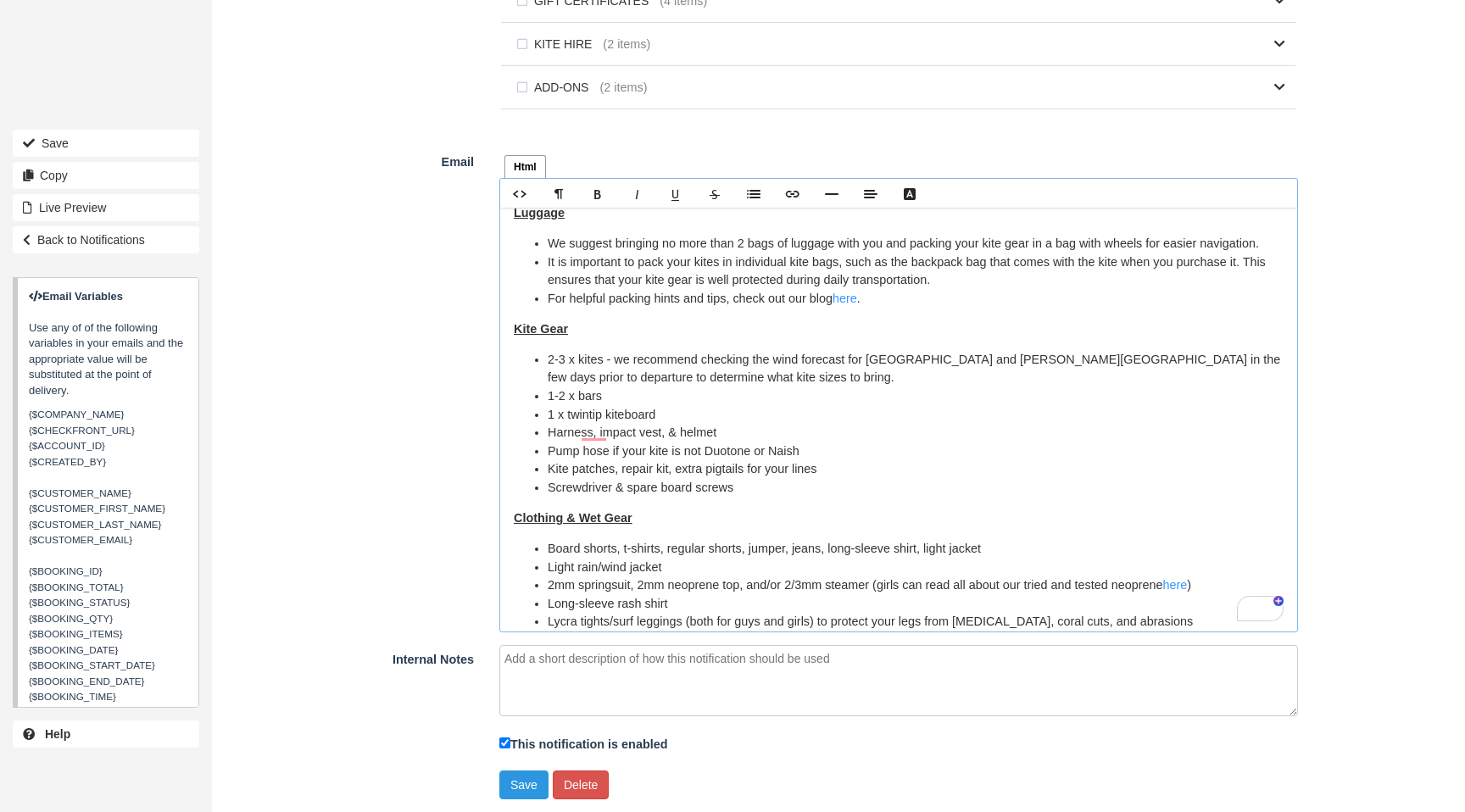
click at [783, 442] on li "Pump hose if your kite is not Duotone or Naish" at bounding box center [916, 452] width 736 height 19
click at [1069, 460] on li "Kite patches, repair kit, extra pigtails for your lines" at bounding box center [916, 469] width 736 height 19
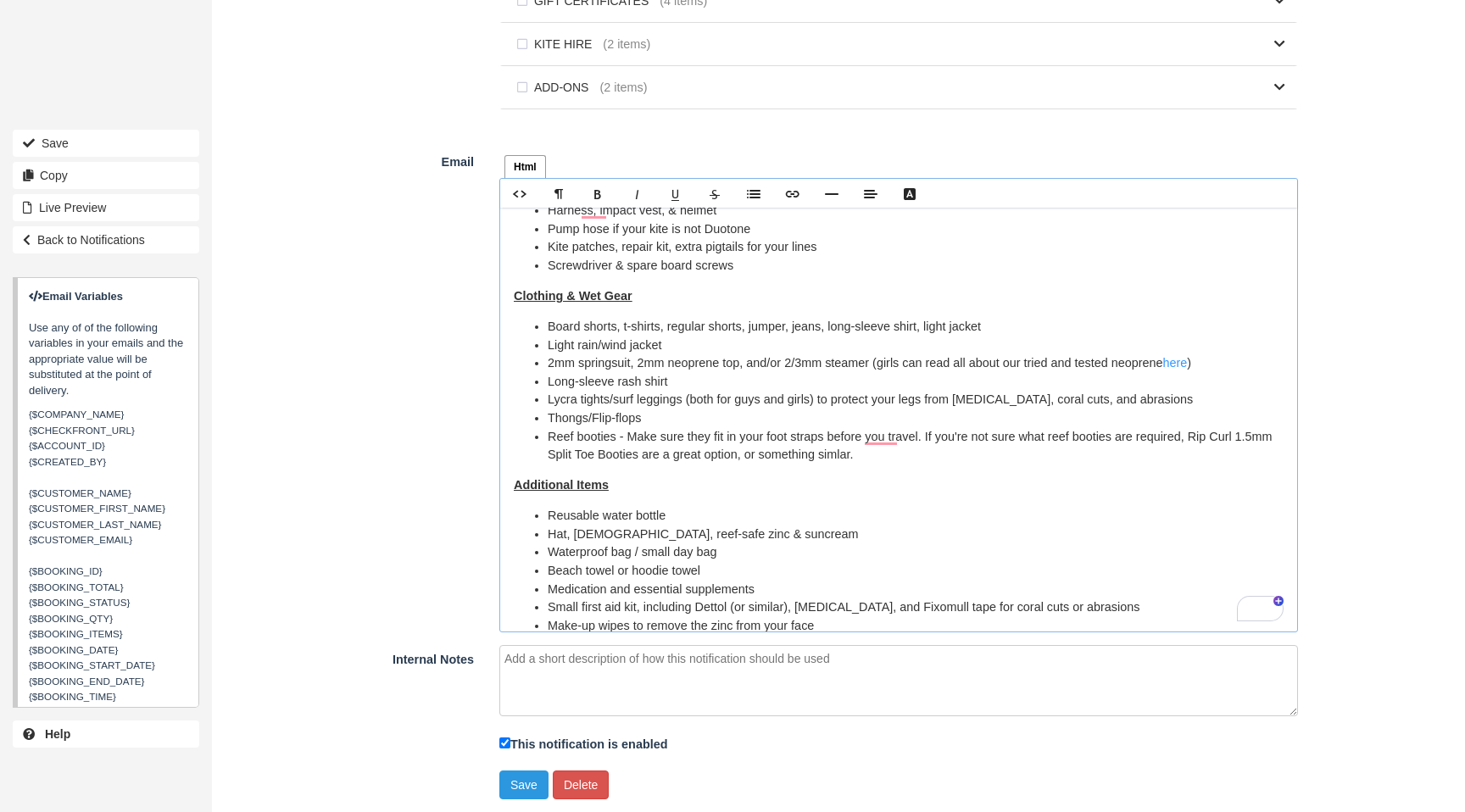
scroll to position [721, 0]
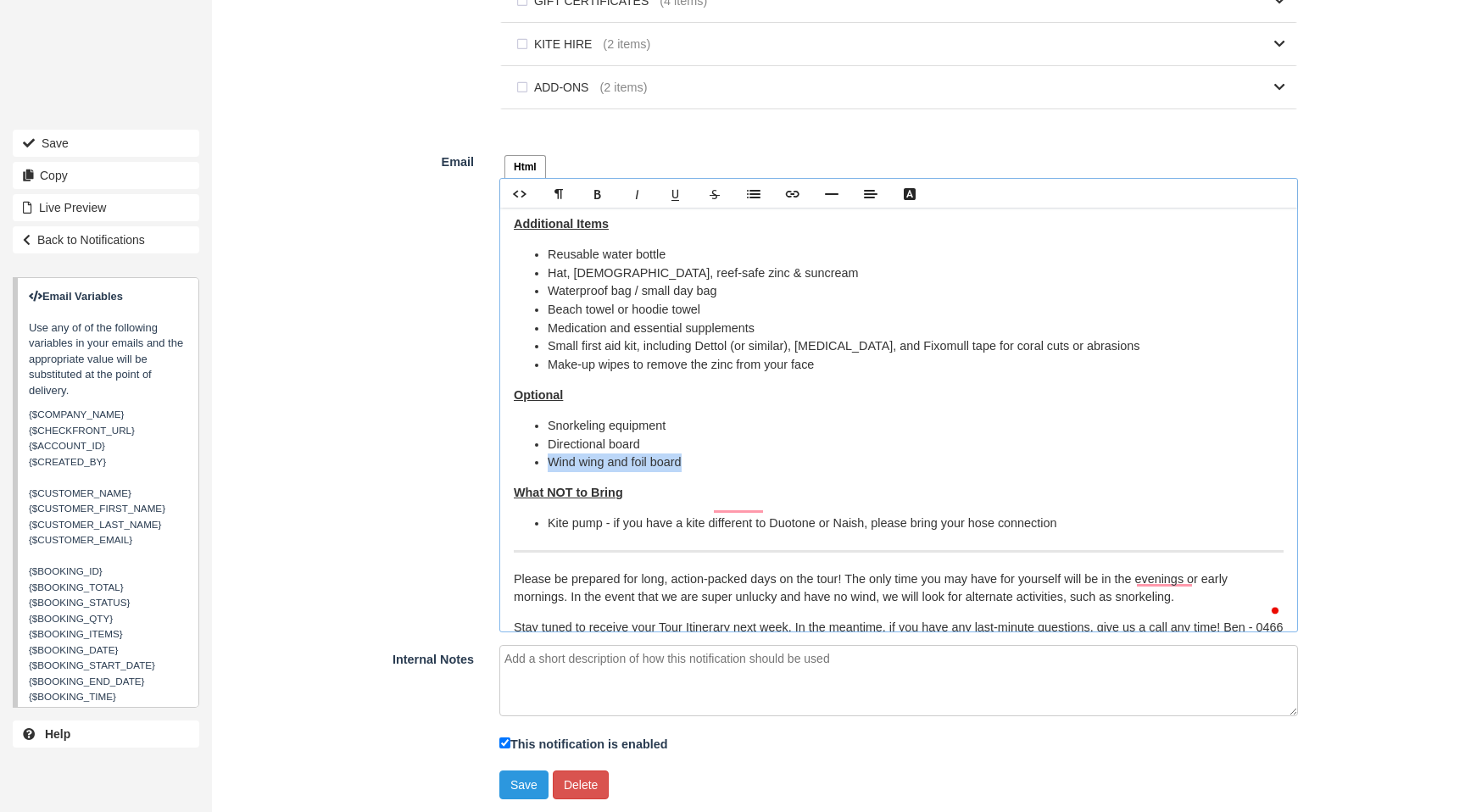
drag, startPoint x: 634, startPoint y: 449, endPoint x: 545, endPoint y: 451, distance: 89.0
click at [545, 451] on ul "Snorkeling equipment Directional board Wind wing and foil board" at bounding box center [899, 444] width 770 height 55
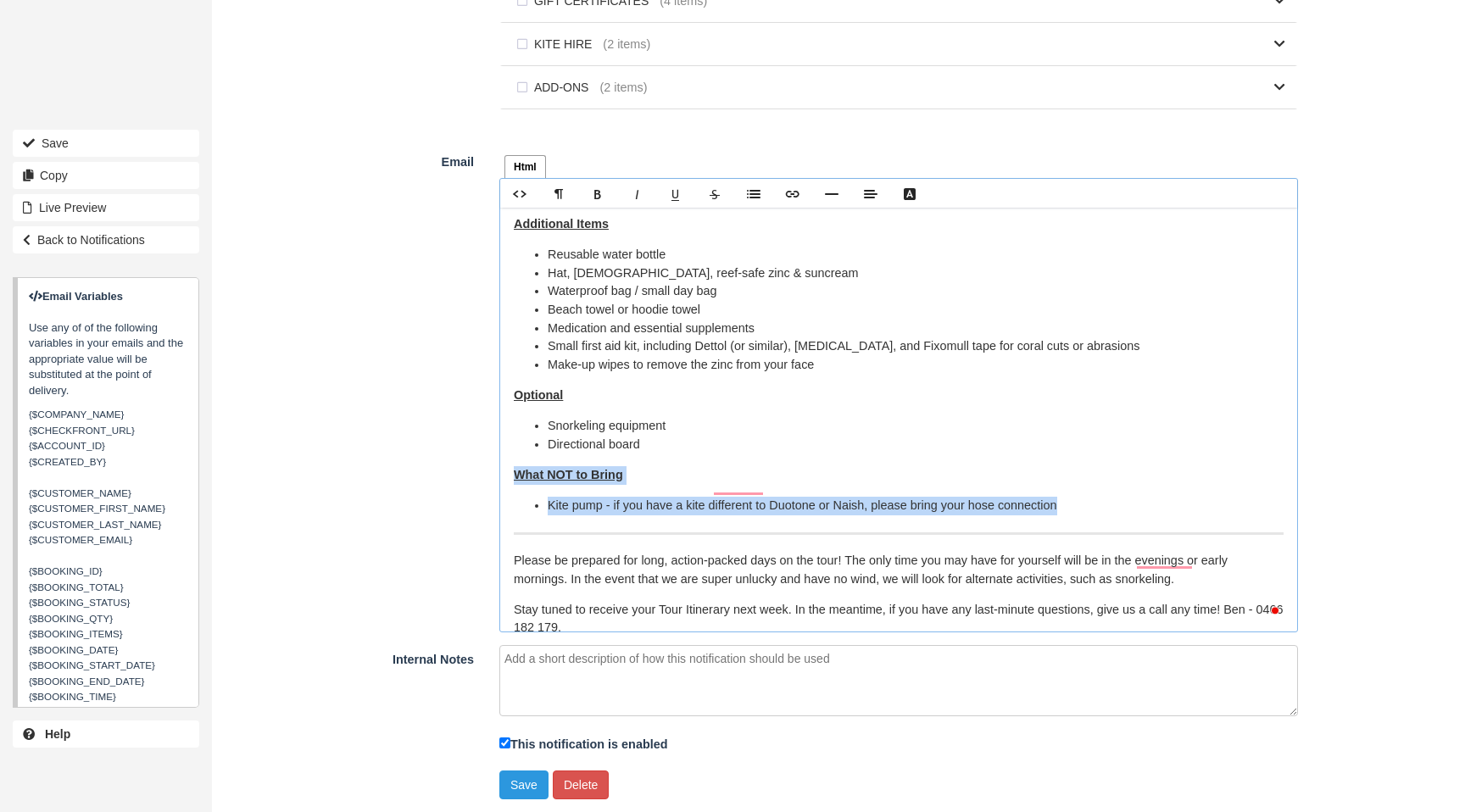
drag, startPoint x: 1093, startPoint y: 485, endPoint x: 497, endPoint y: 454, distance: 596.8
click at [497, 454] on div "Html Text Rich text editor Hi {$CUSTOMER_FIRST_NAME}, There are only two (2) we…" at bounding box center [899, 390] width 825 height 485
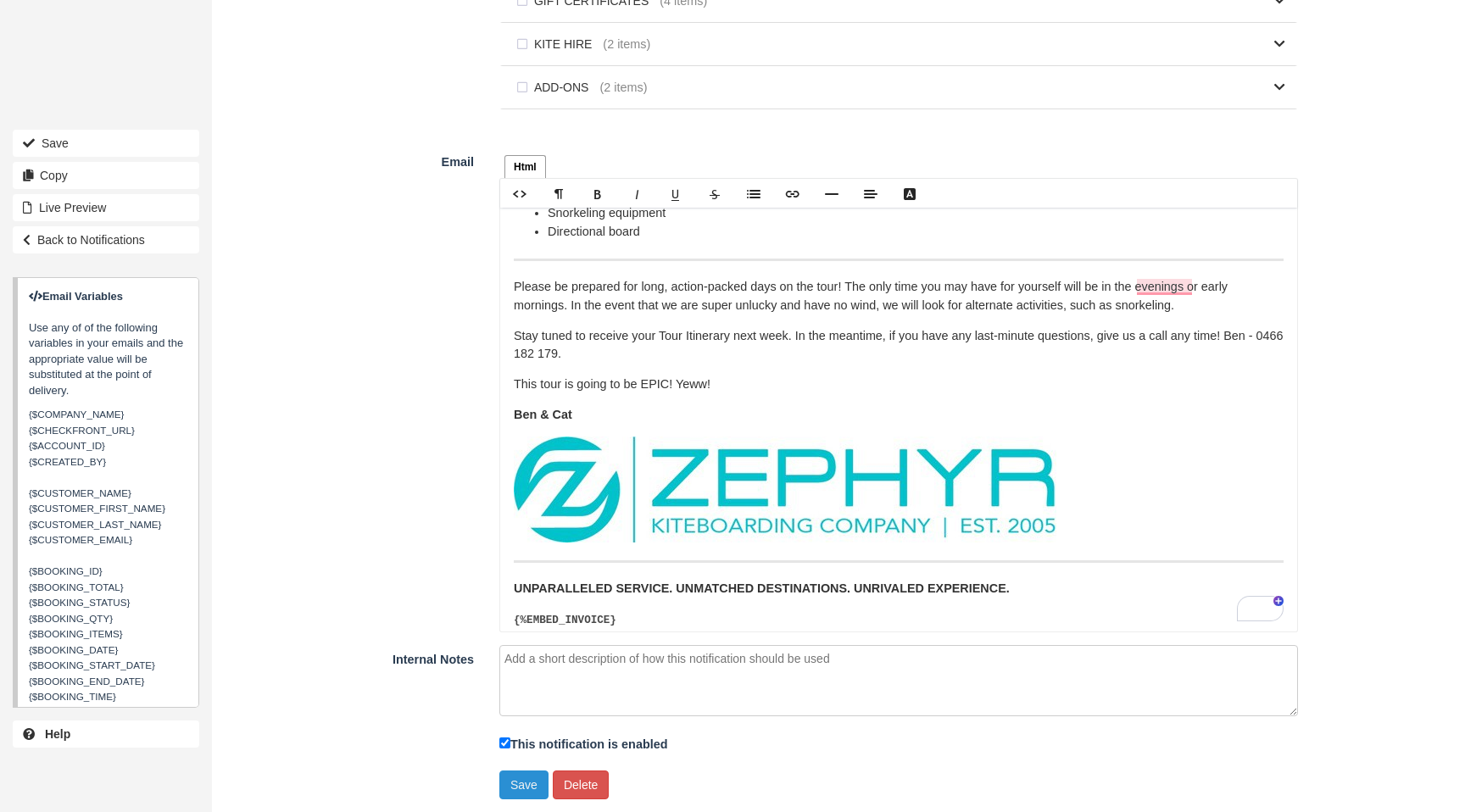
click at [518, 782] on button "Save" at bounding box center [524, 785] width 49 height 29
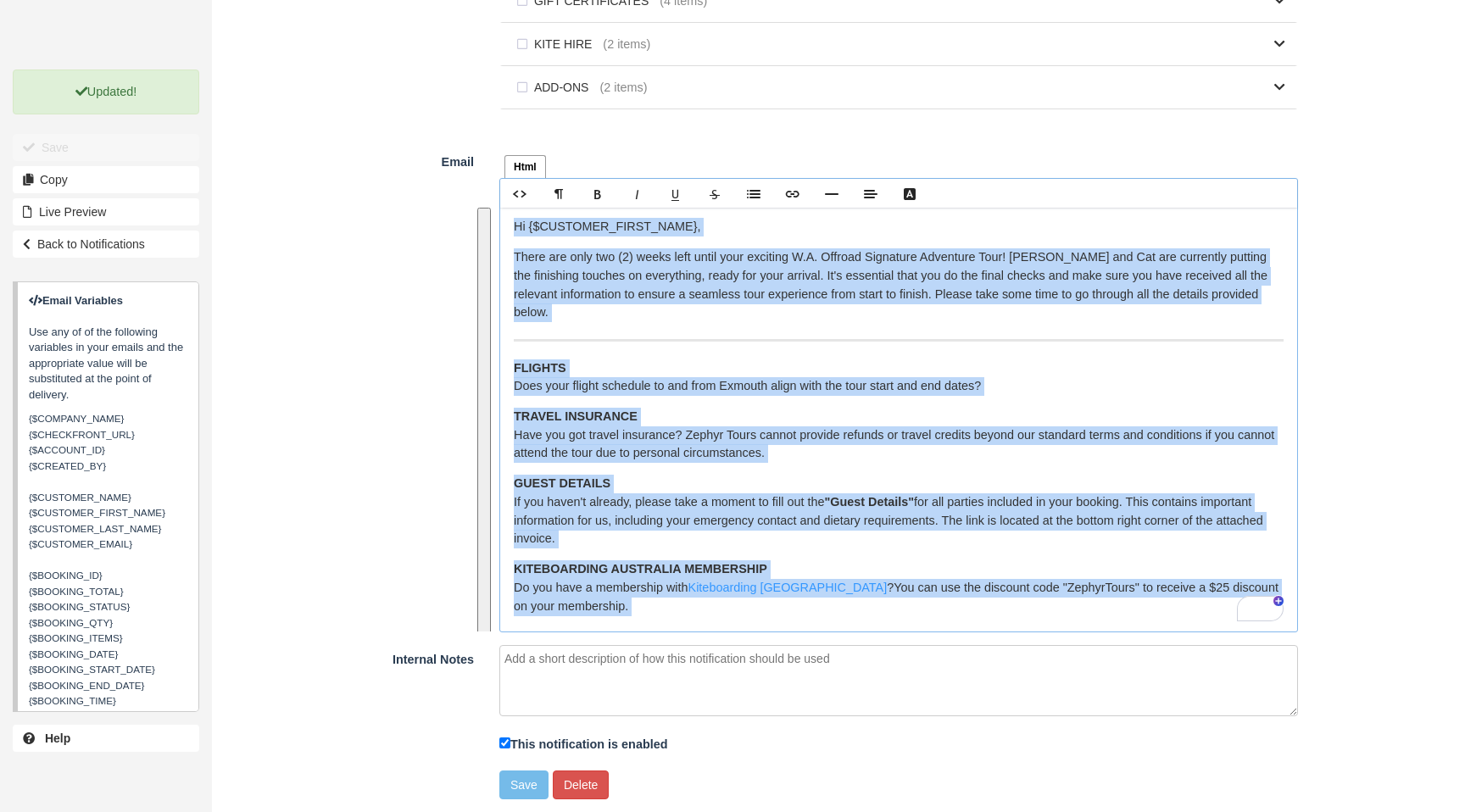
drag, startPoint x: 657, startPoint y: 607, endPoint x: 444, endPoint y: 64, distance: 583.3
copy div "Hi {$CUSTOMER_FIRST_NAME}, There are only two (2) weeks left until your excitin…"
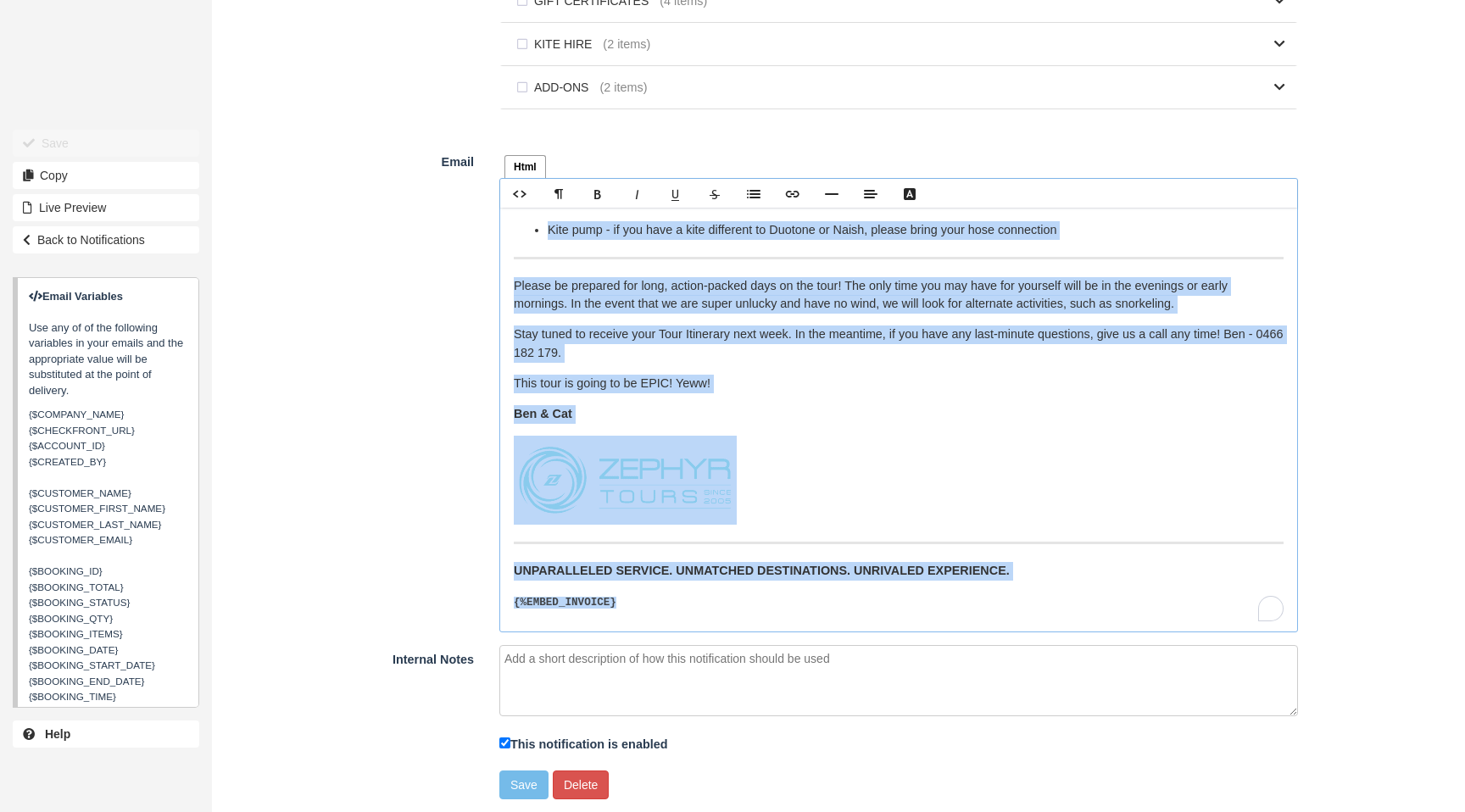
scroll to position [1255, 0]
drag, startPoint x: 488, startPoint y: 395, endPoint x: 609, endPoint y: 287, distance: 162.2
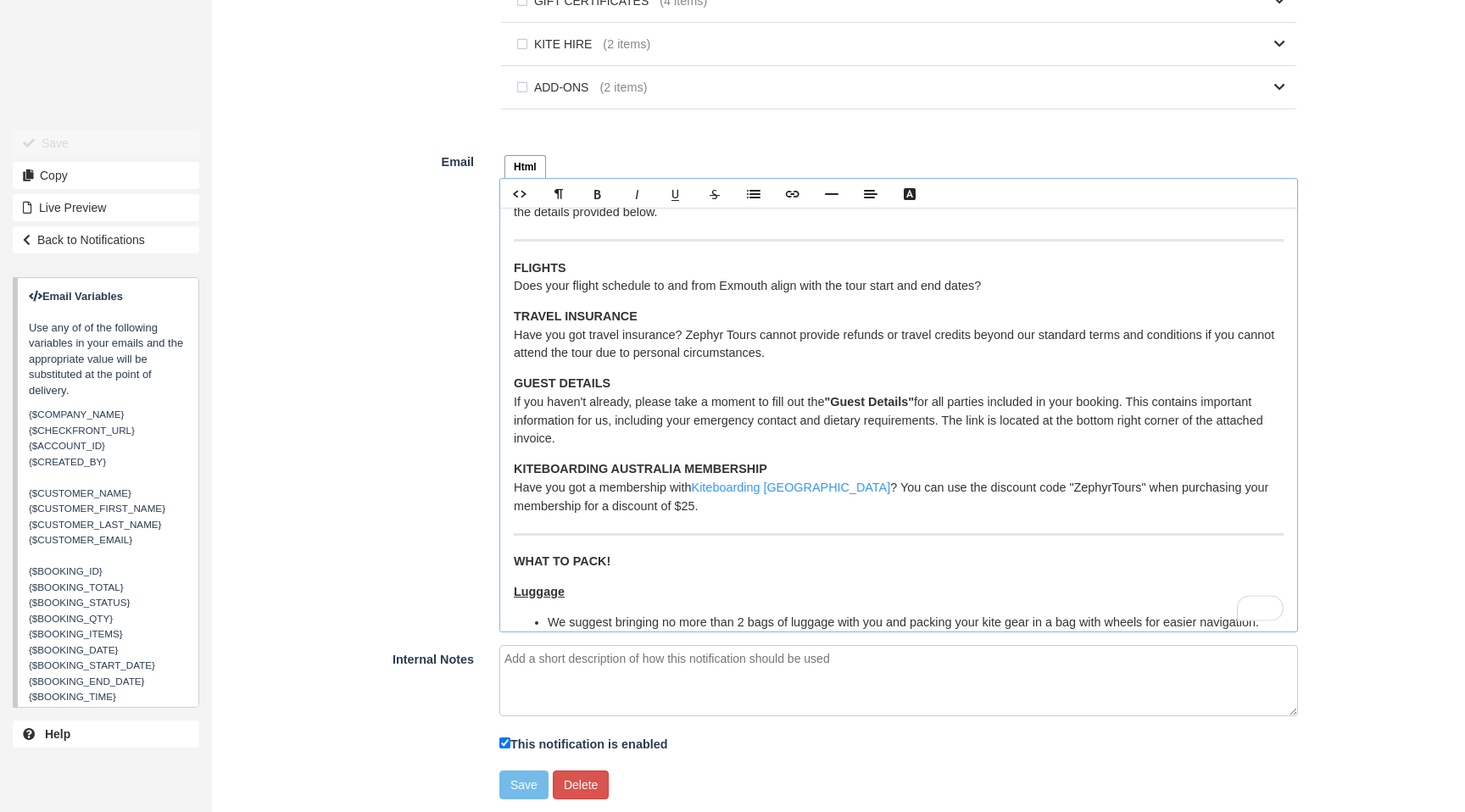
scroll to position [0, 0]
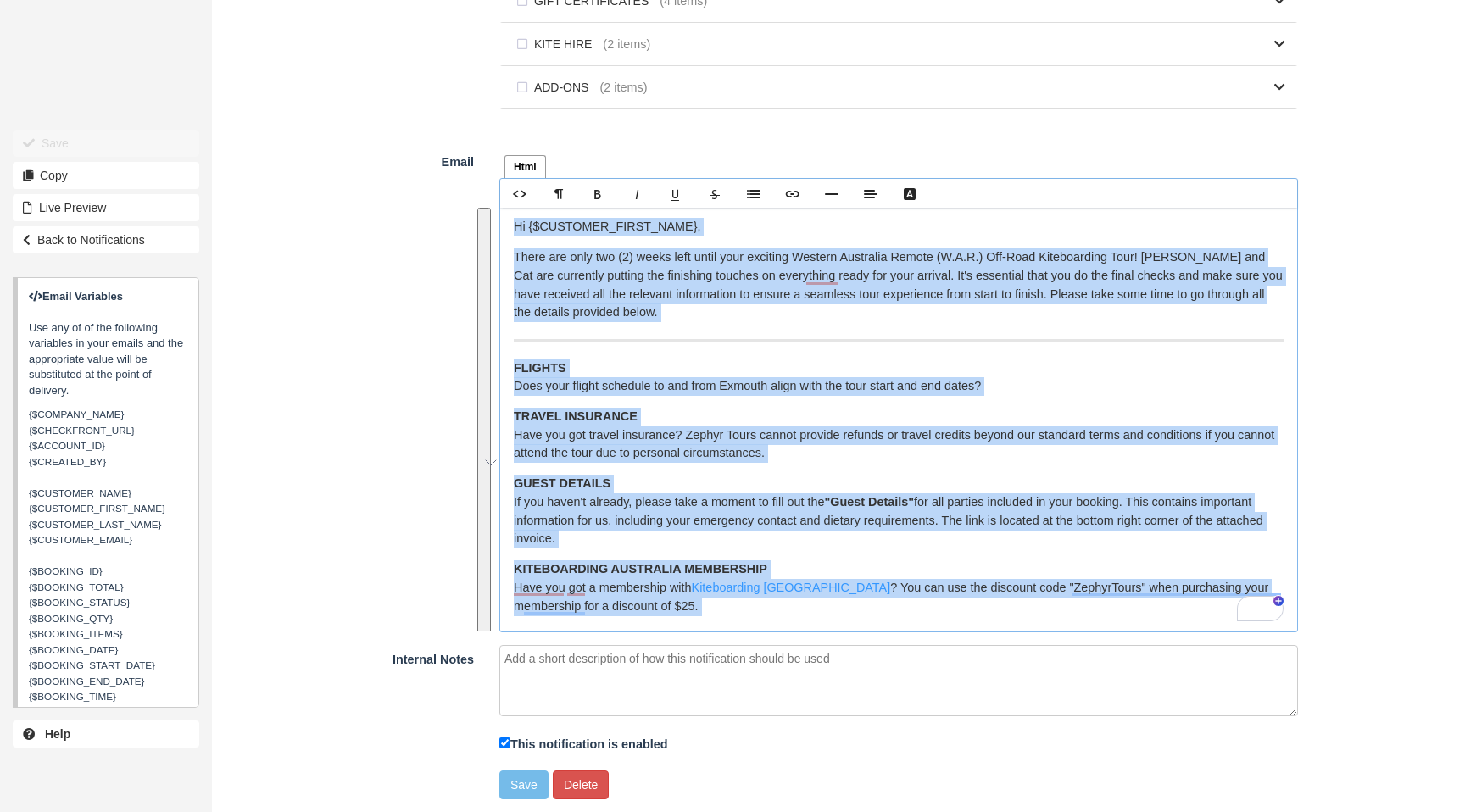
click at [514, 229] on p "Hi {$CUSTOMER_FIRST_NAME}," at bounding box center [899, 227] width 770 height 19
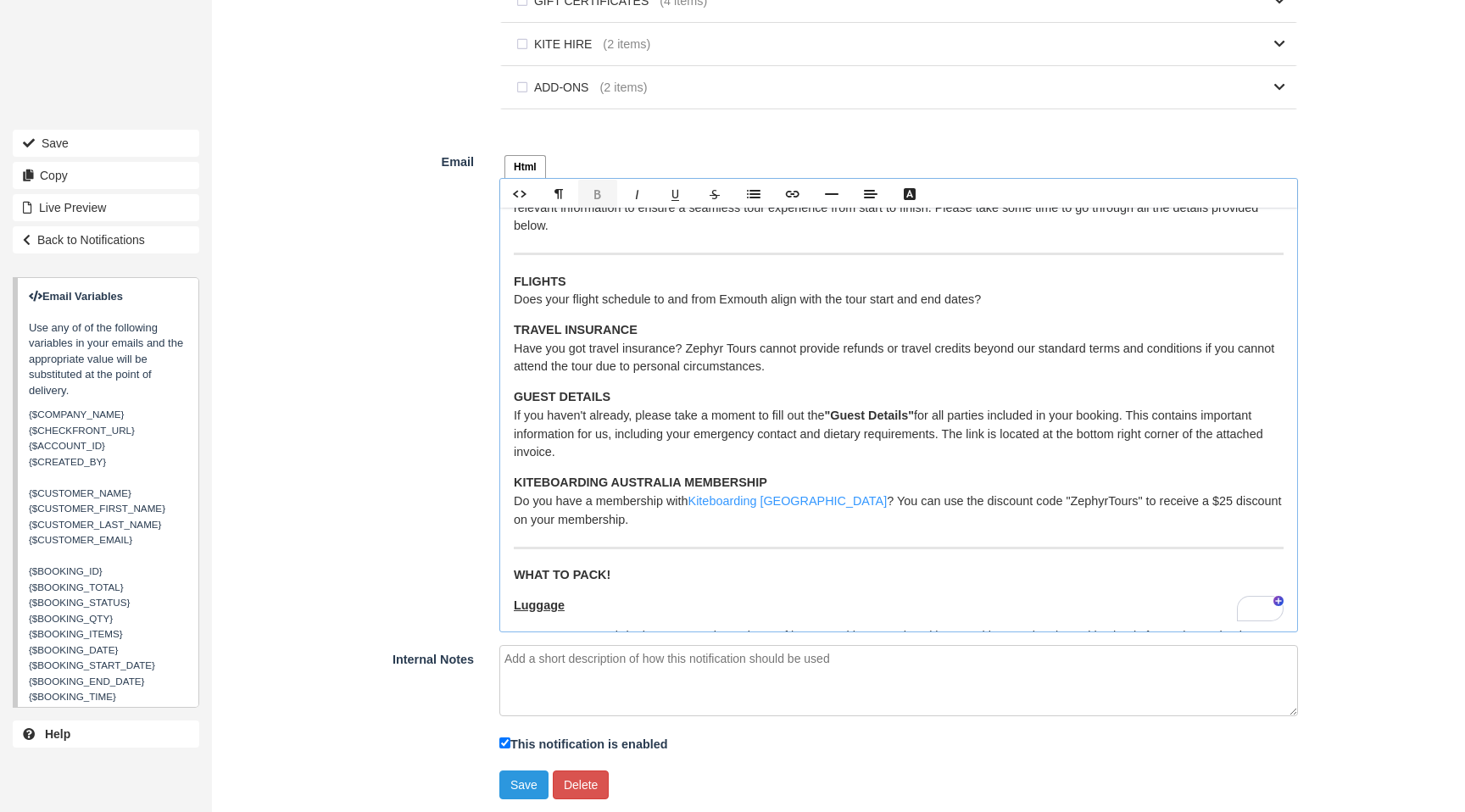
scroll to position [222, 0]
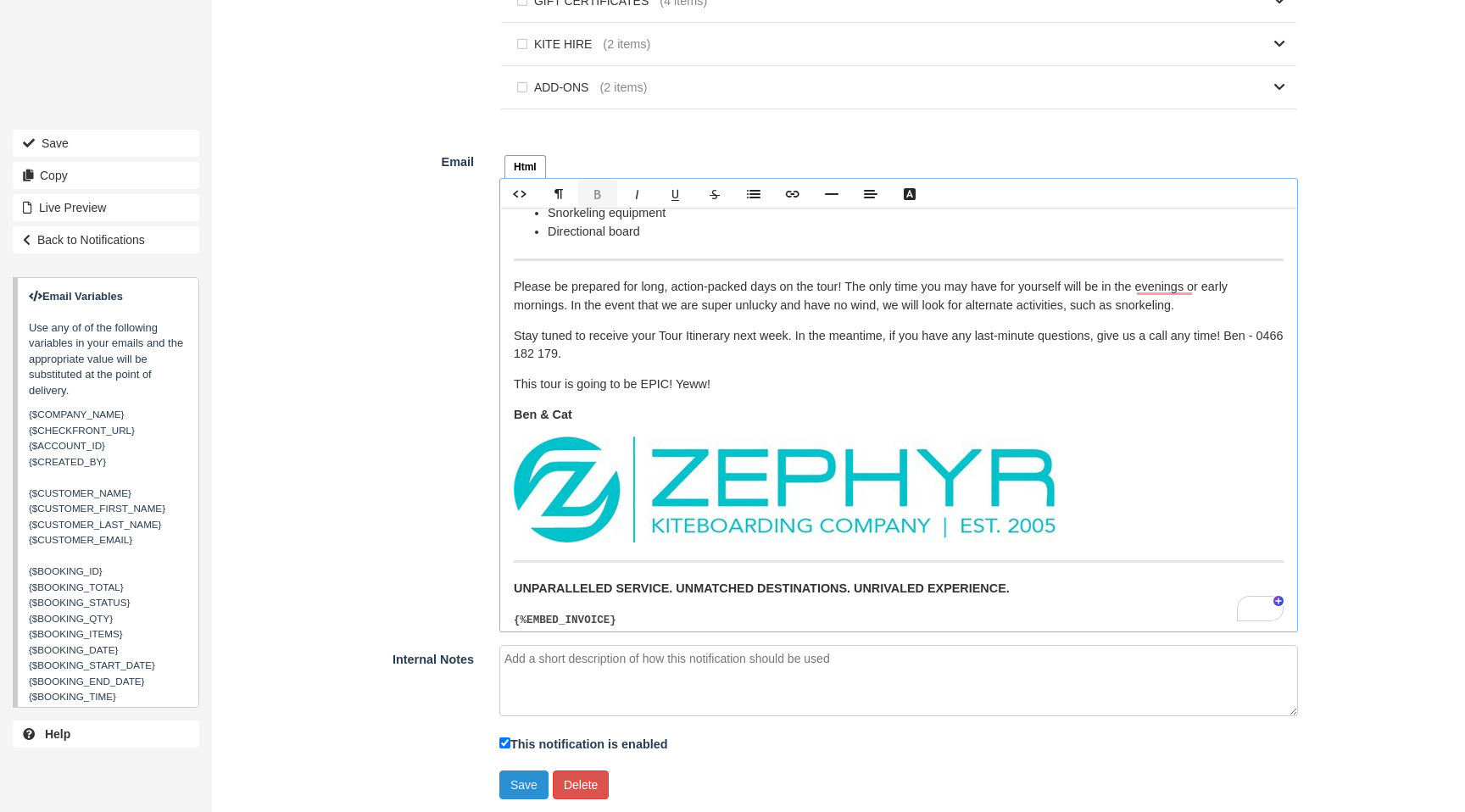
click at [516, 787] on button "Save" at bounding box center [524, 785] width 49 height 29
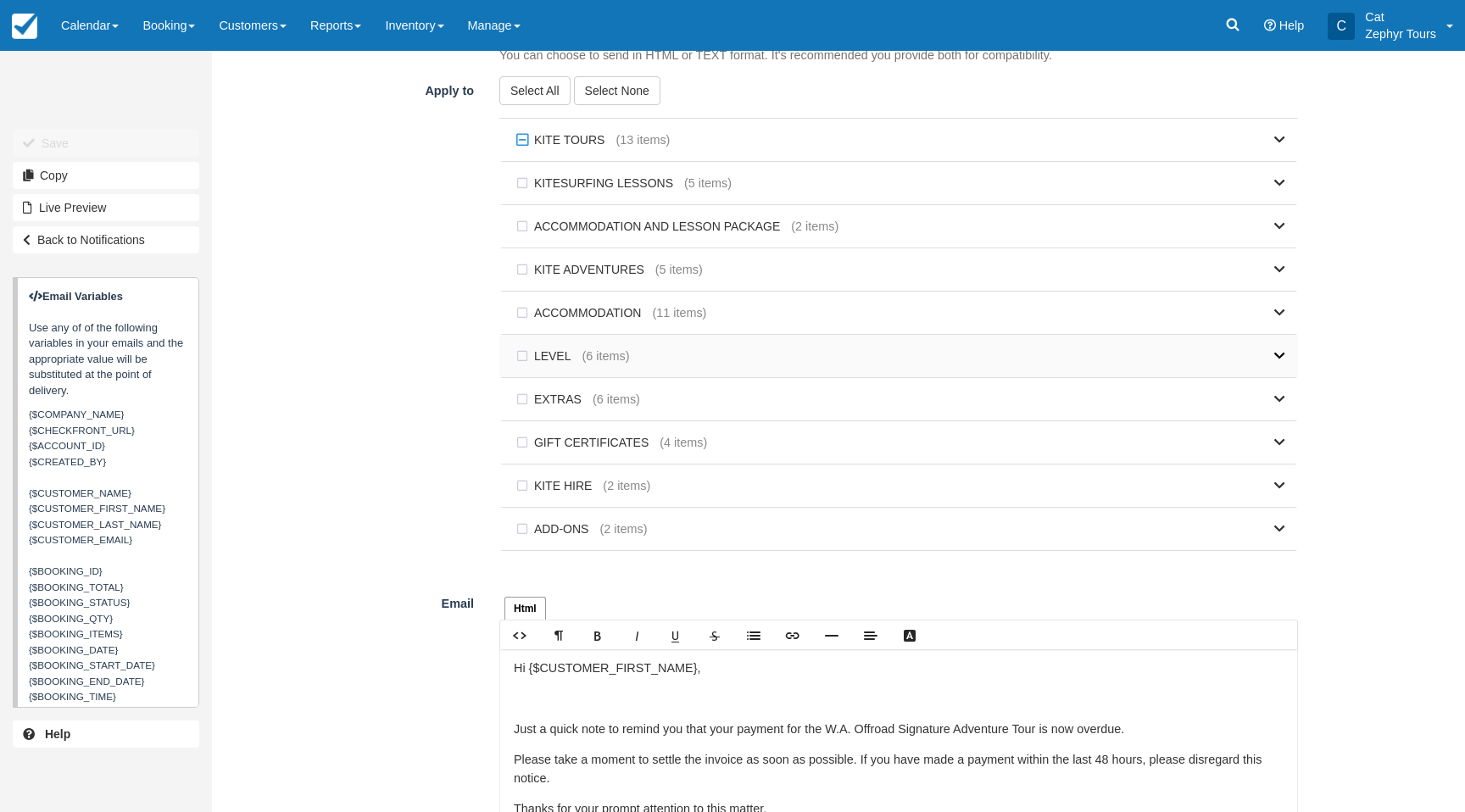
scroll to position [1176, 0]
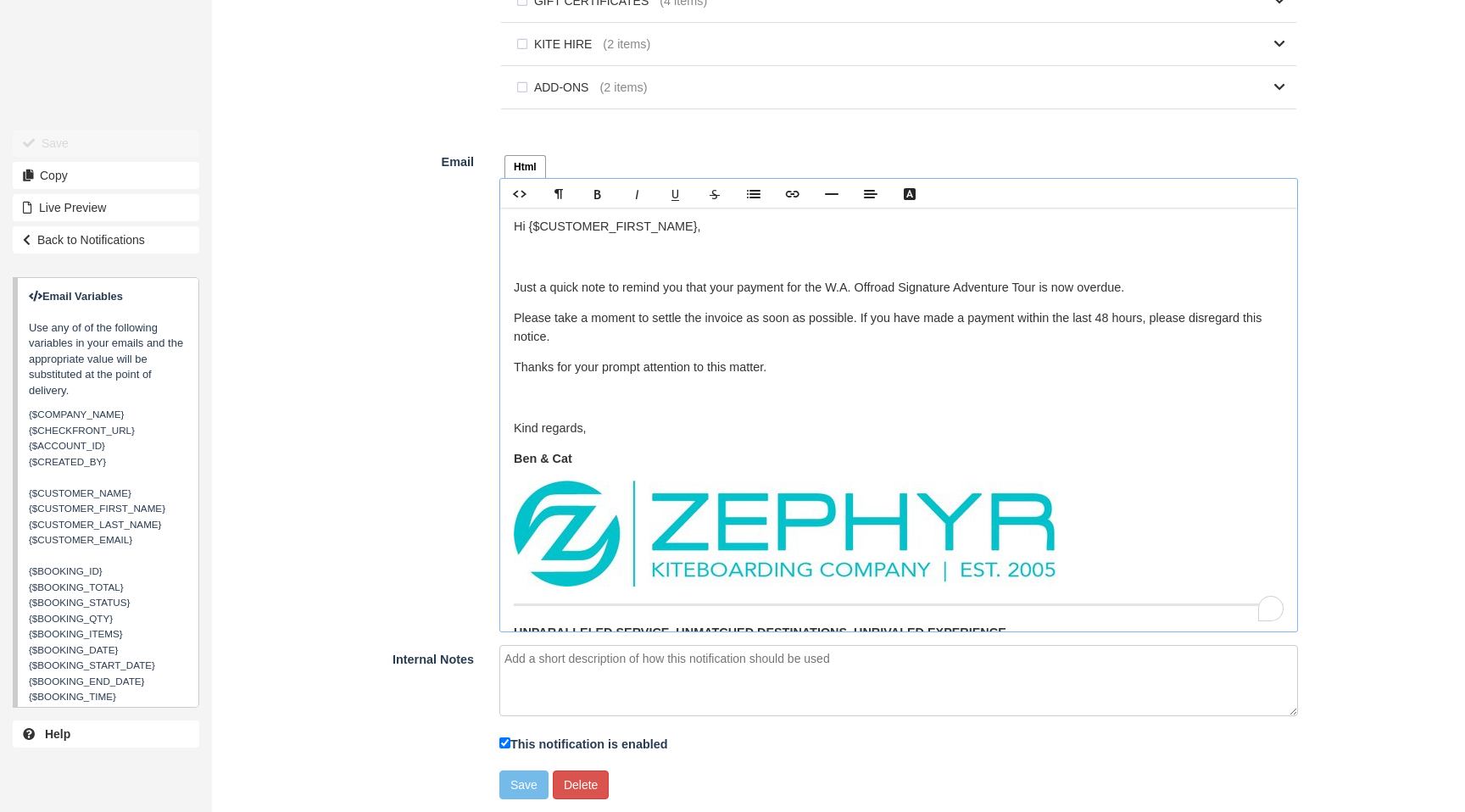
click at [840, 289] on p "Just a quick note to remind you that your payment for the W.A. Offroad Signatur…" at bounding box center [899, 288] width 770 height 19
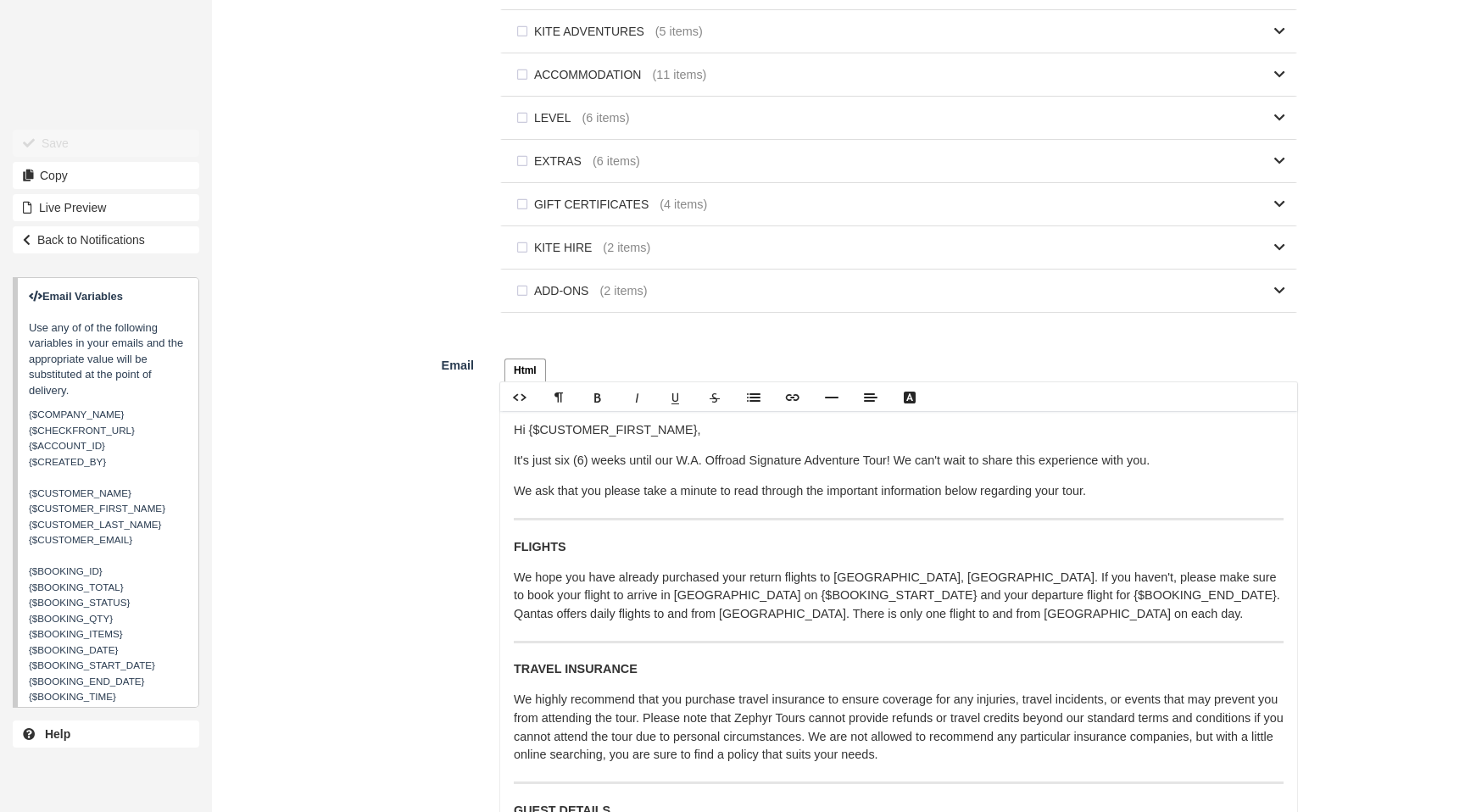
scroll to position [1011, 0]
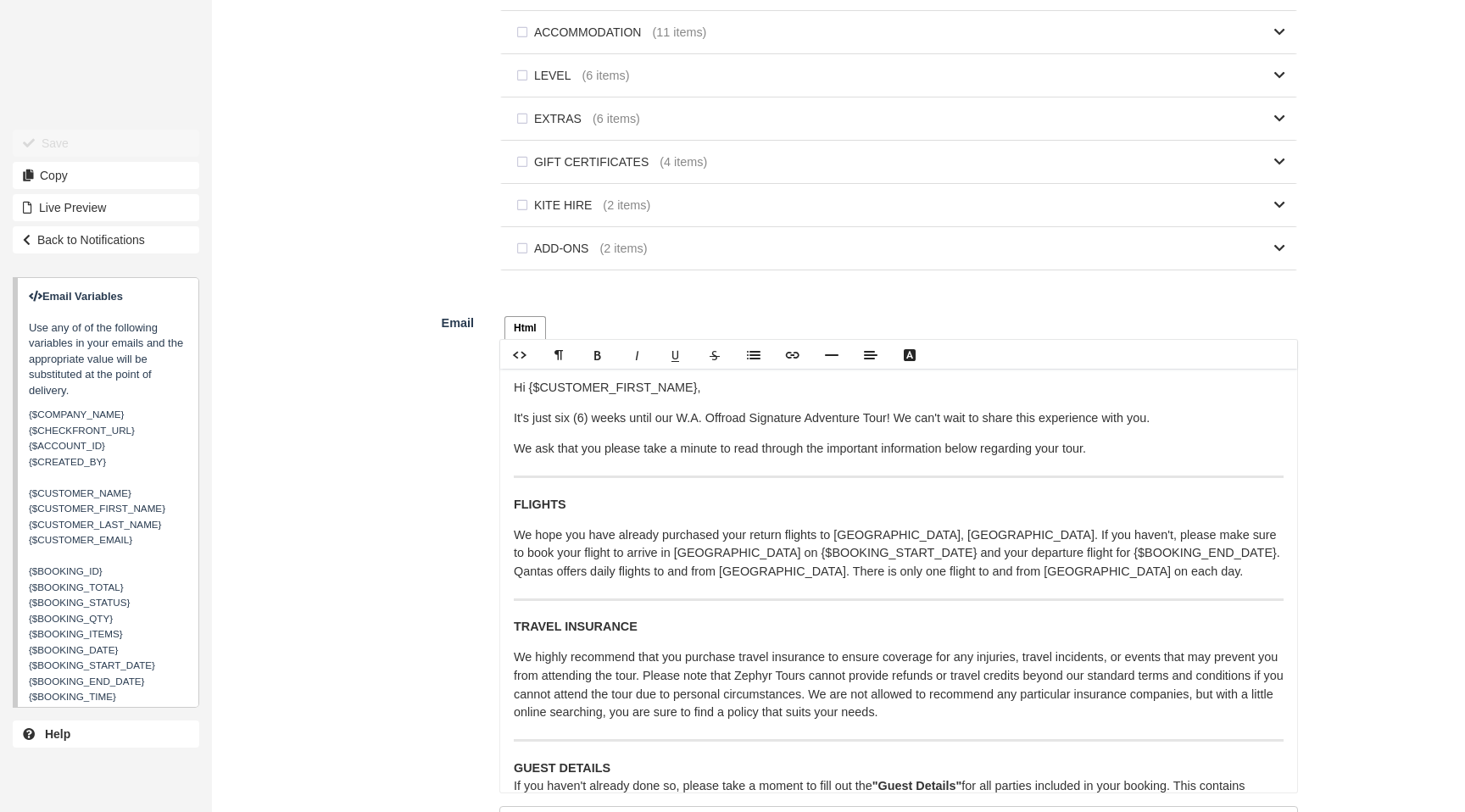
drag, startPoint x: 706, startPoint y: 424, endPoint x: 716, endPoint y: 423, distance: 10.0
click at [707, 424] on p "It's just six (6) weeks until our W.A. Offroad Signature Adventure Tour! We can…" at bounding box center [899, 419] width 770 height 19
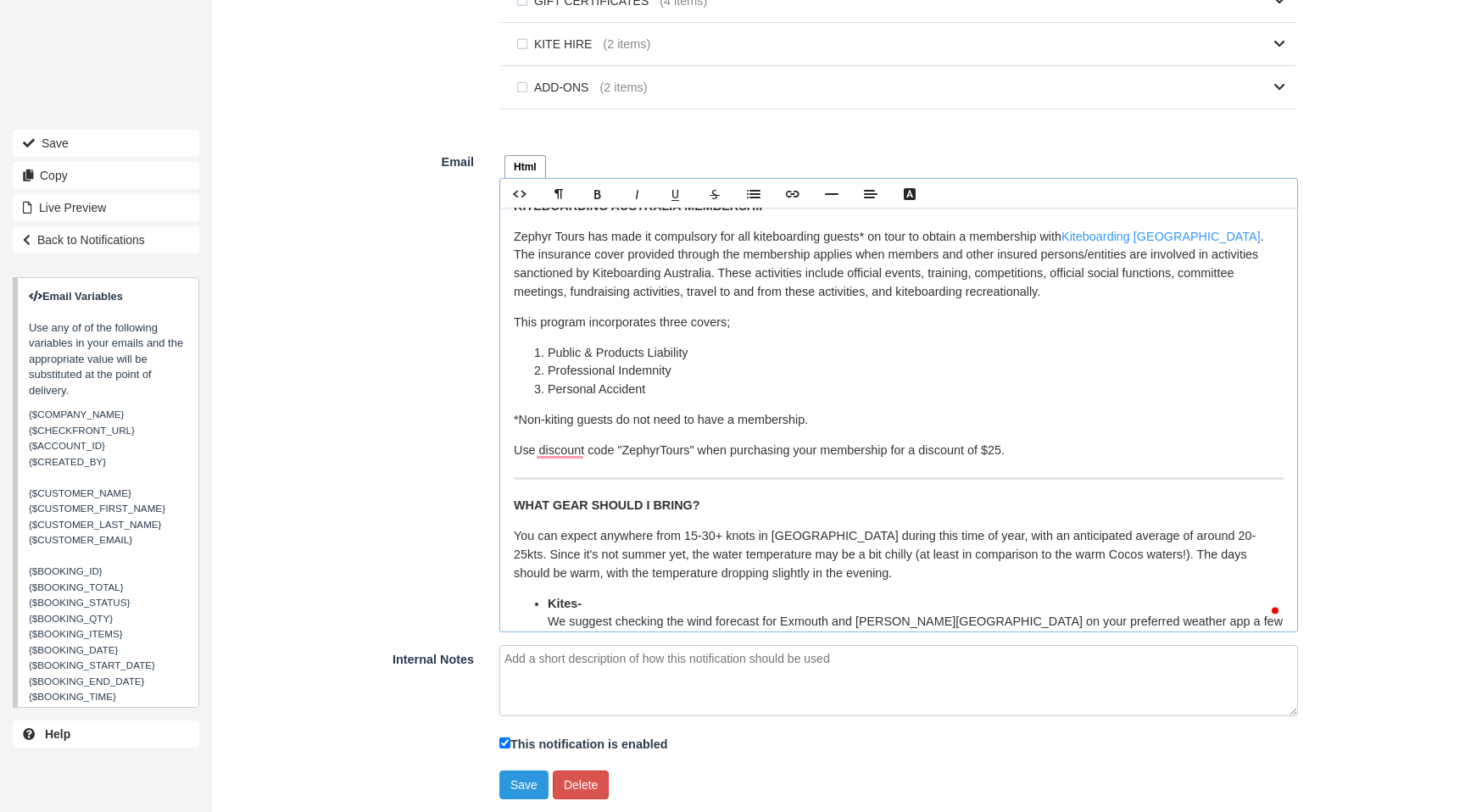
scroll to position [0, 0]
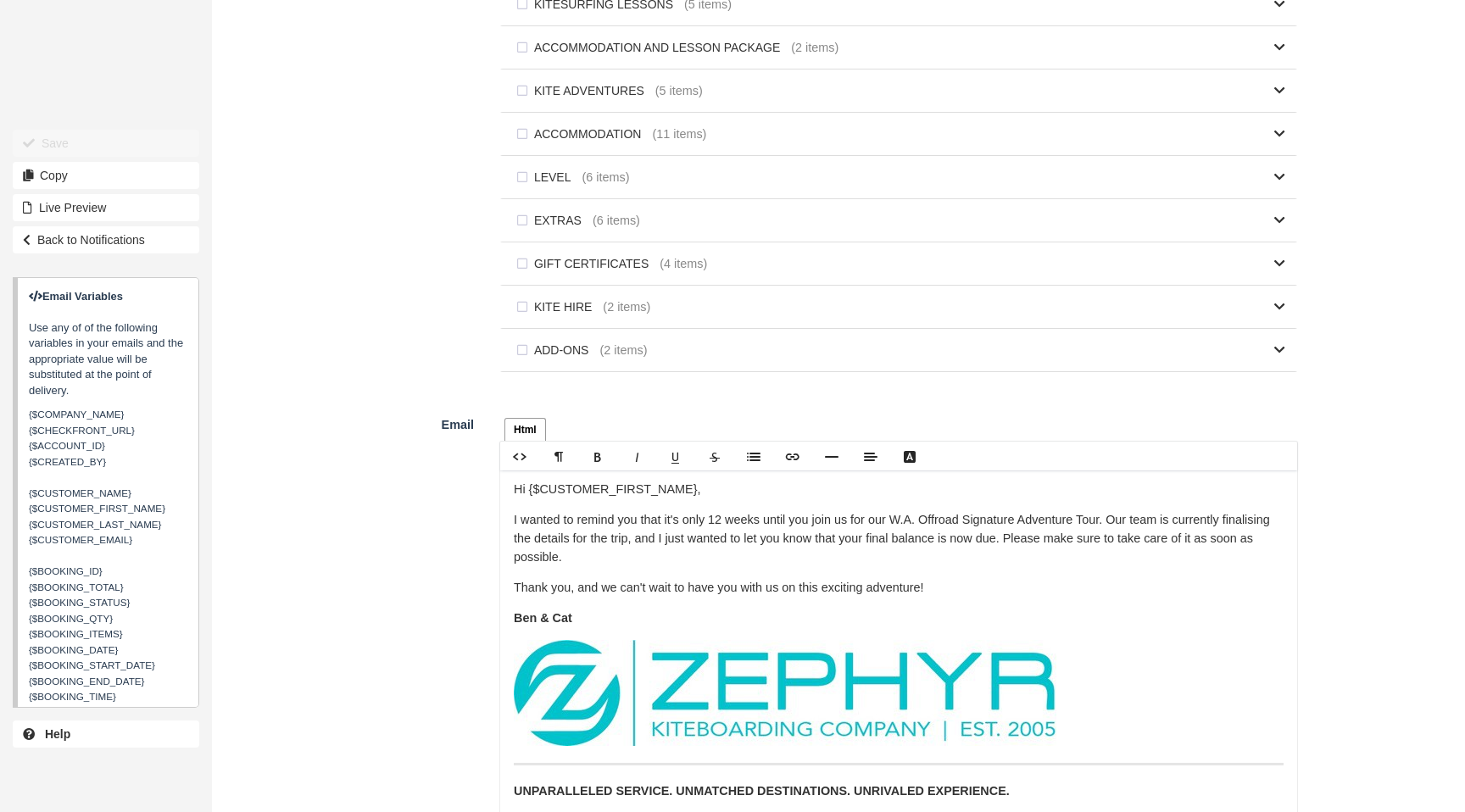
scroll to position [912, 0]
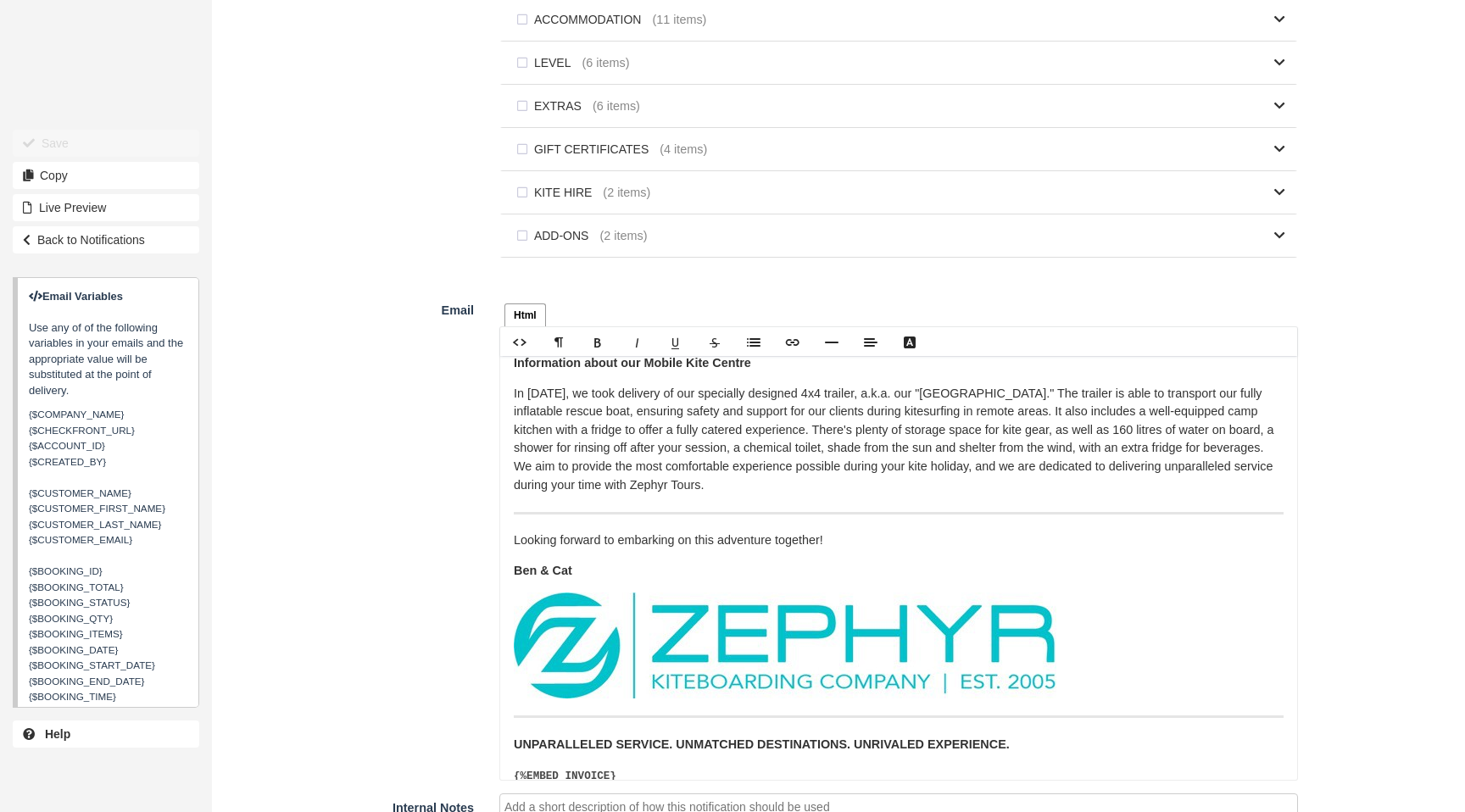
scroll to position [503, 0]
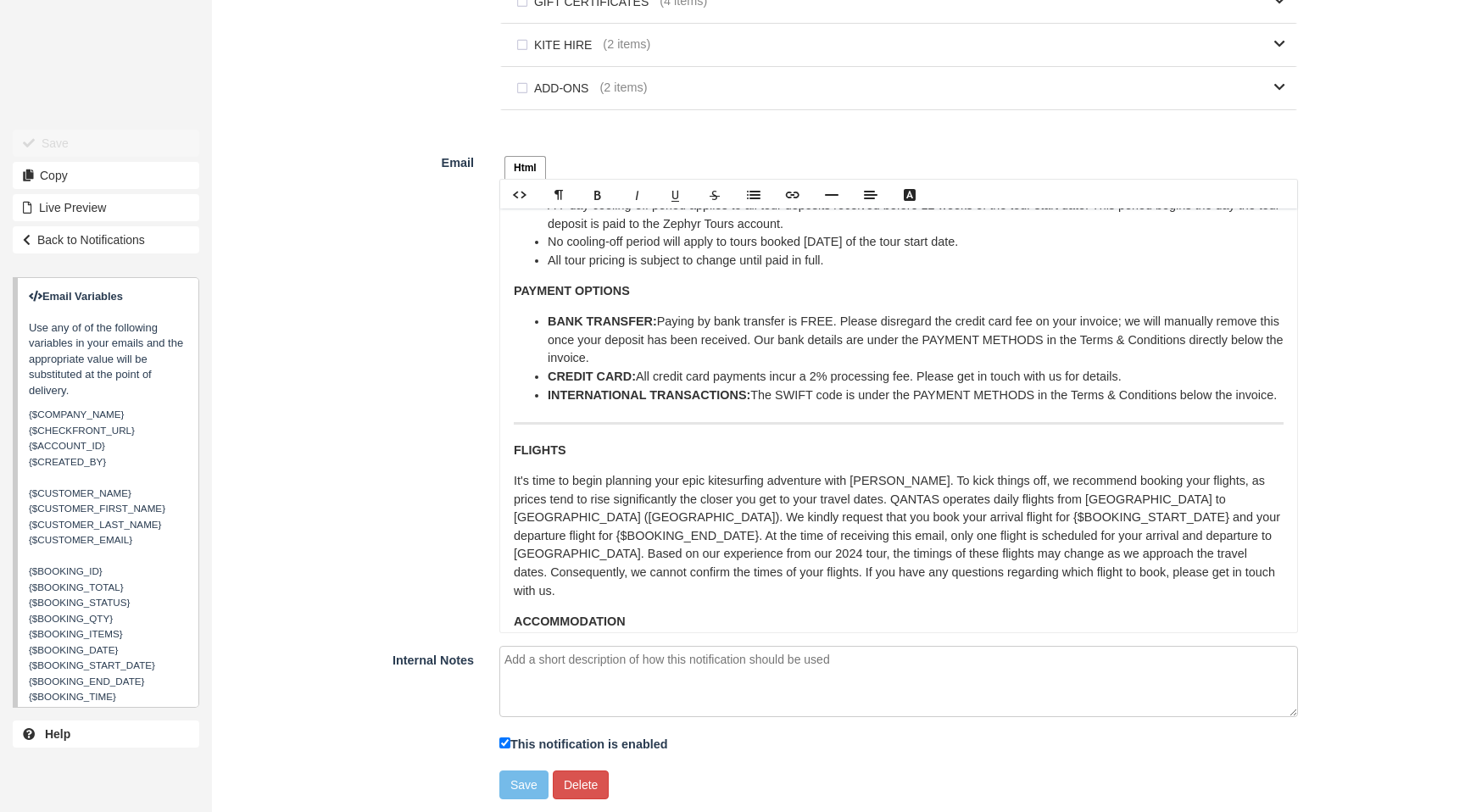
scroll to position [659, 0]
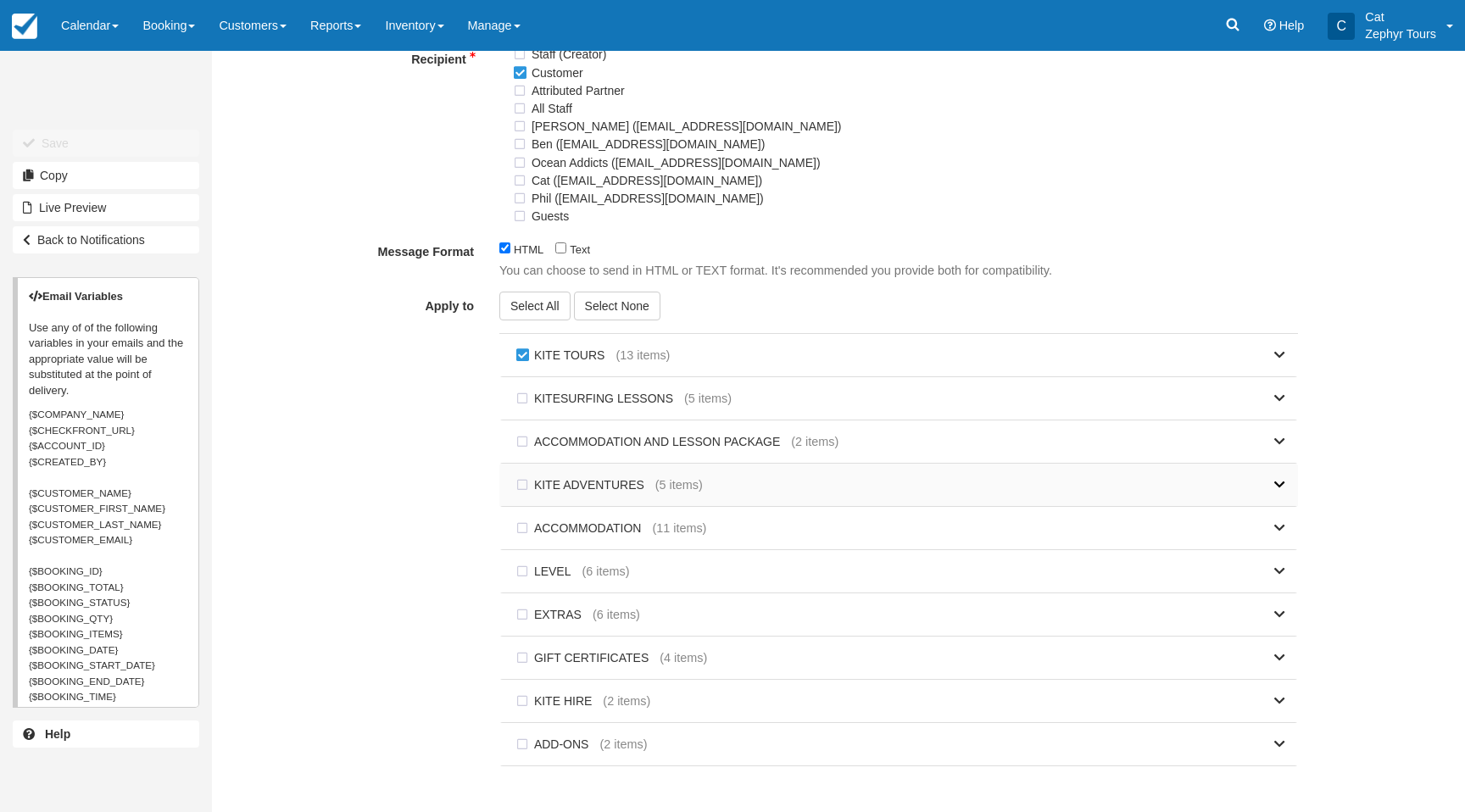
scroll to position [555, 0]
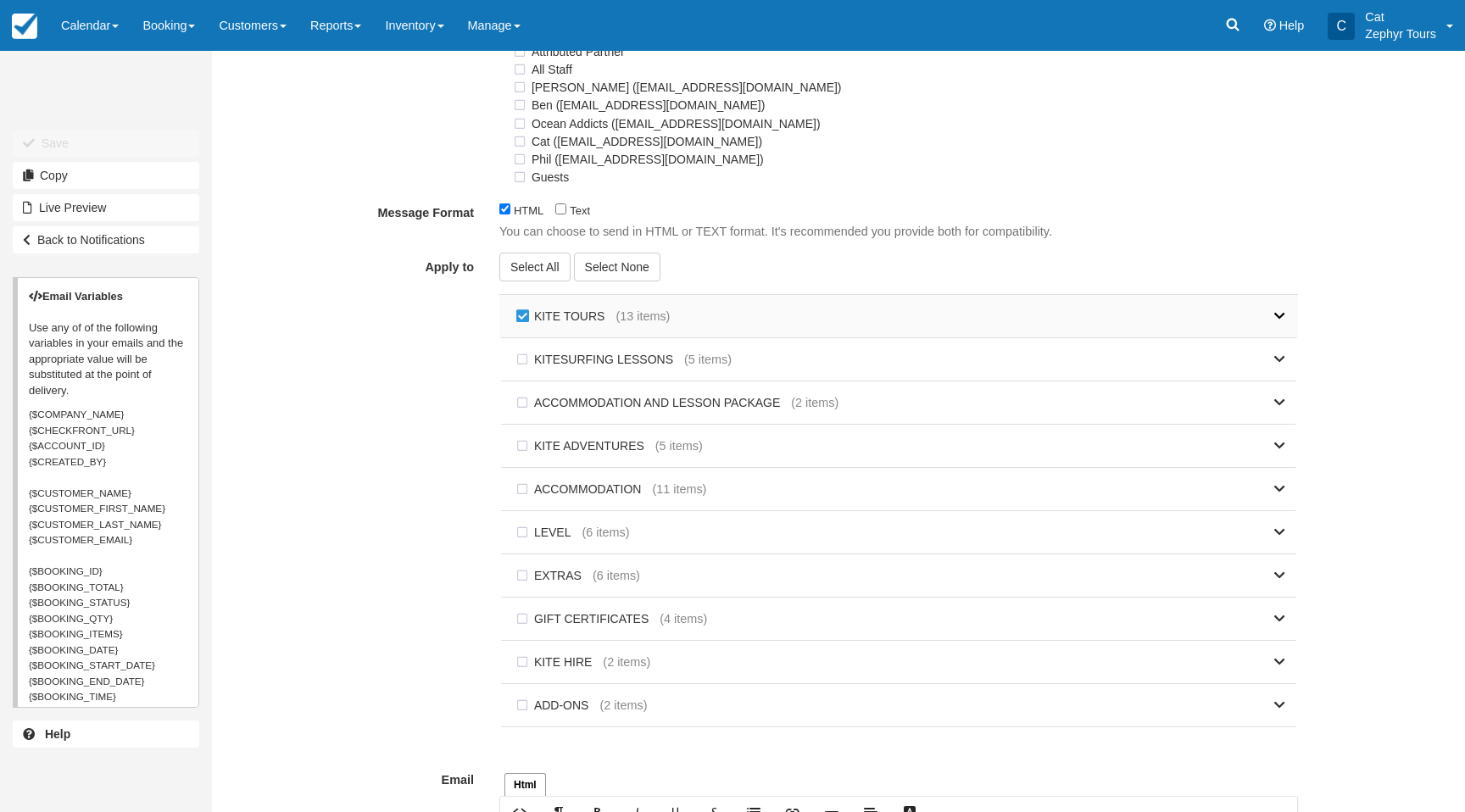
click at [1240, 327] on link at bounding box center [978, 315] width 616 height 42
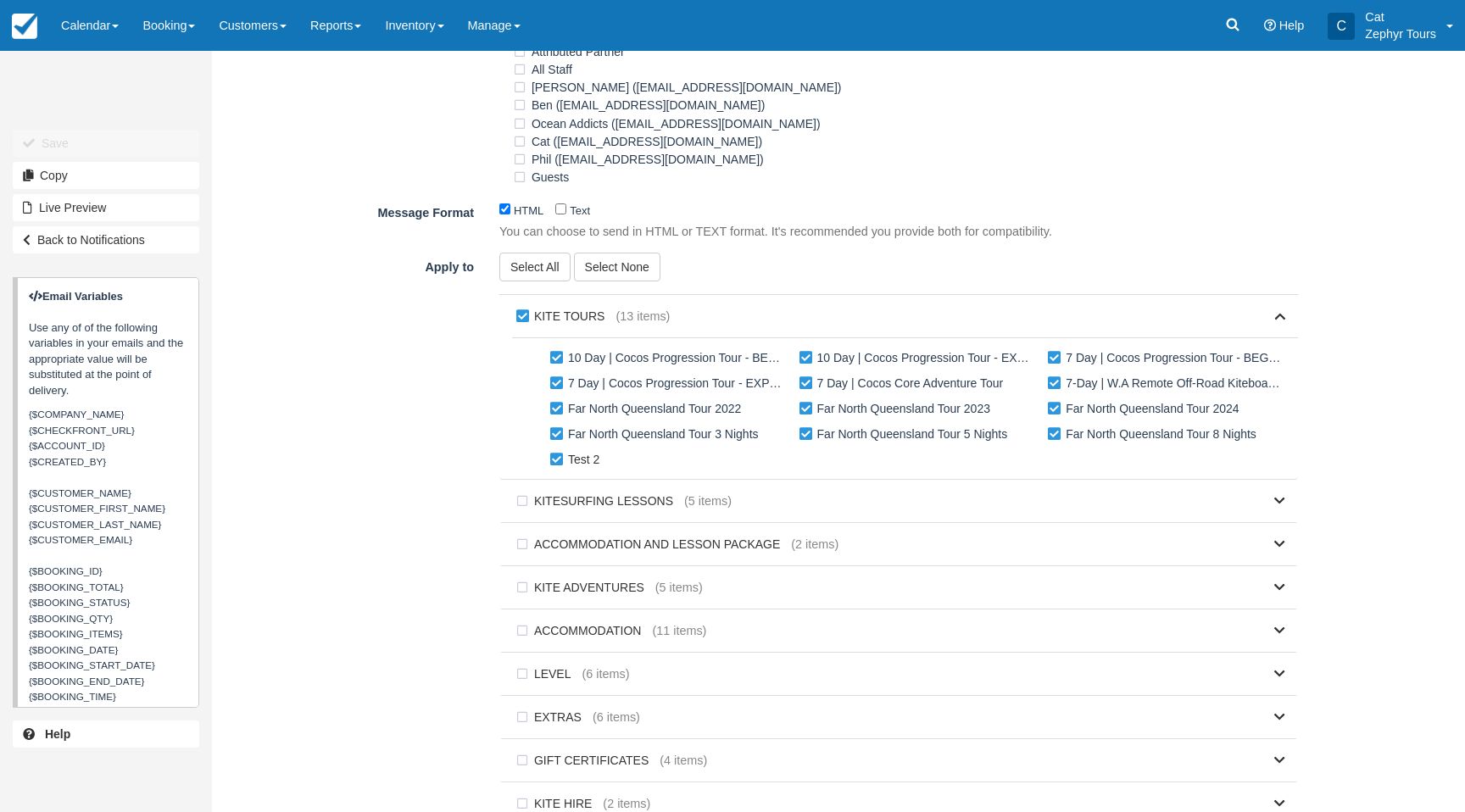
click at [555, 465] on label "Test 2" at bounding box center [578, 459] width 65 height 25
checkbox input "false"
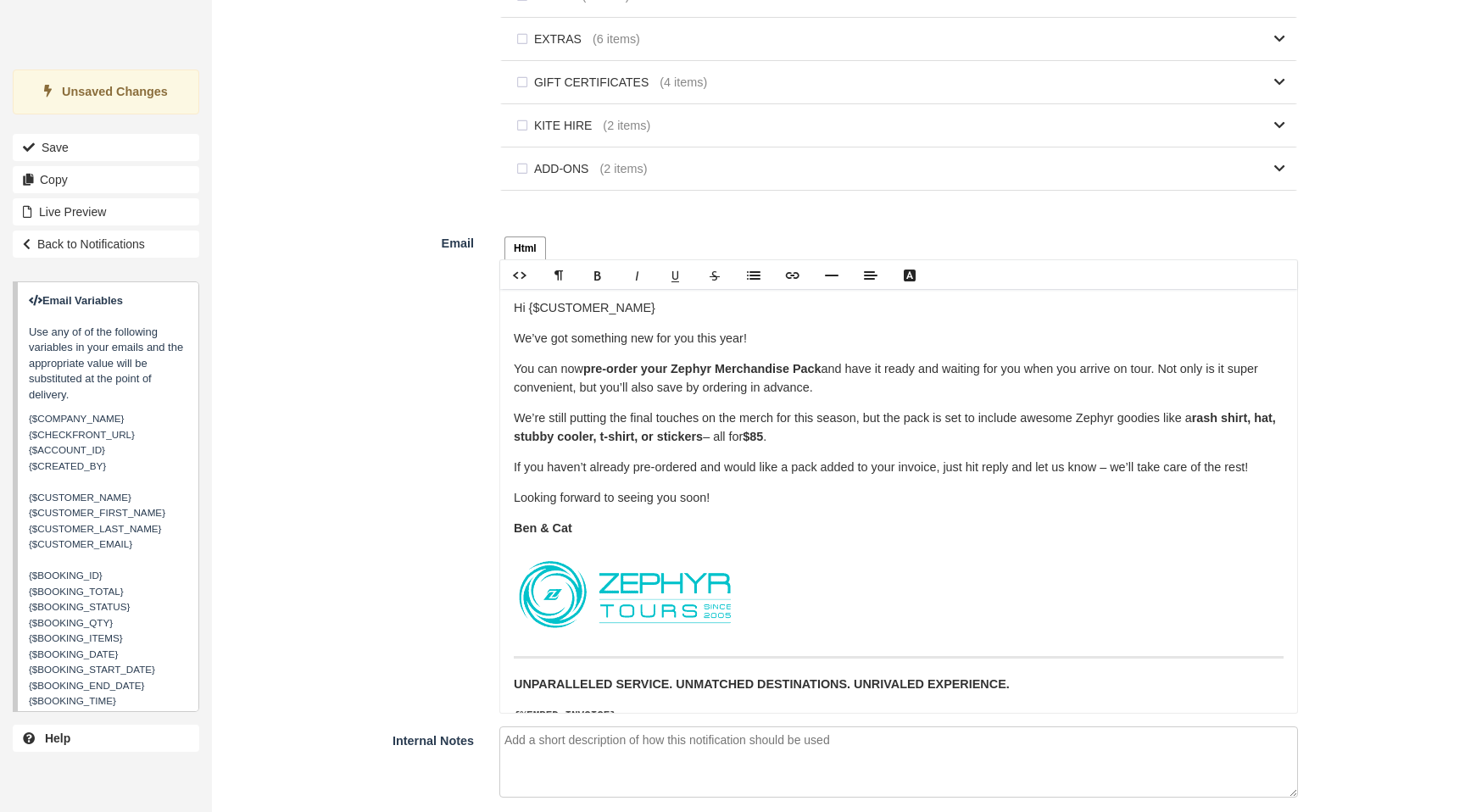
scroll to position [1317, 0]
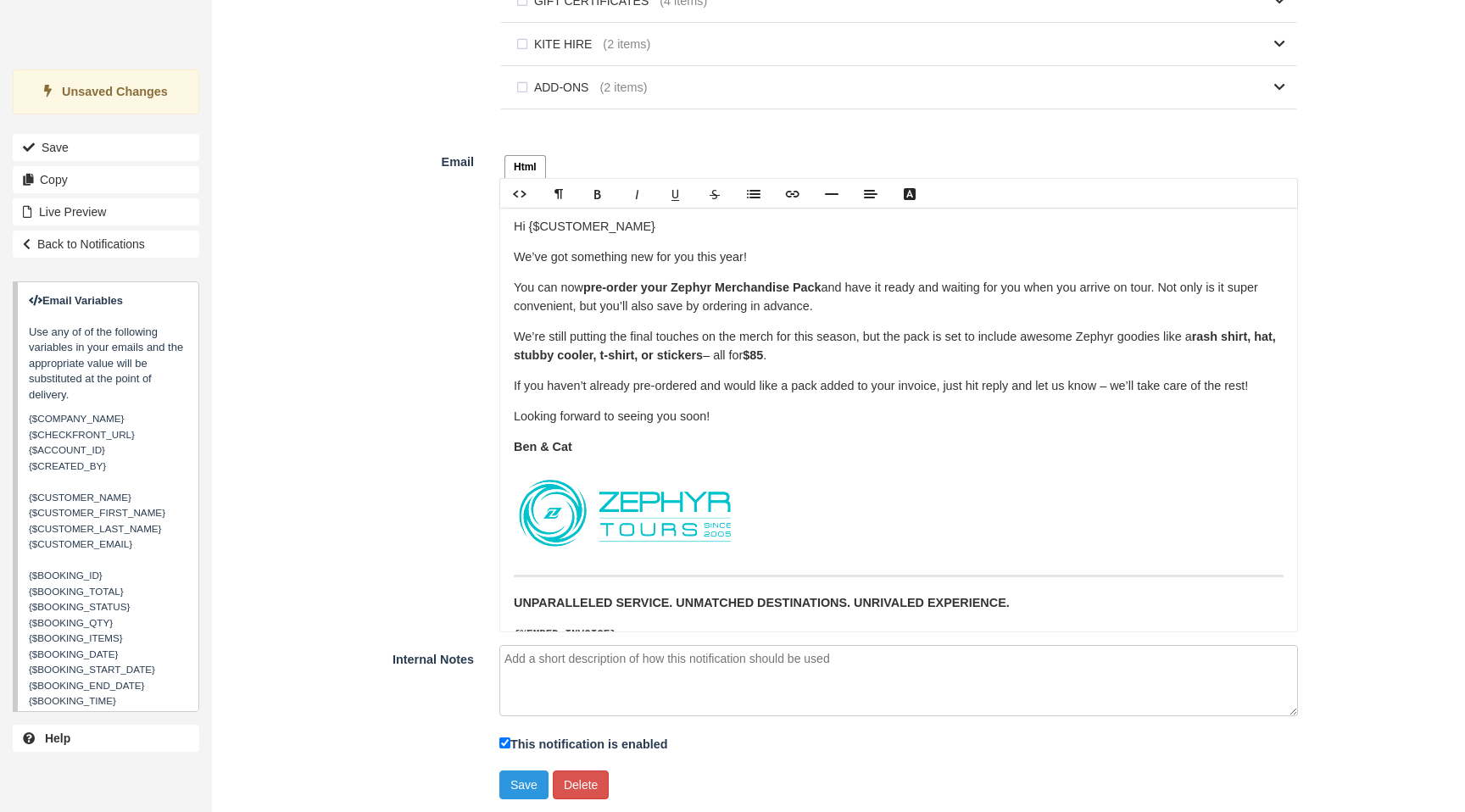
click at [695, 514] on img at bounding box center [625, 513] width 224 height 89
click at [722, 501] on link "Delete" at bounding box center [706, 502] width 56 height 18
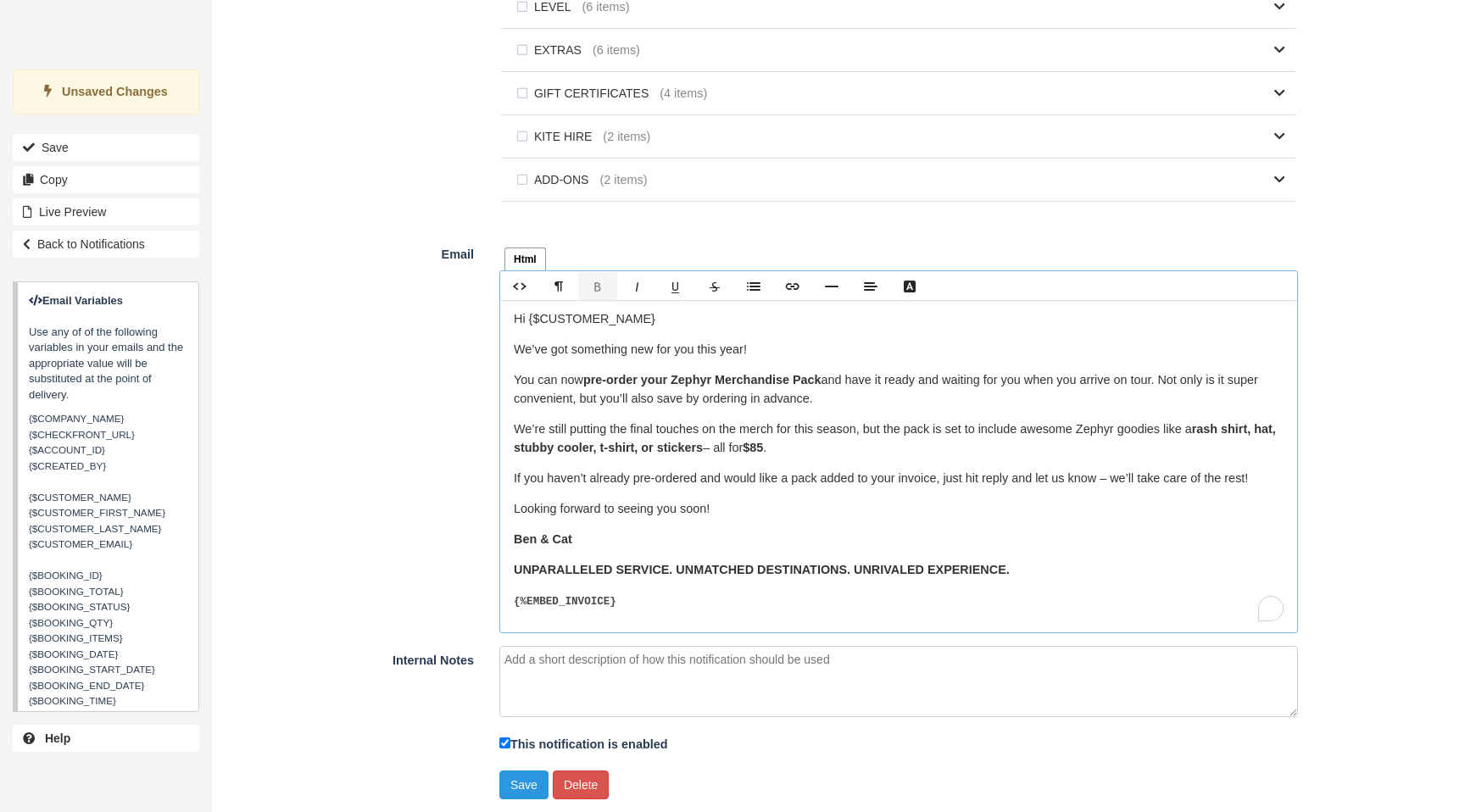
scroll to position [1225, 0]
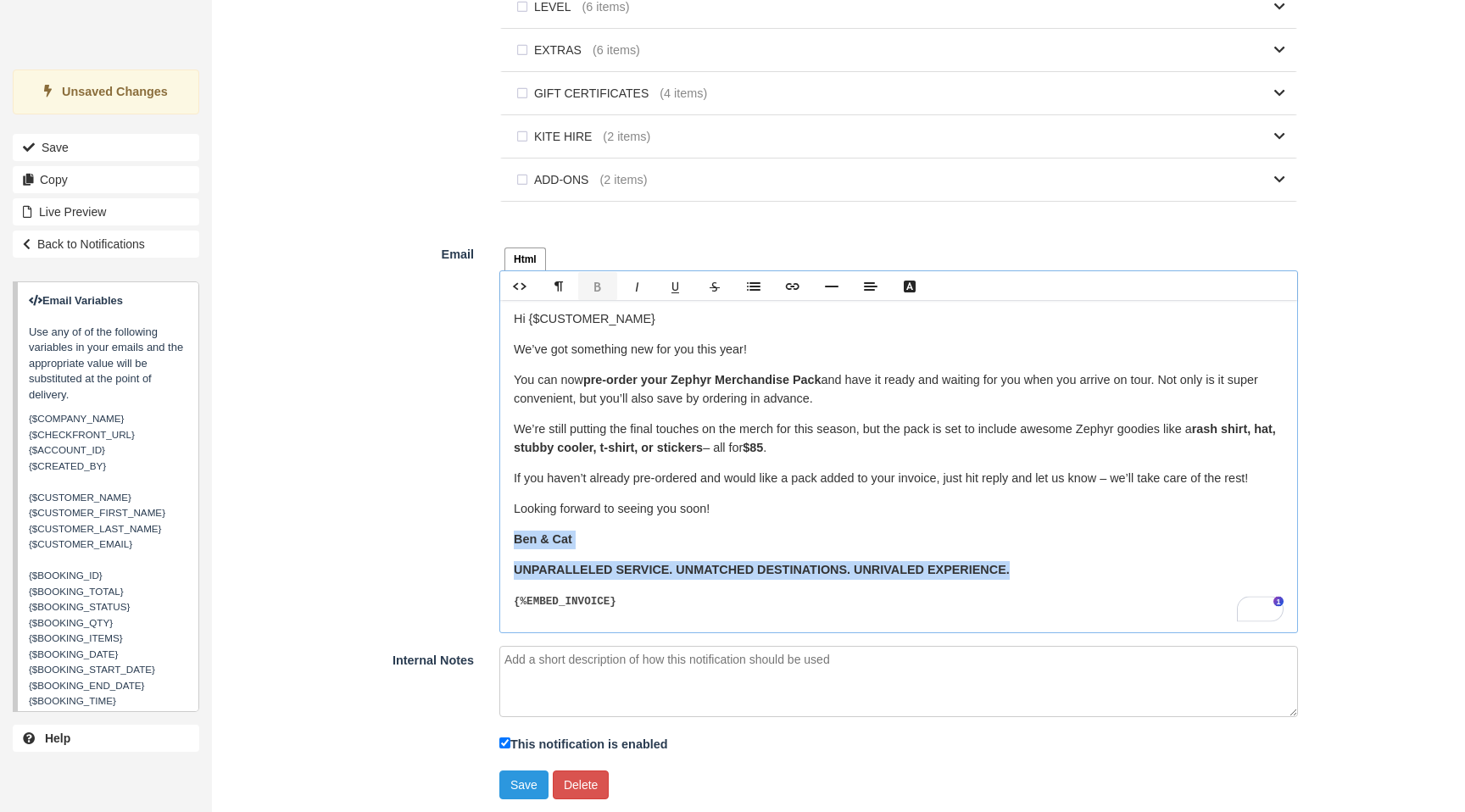
drag, startPoint x: 669, startPoint y: 551, endPoint x: 494, endPoint y: 534, distance: 175.8
click at [494, 534] on div "Html Text Rich text editor Hi {$CUSTOMER_NAME} We’ve got something new for you …" at bounding box center [899, 437] width 825 height 392
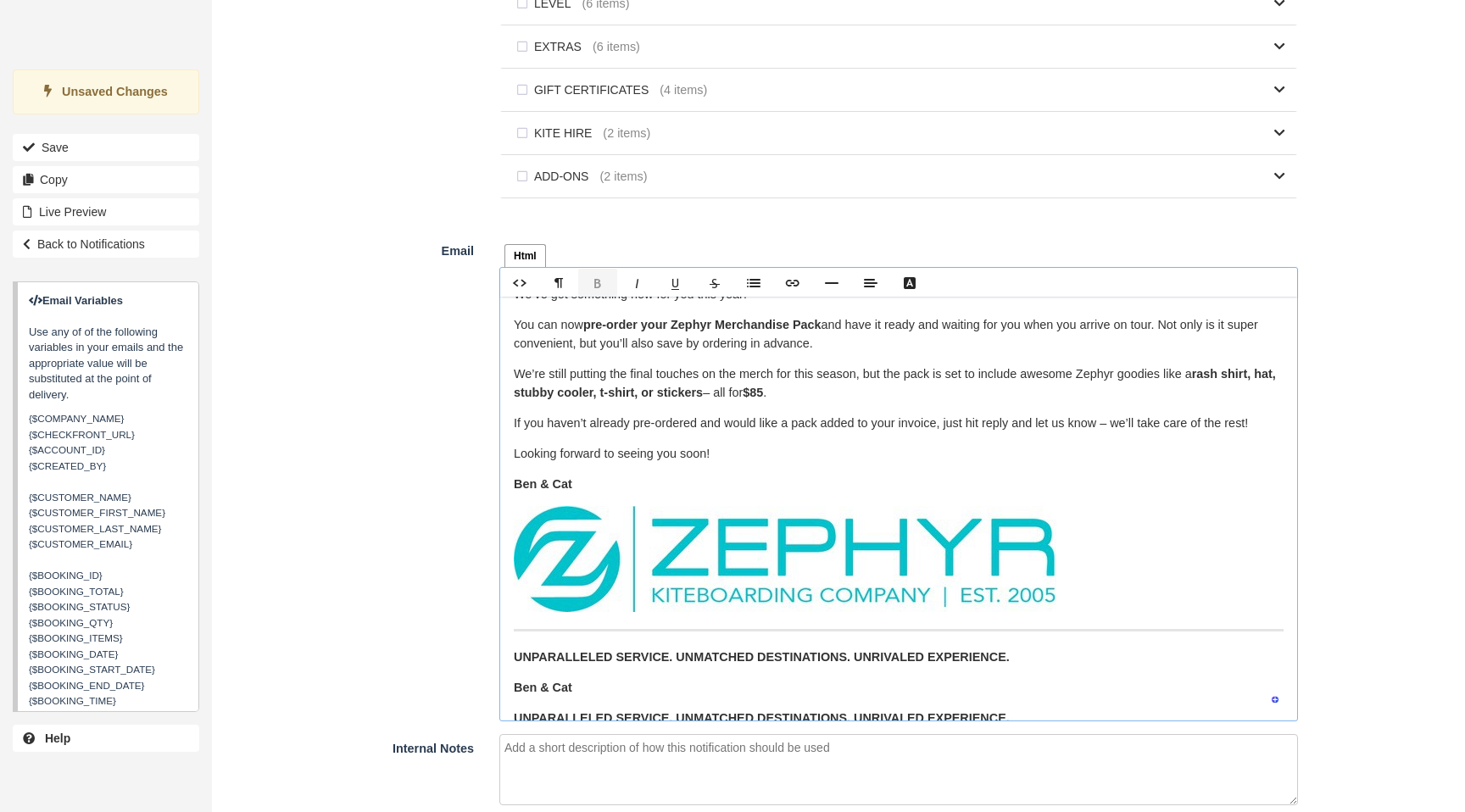
scroll to position [74, 0]
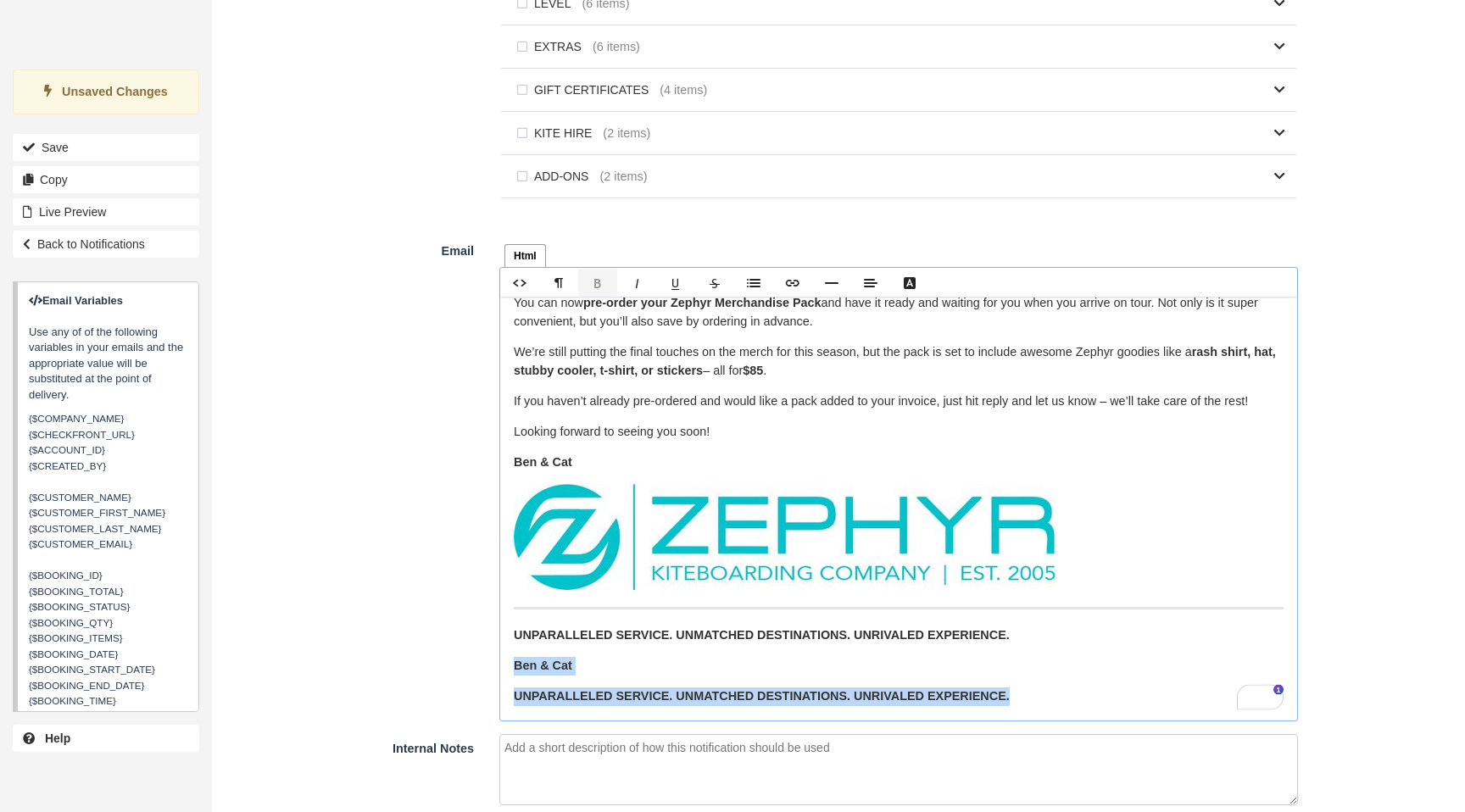
drag, startPoint x: 879, startPoint y: 697, endPoint x: 498, endPoint y: 667, distance: 382.2
click at [498, 667] on div "Html Text Rich text editor Hi {$CUSTOMER_NAME} We’ve got something new for you …" at bounding box center [899, 479] width 825 height 485
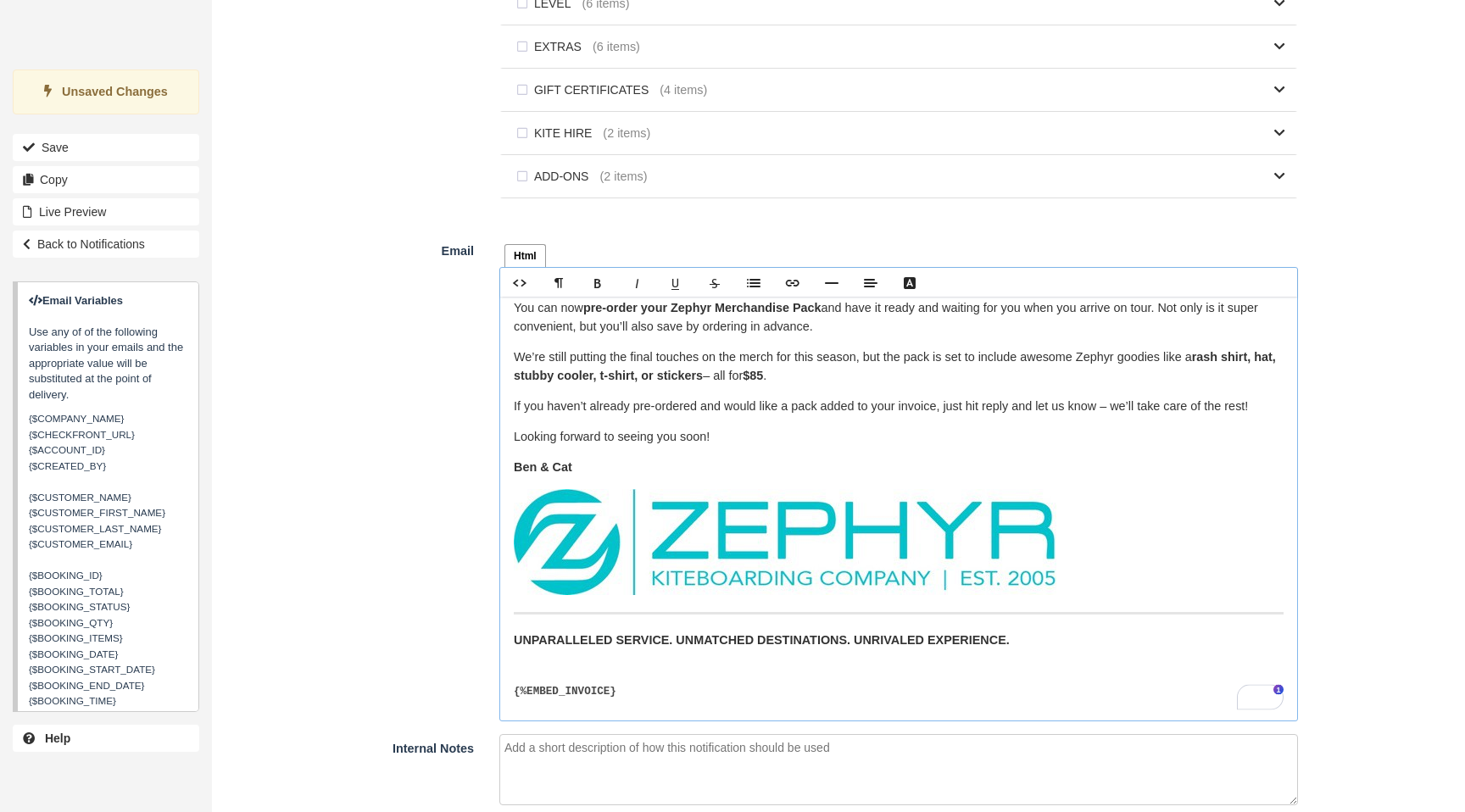
scroll to position [0, 0]
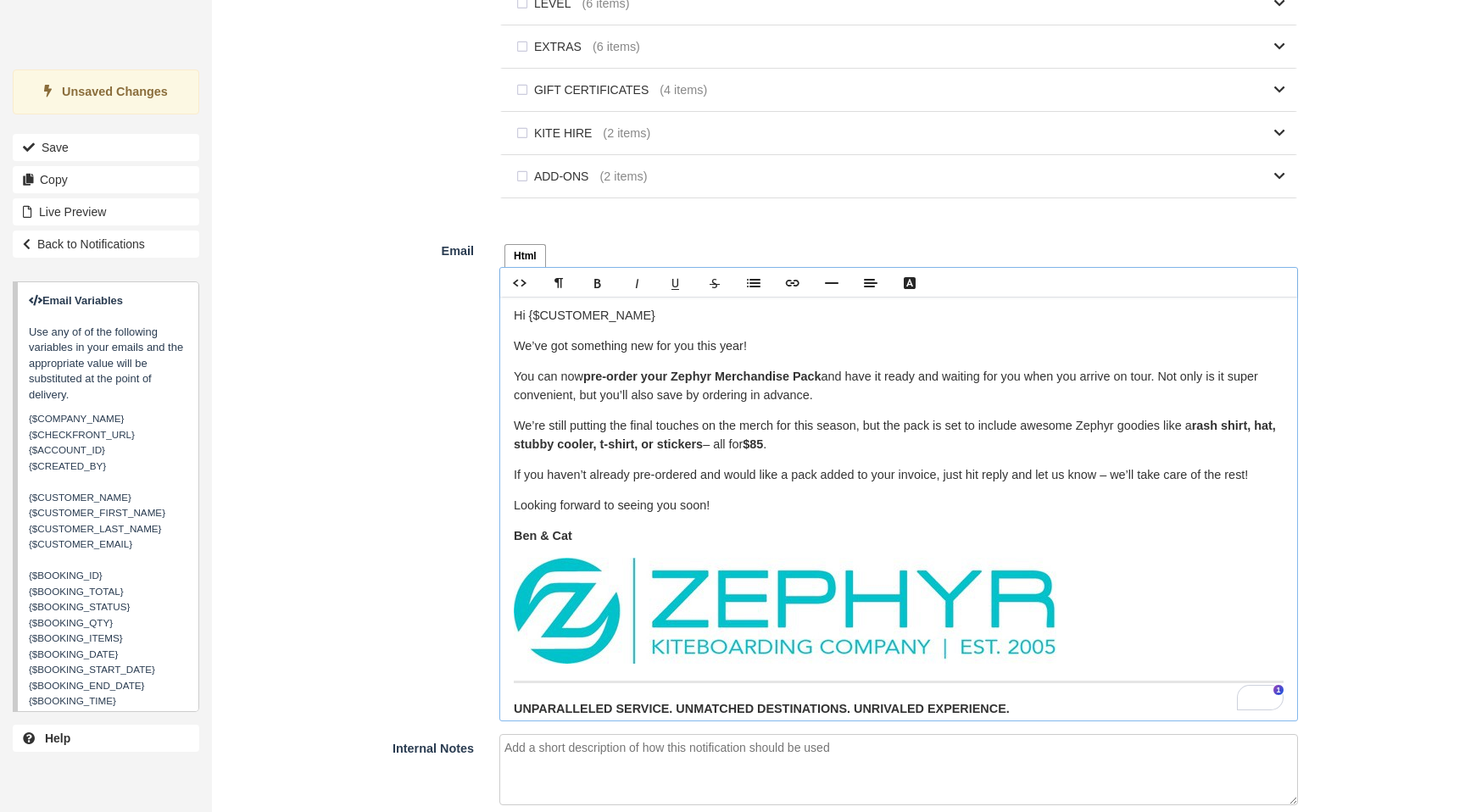
click at [839, 397] on p "You can now pre-order your Zephyr Merchandise Pack and have it ready and waitin…" at bounding box center [899, 386] width 770 height 37
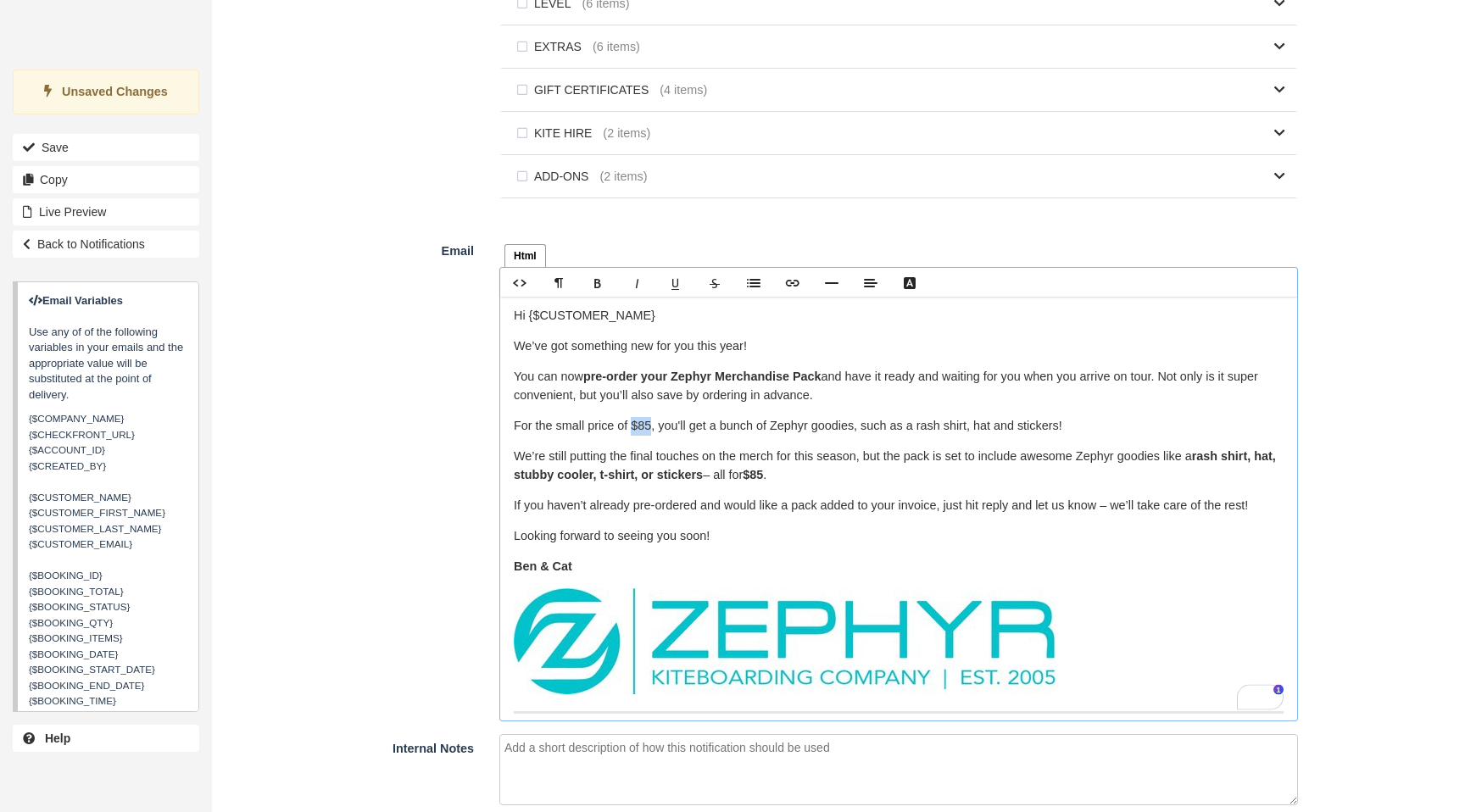
drag, startPoint x: 654, startPoint y: 433, endPoint x: 635, endPoint y: 429, distance: 19.4
click at [635, 429] on p "﻿For the small price of $85, you'll get a bunch of Zephyr goodies, such as a ra…" at bounding box center [899, 426] width 770 height 19
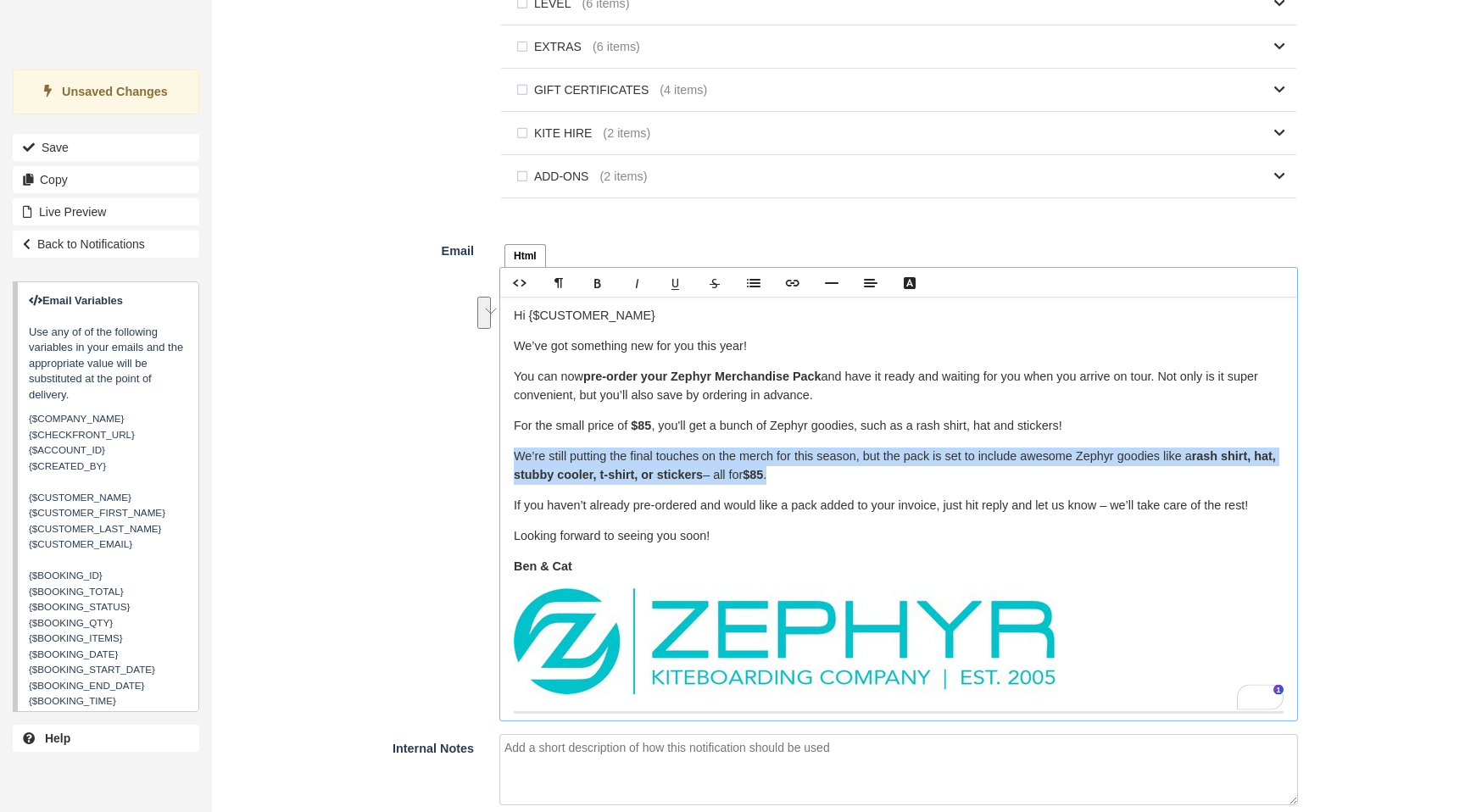
drag, startPoint x: 816, startPoint y: 475, endPoint x: 499, endPoint y: 465, distance: 317.2
click at [498, 465] on div "Html Text Rich text editor Hi {$CUSTOMER_NAME} We’ve got something new for you …" at bounding box center [899, 479] width 825 height 485
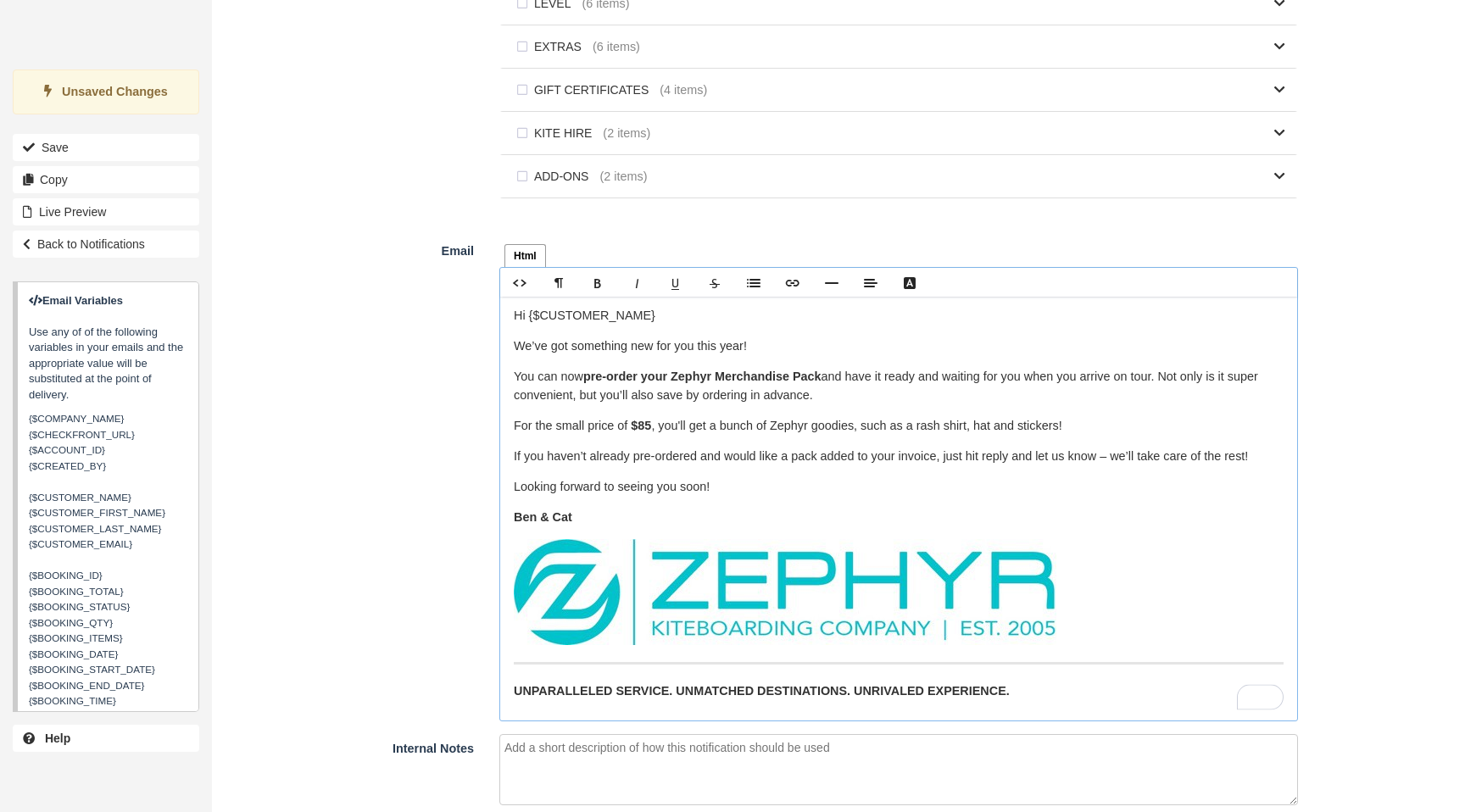
click at [1047, 432] on p "﻿For the small price of $85 , you'll get a bunch of Zephyr goodies, such as a r…" at bounding box center [899, 426] width 770 height 19
click at [778, 489] on p "Looking forward to seeing you soon!" at bounding box center [899, 487] width 770 height 19
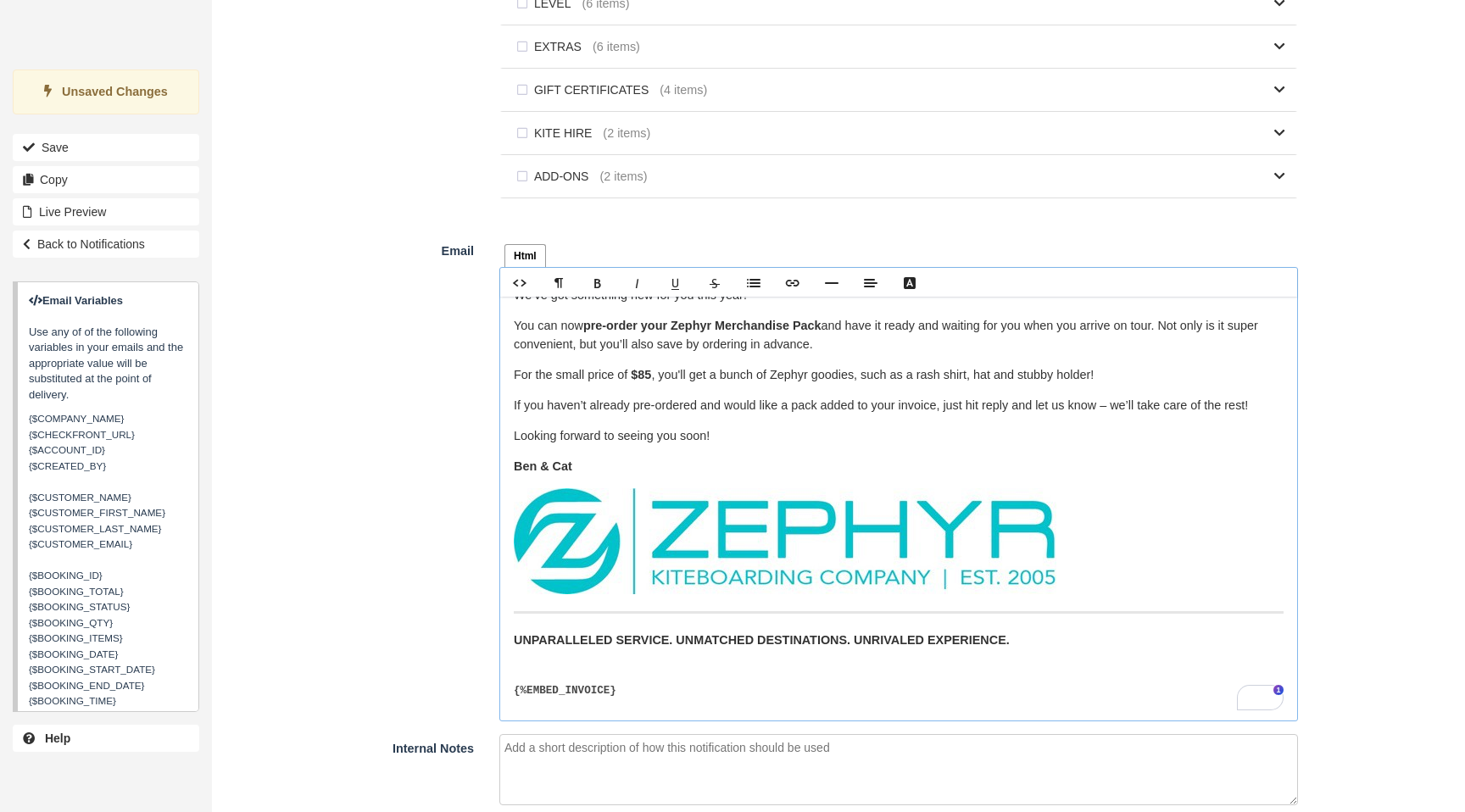
scroll to position [1317, 0]
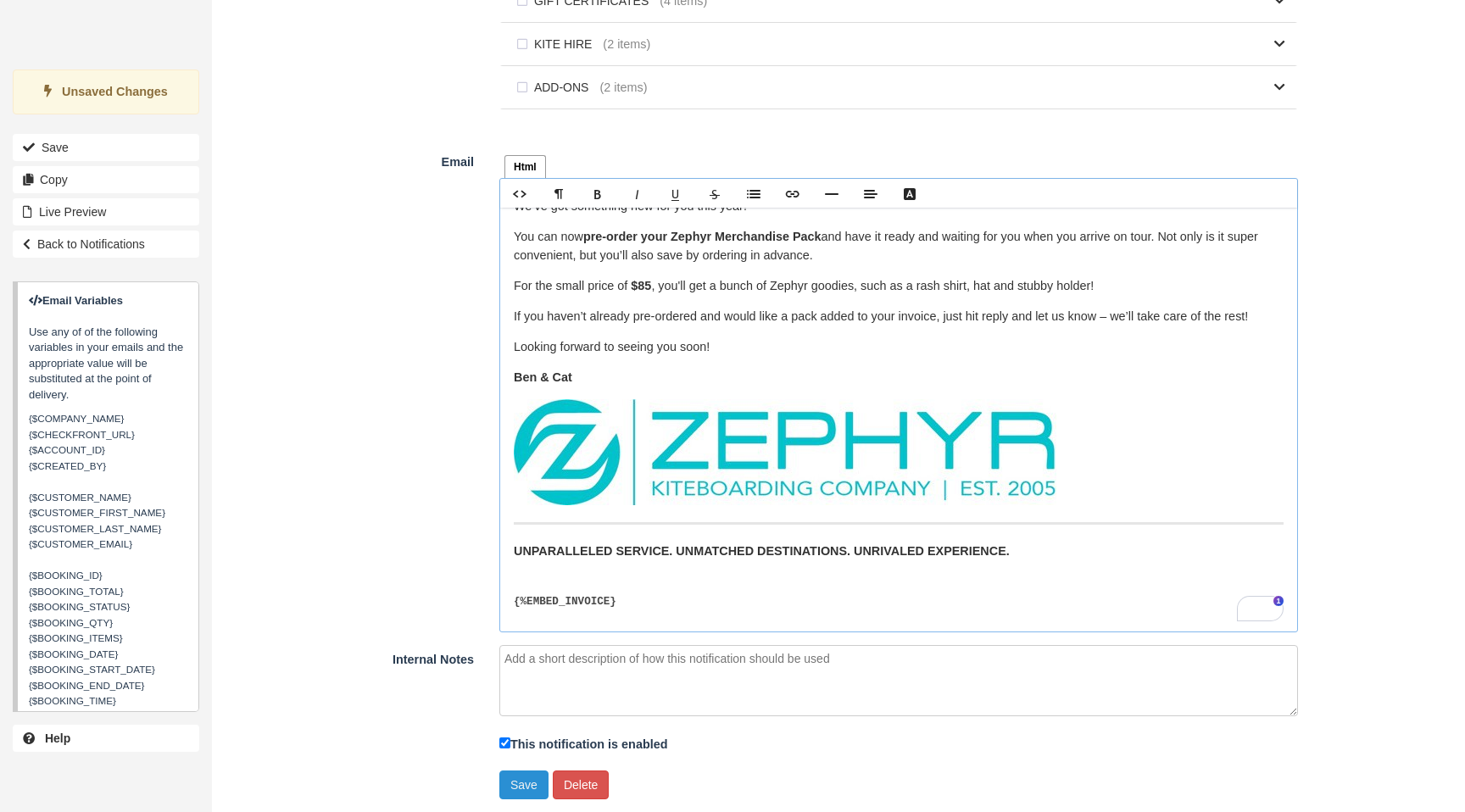
click at [525, 781] on button "Save" at bounding box center [524, 785] width 49 height 29
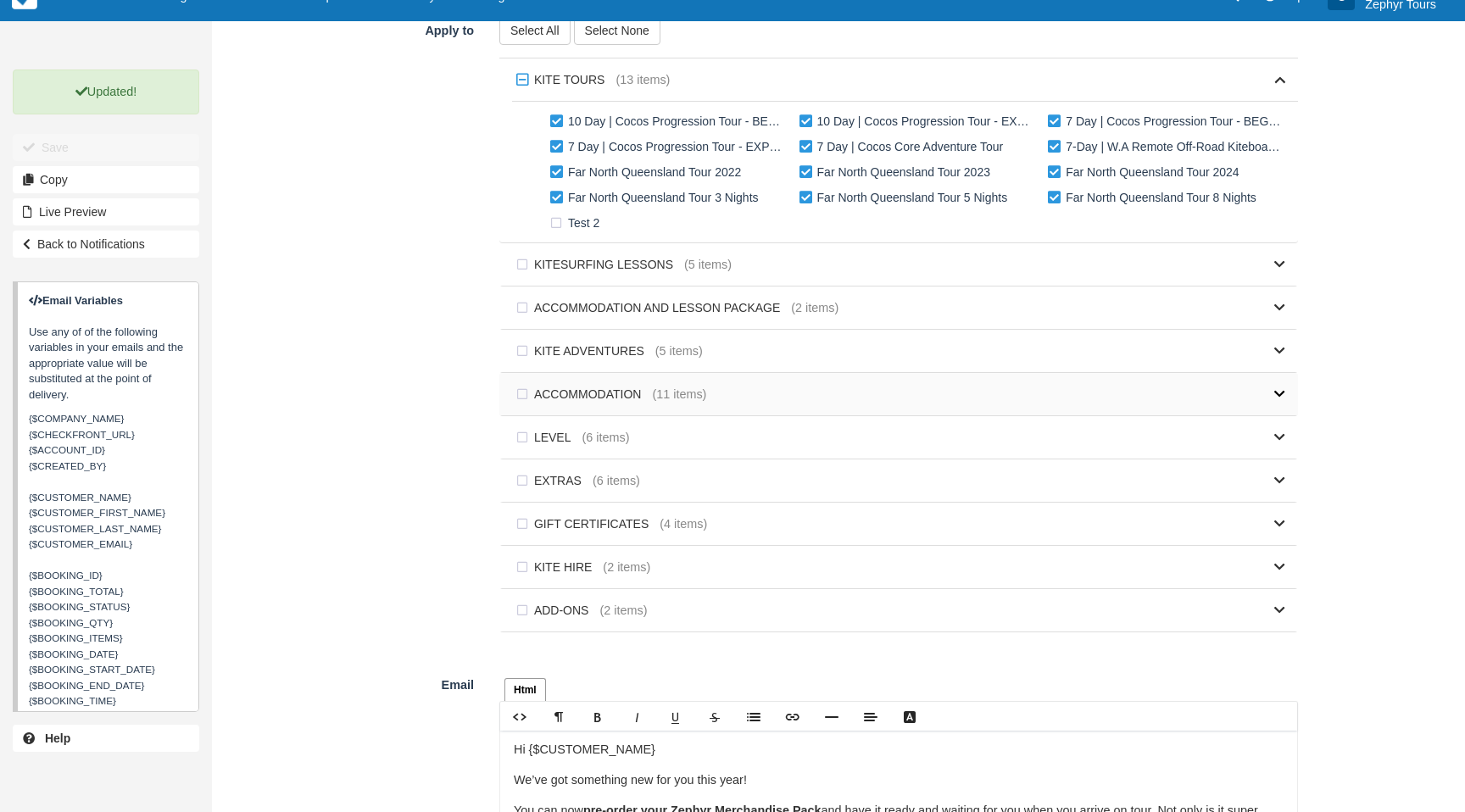
scroll to position [758, 0]
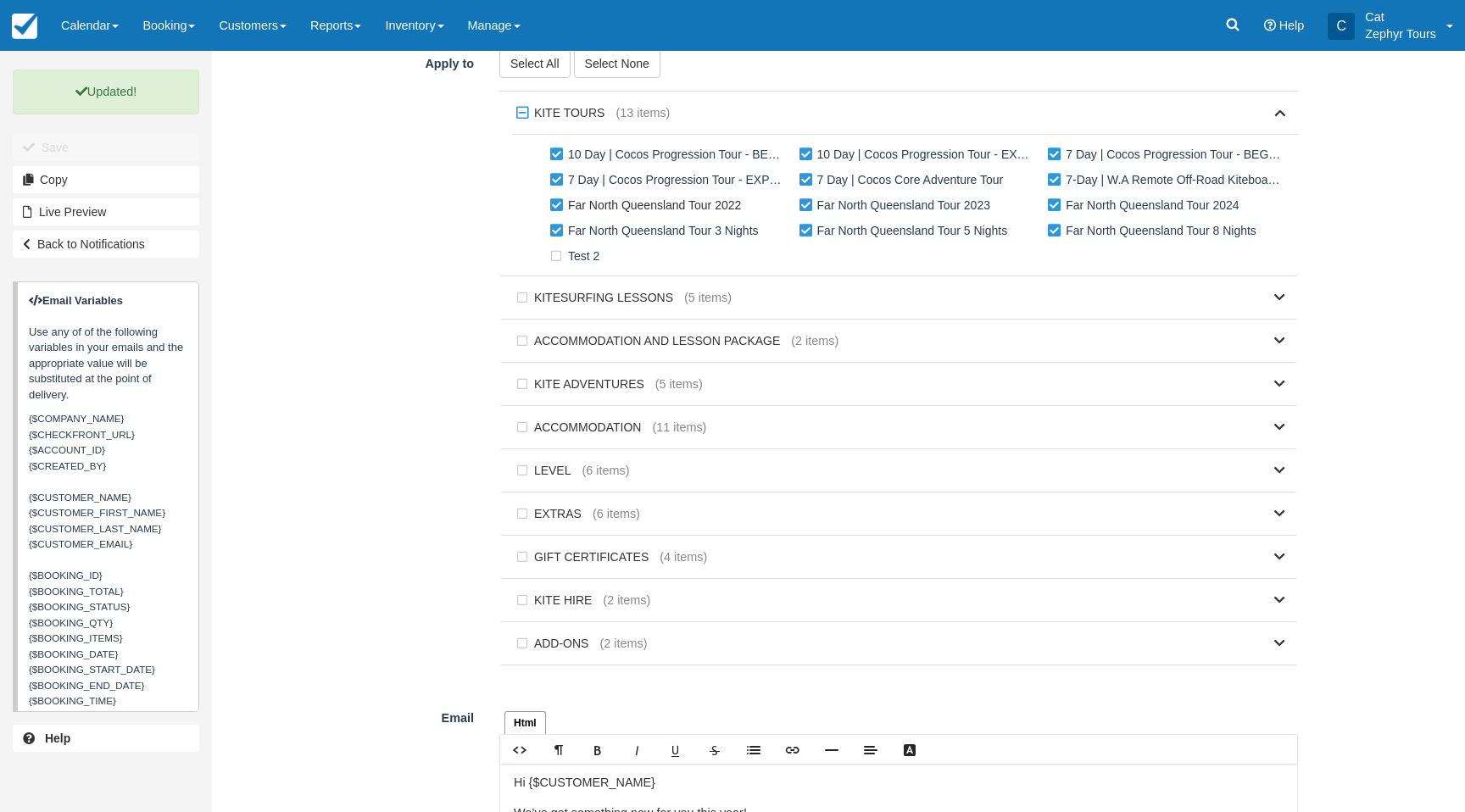
click at [557, 211] on label "Far North Queensland Tour 2022" at bounding box center [649, 205] width 206 height 25
checkbox input "false"
click at [554, 234] on label "Far North Queensland Tour 3 Nights" at bounding box center [658, 230] width 224 height 25
checkbox input "false"
click at [810, 234] on label "Far North Queensland Tour 5 Nights" at bounding box center [907, 230] width 224 height 25
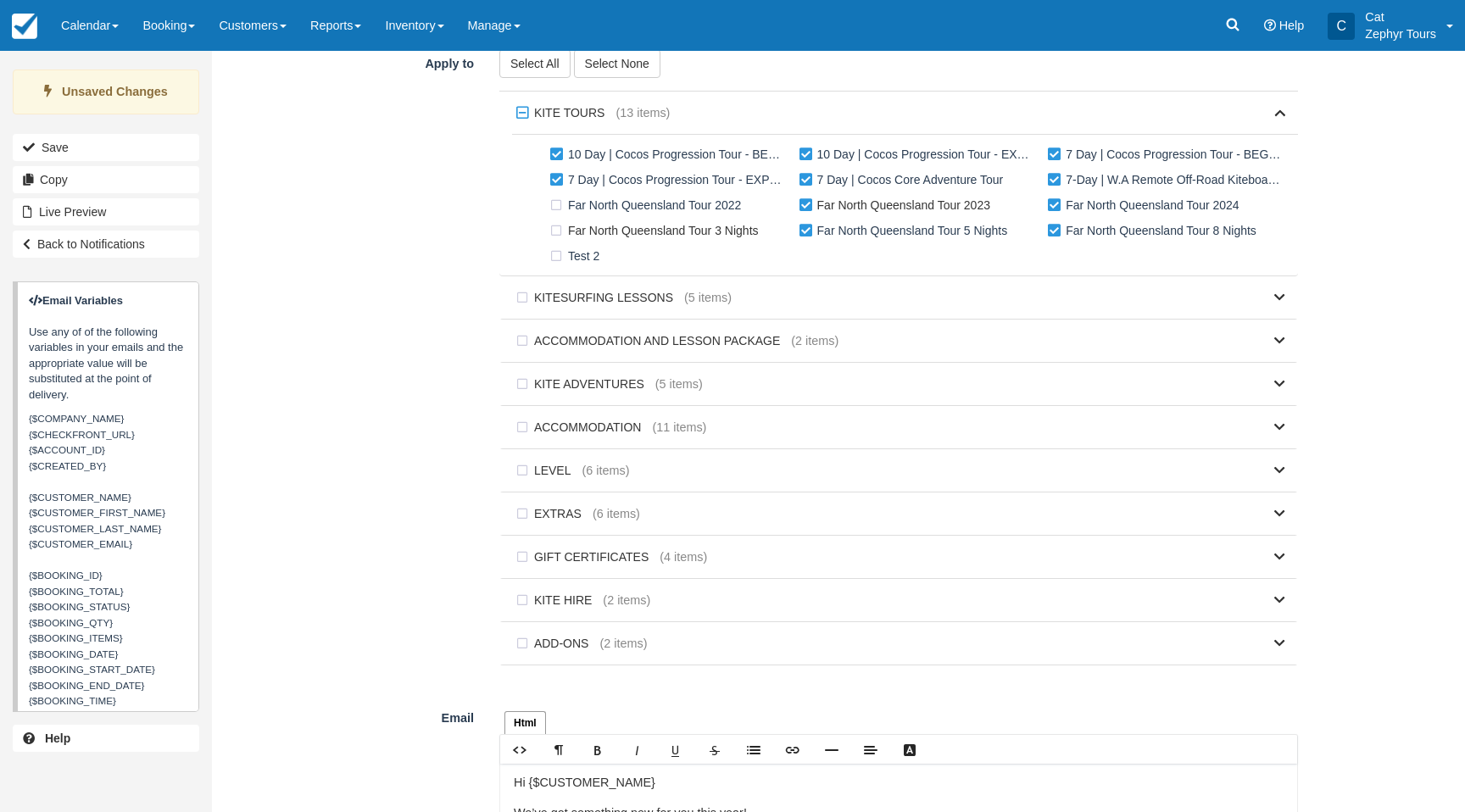
checkbox input "false"
click at [810, 207] on label "Far North Queensland Tour 2023" at bounding box center [898, 205] width 206 height 25
checkbox input "false"
click at [1057, 208] on label "Far North Queensland Tour 2024" at bounding box center [1147, 205] width 206 height 25
checkbox input "false"
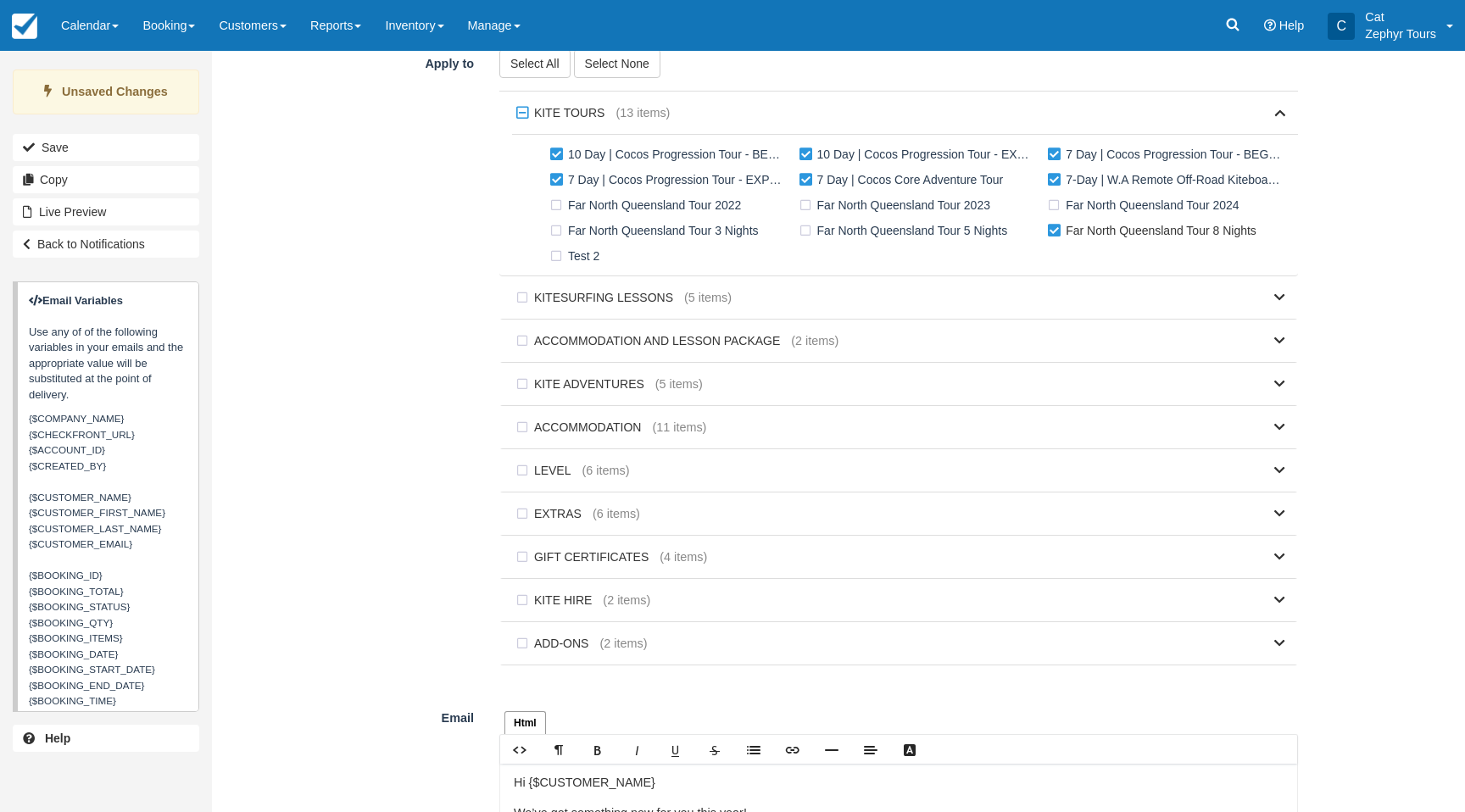
click at [1057, 235] on label "Far North Queensland Tour 8 Nights" at bounding box center [1156, 230] width 224 height 25
checkbox input "false"
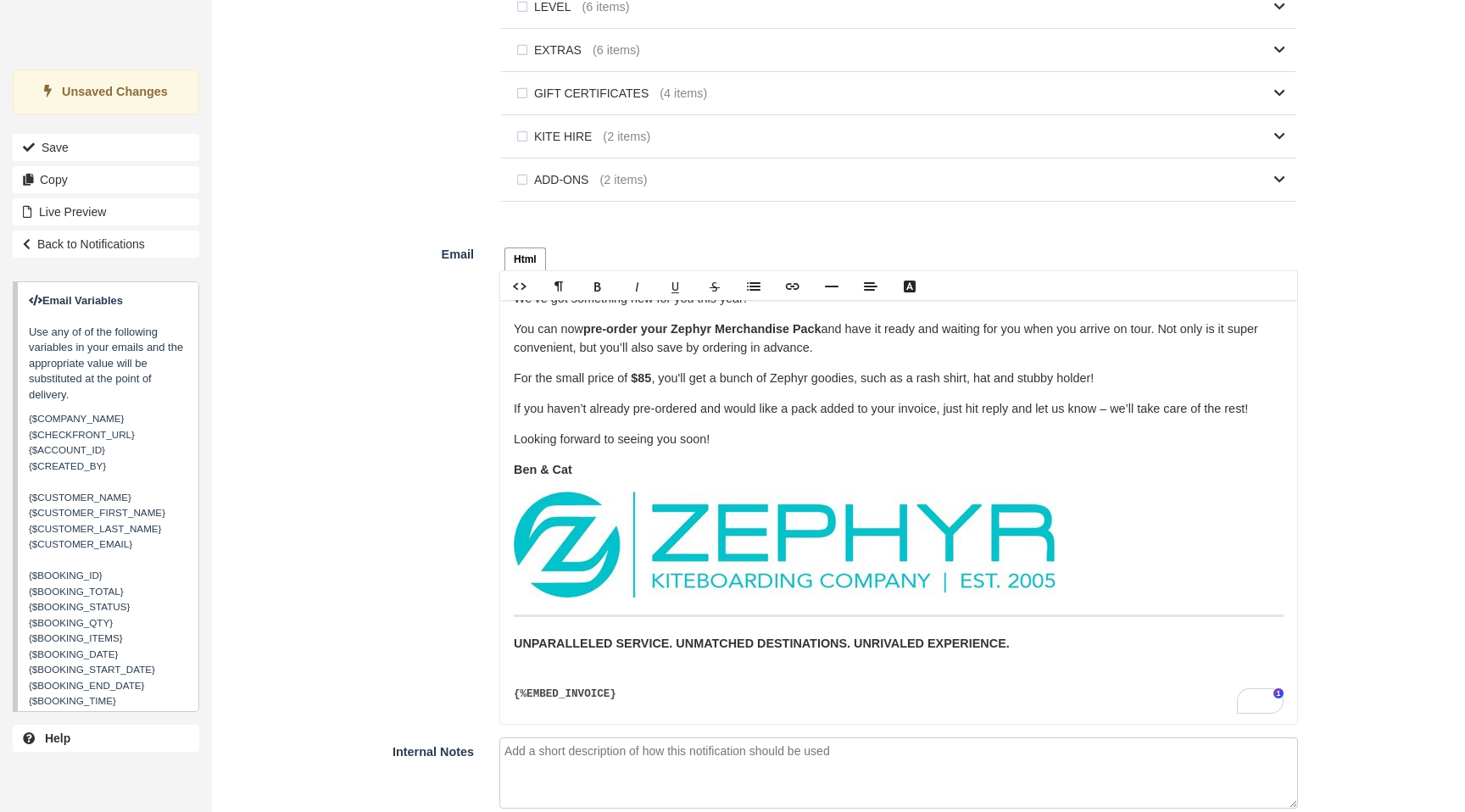
scroll to position [1317, 0]
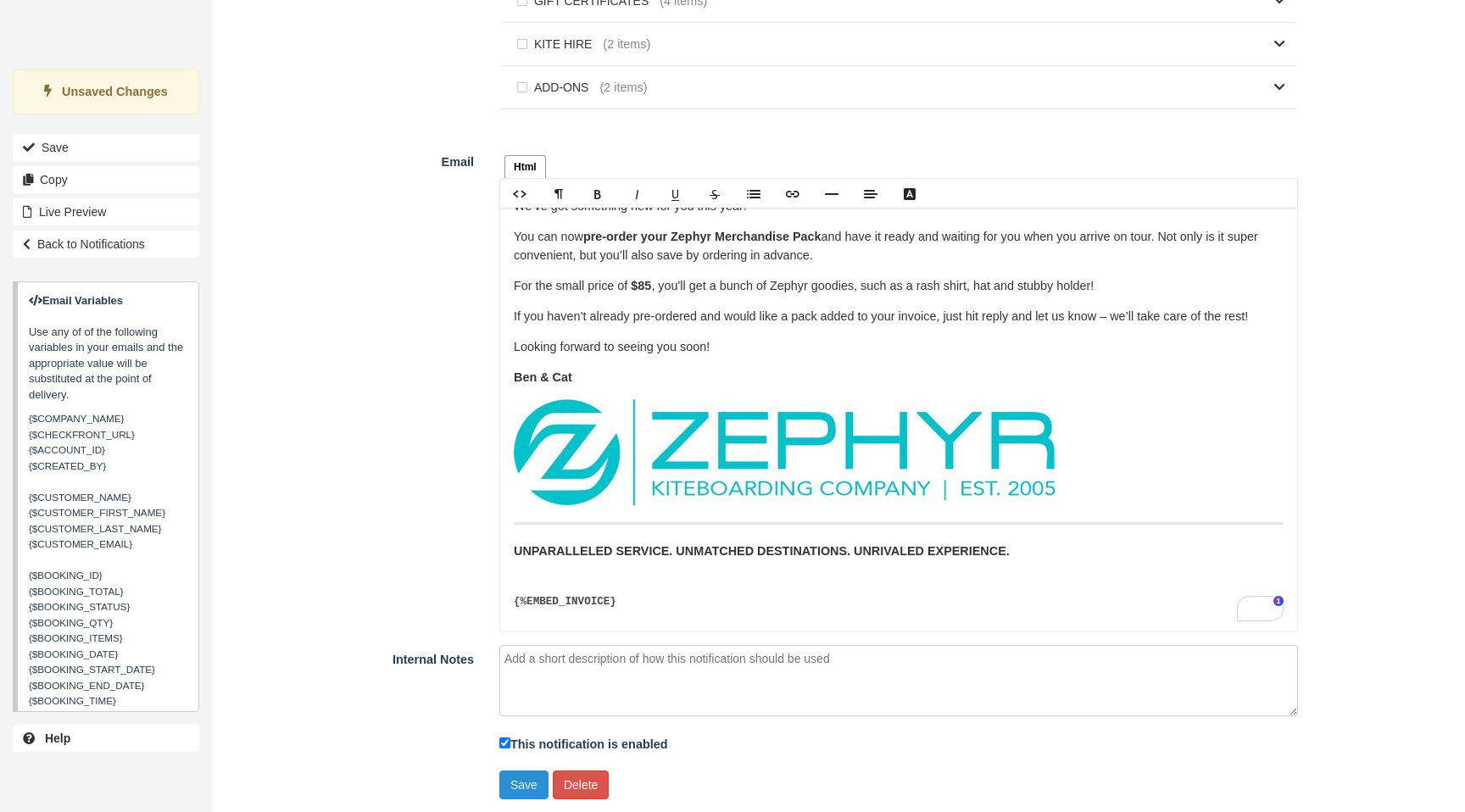
click at [523, 779] on button "Save" at bounding box center [524, 785] width 49 height 29
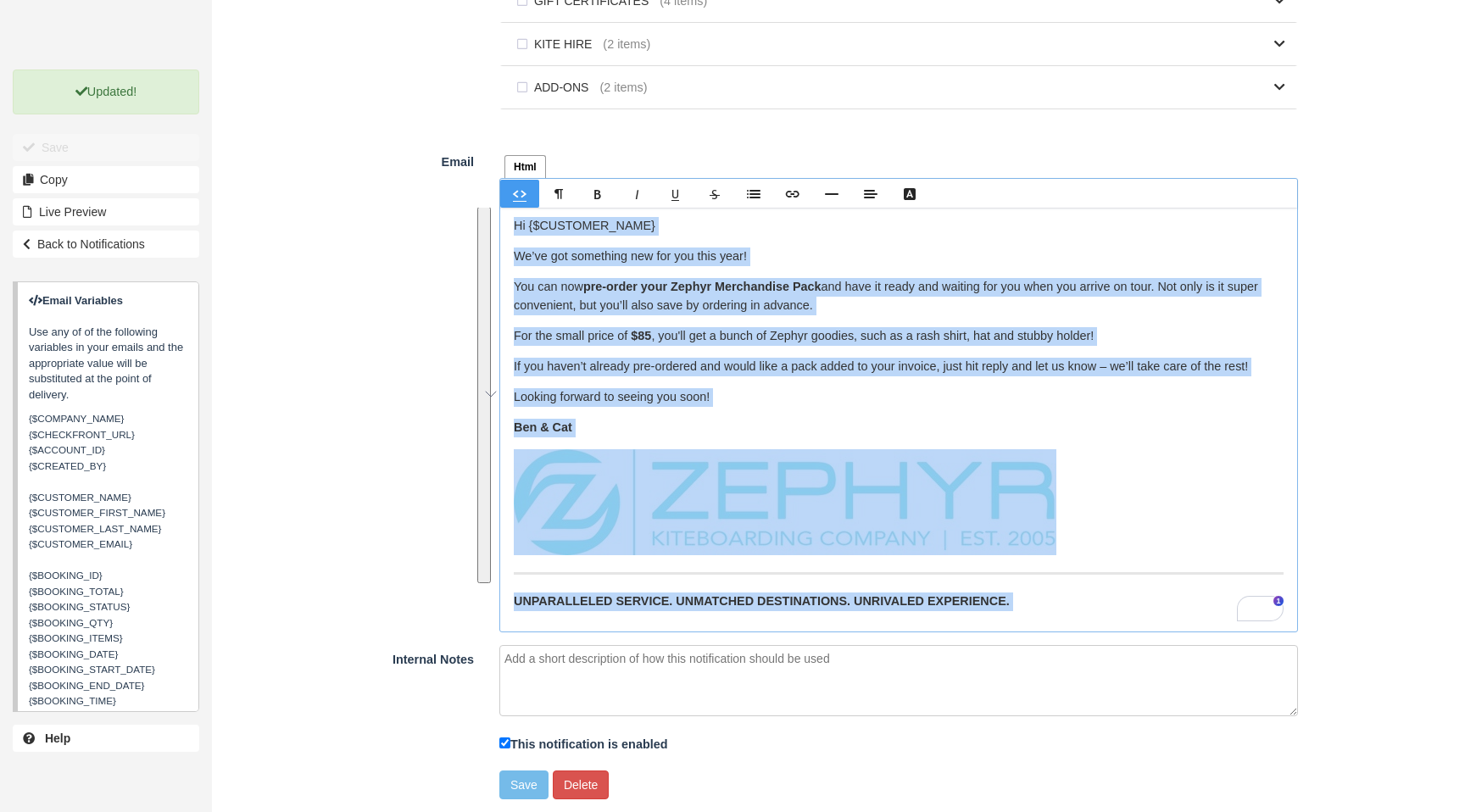
scroll to position [0, 0]
drag, startPoint x: 644, startPoint y: 607, endPoint x: 516, endPoint y: 222, distance: 405.7
click at [516, 222] on div "Hi {$CUSTOMER_NAME} We’ve got something new for you this year! You can now pre-…" at bounding box center [899, 420] width 797 height 424
copy div "Hi {$CUSTOMER_NAME} We’ve got something new for you this year! You can now pre-…"
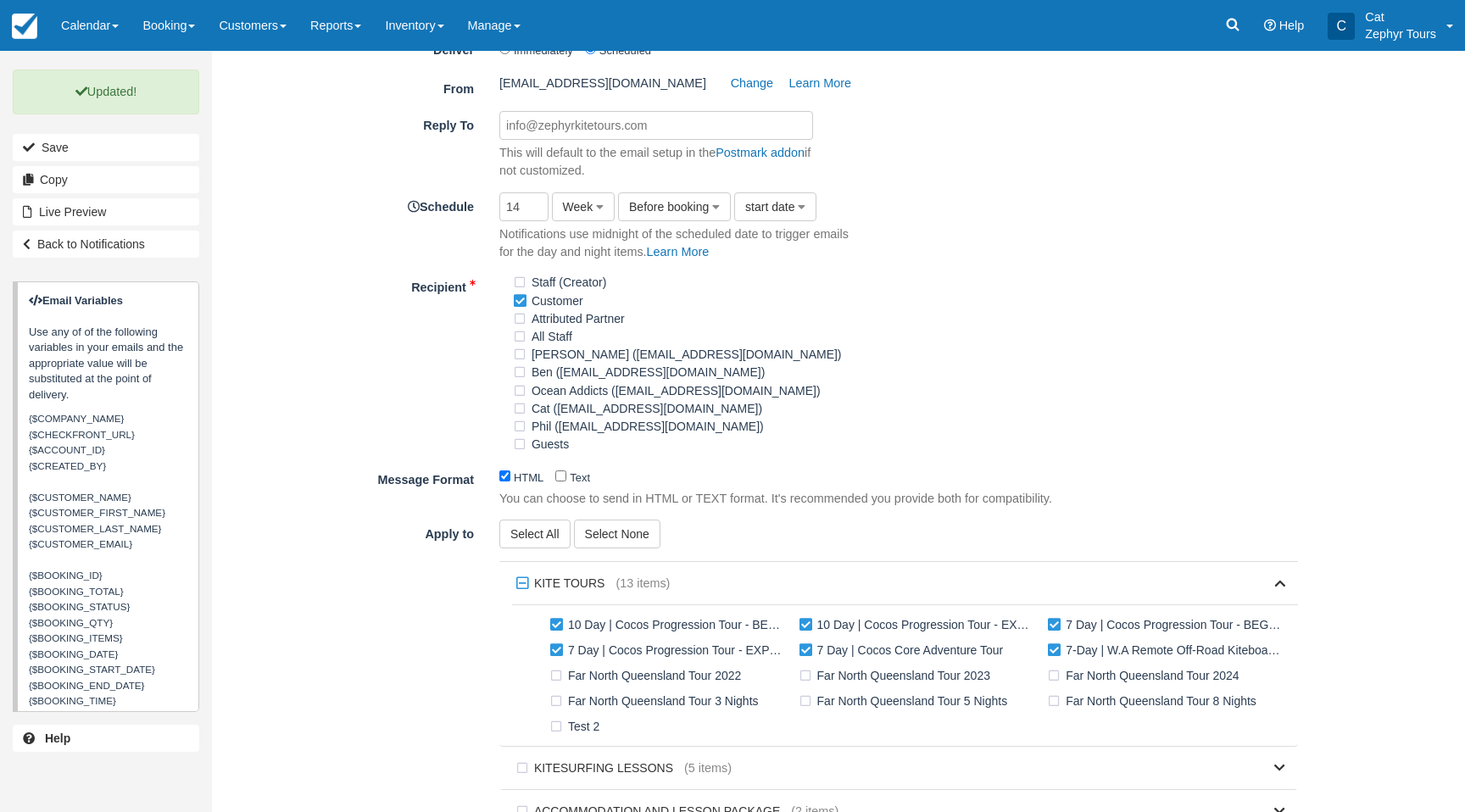
scroll to position [106, 0]
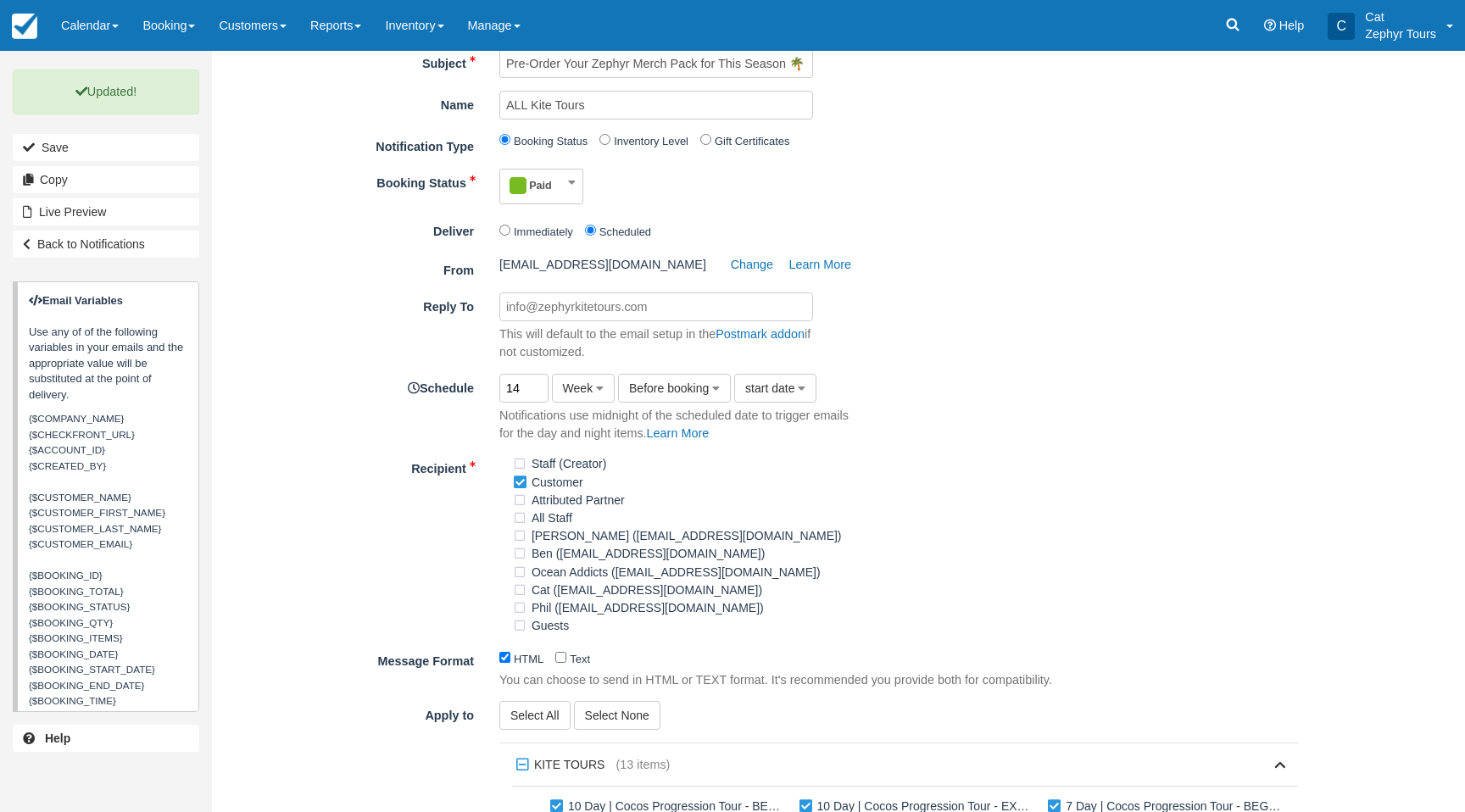
drag, startPoint x: 524, startPoint y: 390, endPoint x: 492, endPoint y: 385, distance: 32.4
click at [498, 389] on div "14 Week Hour Day Week Month Before booking After booking Before booking start d…" at bounding box center [677, 407] width 381 height 69
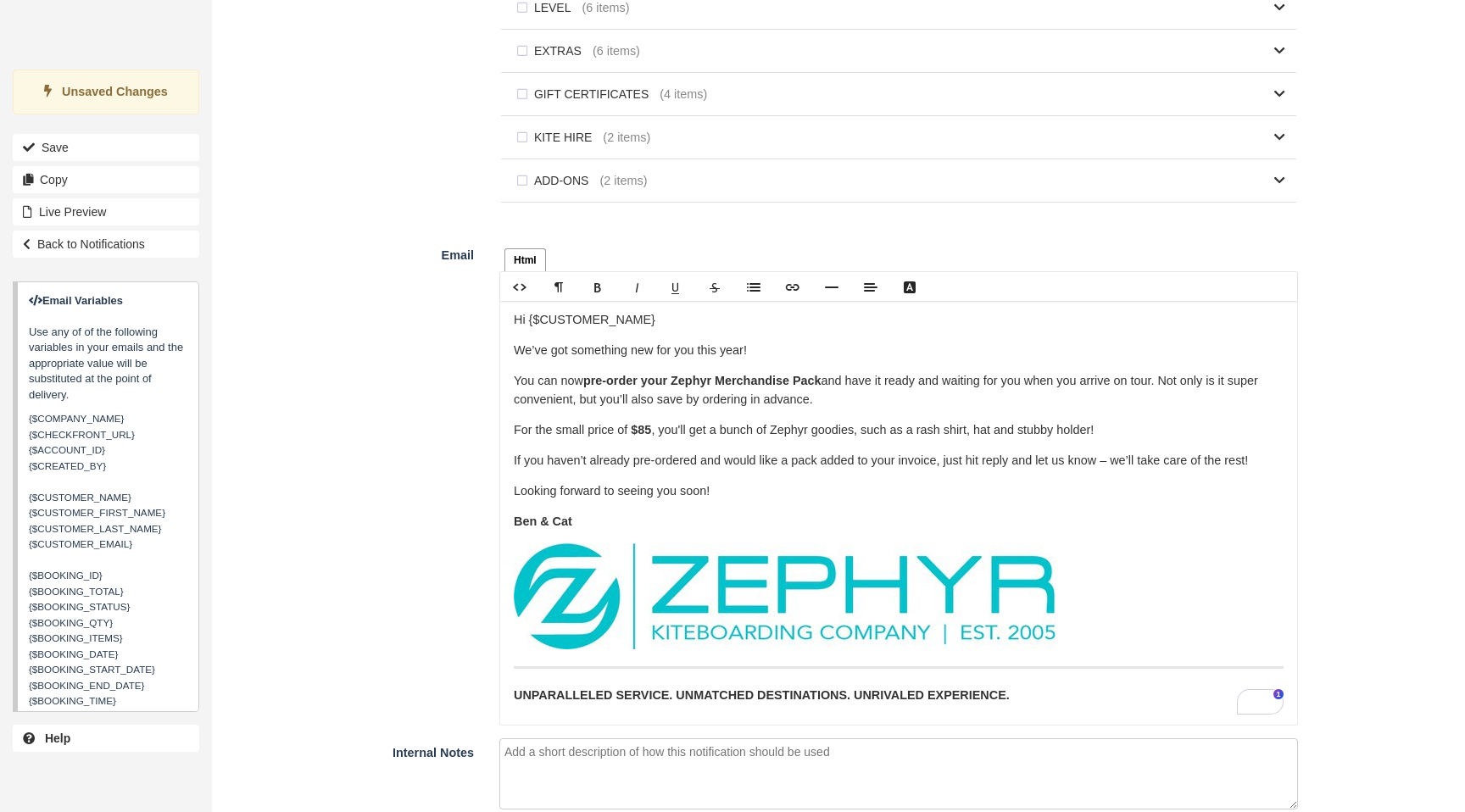
scroll to position [1317, 0]
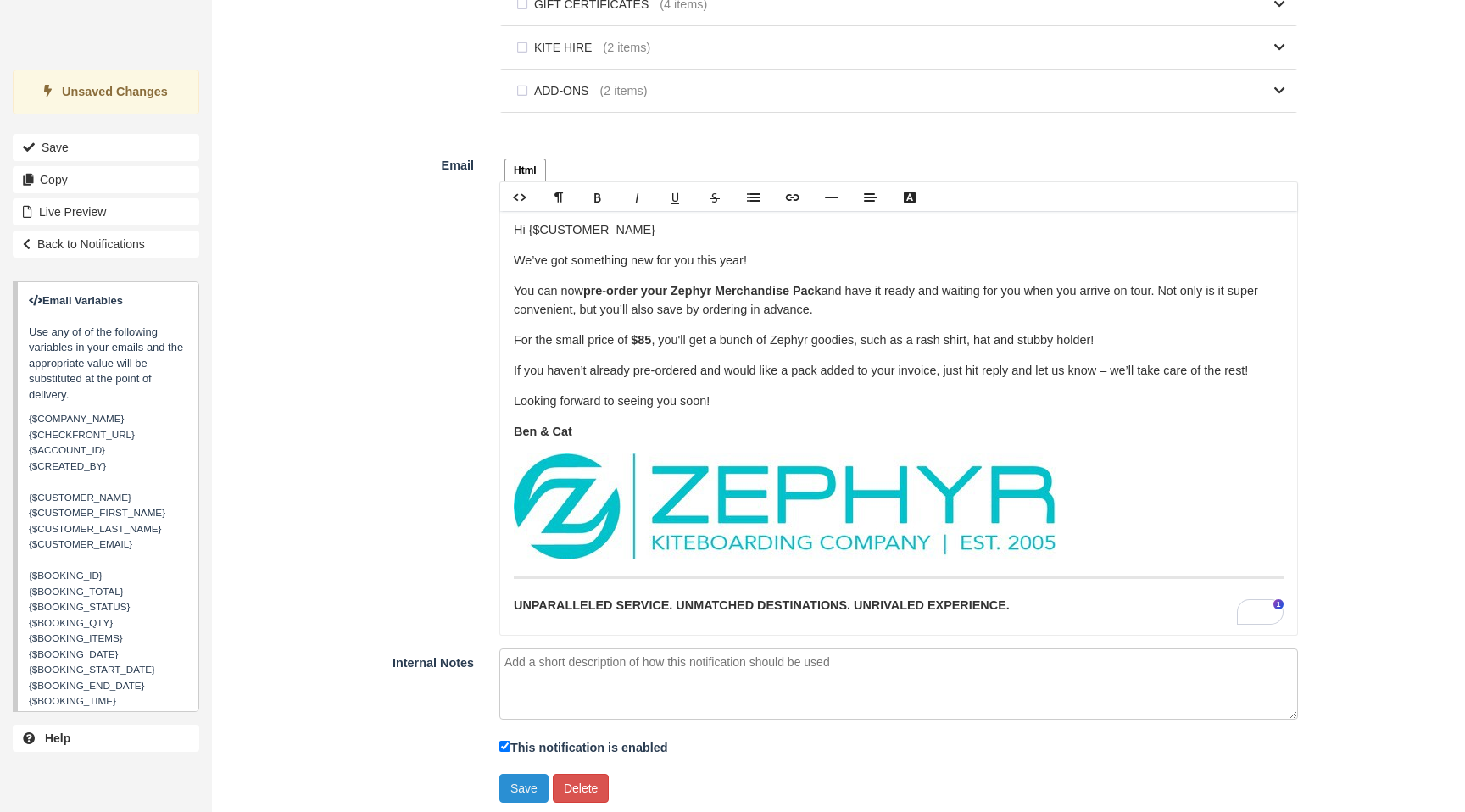
type input "8"
click at [527, 791] on button "Save" at bounding box center [524, 788] width 49 height 29
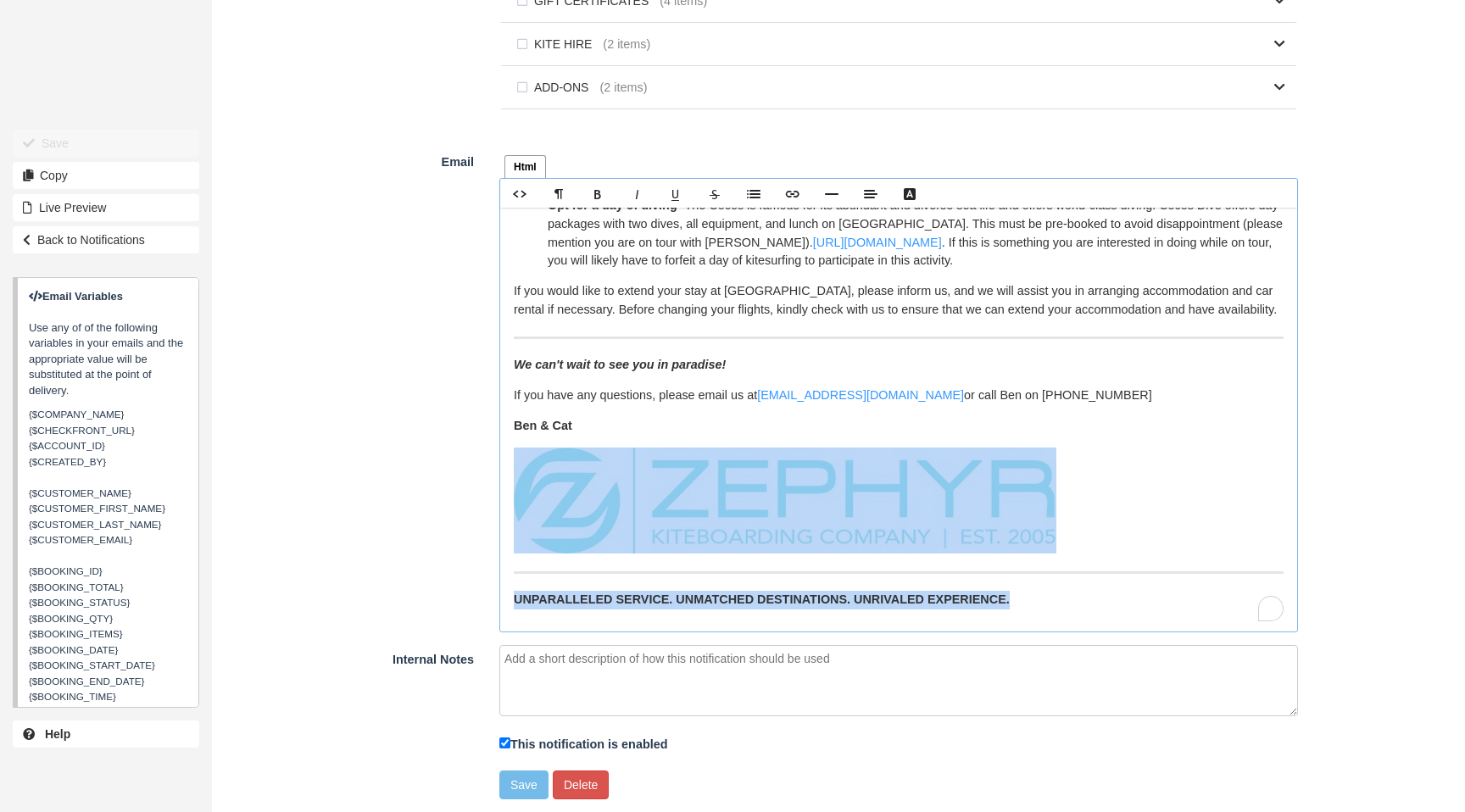
scroll to position [1176, 0]
drag, startPoint x: 976, startPoint y: 605, endPoint x: 505, endPoint y: 430, distance: 502.5
click at [505, 430] on div "Hi {$CUSTOMER_FIRST_NAME}, The final countdown is on! It’s just 8 weeks until y…" at bounding box center [899, 420] width 797 height 424
copy div "Ben & Cat UNPARALLELED SERVICE. UNMATCHED DESTINATIONS. UNRIVALED EXPERIENCE."
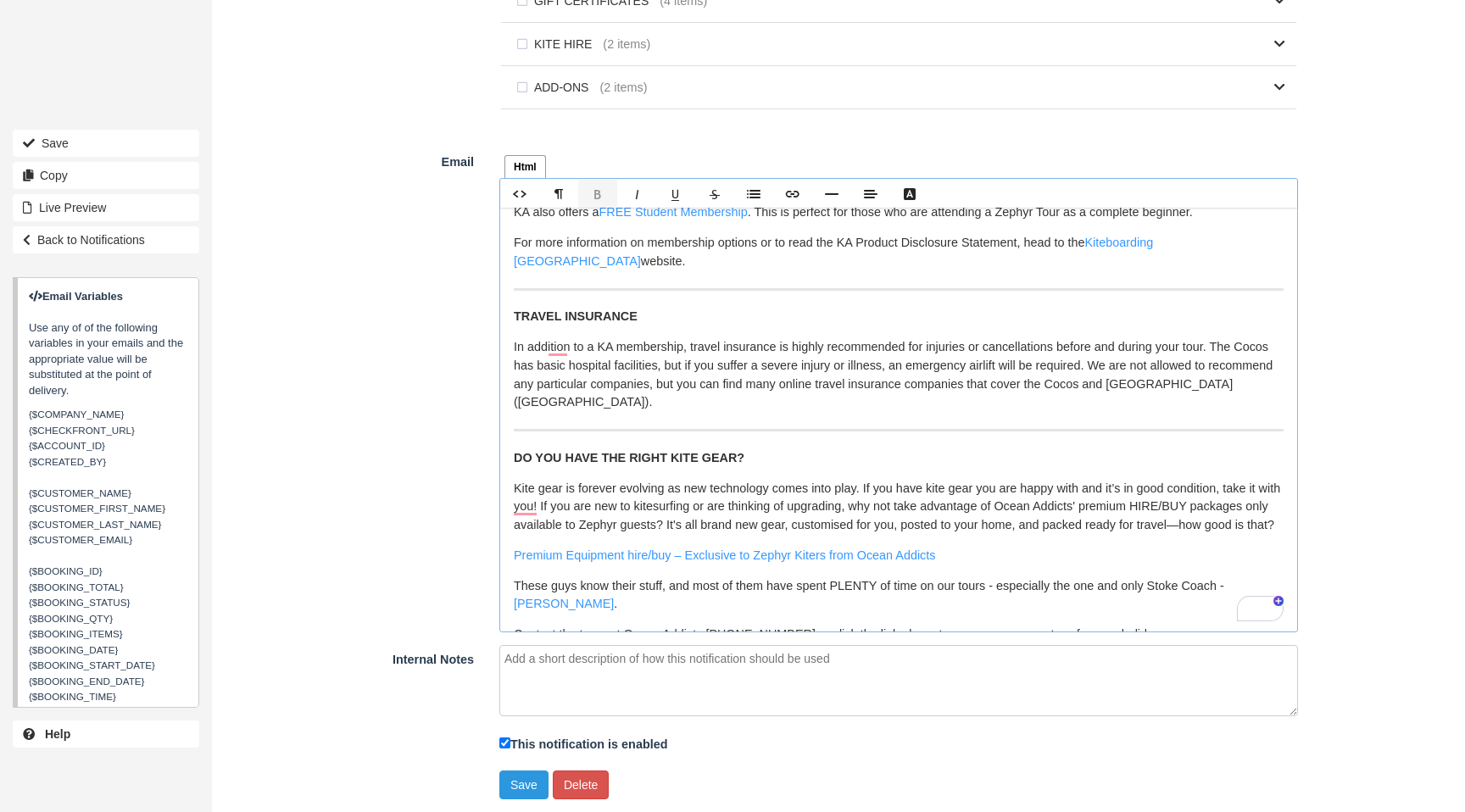
scroll to position [0, 0]
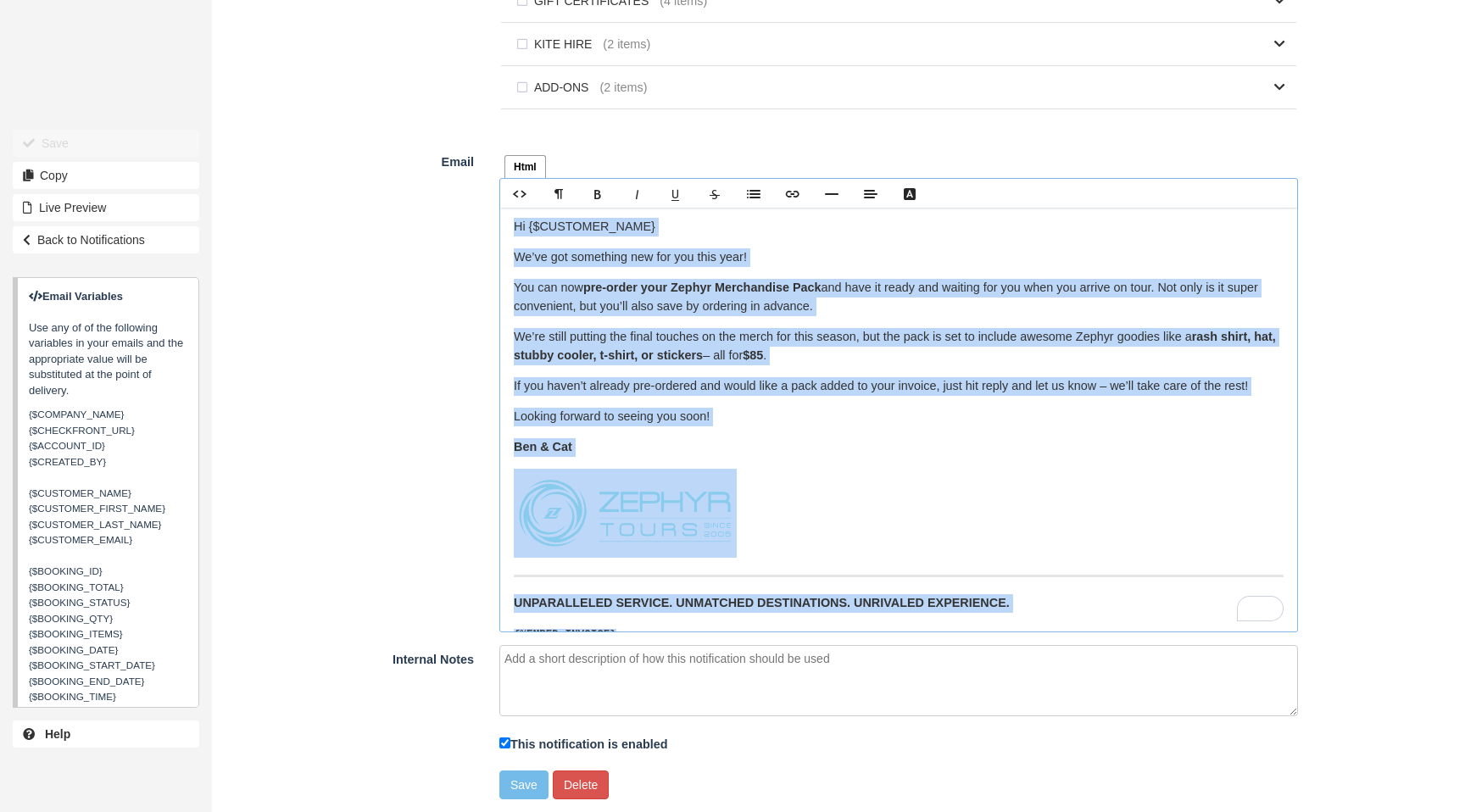
drag, startPoint x: 524, startPoint y: 480, endPoint x: 513, endPoint y: 227, distance: 253.2
click at [513, 227] on div "Hi {$CUSTOMER_NAME} We’ve got something new for you this year! You can now pre-…" at bounding box center [899, 420] width 797 height 424
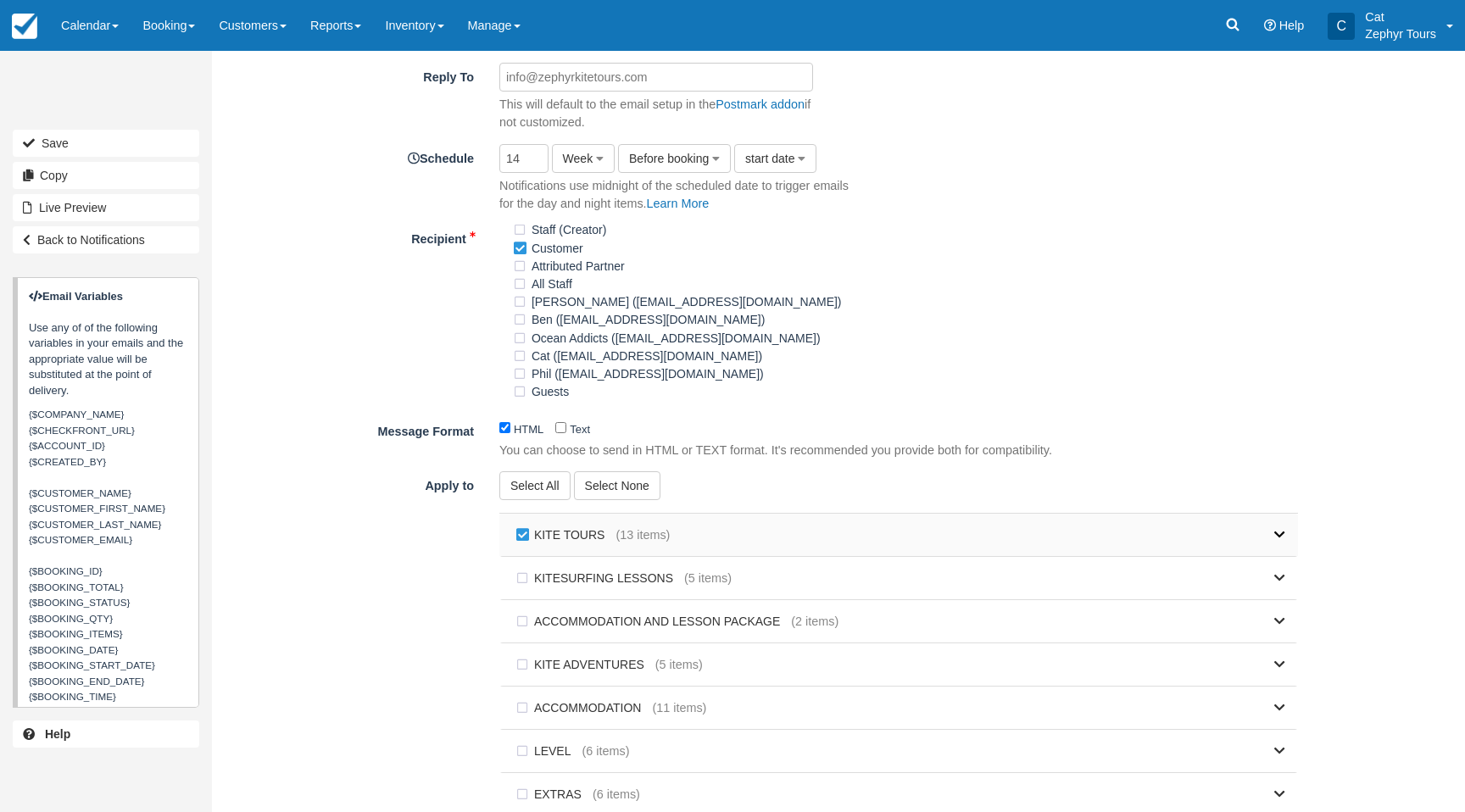
scroll to position [423, 0]
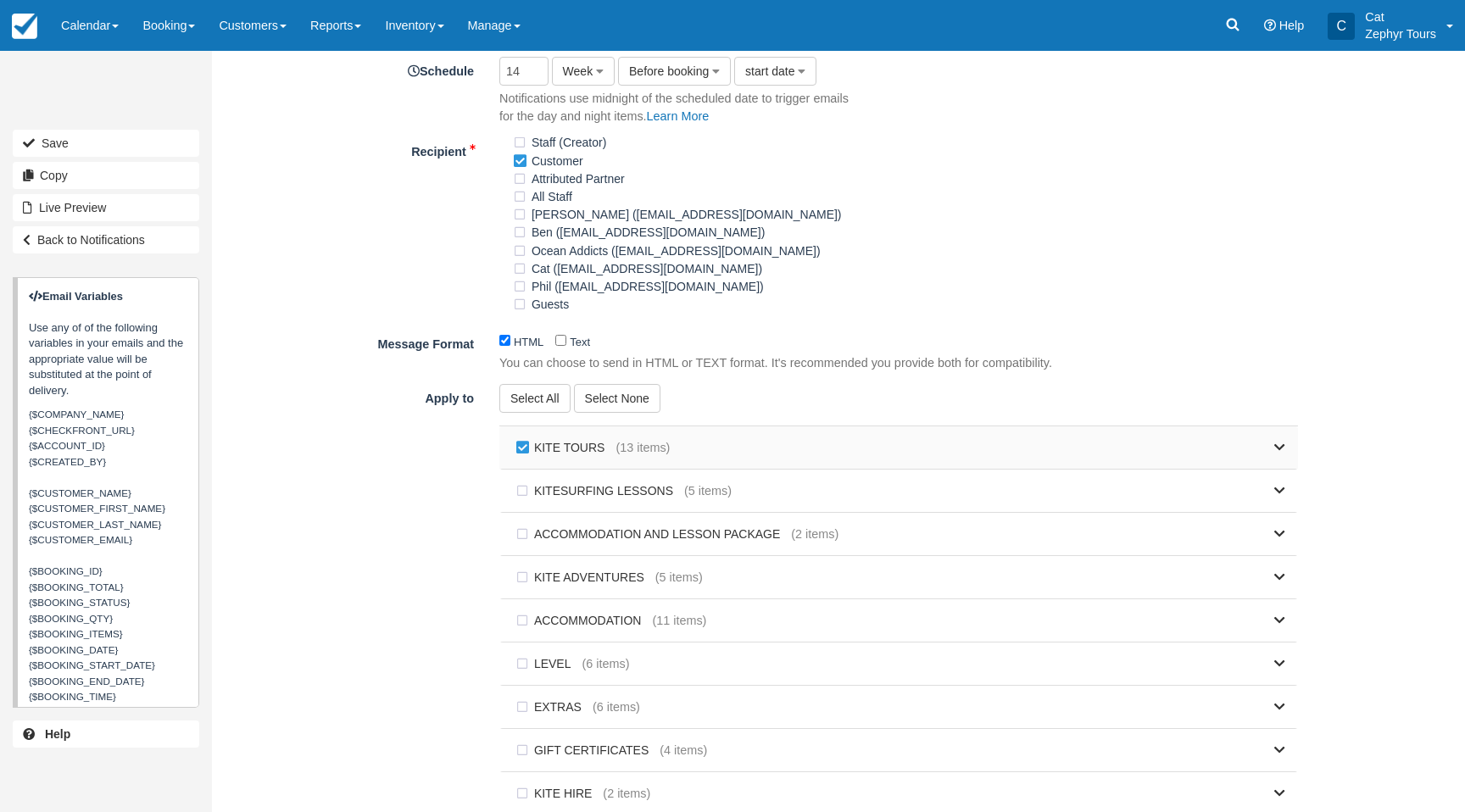
click at [1287, 458] on div "KITE TOURS (13 items)" at bounding box center [899, 447] width 799 height 42
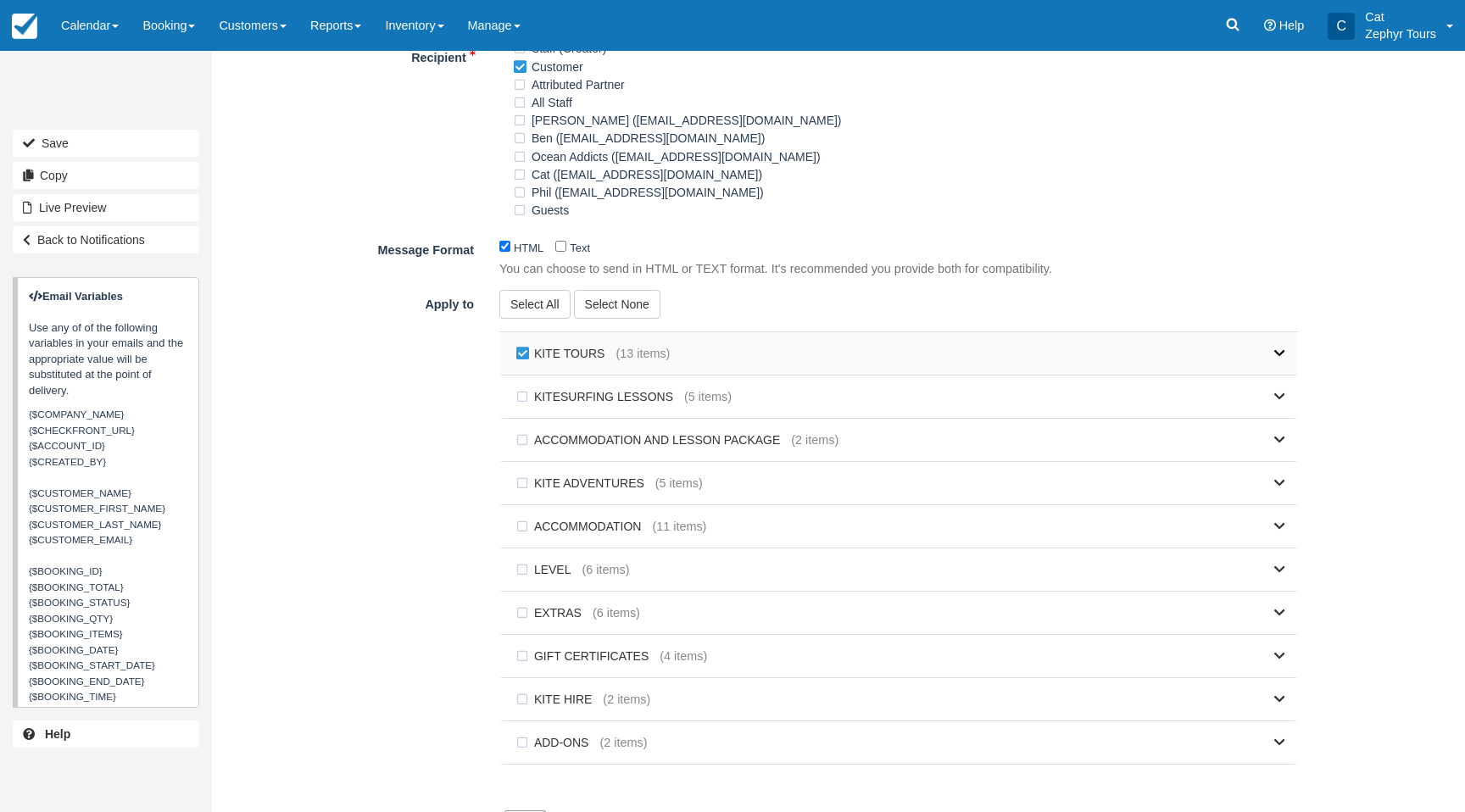
click at [1286, 358] on div "KITE TOURS (13 items)" at bounding box center [899, 353] width 799 height 42
click at [1274, 355] on icon at bounding box center [1280, 353] width 11 height 12
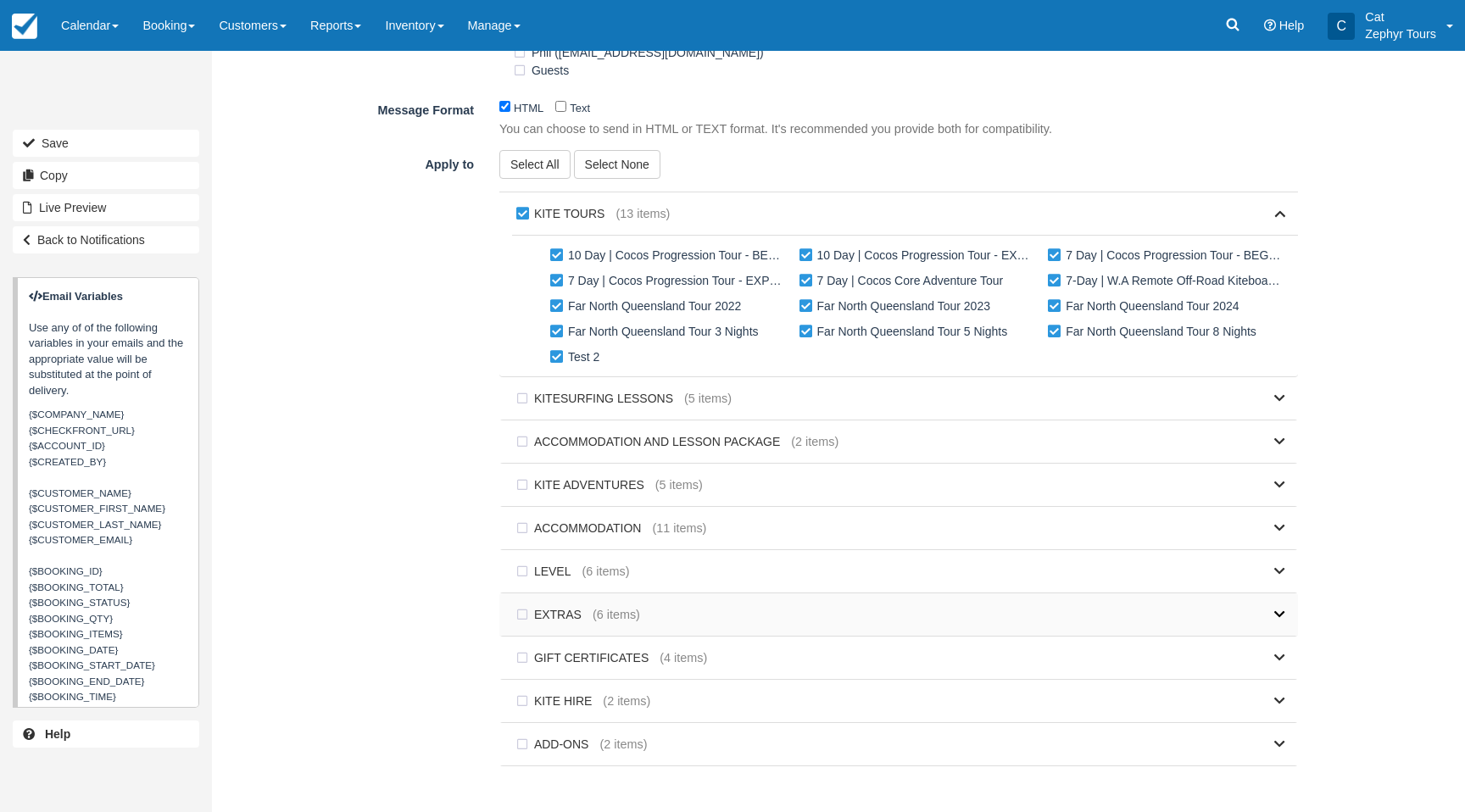
scroll to position [842, 0]
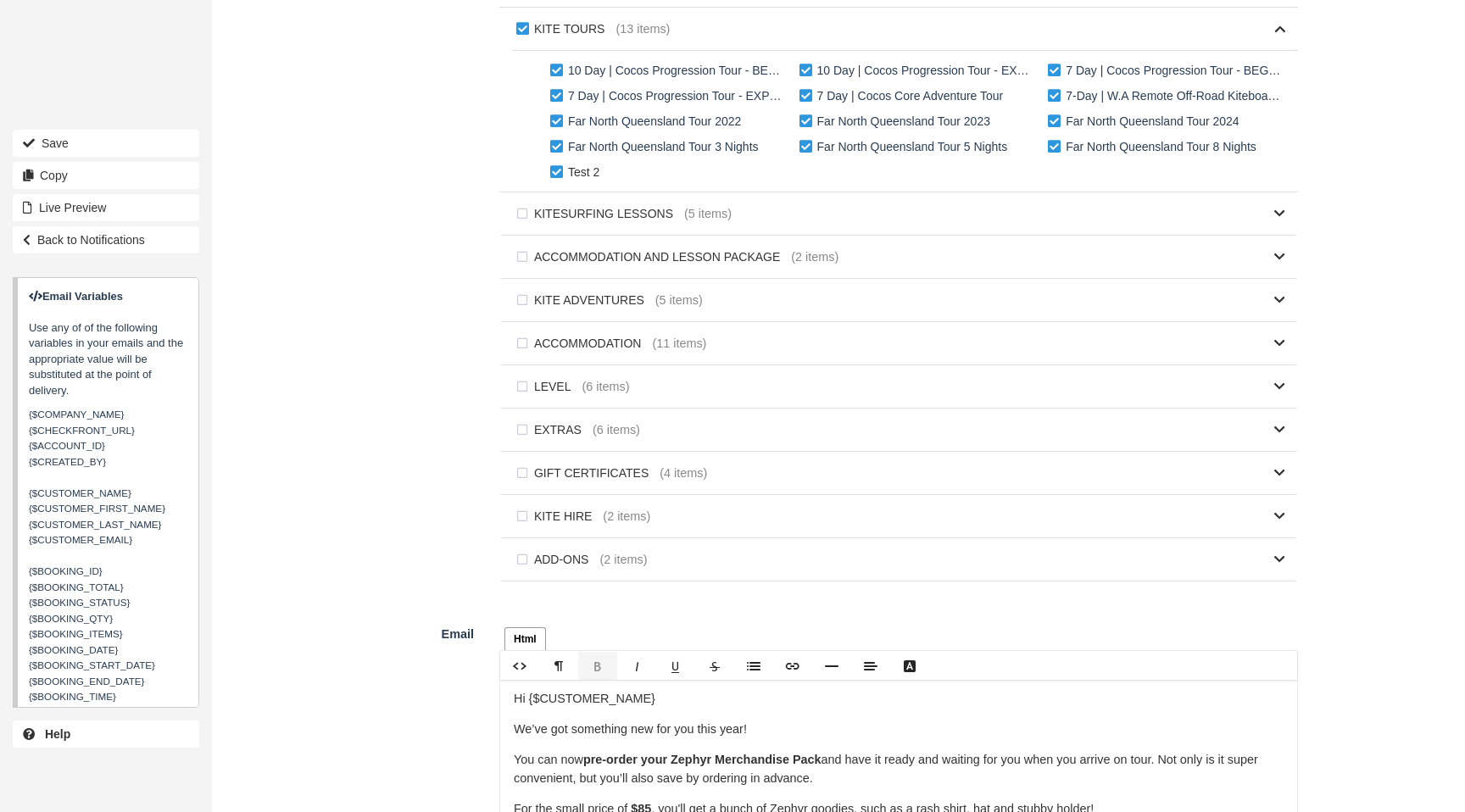
click at [557, 176] on label "Test 2" at bounding box center [578, 172] width 65 height 25
checkbox input "false"
click at [556, 150] on label "Far North Queensland Tour 3 Nights" at bounding box center [658, 146] width 224 height 25
checkbox input "false"
click at [558, 125] on label "Far North Queensland Tour 2022" at bounding box center [649, 121] width 206 height 25
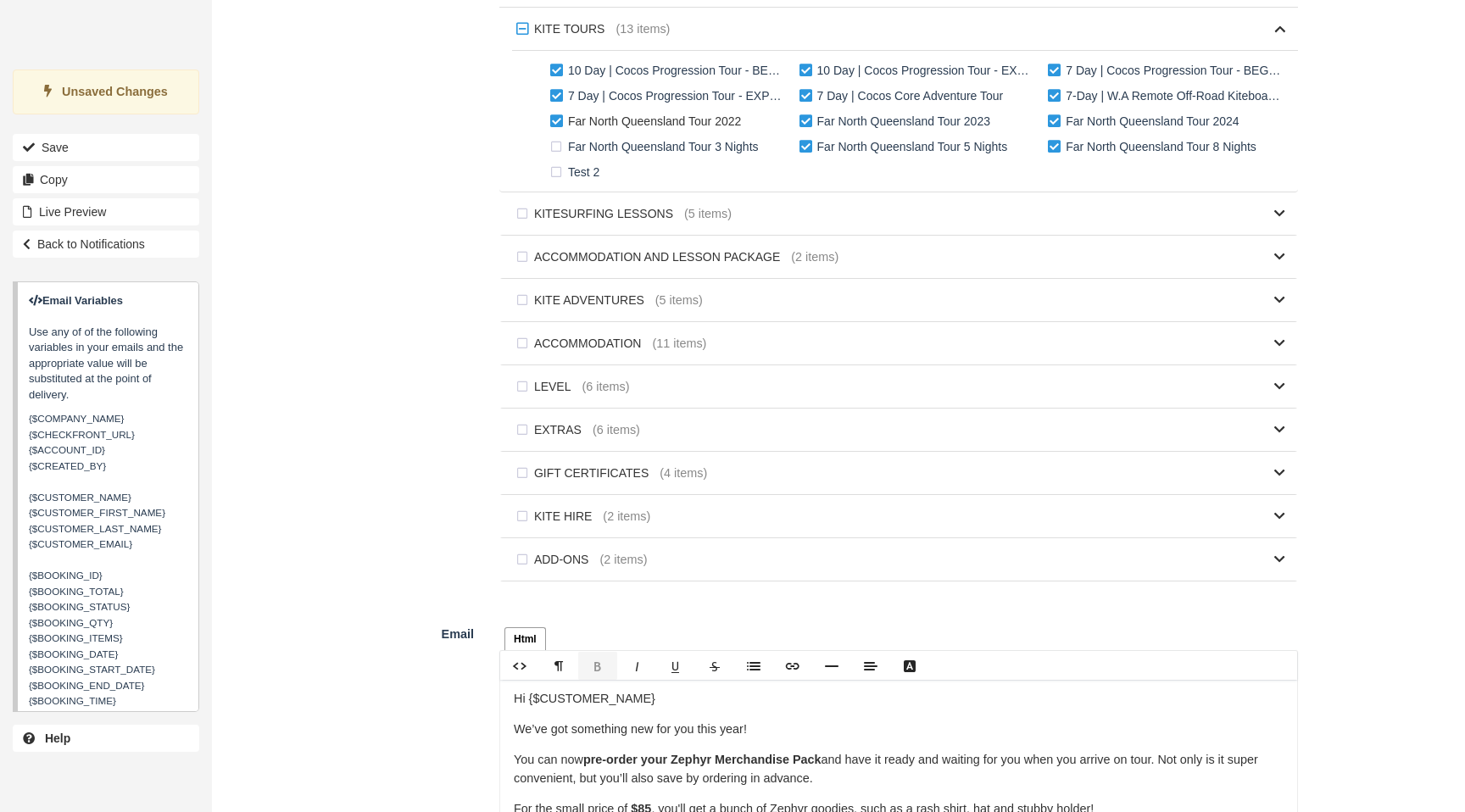
checkbox input "false"
drag, startPoint x: 809, startPoint y: 132, endPoint x: 808, endPoint y: 144, distance: 12.0
click at [808, 133] on label "Far North Queensland Tour 2023" at bounding box center [898, 121] width 206 height 25
checkbox input "false"
click at [808, 146] on label "Far North Queensland Tour 5 Nights" at bounding box center [907, 146] width 224 height 25
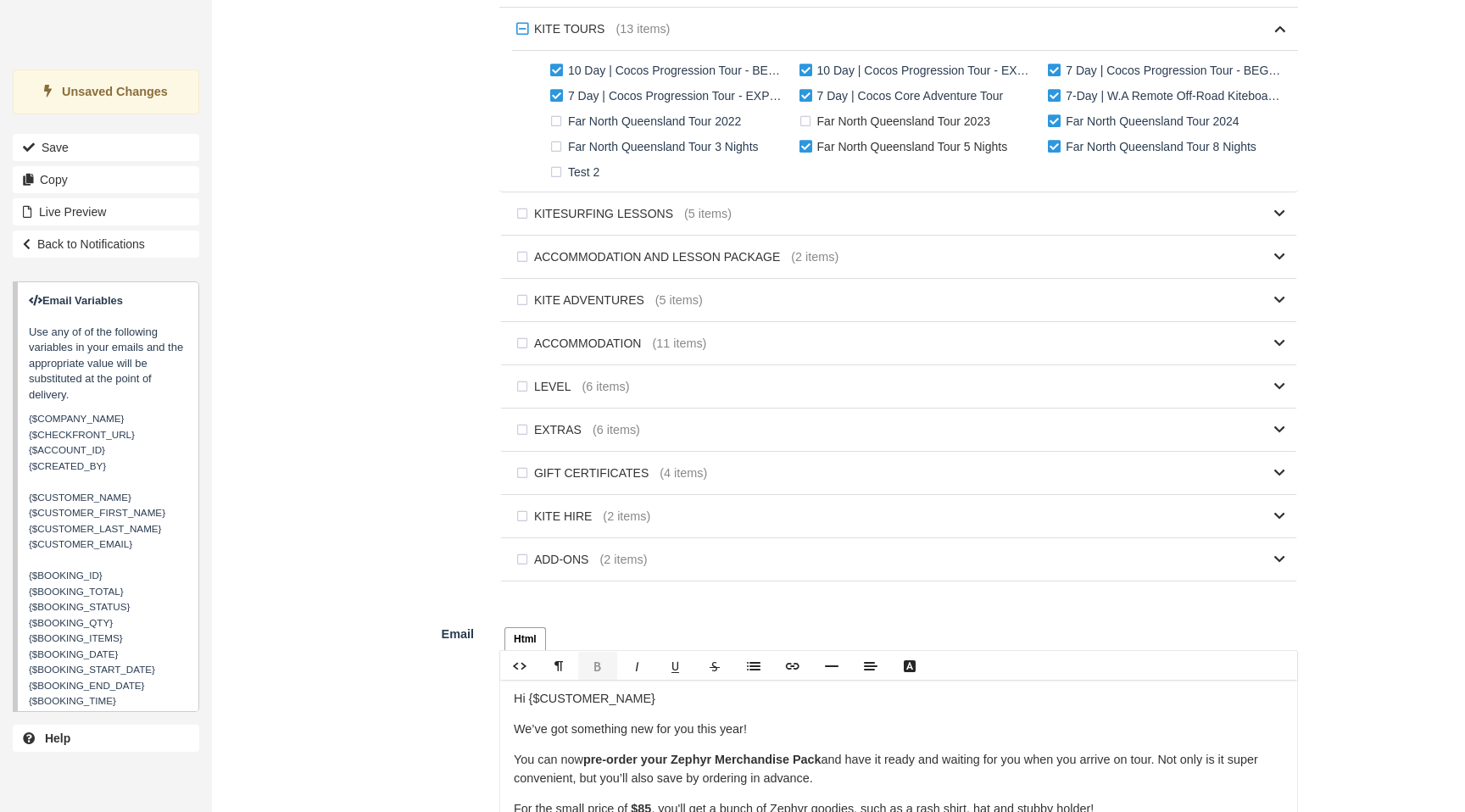
checkbox input "false"
click at [1052, 127] on label "Far North Queensland Tour 2024" at bounding box center [1147, 121] width 206 height 25
checkbox input "false"
click at [1058, 151] on label "Far North Queensland Tour 8 Nights" at bounding box center [1156, 146] width 224 height 25
checkbox input "false"
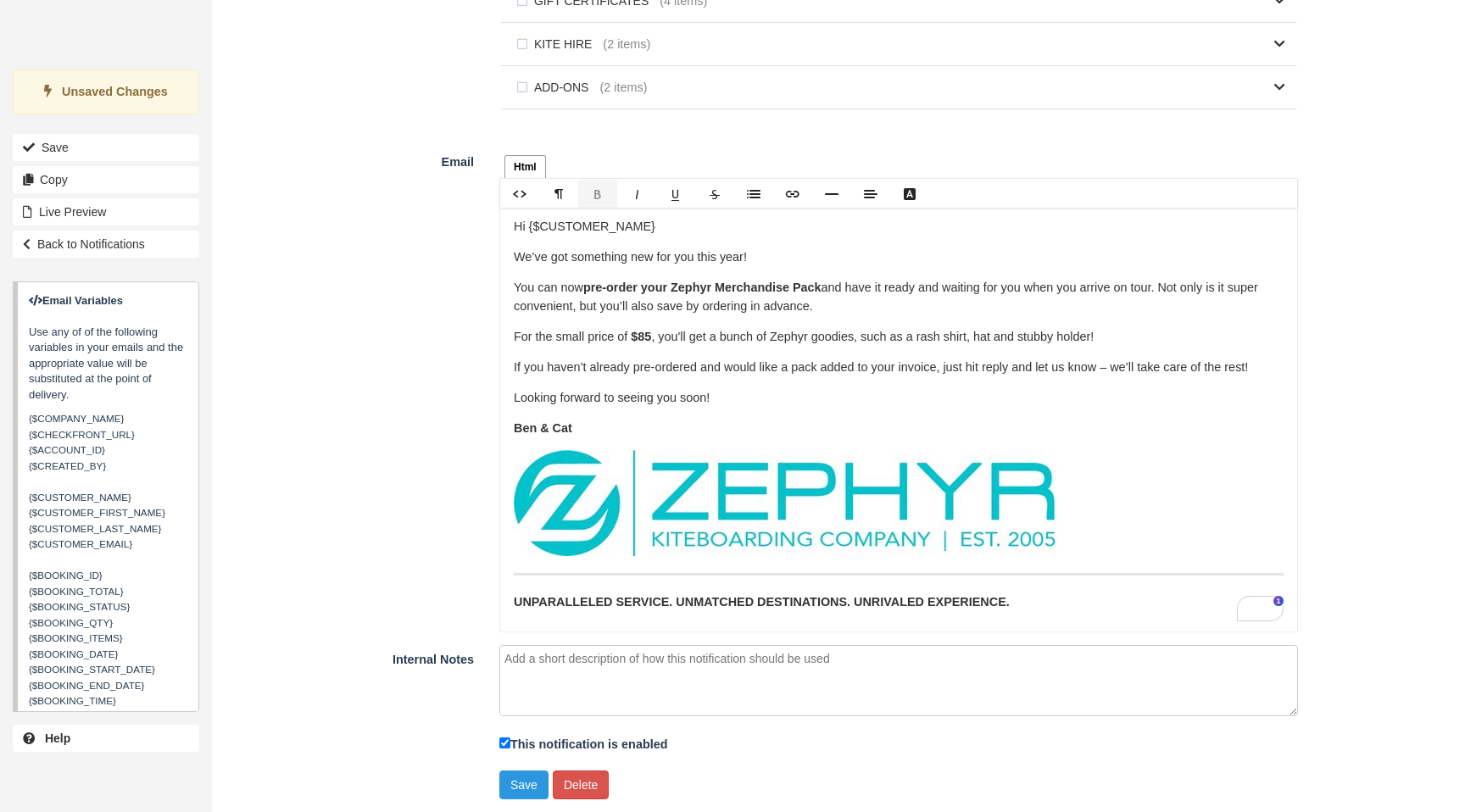
scroll to position [51, 0]
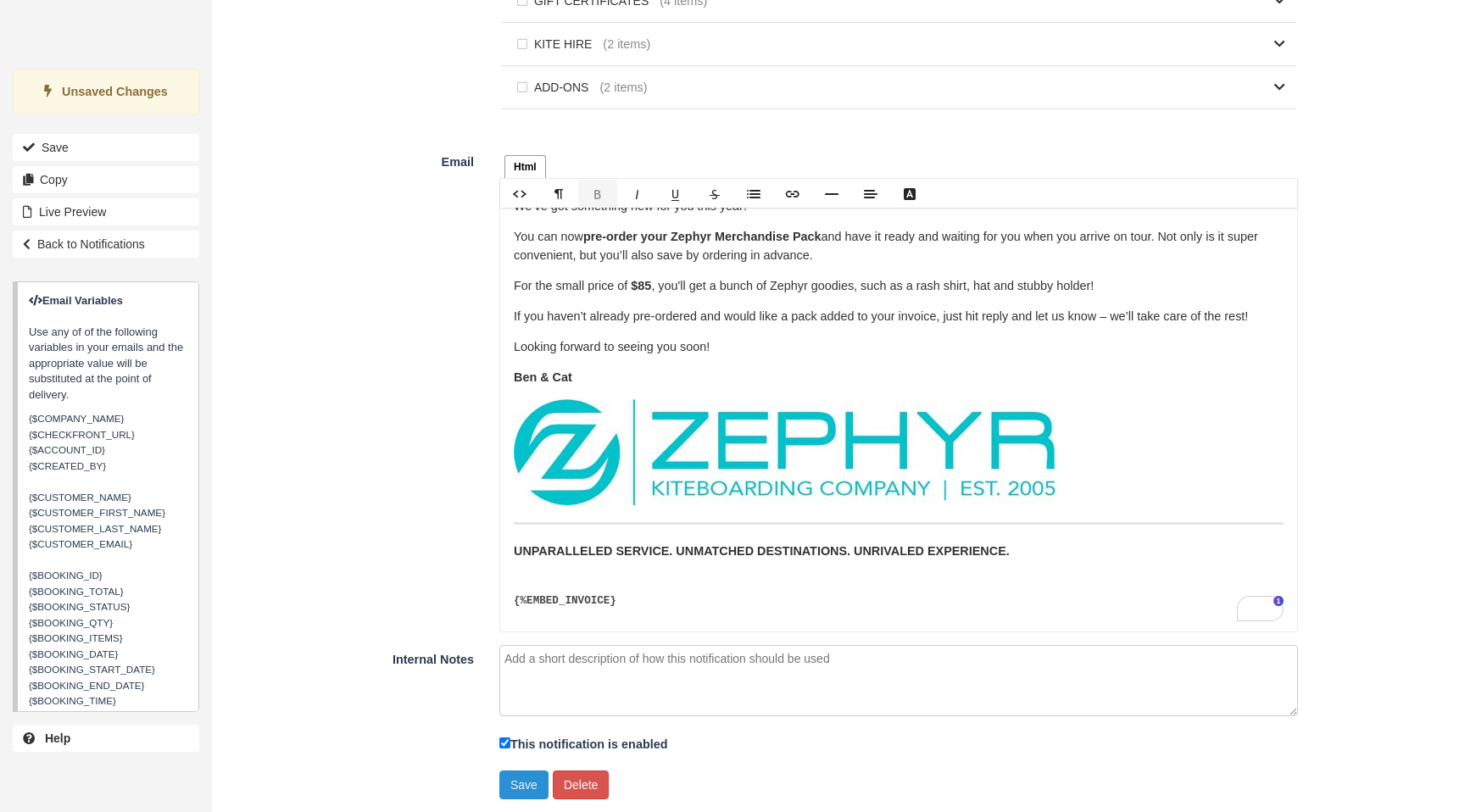
click at [520, 782] on button "Save" at bounding box center [524, 785] width 49 height 29
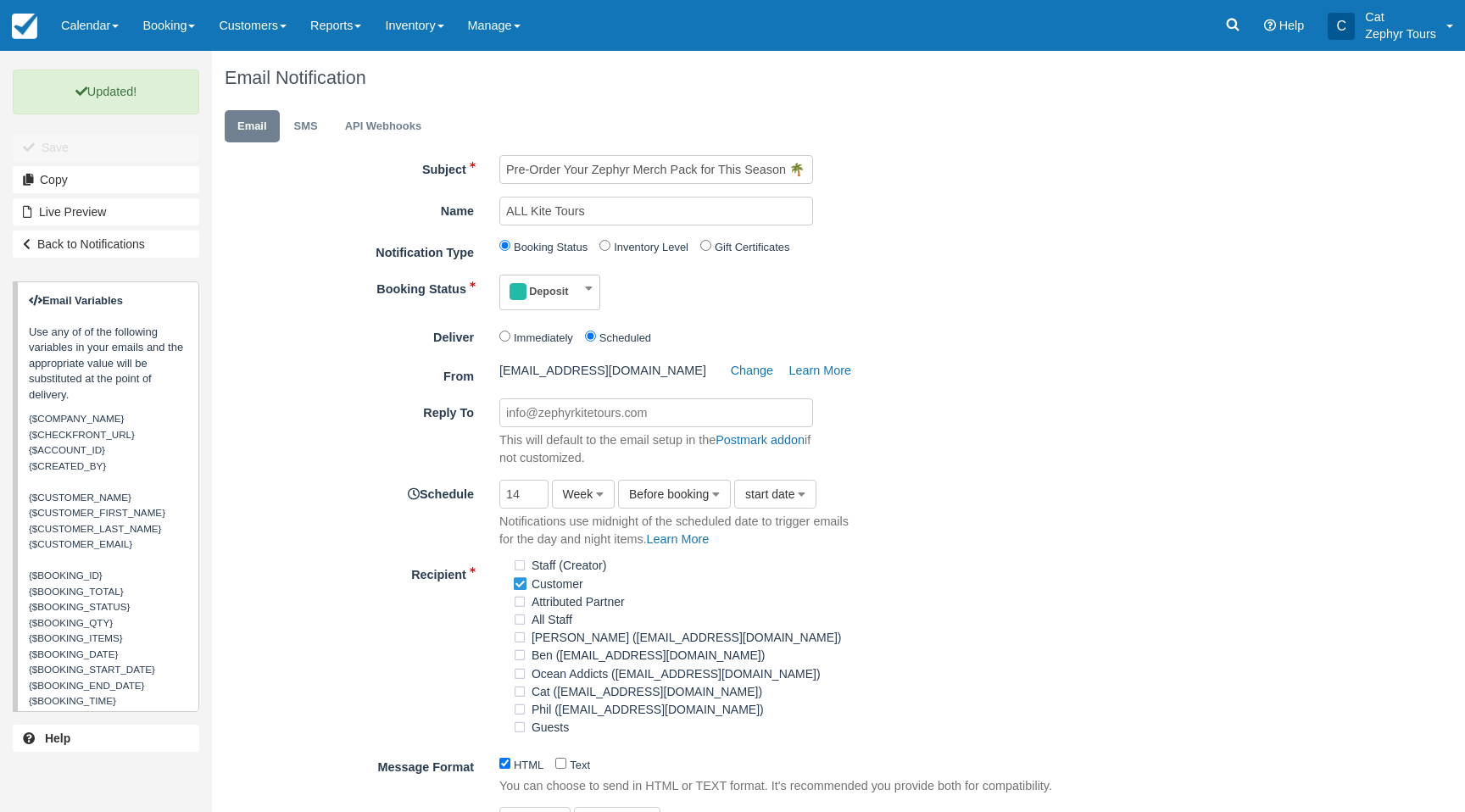
scroll to position [5, 0]
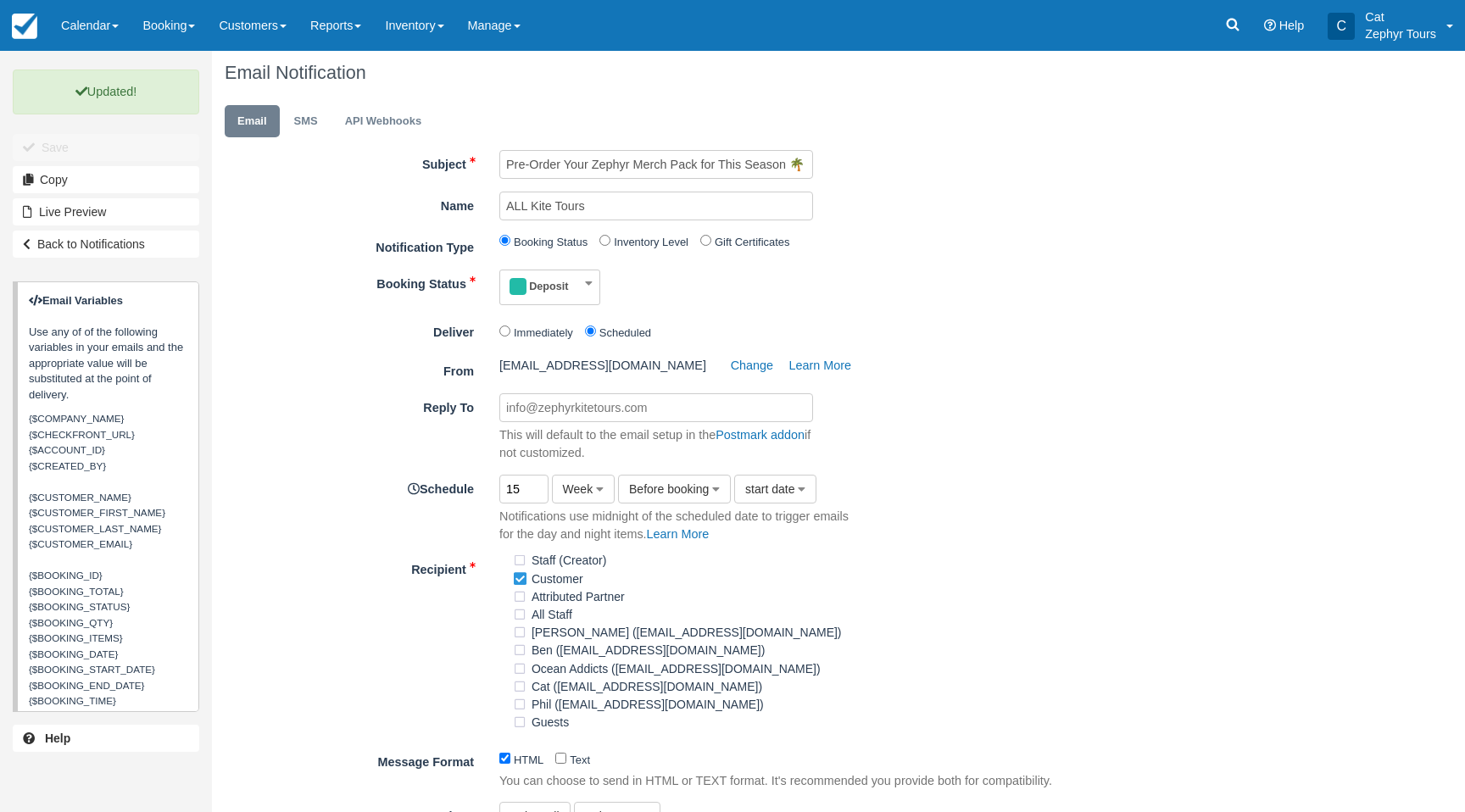
drag, startPoint x: 520, startPoint y: 490, endPoint x: 499, endPoint y: 492, distance: 21.1
click at [500, 492] on input "15" at bounding box center [524, 490] width 49 height 30
drag, startPoint x: 525, startPoint y: 491, endPoint x: 487, endPoint y: 494, distance: 38.1
click at [487, 494] on div "815 Week Hour Day Week Month Before booking After booking Before booking start …" at bounding box center [677, 511] width 381 height 69
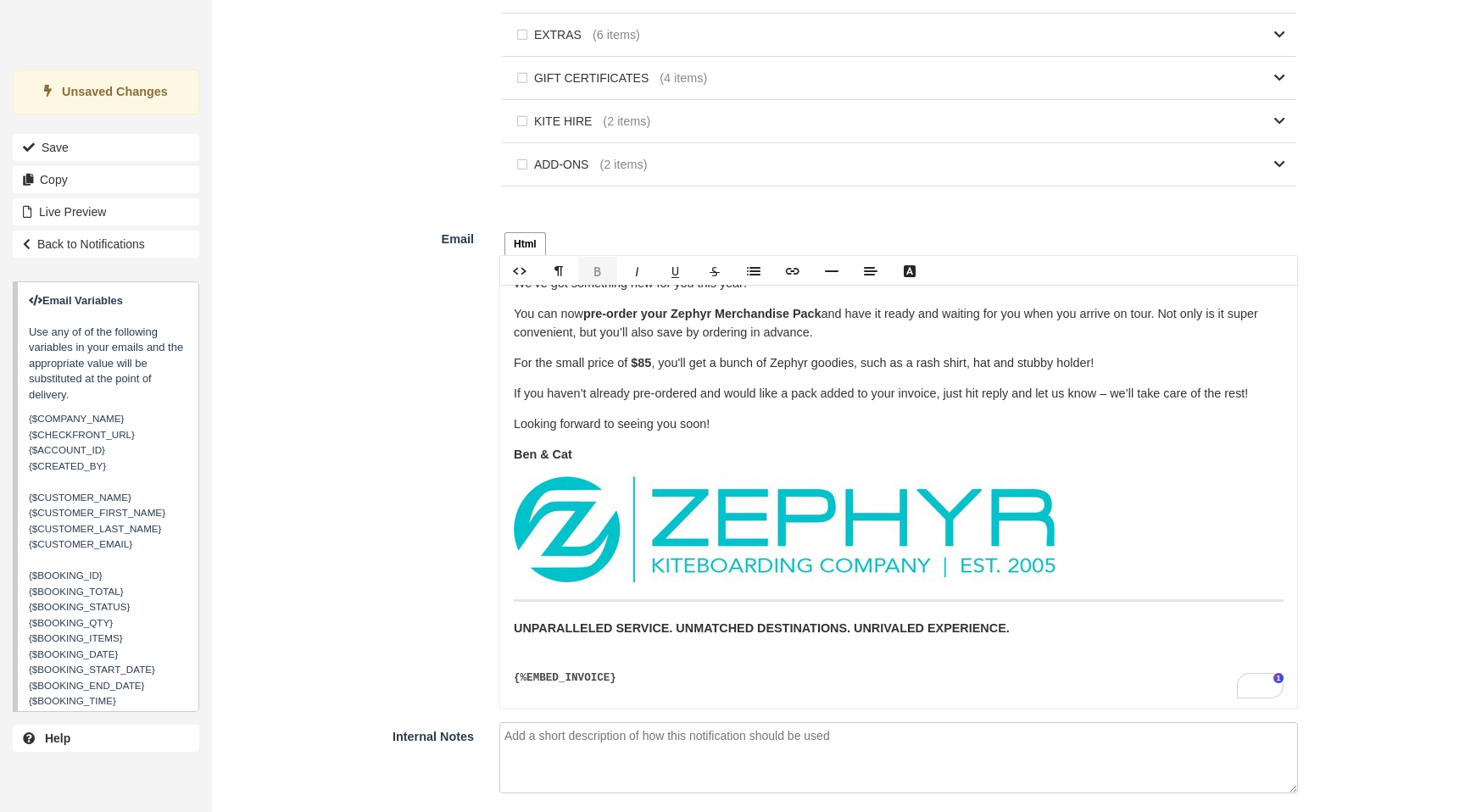
scroll to position [1317, 0]
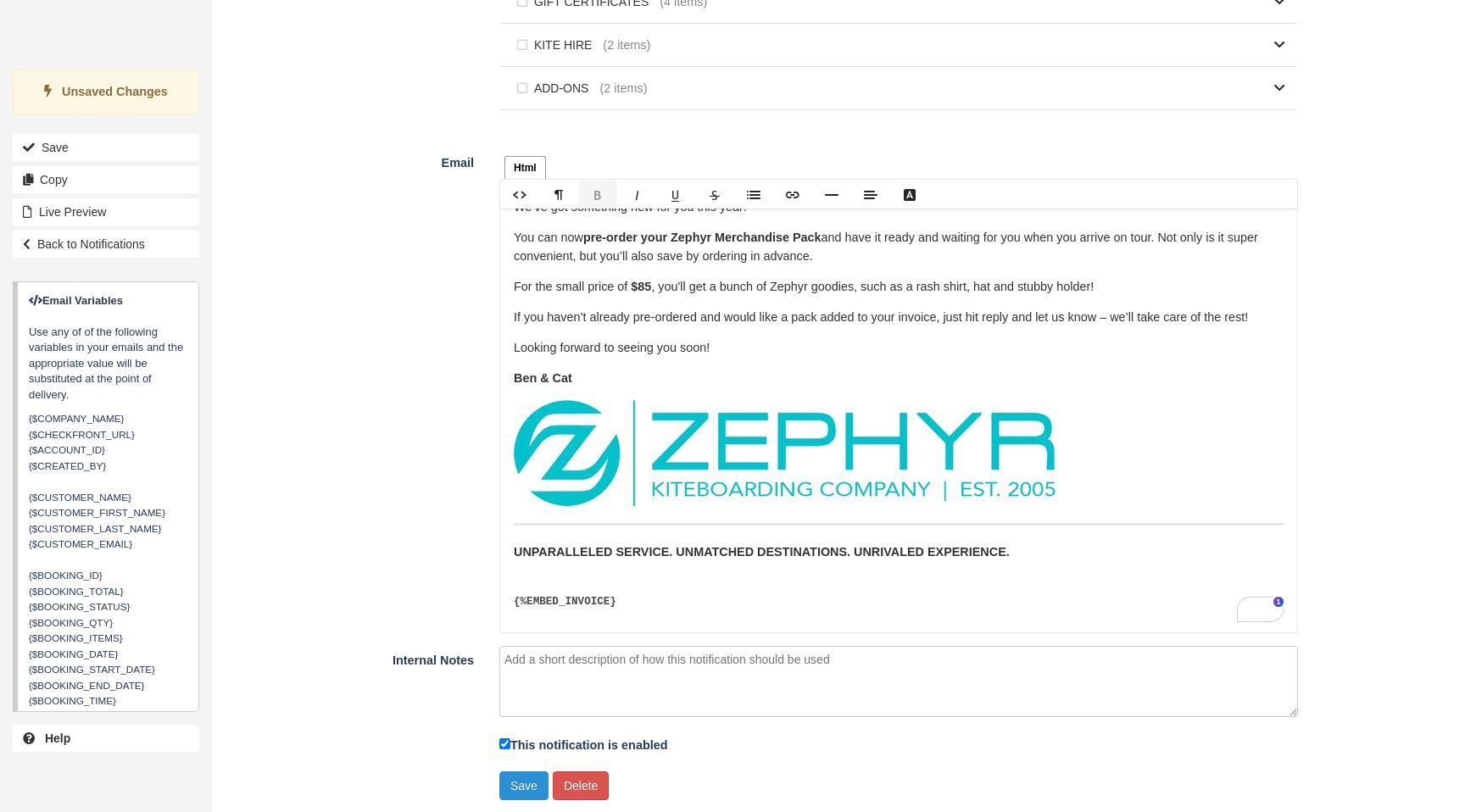
type input "8"
click at [526, 794] on button "Save" at bounding box center [524, 785] width 49 height 29
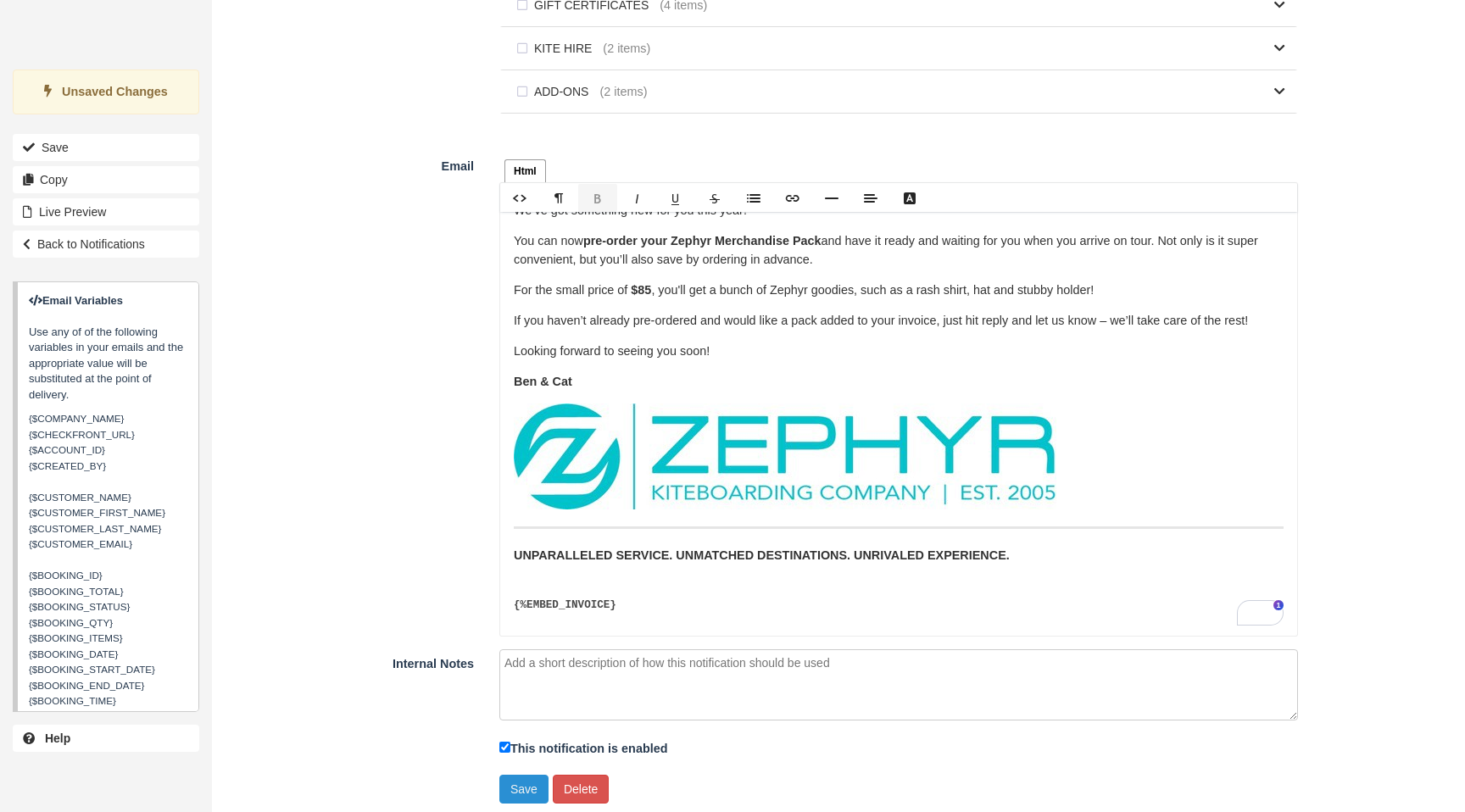
scroll to position [1308, 0]
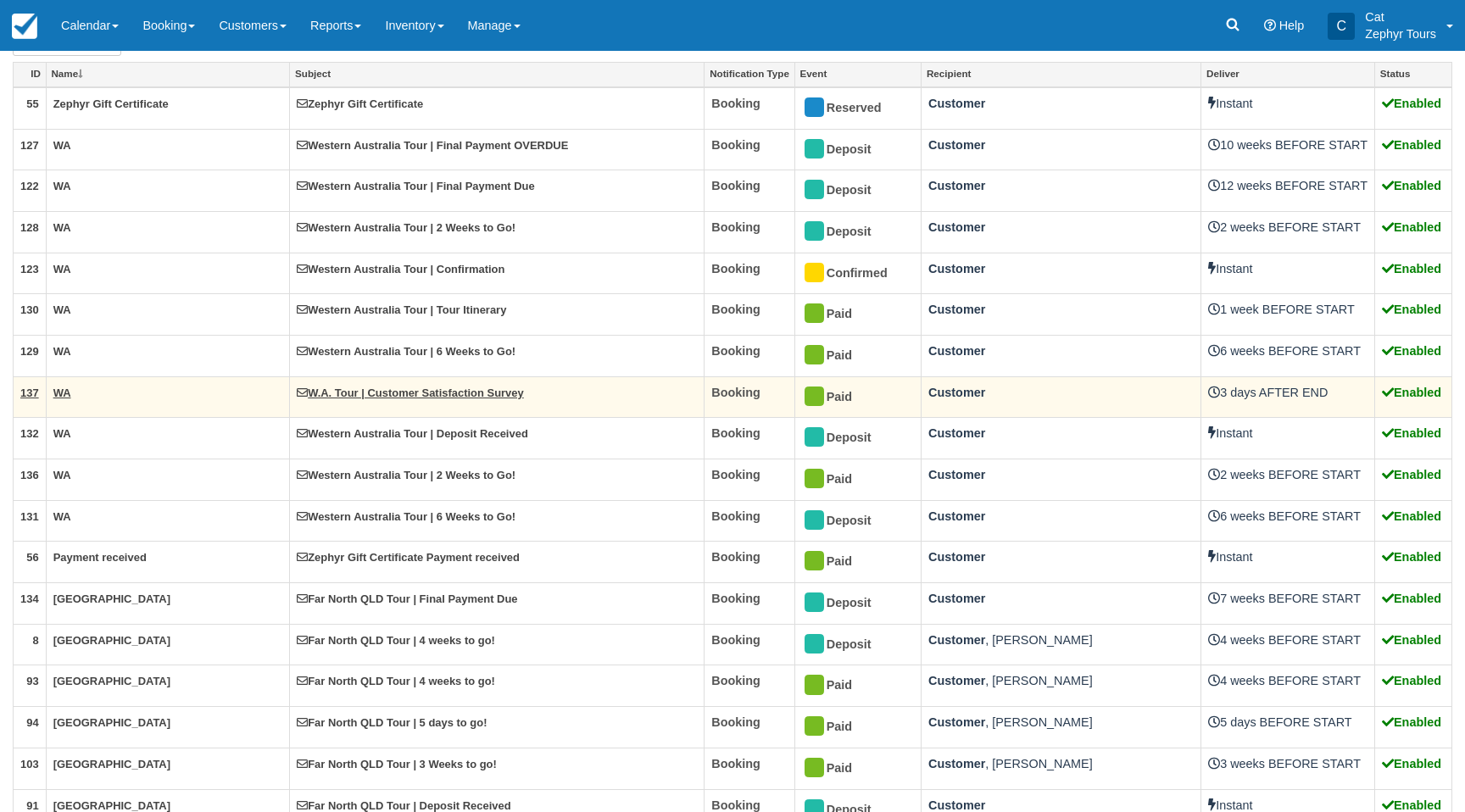
scroll to position [126, 0]
